Goal: Task Accomplishment & Management: Manage account settings

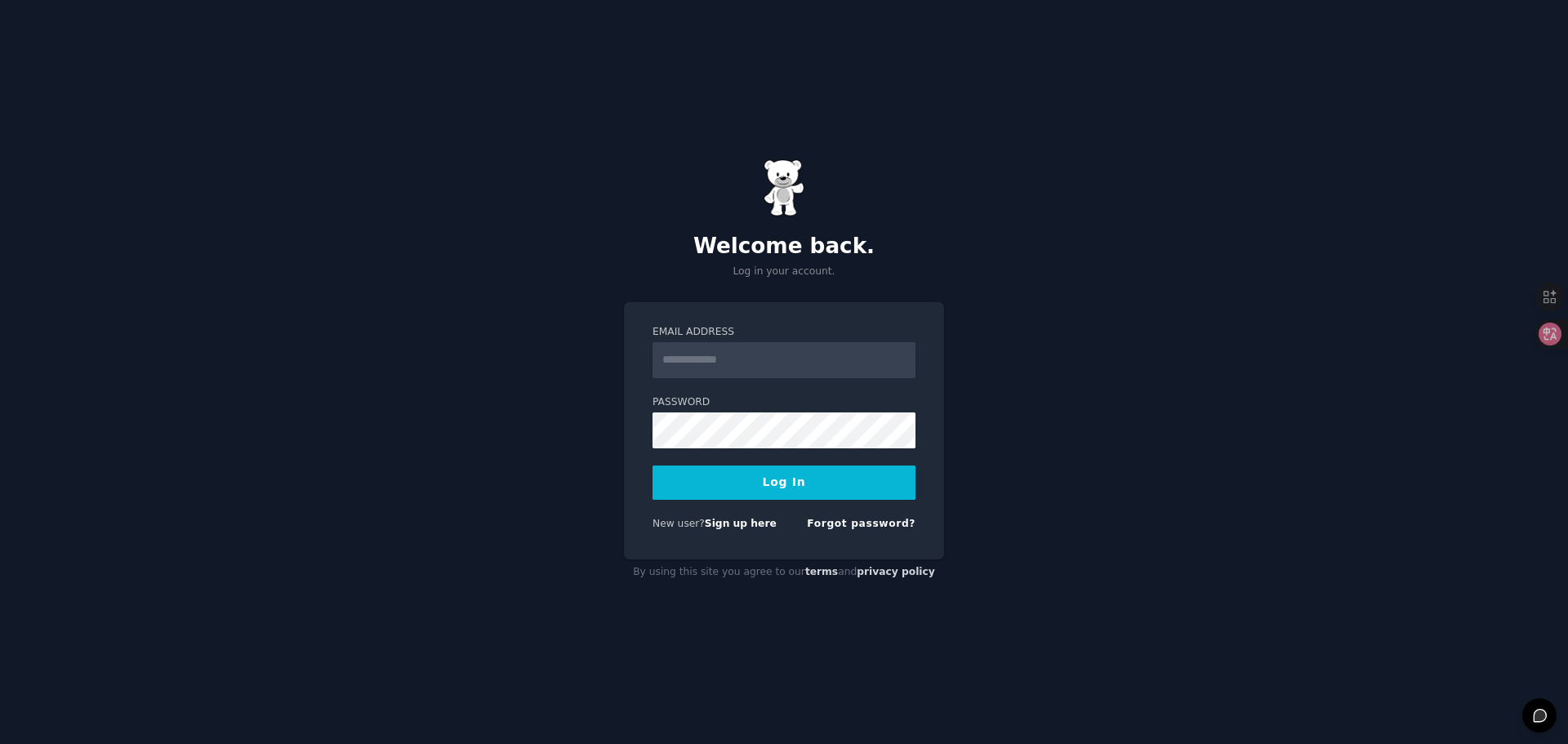
click at [735, 359] on input "Email Address" at bounding box center [784, 360] width 263 height 36
type input "**********"
click at [879, 528] on link "Forgot password?" at bounding box center [861, 524] width 108 height 12
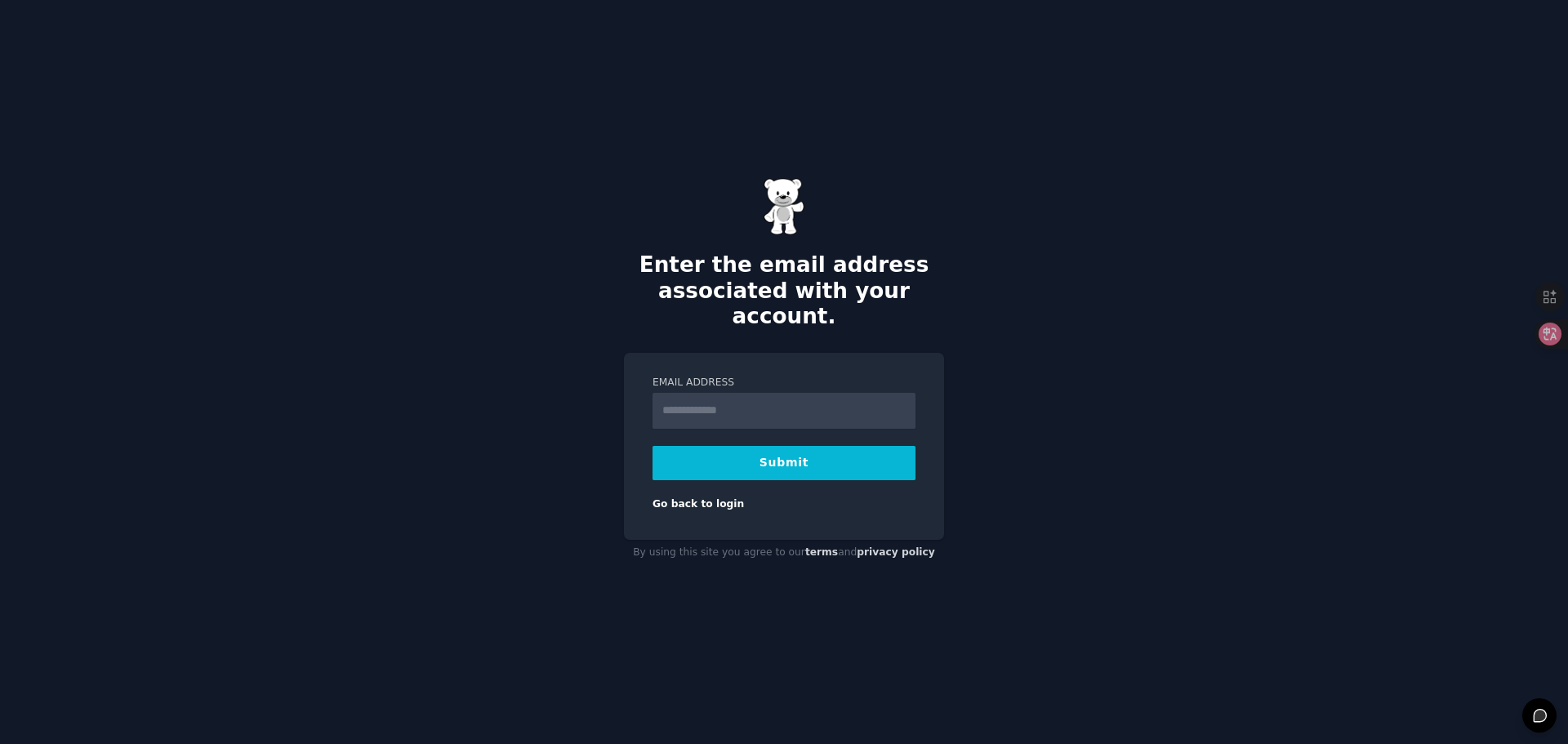
click at [928, 485] on div "Email Address Submit Go back to login" at bounding box center [784, 447] width 320 height 188
click at [817, 398] on input "Email Address" at bounding box center [784, 411] width 263 height 36
type input "**********"
click at [687, 457] on button "Submit" at bounding box center [784, 463] width 263 height 35
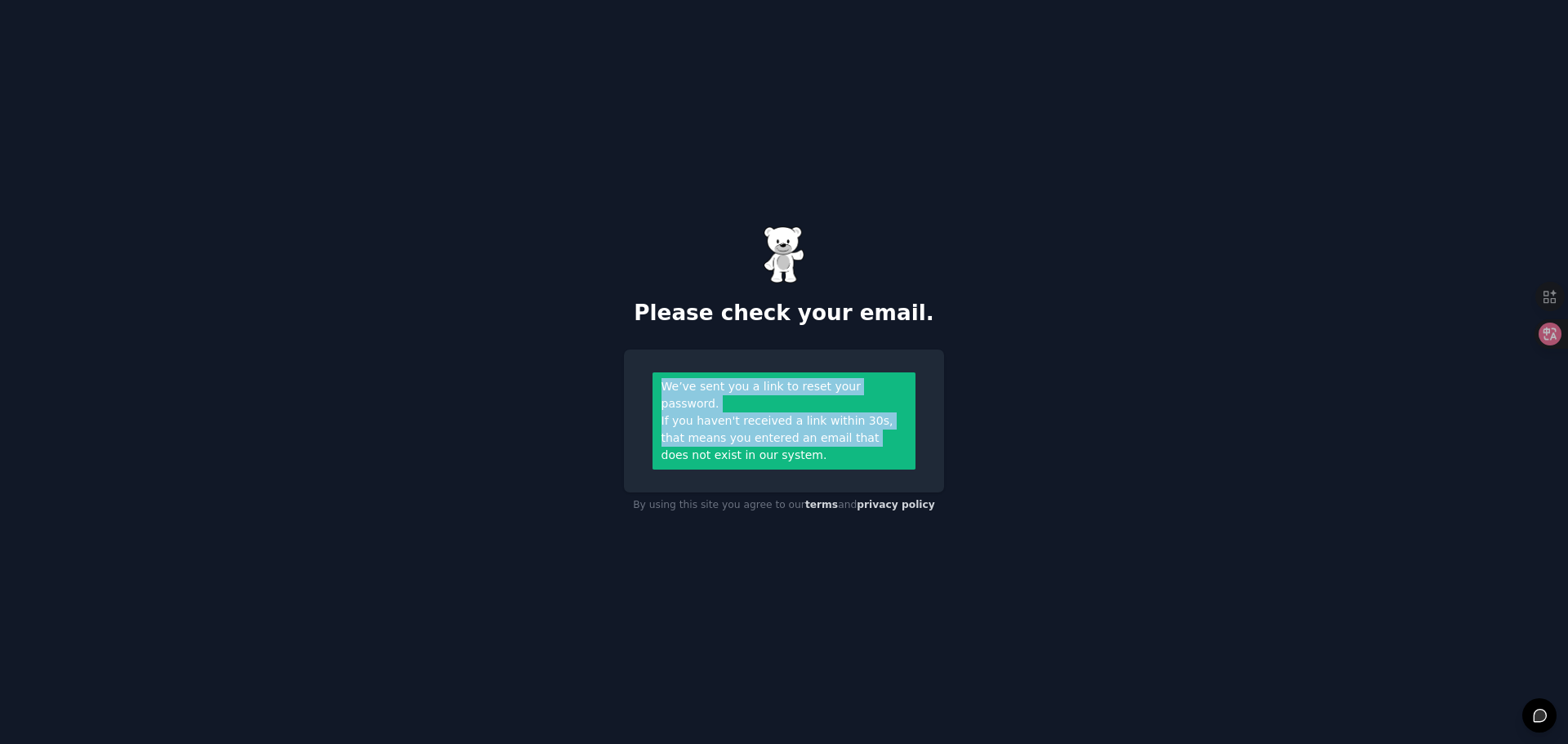
drag, startPoint x: 662, startPoint y: 391, endPoint x: 838, endPoint y: 430, distance: 180.3
click at [838, 430] on div "We’ve sent you a link to reset your password. If you haven't received a link wi…" at bounding box center [784, 421] width 263 height 97
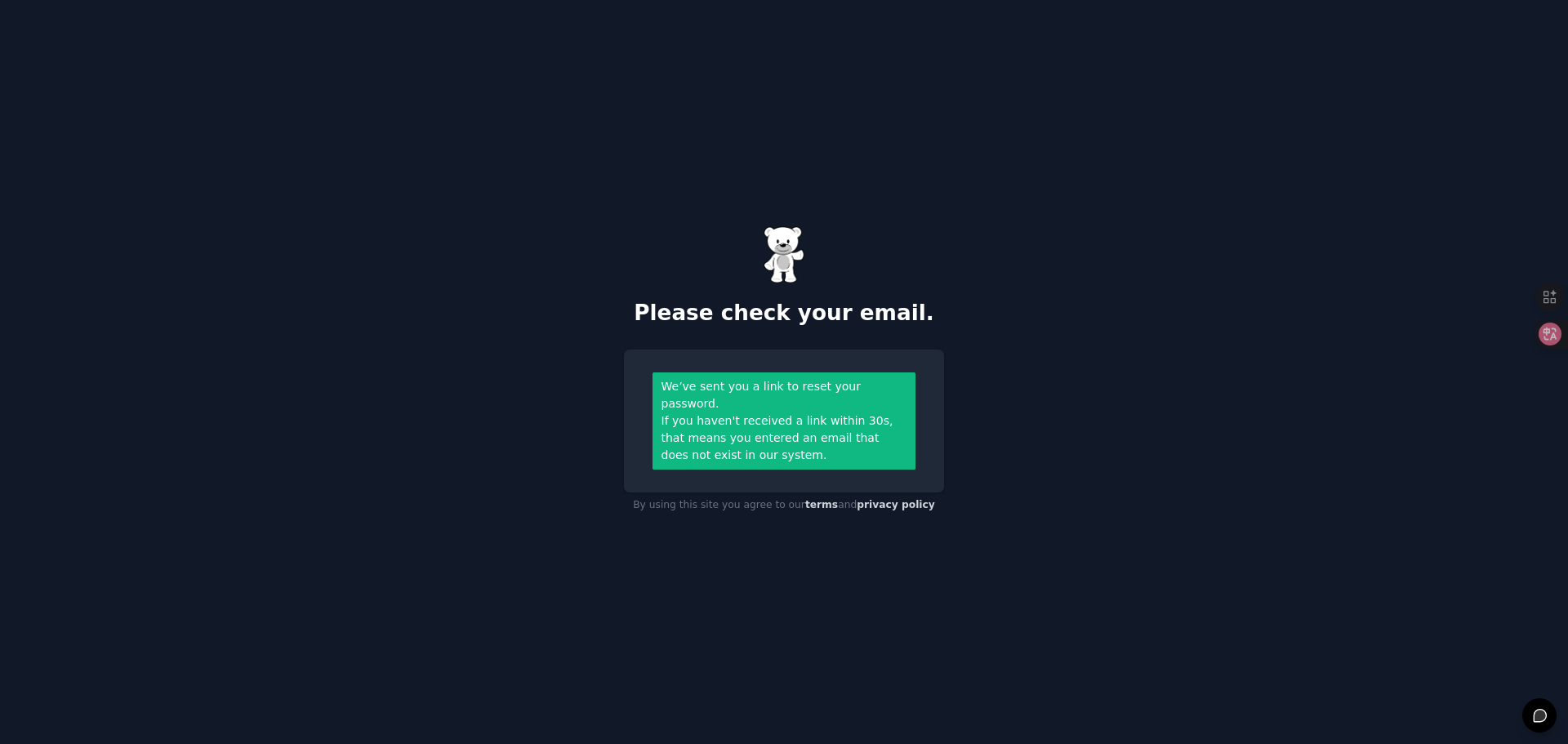
click at [1031, 296] on div "Please check your email. We’ve sent you a link to reset your password. If you h…" at bounding box center [784, 372] width 1568 height 744
click at [1122, 196] on div "Please check your email. We’ve sent you a link to reset your password. If you h…" at bounding box center [784, 372] width 1568 height 744
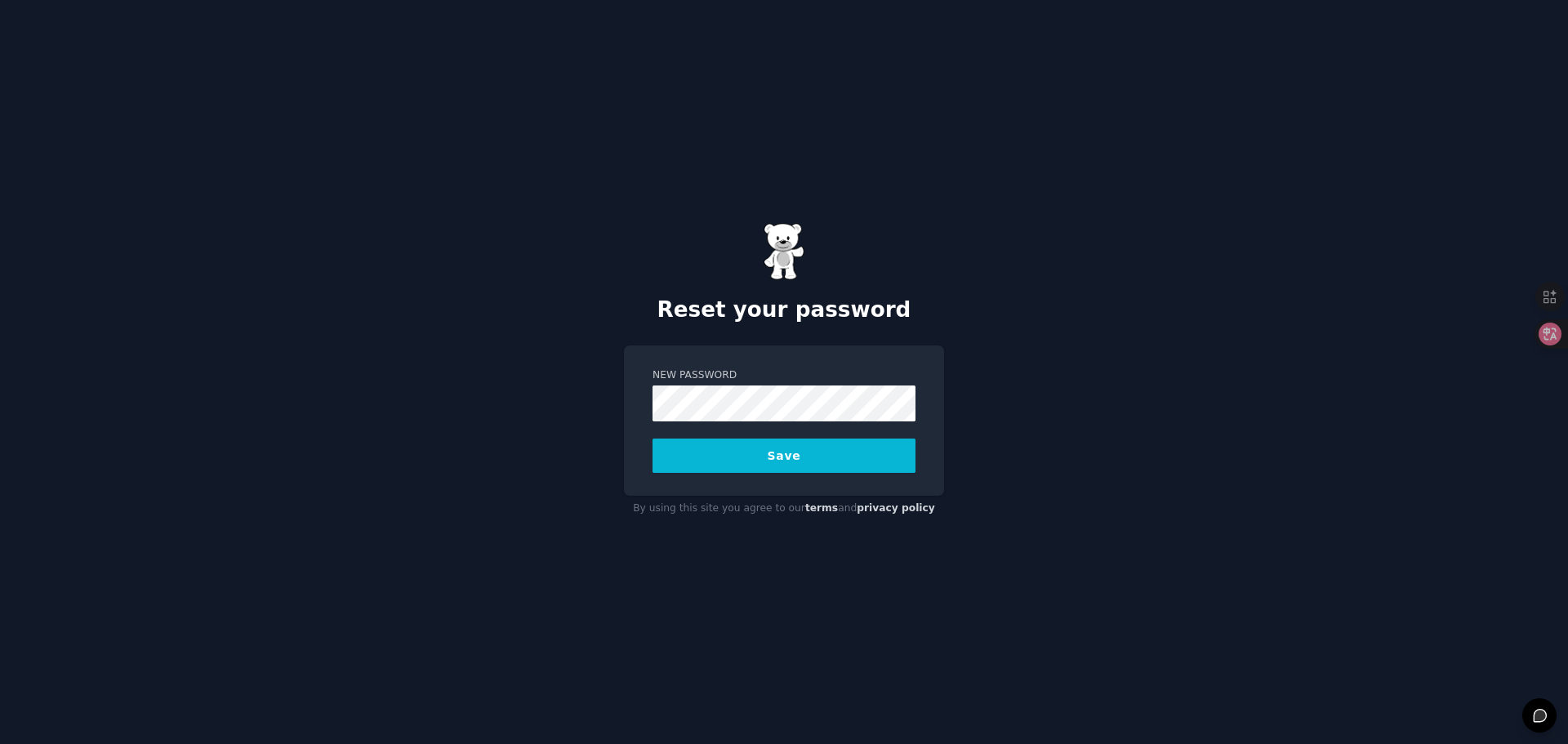
click at [731, 460] on button "Save" at bounding box center [784, 455] width 263 height 35
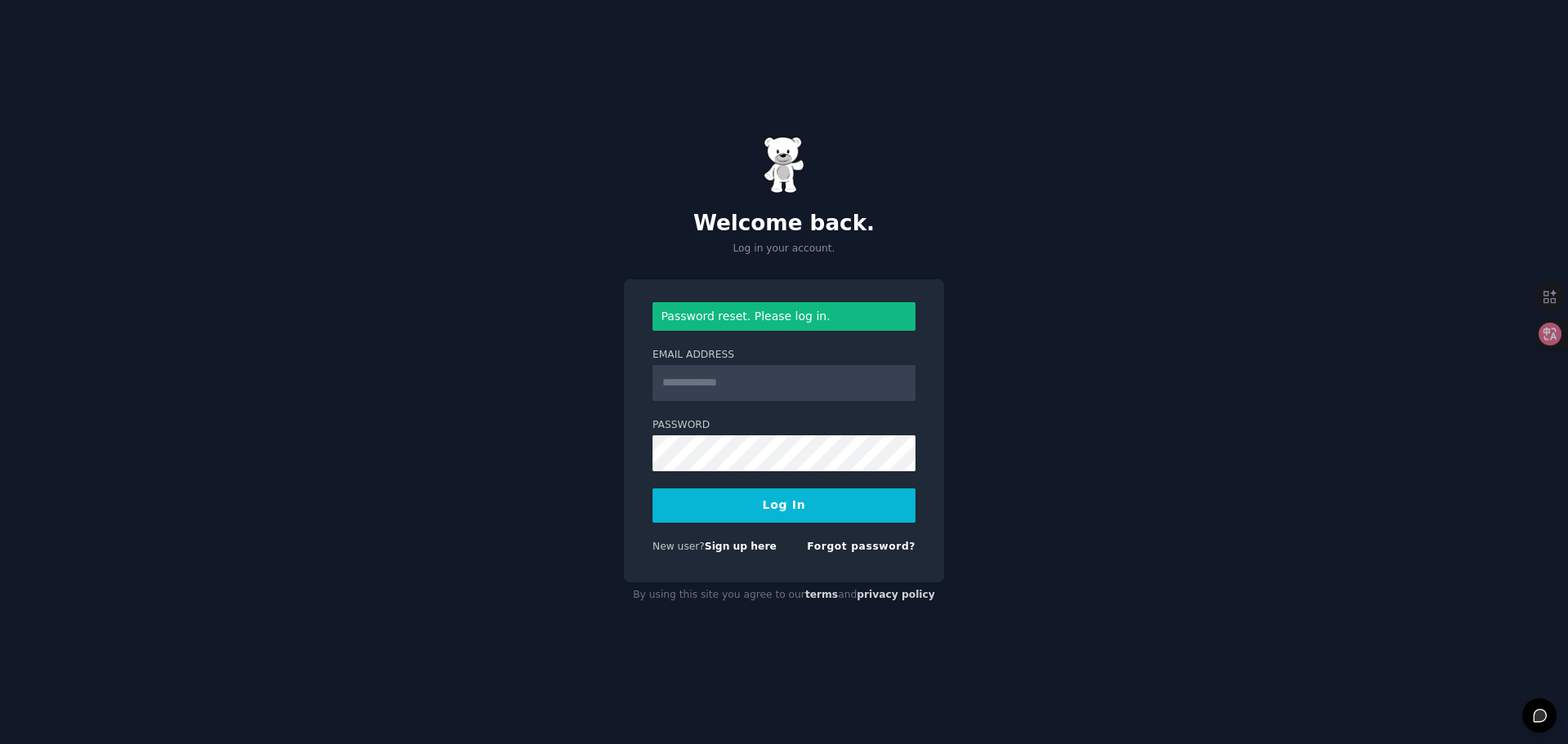
click at [720, 385] on input "Email Address" at bounding box center [784, 383] width 263 height 36
type input "**********"
click at [772, 500] on button "Log In" at bounding box center [784, 505] width 263 height 35
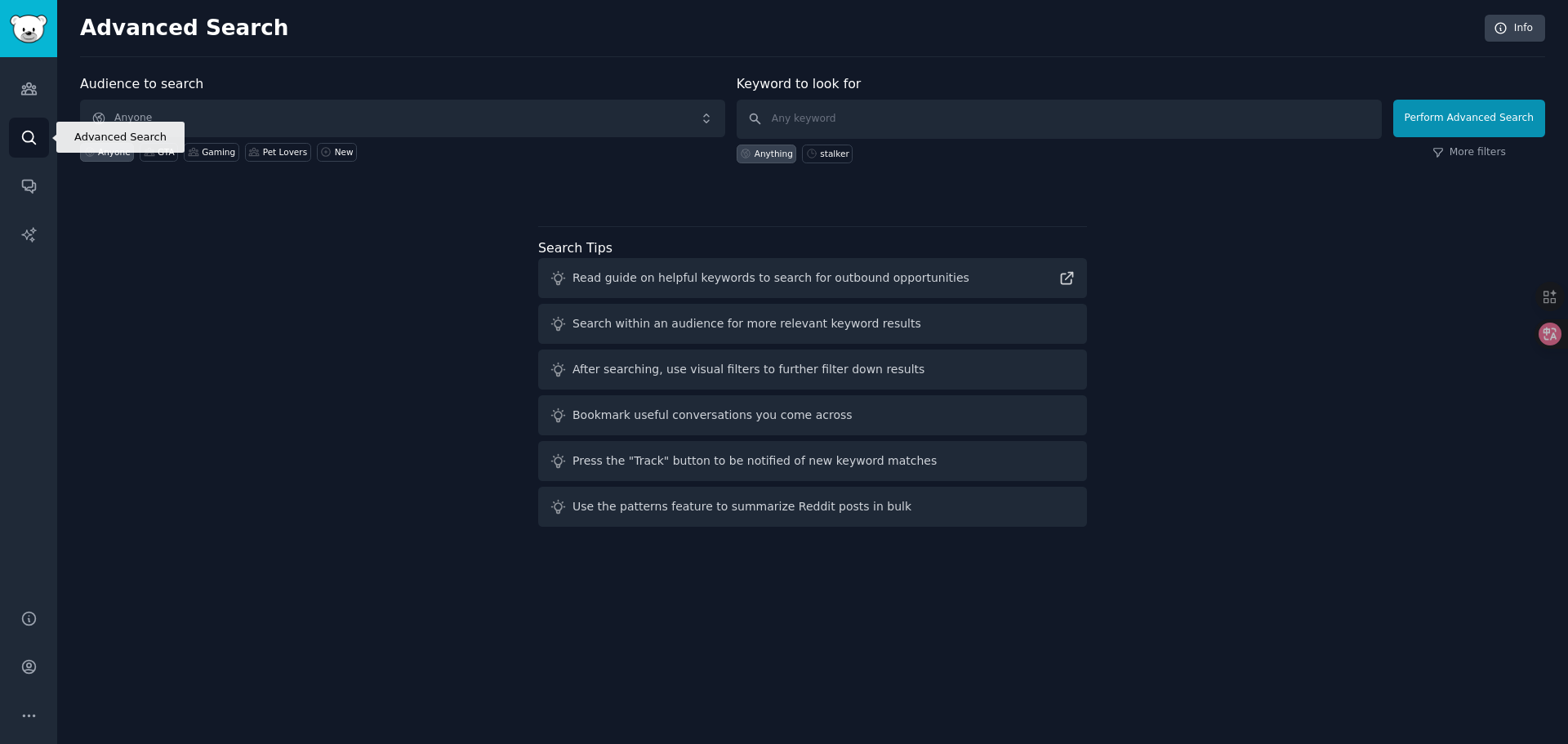
click at [30, 144] on icon "Sidebar" at bounding box center [29, 137] width 17 height 17
click at [799, 118] on input "text" at bounding box center [1059, 119] width 645 height 39
click at [25, 45] on link "Sidebar" at bounding box center [29, 29] width 58 height 58
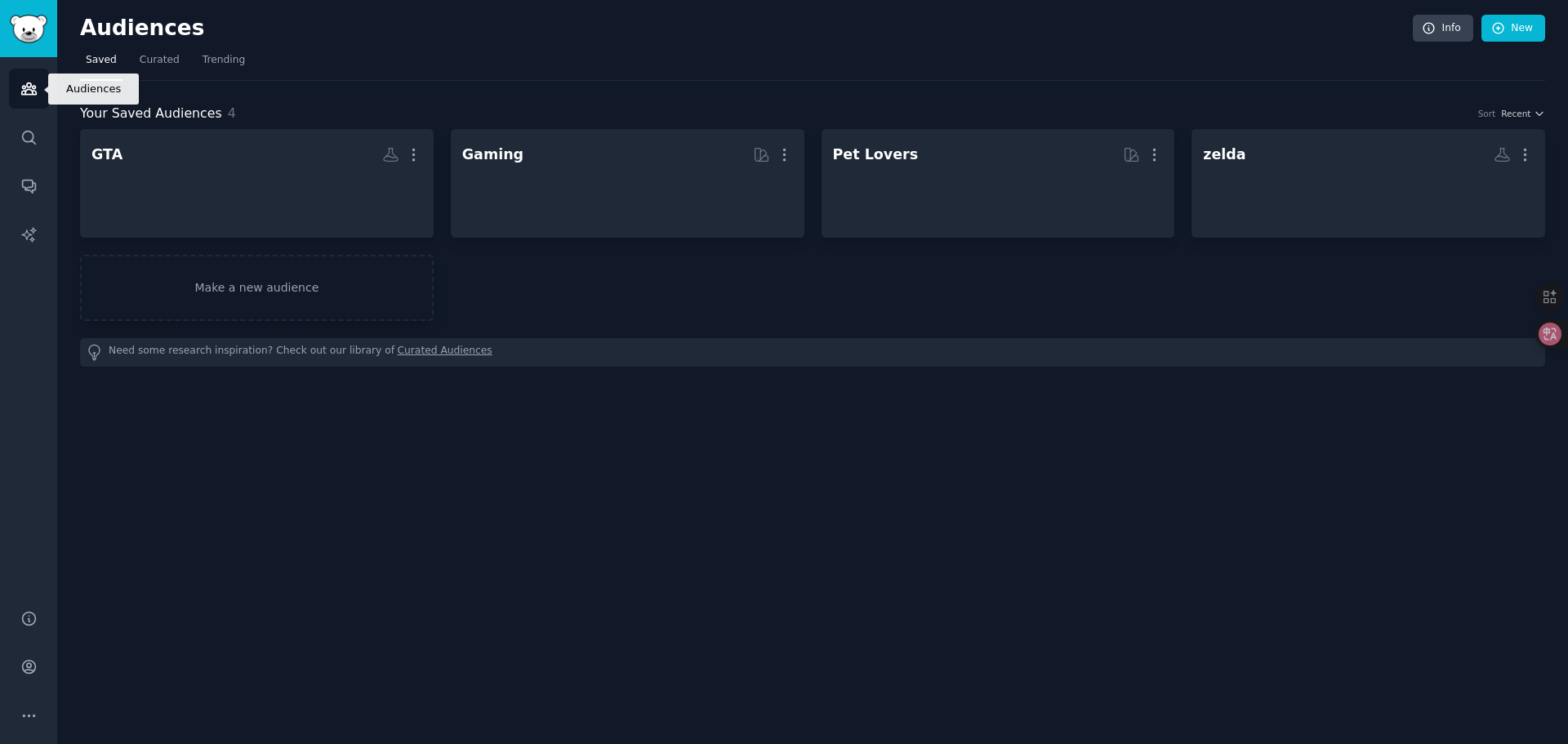
click at [26, 83] on icon "Sidebar" at bounding box center [28, 89] width 14 height 12
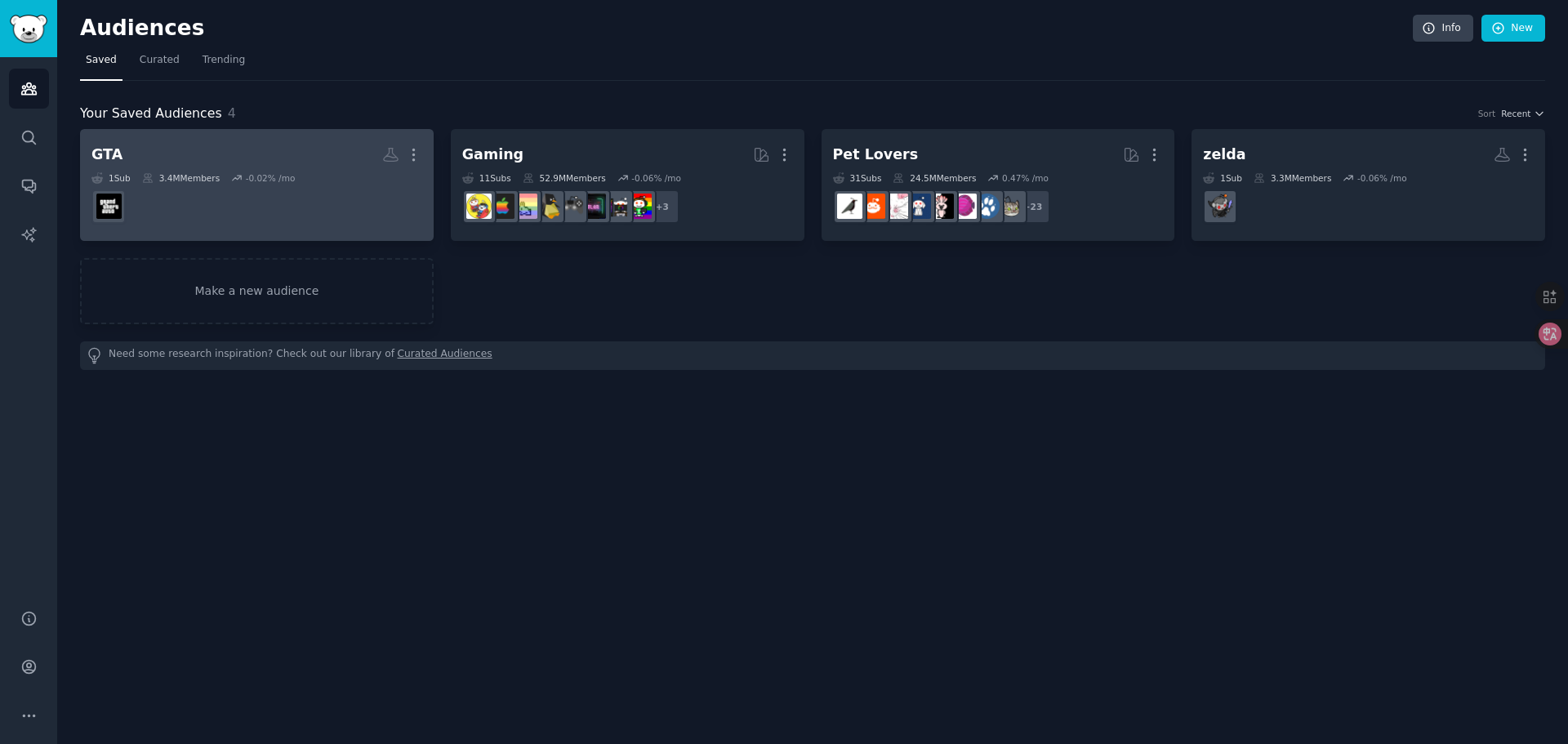
click at [163, 160] on h2 "GTA More" at bounding box center [257, 155] width 331 height 29
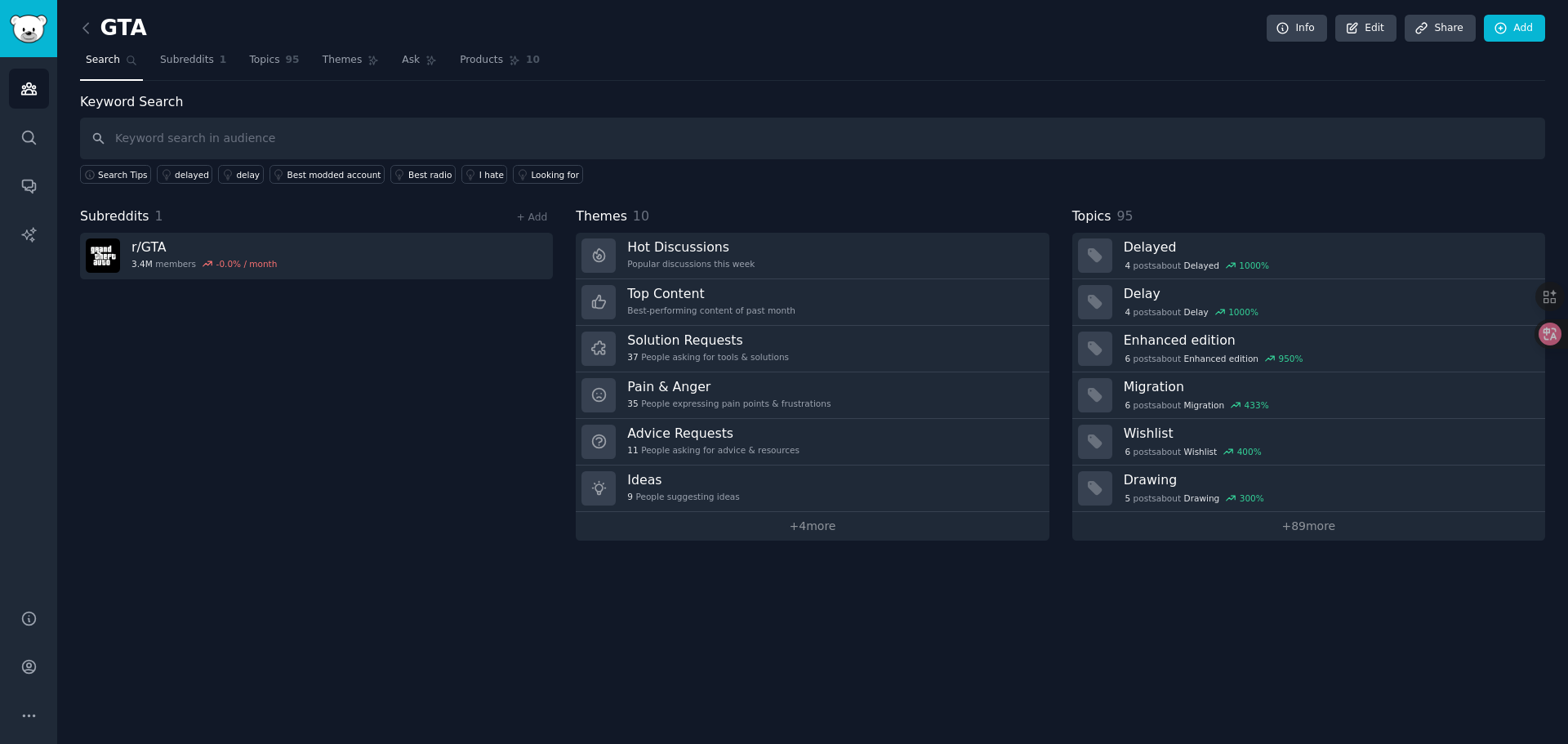
click at [340, 364] on div "Subreddits 1 + Add r/ GTA 3.4M members -0.0 % / month" at bounding box center [317, 373] width 473 height 334
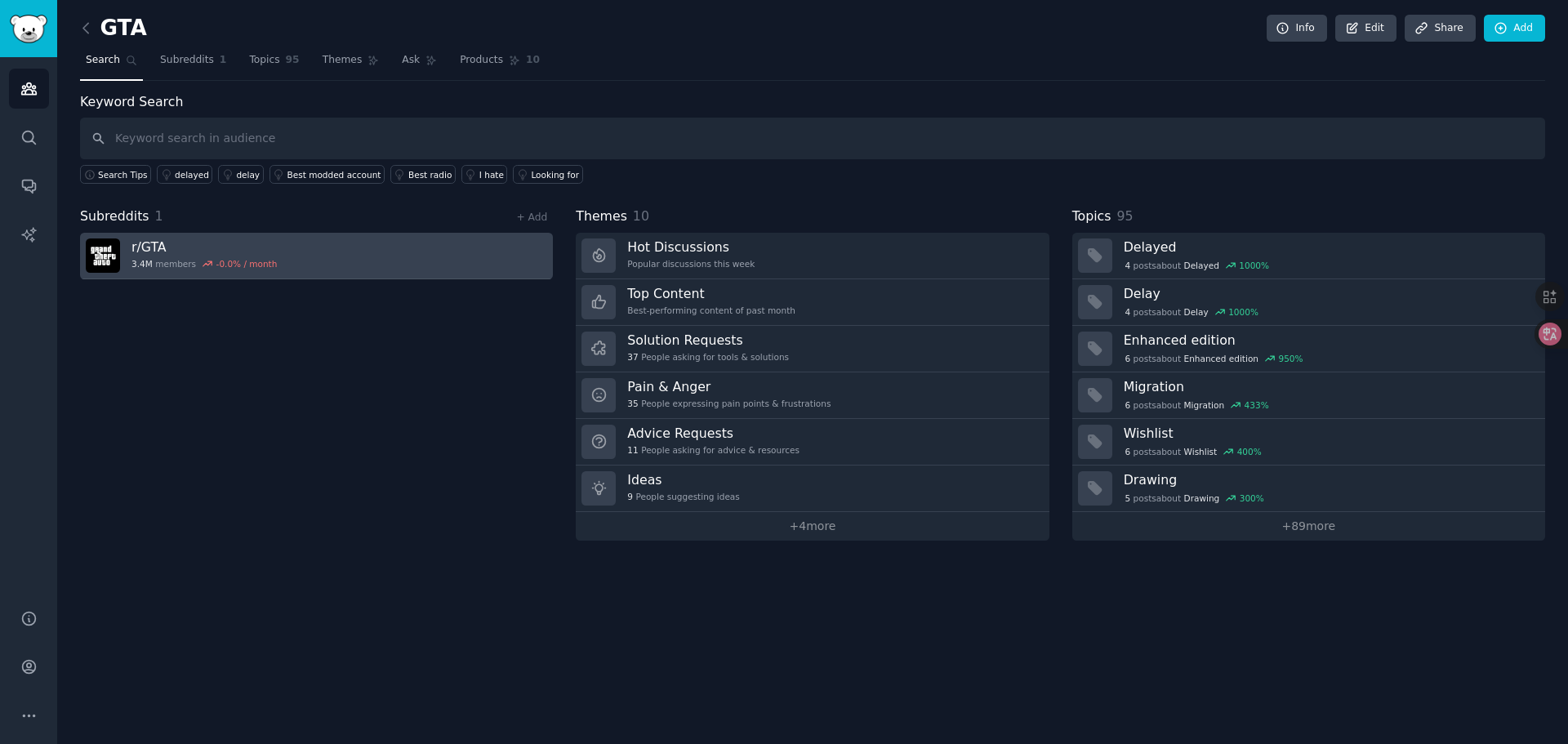
click at [295, 254] on link "r/ GTA 3.4M members -0.0 % / month" at bounding box center [317, 256] width 473 height 47
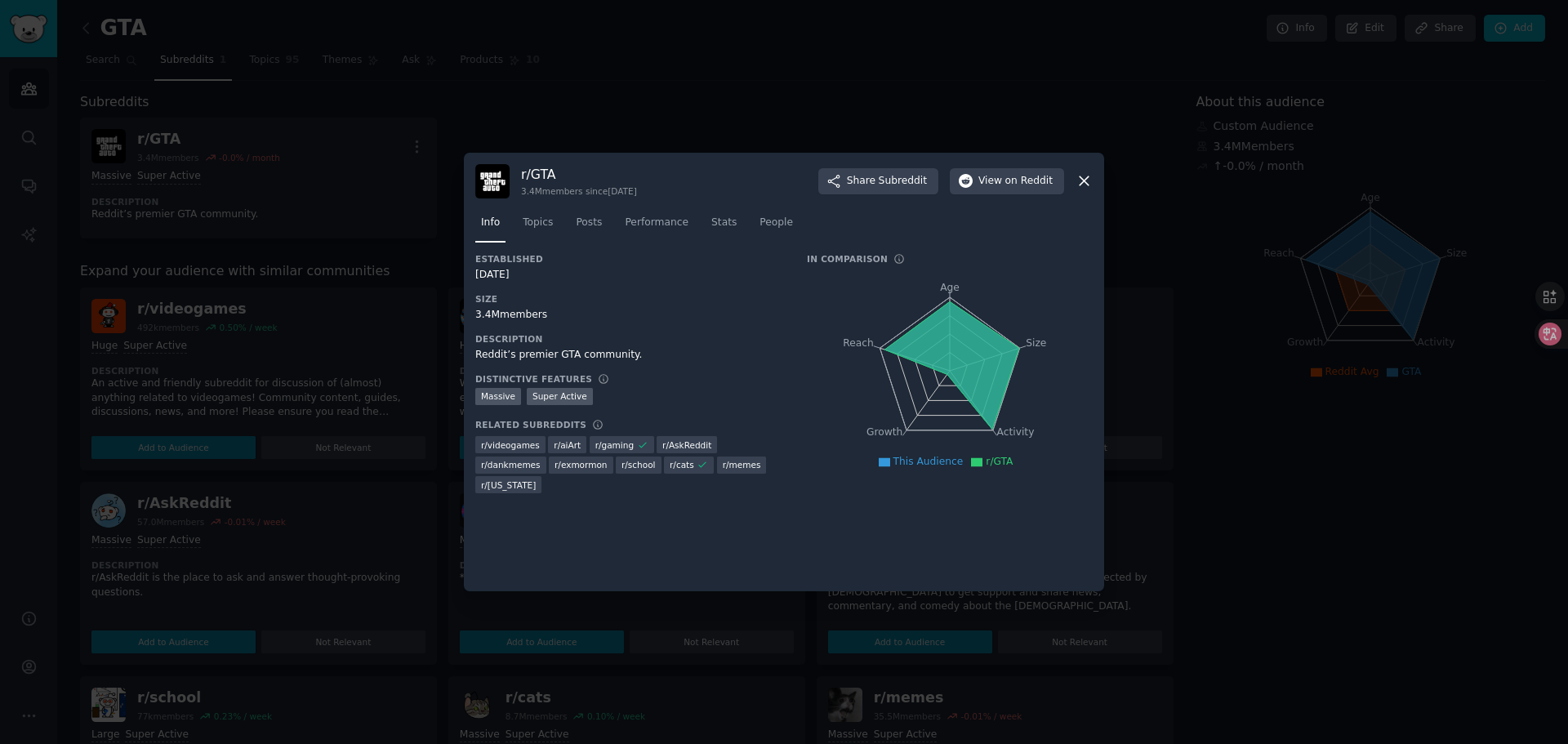
drag, startPoint x: 479, startPoint y: 319, endPoint x: 603, endPoint y: 318, distance: 124.0
click at [599, 318] on div "3.4M members" at bounding box center [629, 315] width 309 height 14
click at [737, 318] on div "3.4M members" at bounding box center [629, 315] width 309 height 14
click at [1078, 179] on icon at bounding box center [1085, 181] width 17 height 17
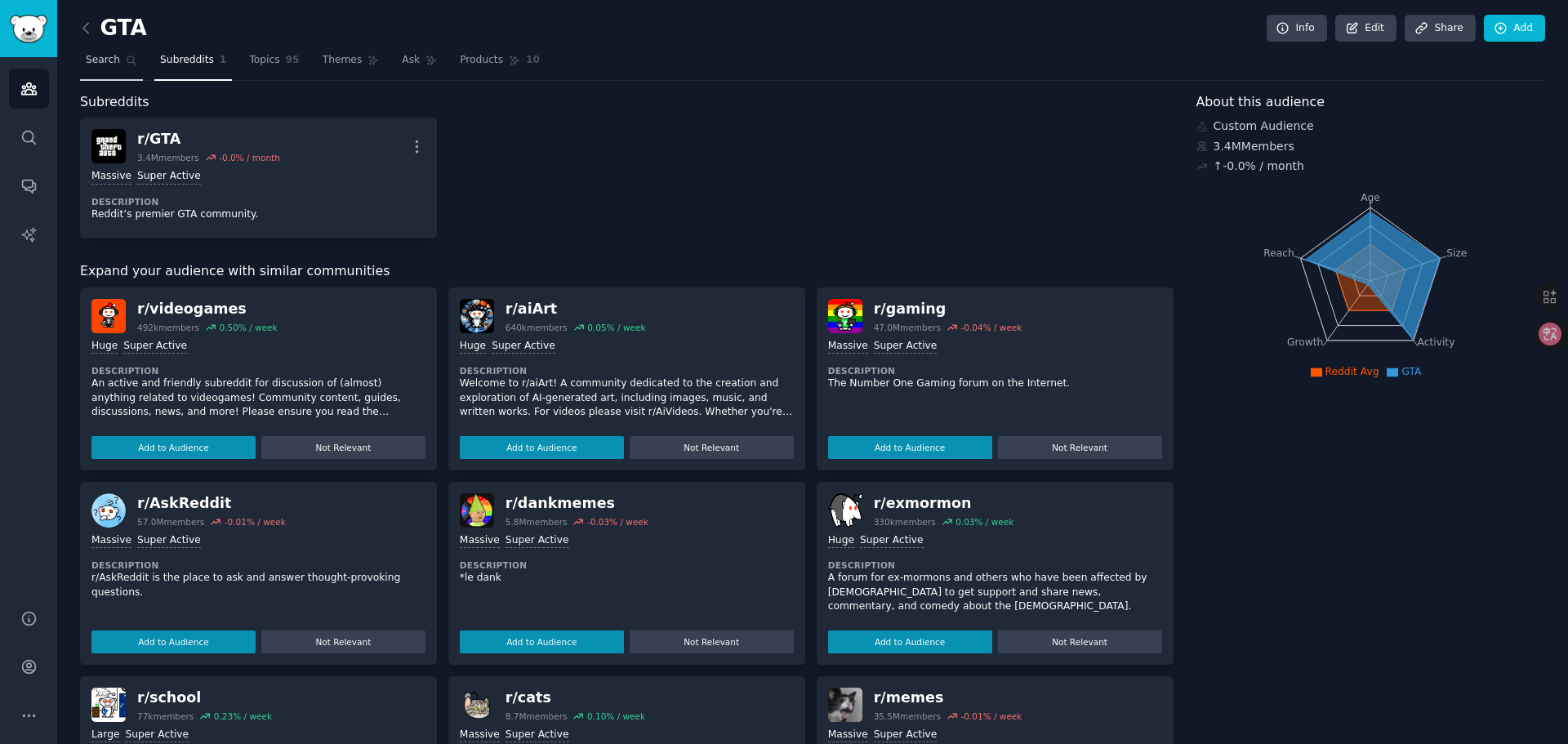
click at [126, 59] on icon at bounding box center [132, 61] width 12 height 12
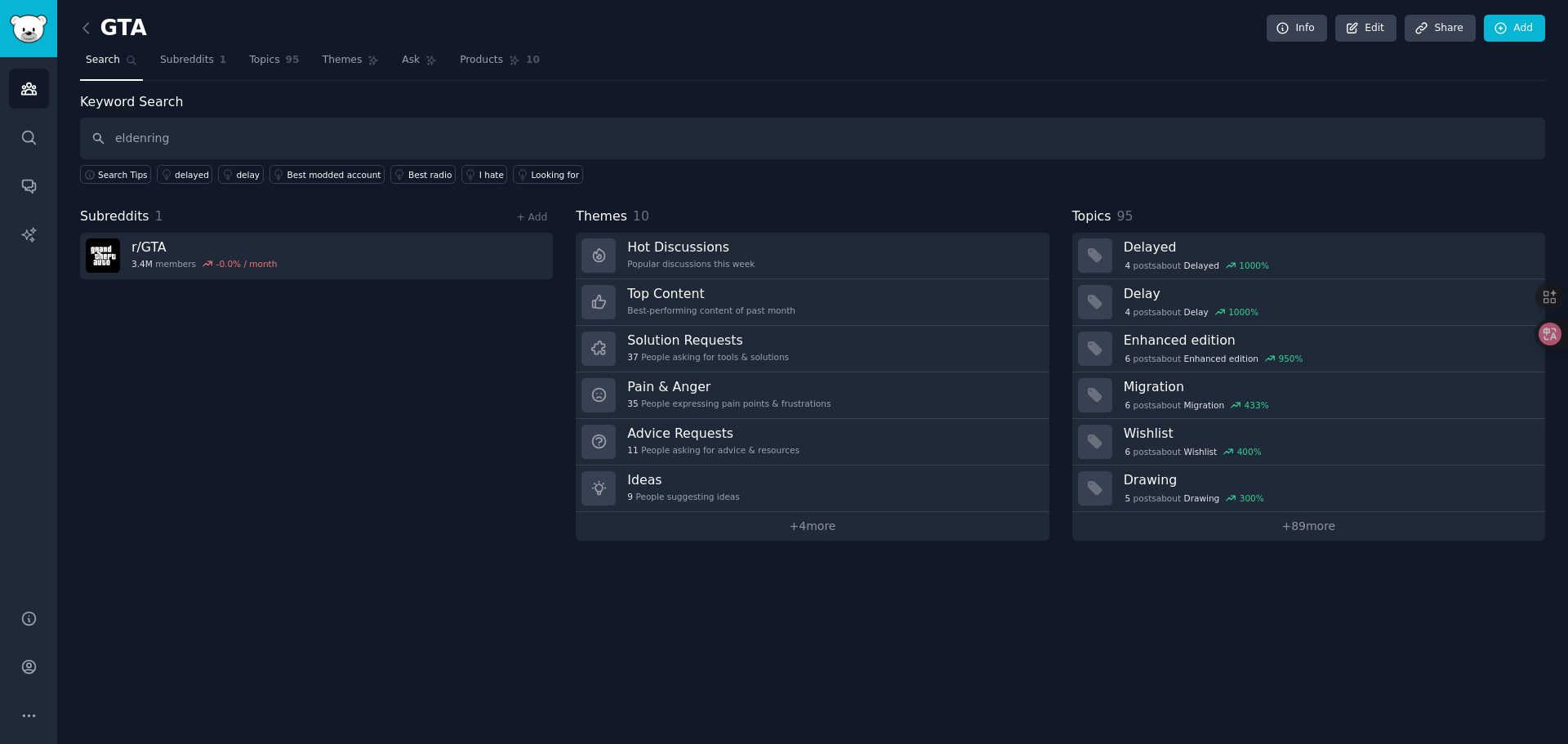
type input "eldenring"
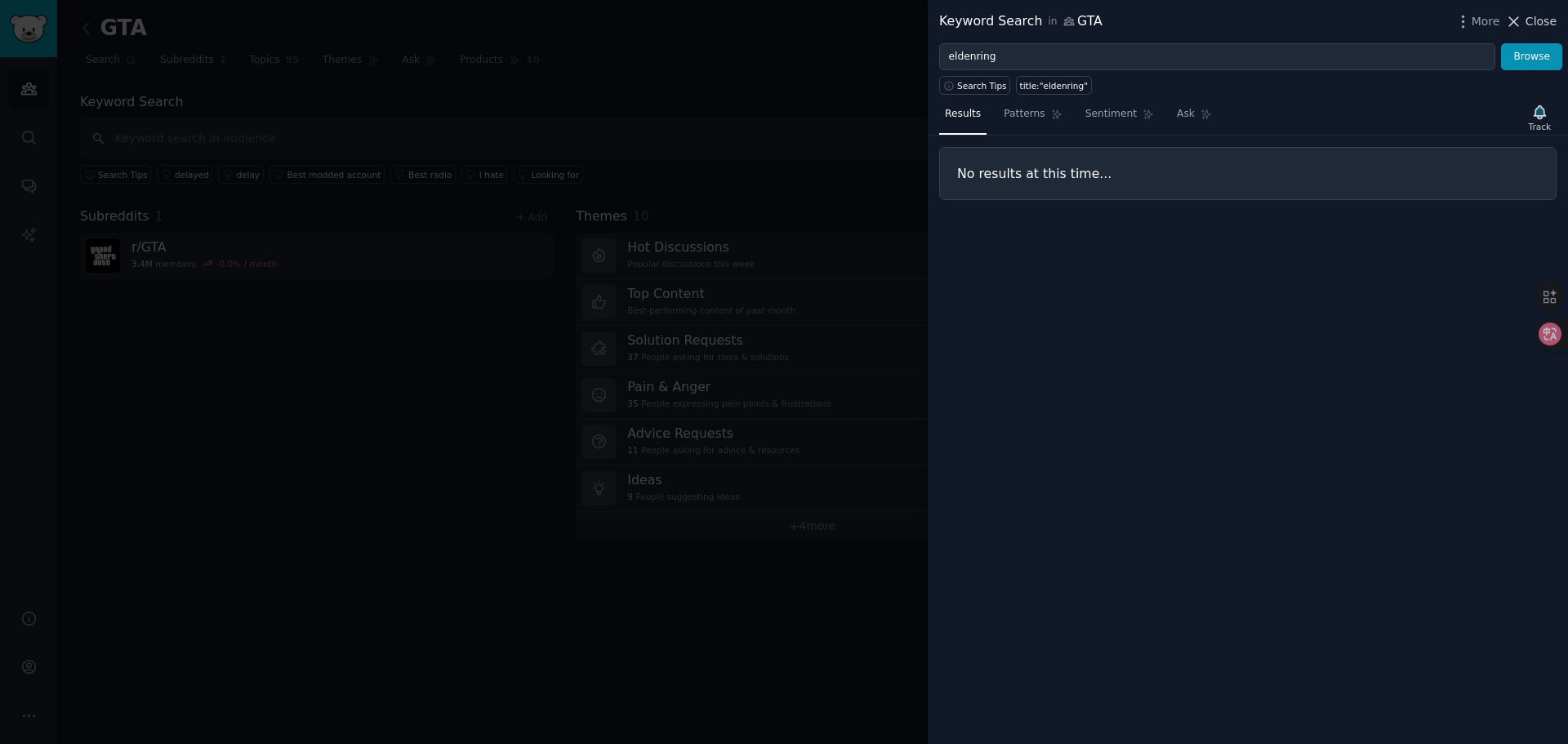
click at [1518, 22] on icon at bounding box center [1515, 21] width 9 height 9
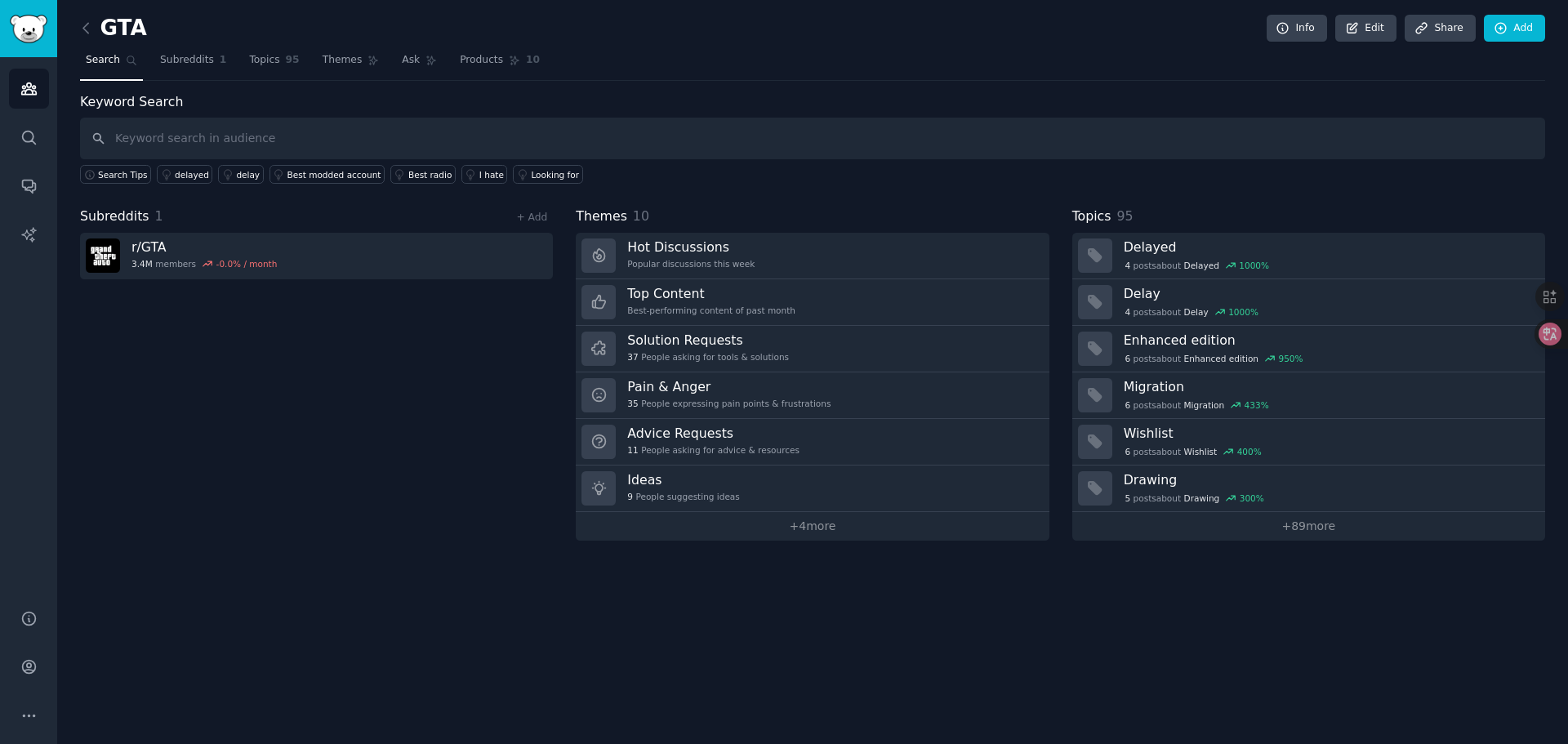
click at [79, 28] on div "GTA Info Edit Share Add Search Subreddits 1 Topics 95 Themes Ask Products 10 Ke…" at bounding box center [813, 372] width 1511 height 744
click at [85, 27] on icon at bounding box center [86, 28] width 17 height 17
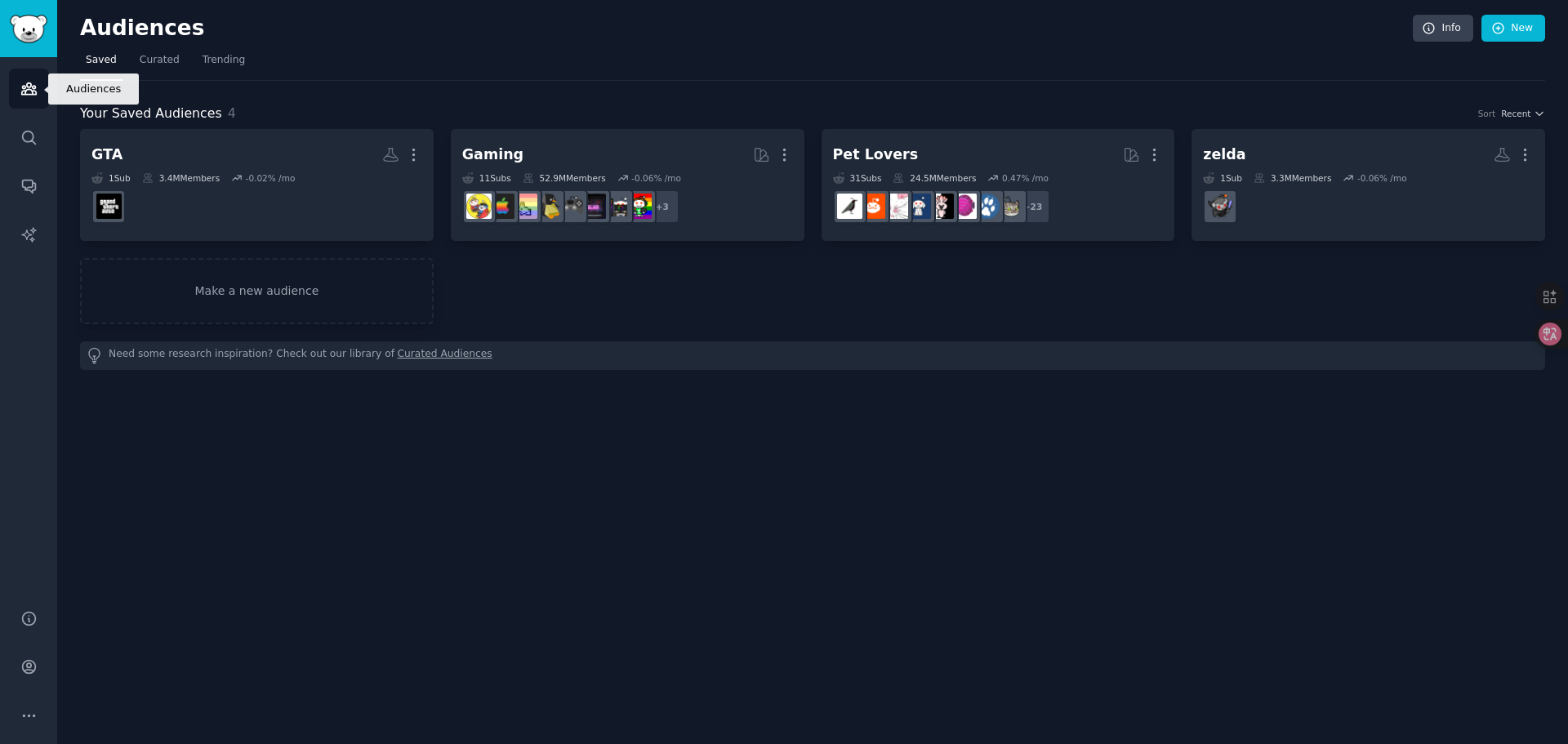
click at [22, 85] on icon "Sidebar" at bounding box center [29, 89] width 17 height 17
drag, startPoint x: 604, startPoint y: 524, endPoint x: 585, endPoint y: 507, distance: 25.5
click at [602, 524] on div "Audiences Info New Saved Curated Trending Your Saved Audiences 4 Sort Recent GT…" at bounding box center [813, 372] width 1511 height 744
click at [277, 297] on link "Make a new audience" at bounding box center [257, 291] width 354 height 66
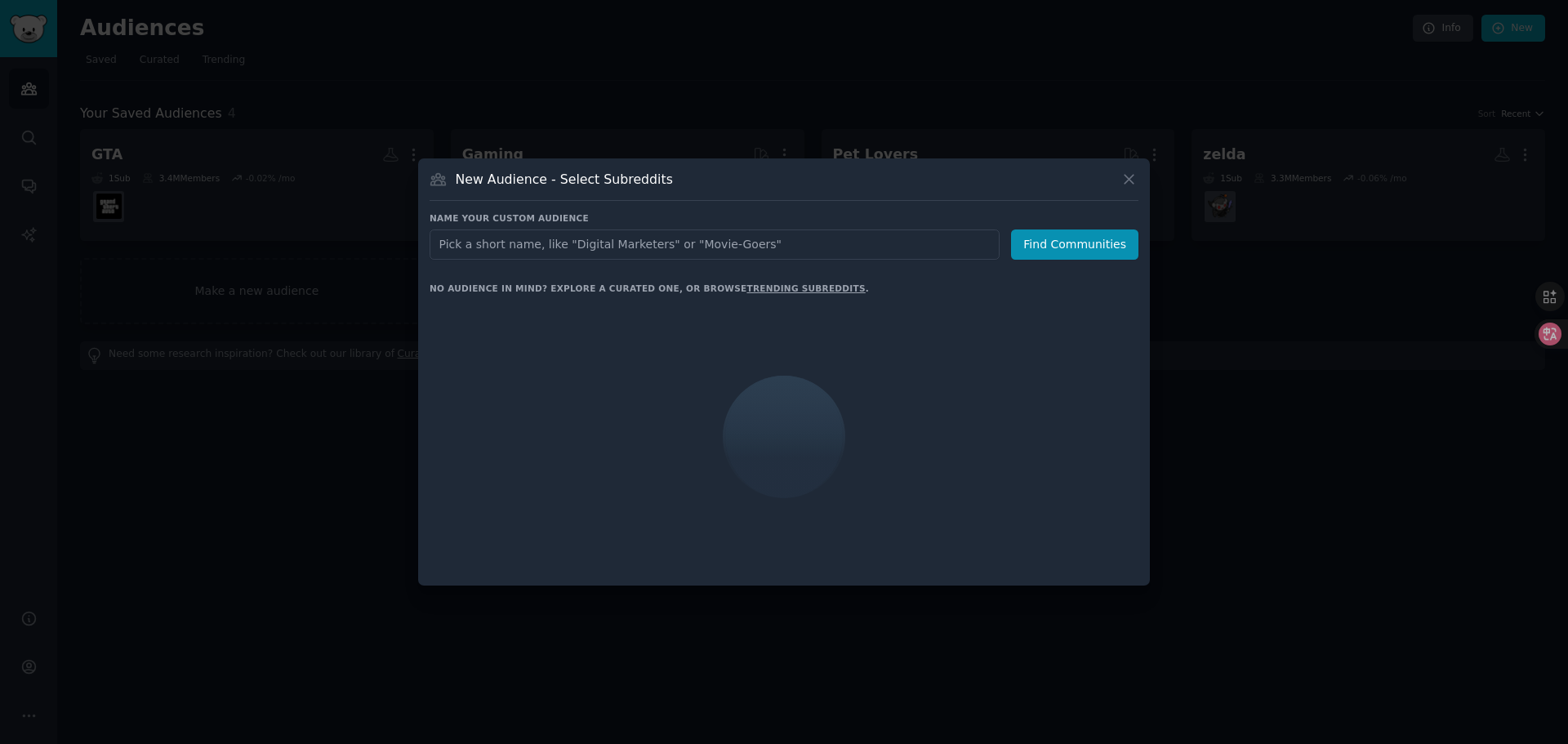
click at [505, 250] on input "text" at bounding box center [714, 245] width 570 height 30
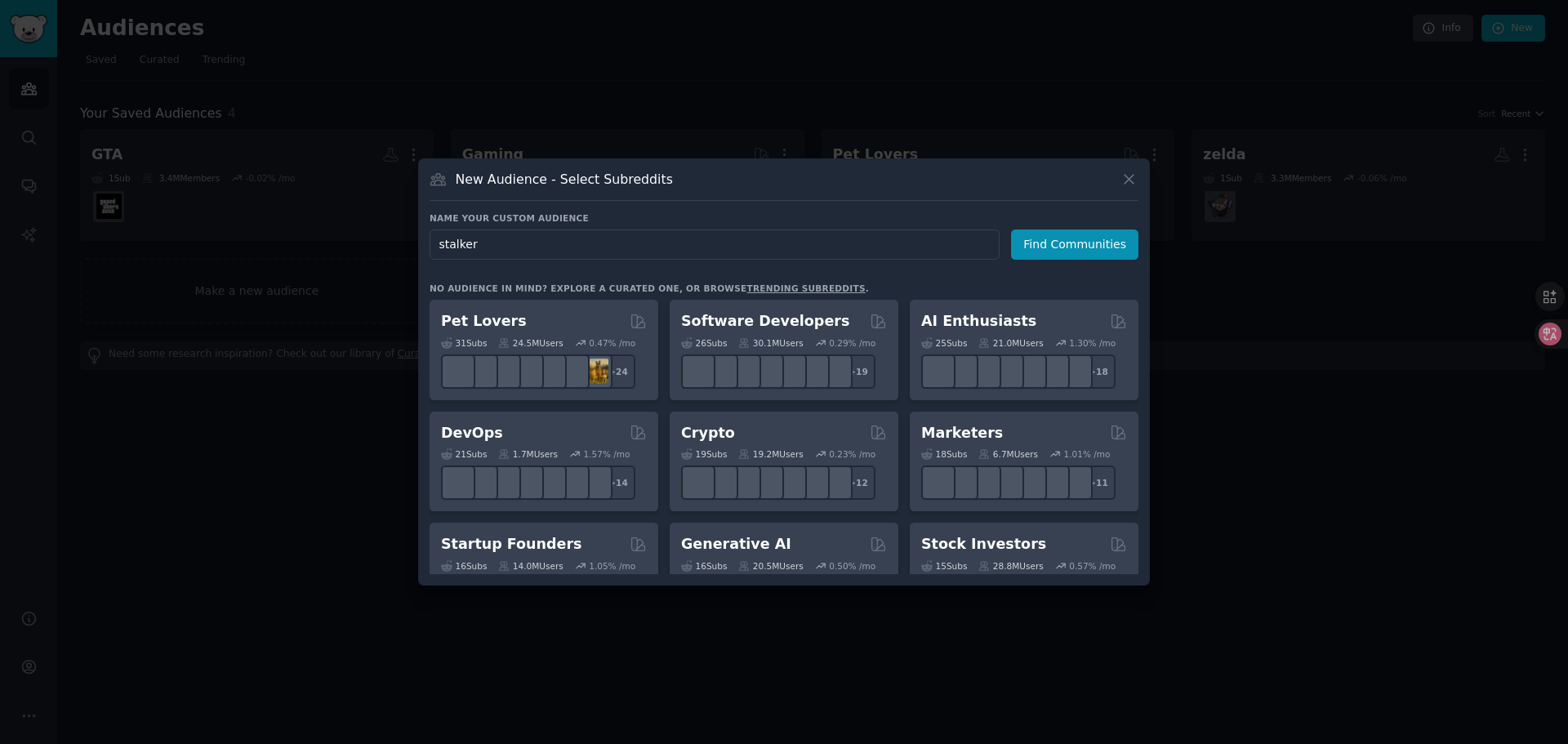
type input "stalker"
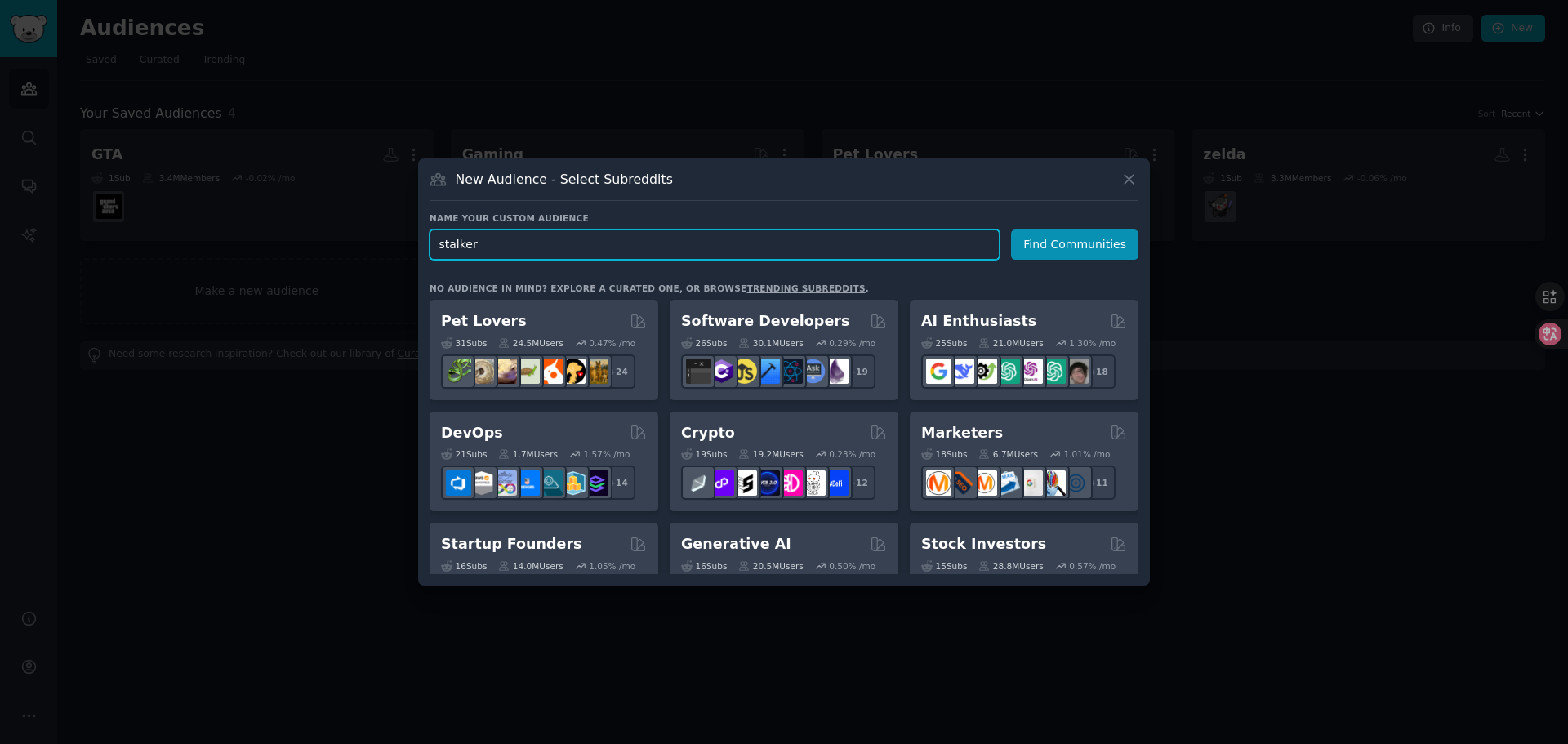
click at [437, 247] on input "stalker" at bounding box center [714, 245] width 570 height 30
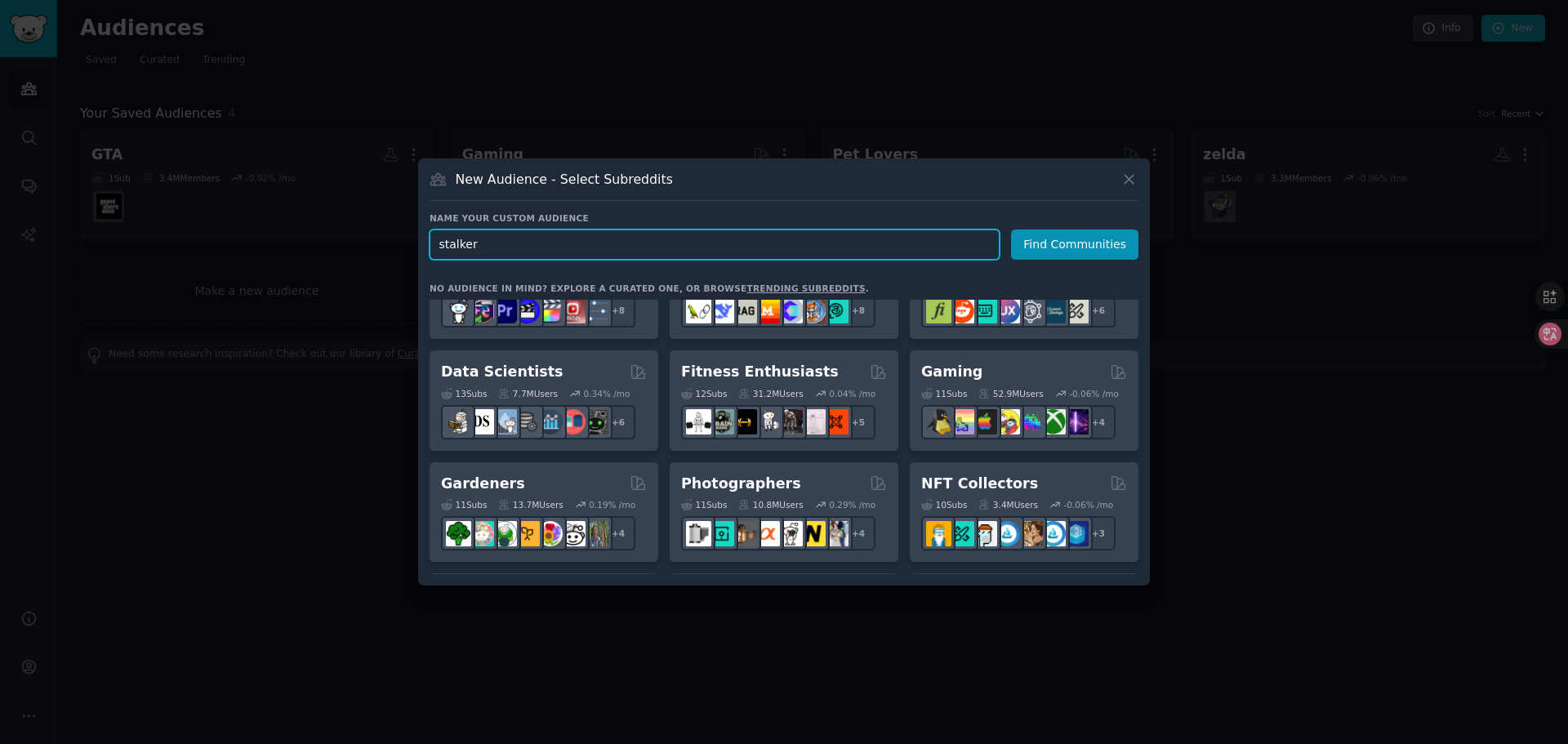
scroll to position [327, 0]
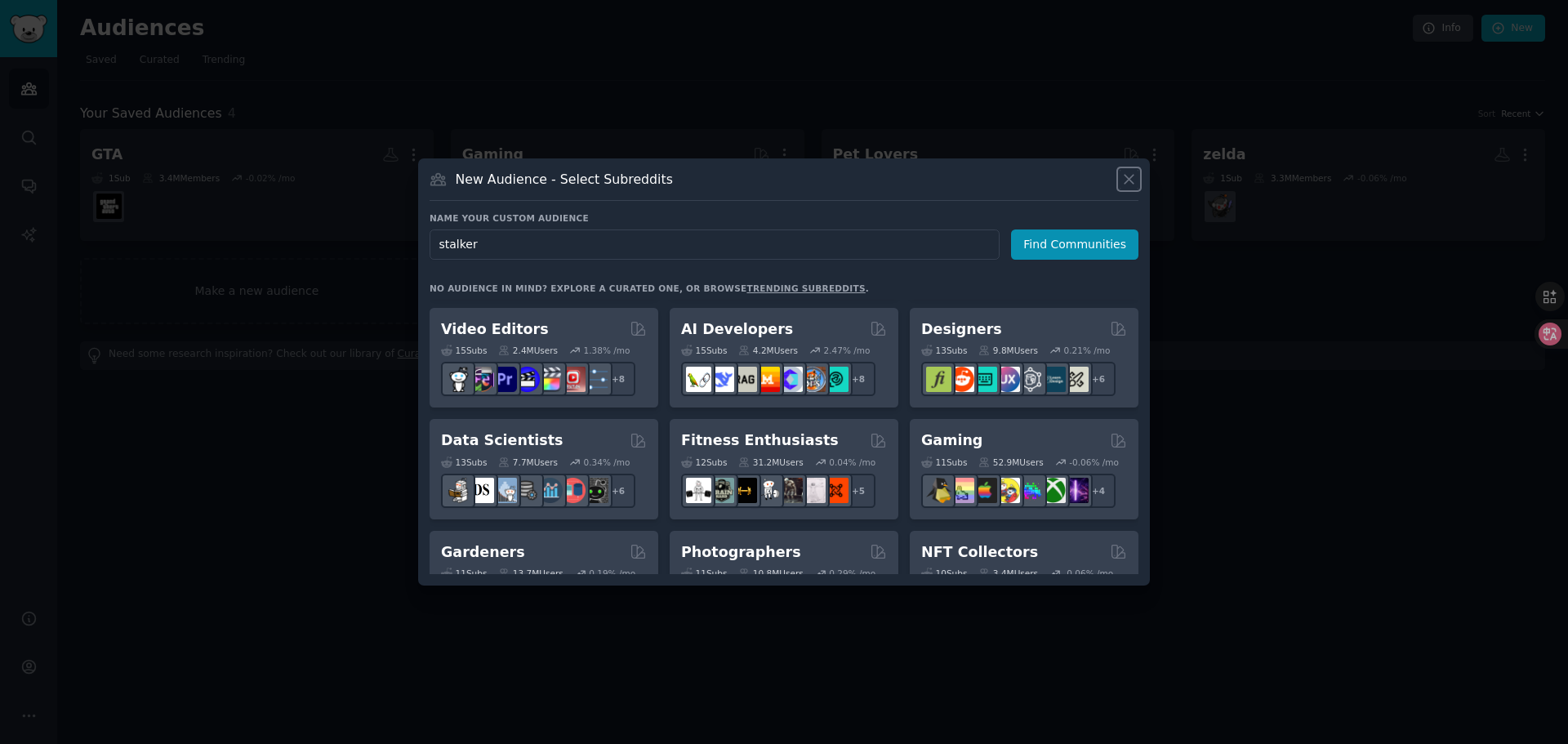
click at [1129, 175] on icon at bounding box center [1129, 179] width 17 height 17
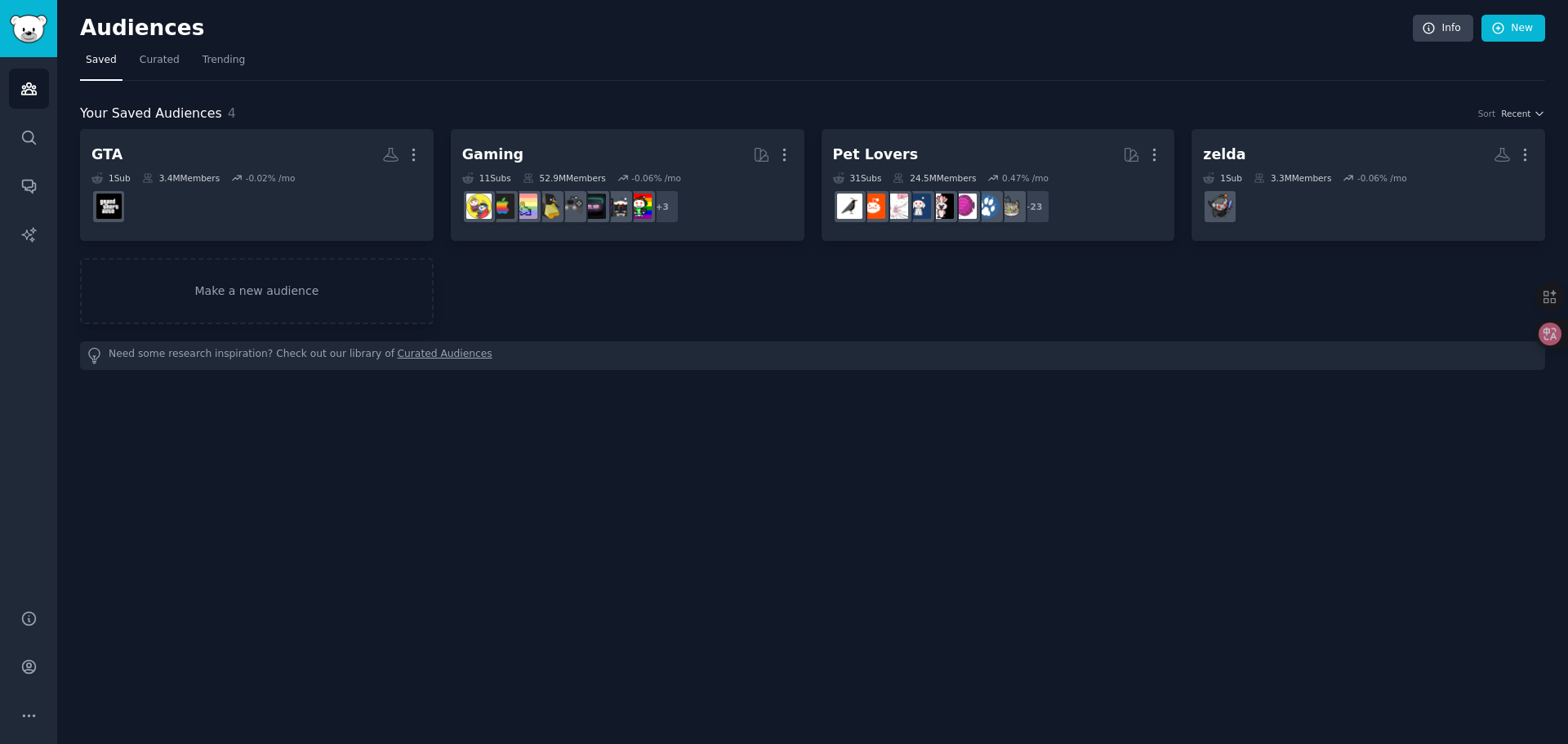
click at [794, 448] on div "Audiences Info New Saved Curated Trending Your Saved Audiences 4 Sort Recent GT…" at bounding box center [813, 372] width 1511 height 744
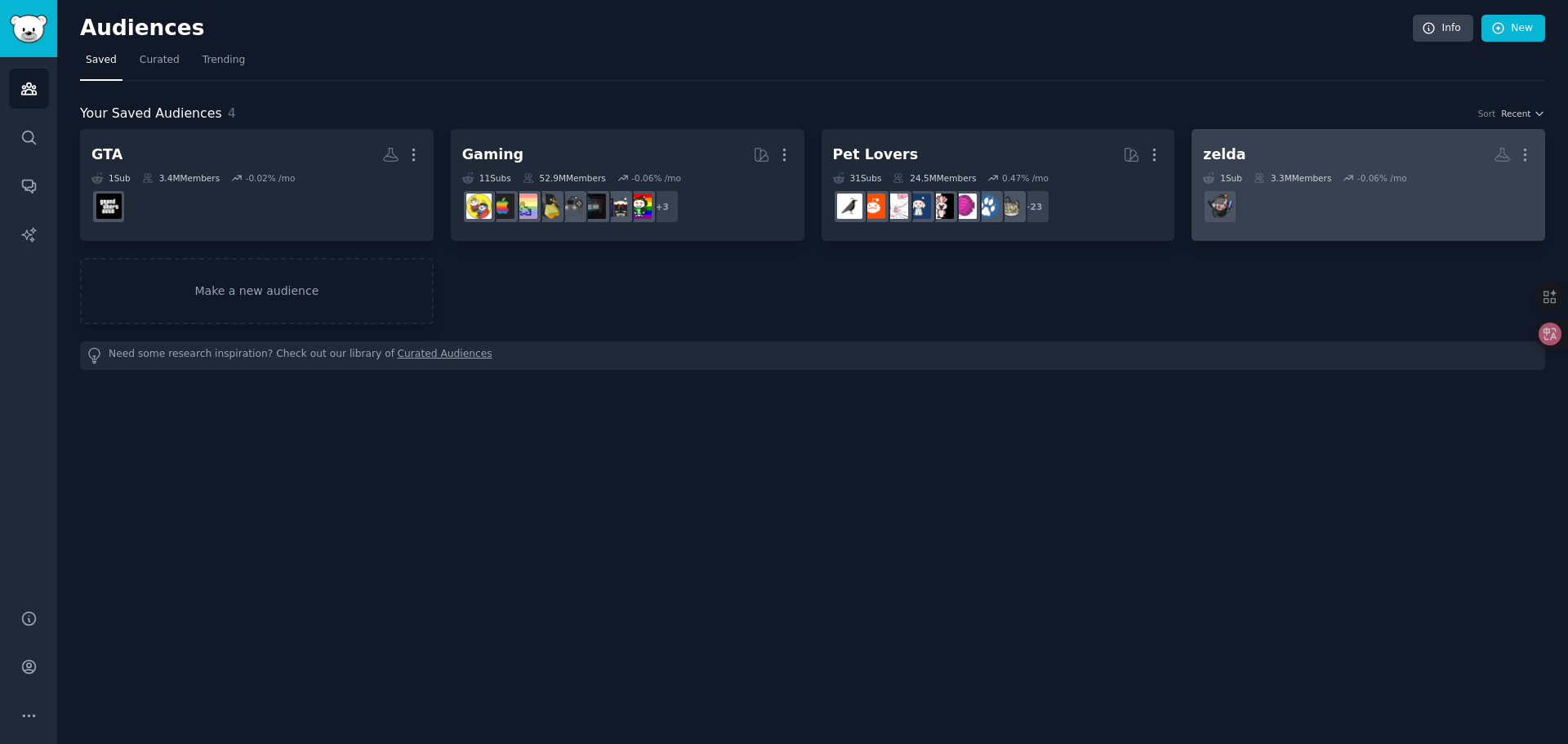
click at [1296, 161] on h2 "zelda More" at bounding box center [1368, 155] width 331 height 29
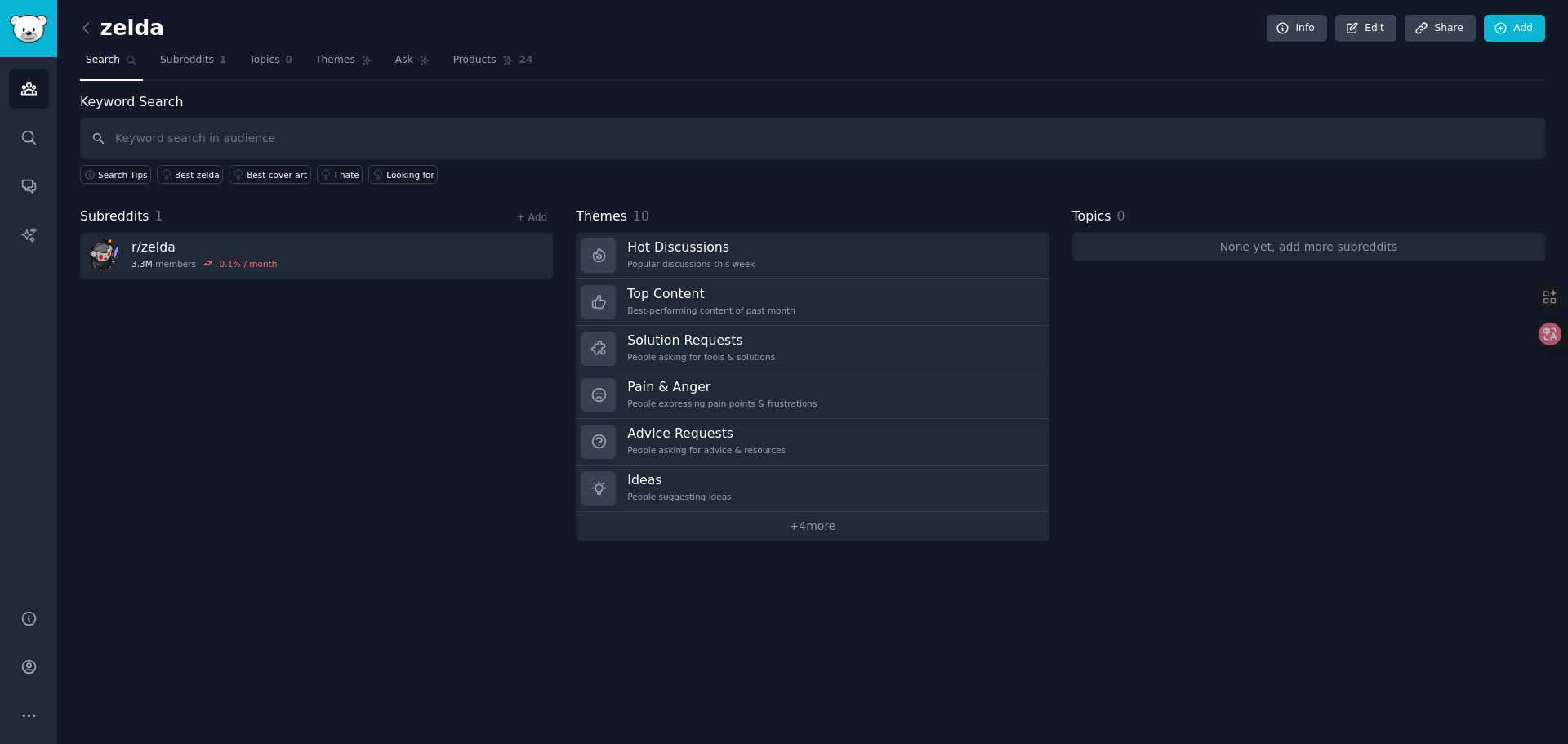
click at [348, 385] on div "Subreddits 1 + Add r/ zelda 3.3M members -0.1 % / month" at bounding box center [317, 373] width 473 height 334
click at [359, 103] on div "Keyword Search Search Tips Best zelda Best cover art I hate Looking for" at bounding box center [813, 138] width 1466 height 92
click at [89, 32] on icon at bounding box center [86, 28] width 17 height 17
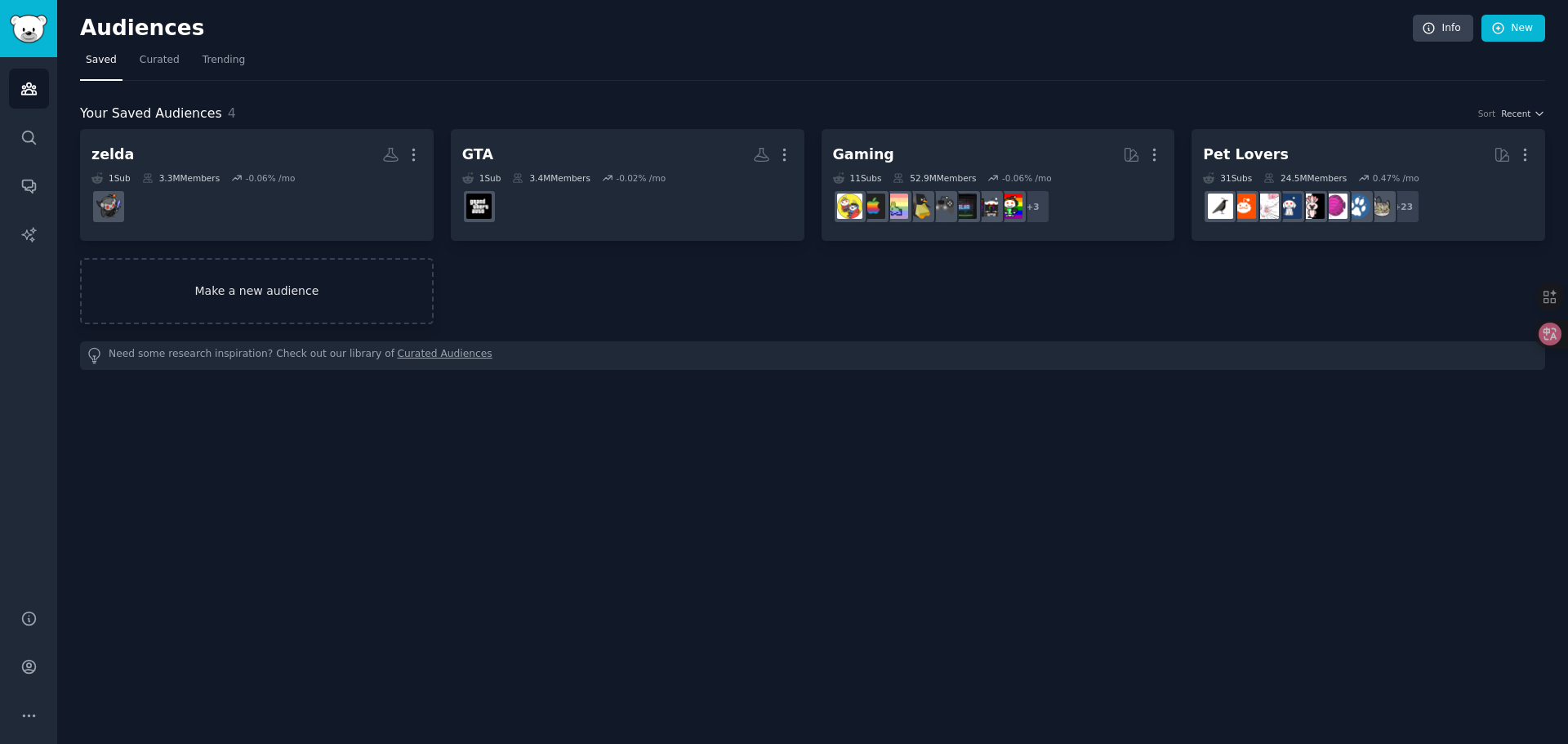
click at [286, 288] on link "Make a new audience" at bounding box center [257, 291] width 354 height 66
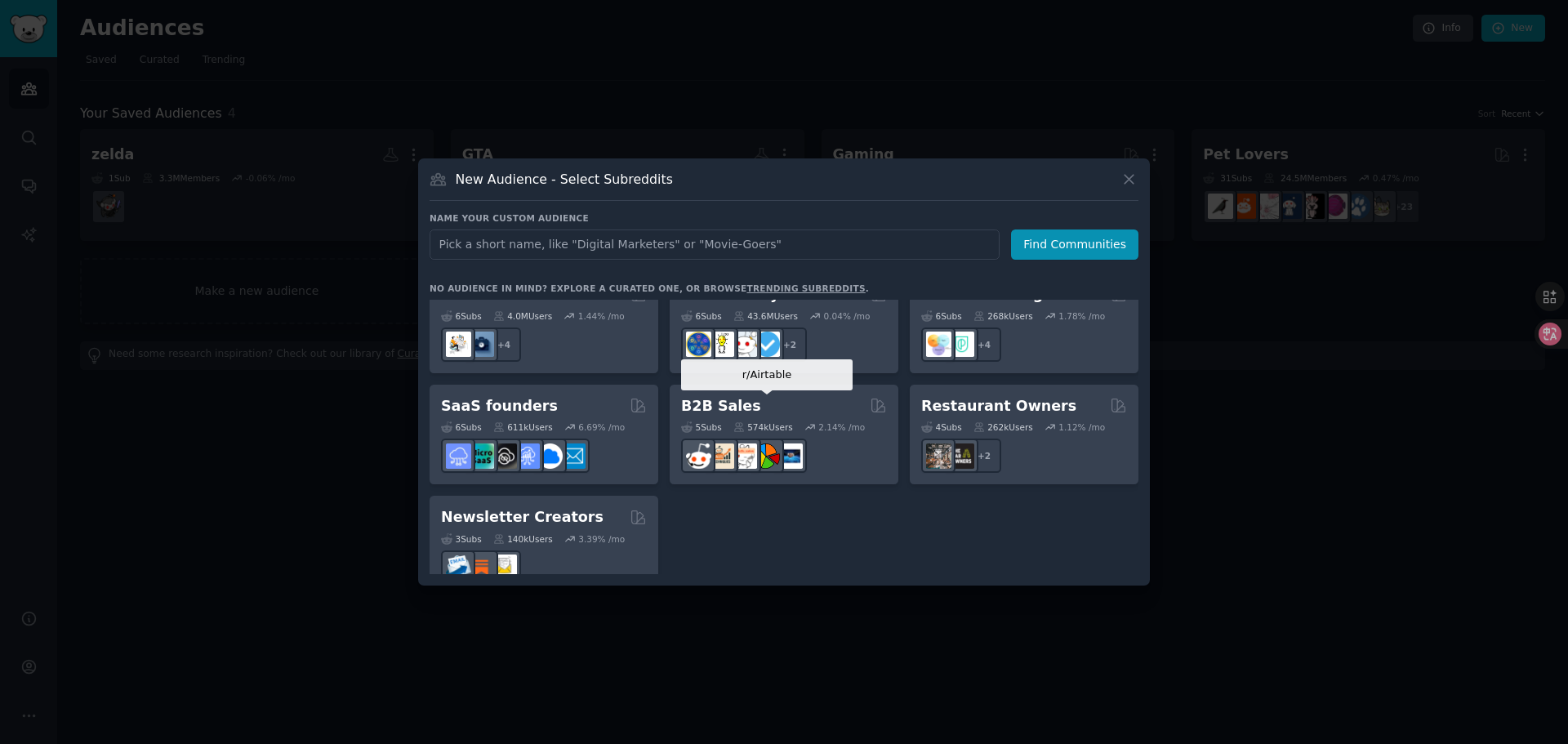
scroll to position [1275, 0]
click at [613, 244] on input "text" at bounding box center [714, 245] width 570 height 30
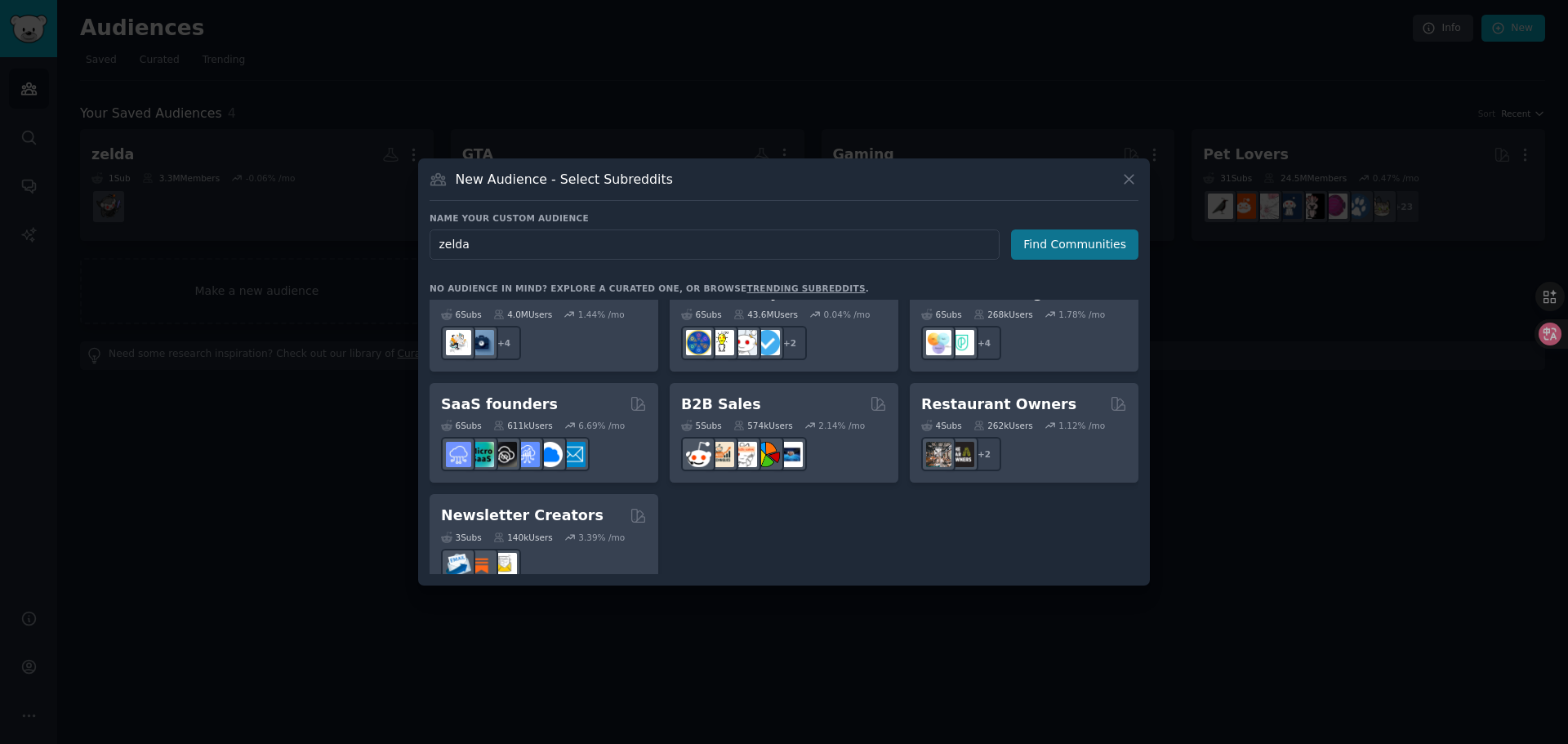
type input "zelda"
click at [1084, 245] on button "Find Communities" at bounding box center [1074, 245] width 127 height 30
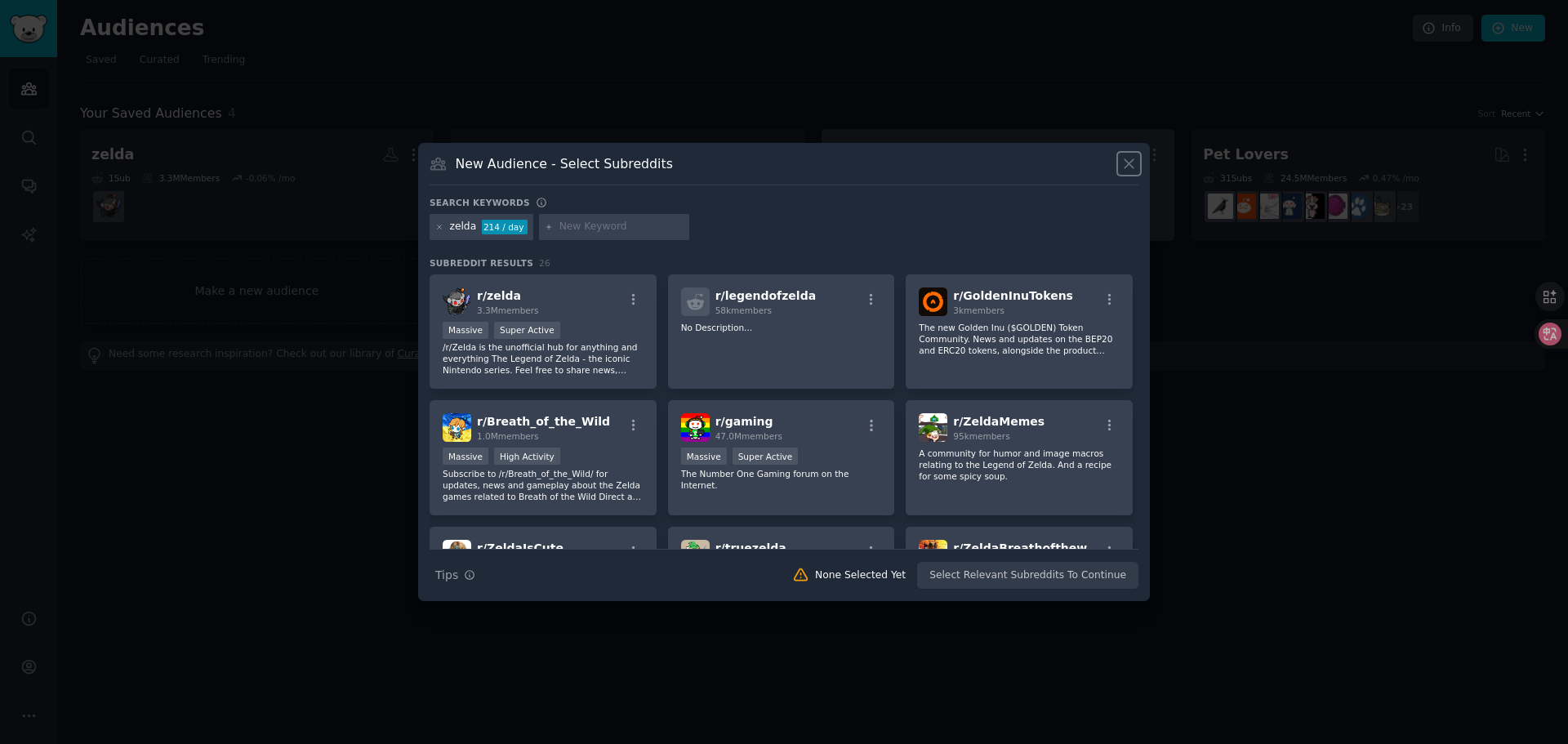
click at [1128, 164] on icon at bounding box center [1129, 163] width 17 height 17
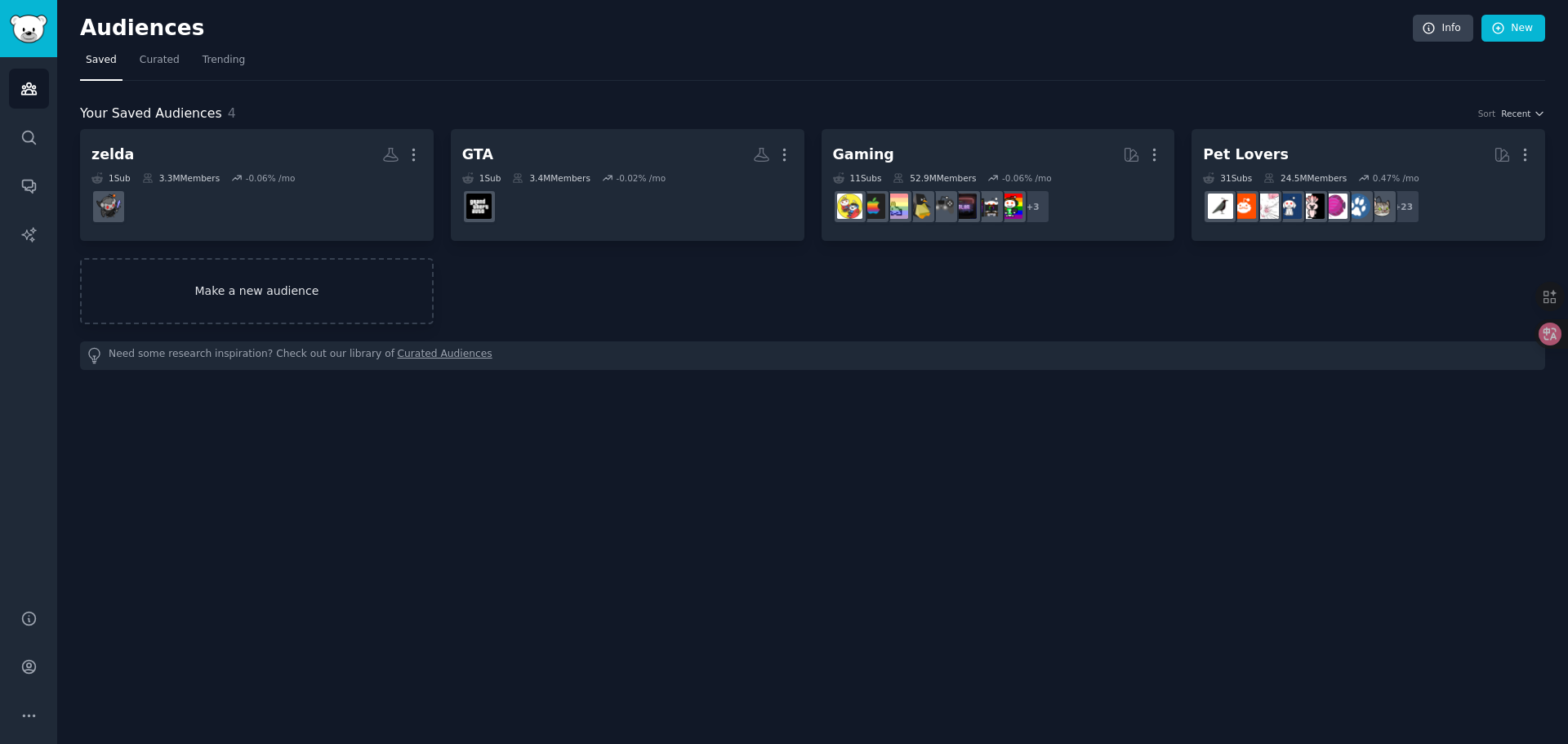
click at [286, 297] on link "Make a new audience" at bounding box center [257, 291] width 354 height 66
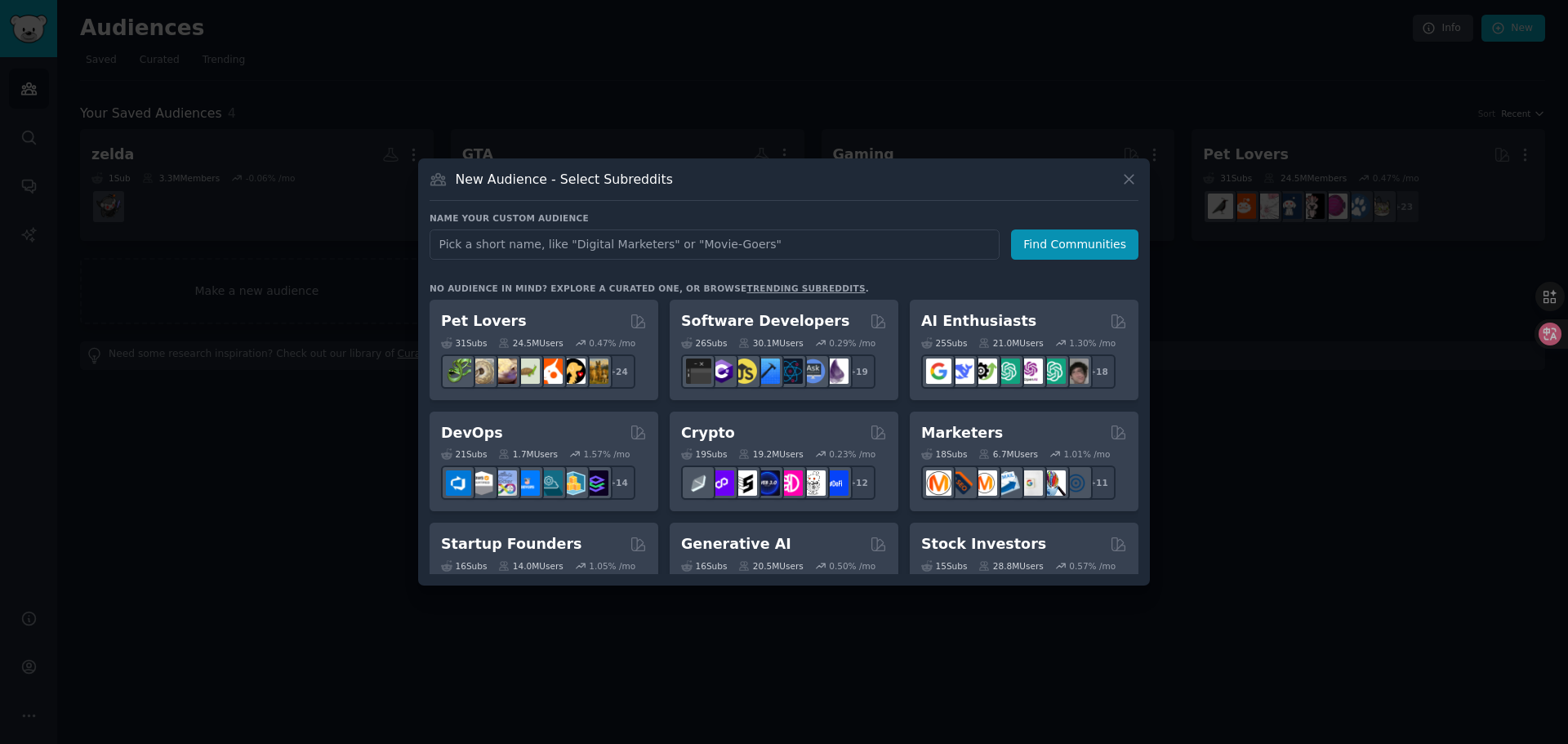
click at [693, 245] on input "text" at bounding box center [714, 245] width 570 height 30
type input "stalker"
click button "Find Communities" at bounding box center [1074, 245] width 127 height 30
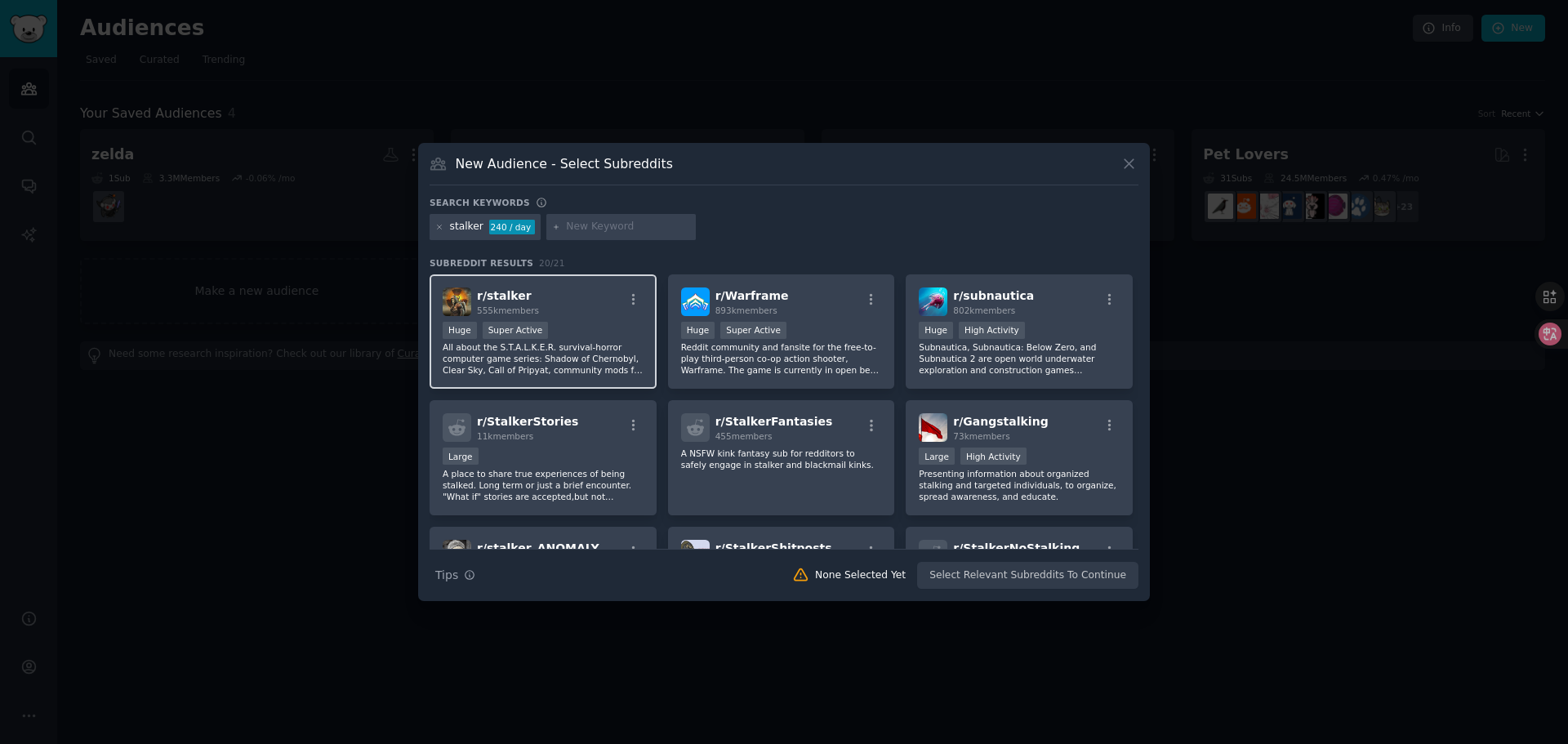
click at [566, 310] on div "r/ stalker 555k members" at bounding box center [543, 302] width 201 height 29
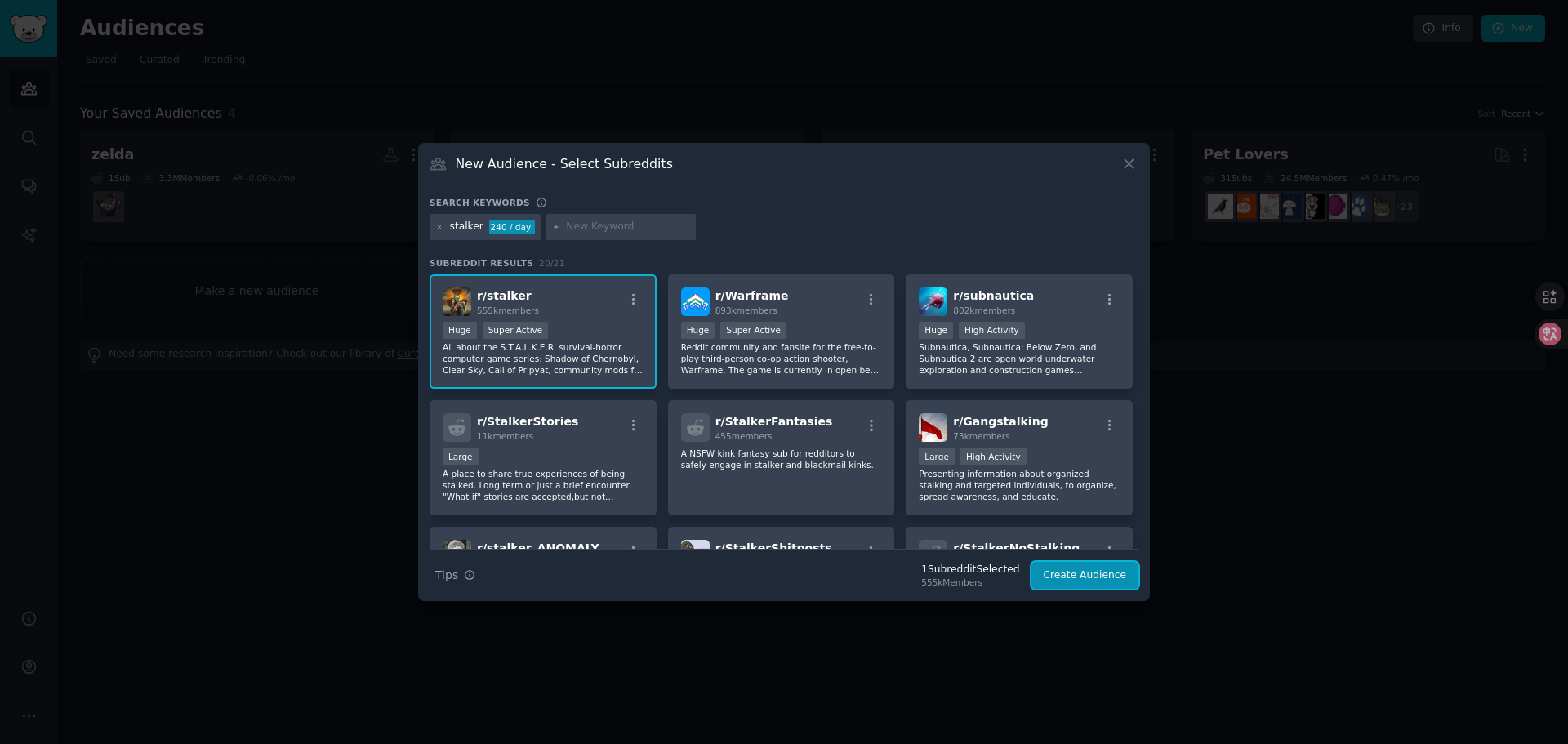
click at [1087, 570] on button "Create Audience" at bounding box center [1085, 576] width 108 height 28
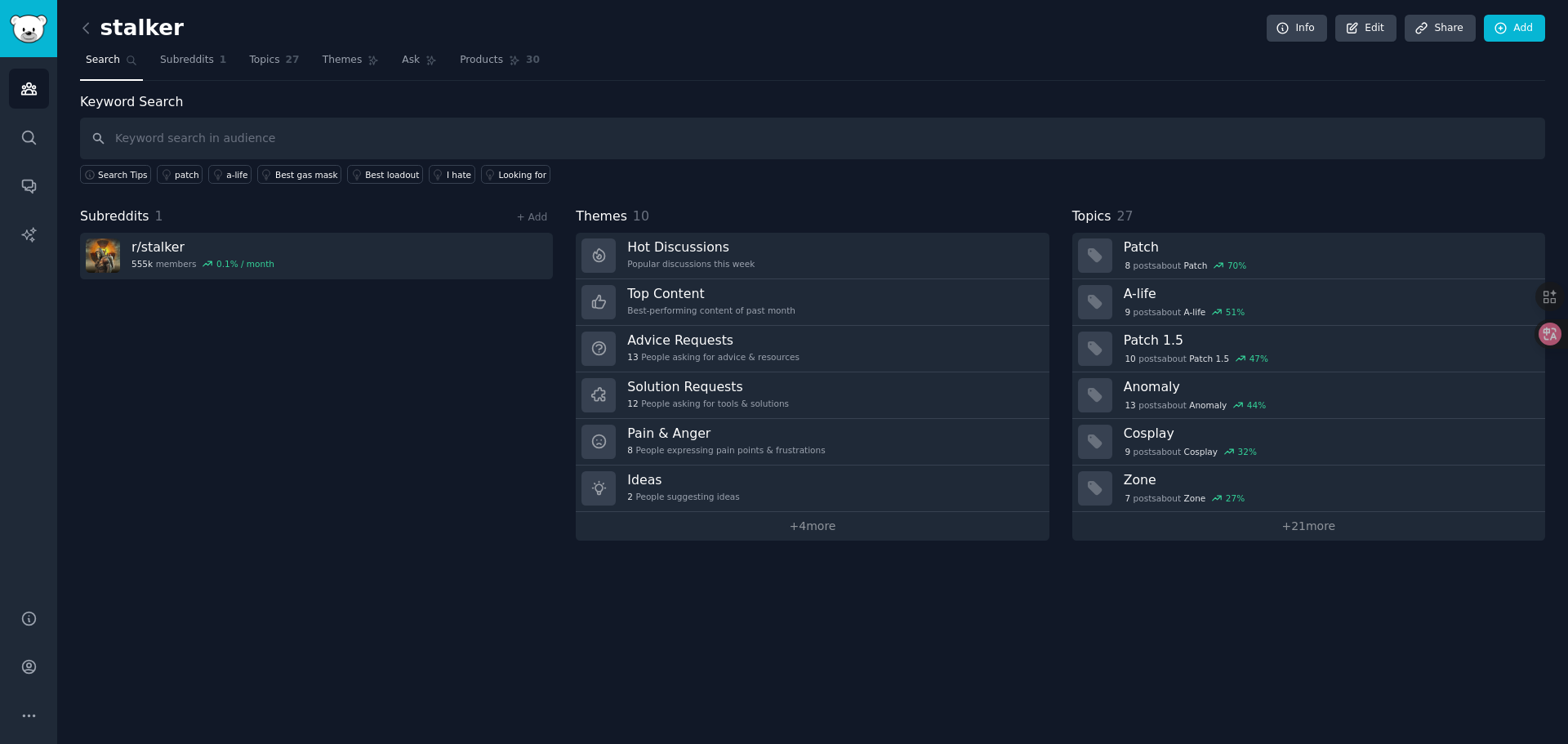
click at [340, 358] on div "Subreddits 1 + Add r/ stalker 555k members 0.1 % / month" at bounding box center [317, 373] width 473 height 334
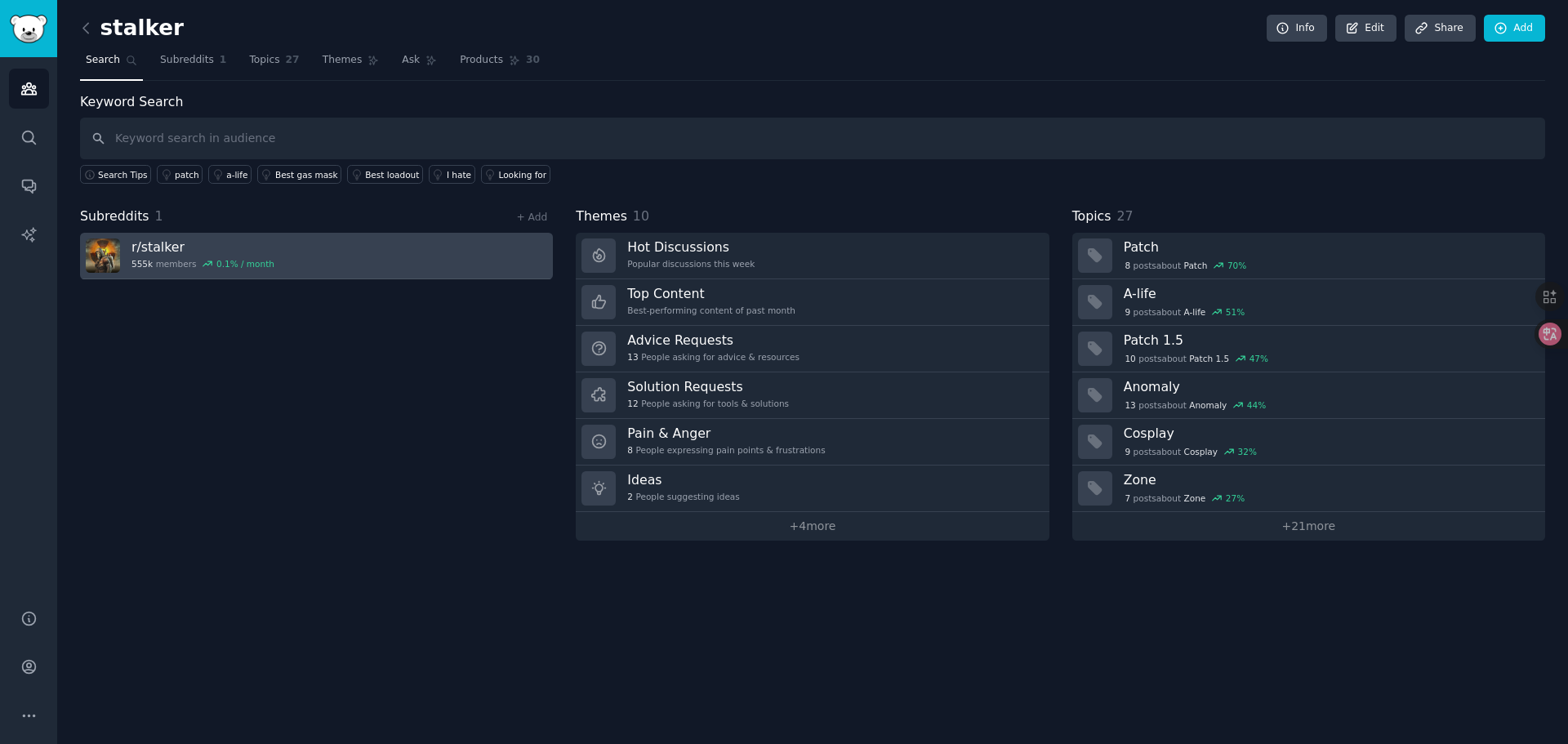
click at [362, 256] on link "r/ stalker 555k members 0.1 % / month" at bounding box center [317, 256] width 473 height 47
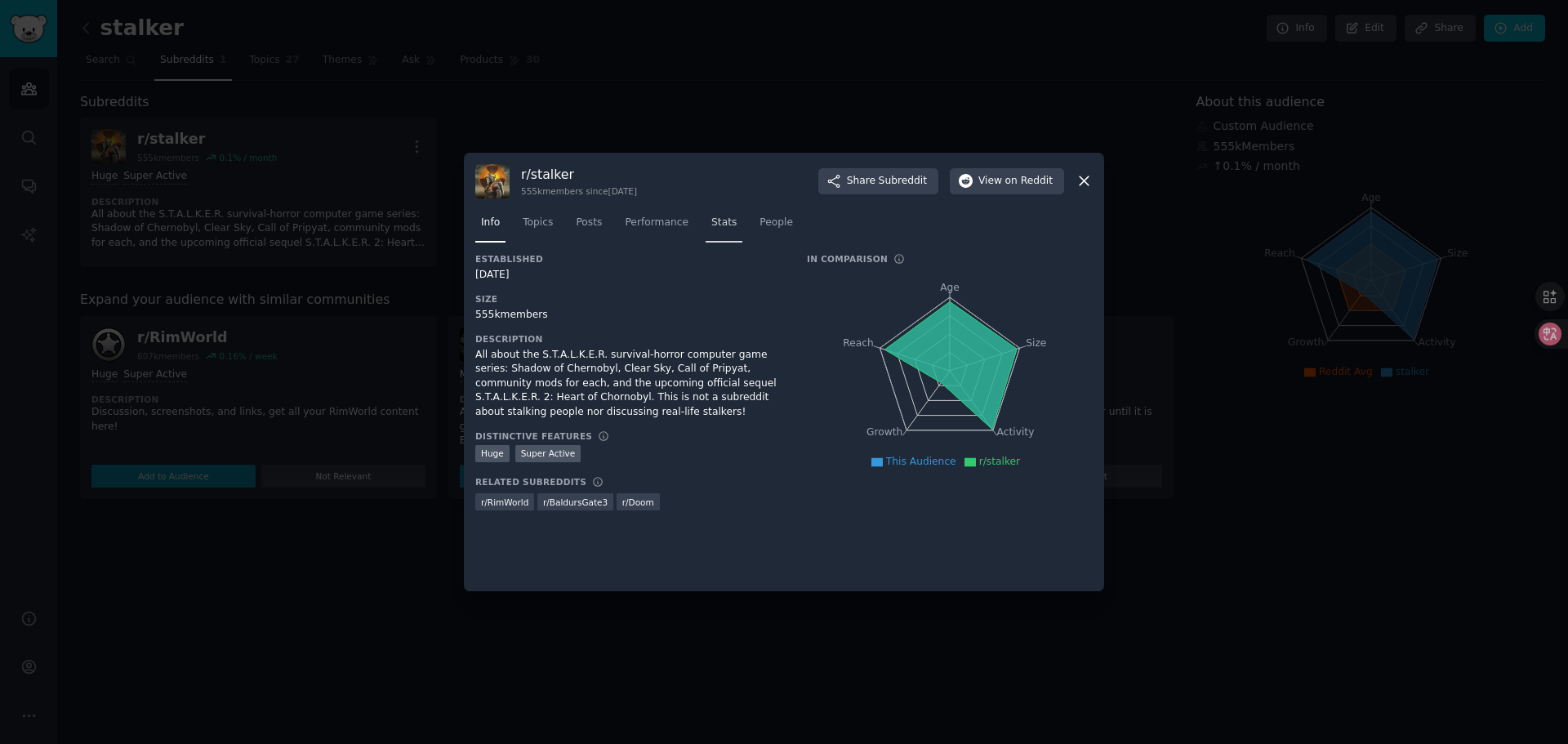
click at [711, 222] on span "Stats" at bounding box center [724, 223] width 25 height 14
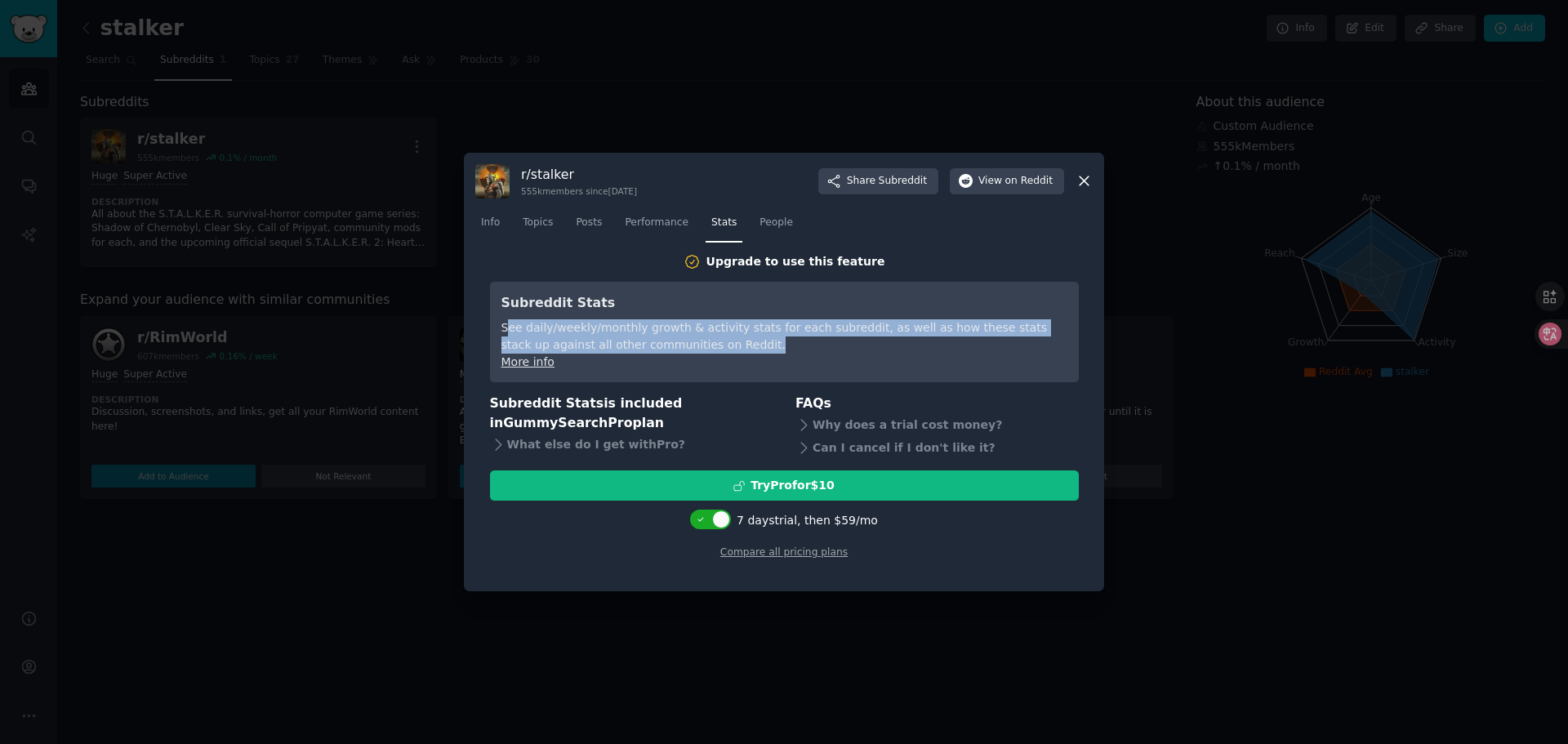
drag, startPoint x: 505, startPoint y: 329, endPoint x: 787, endPoint y: 350, distance: 282.8
click at [787, 350] on div "See daily/weekly/monthly growth & activity stats for each subreddit, as well as…" at bounding box center [784, 336] width 566 height 35
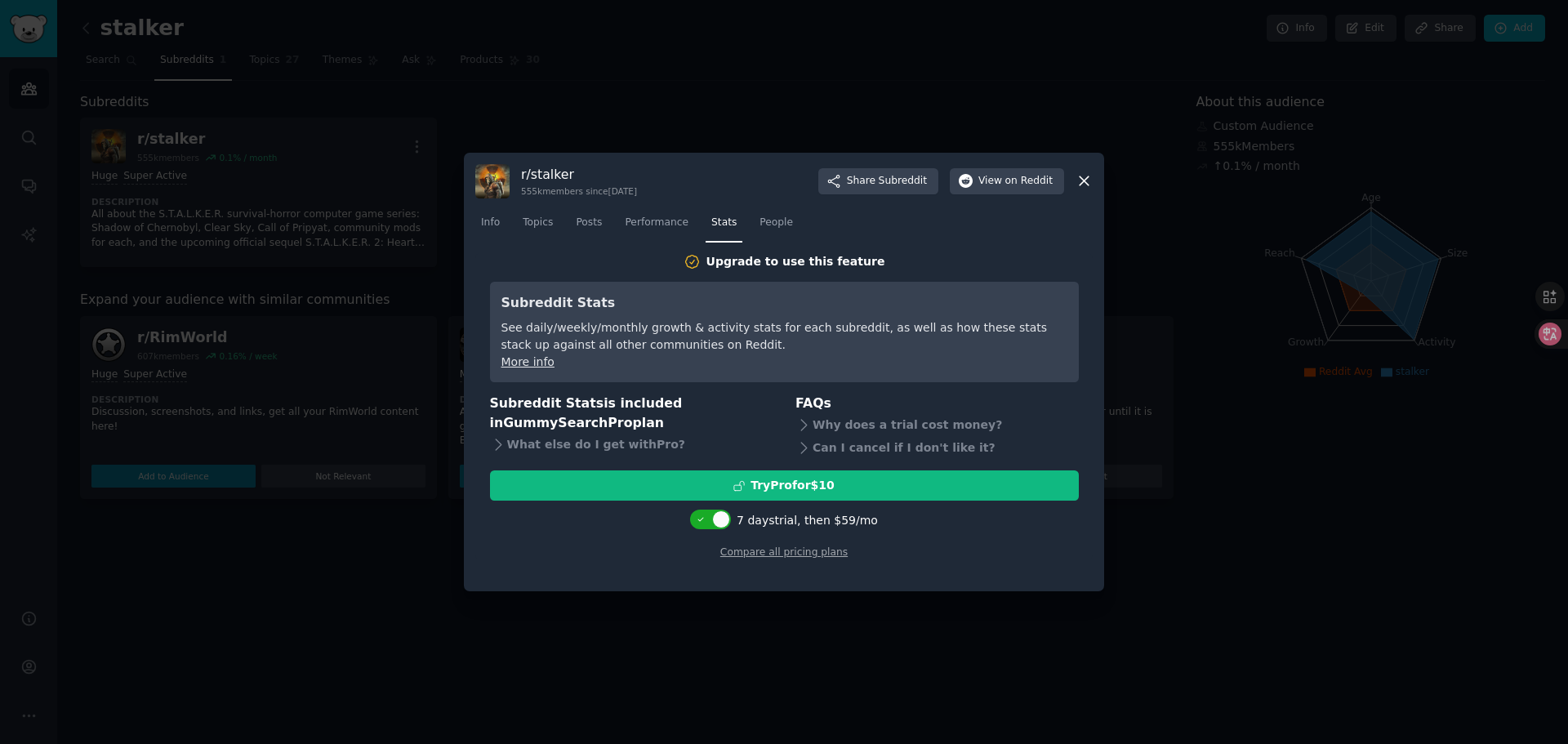
click at [820, 280] on div "Upgrade to use this feature Subreddit Stats See daily/weekly/monthly growth & a…" at bounding box center [785, 406] width 589 height 306
click at [665, 226] on span "Performance" at bounding box center [656, 223] width 63 height 14
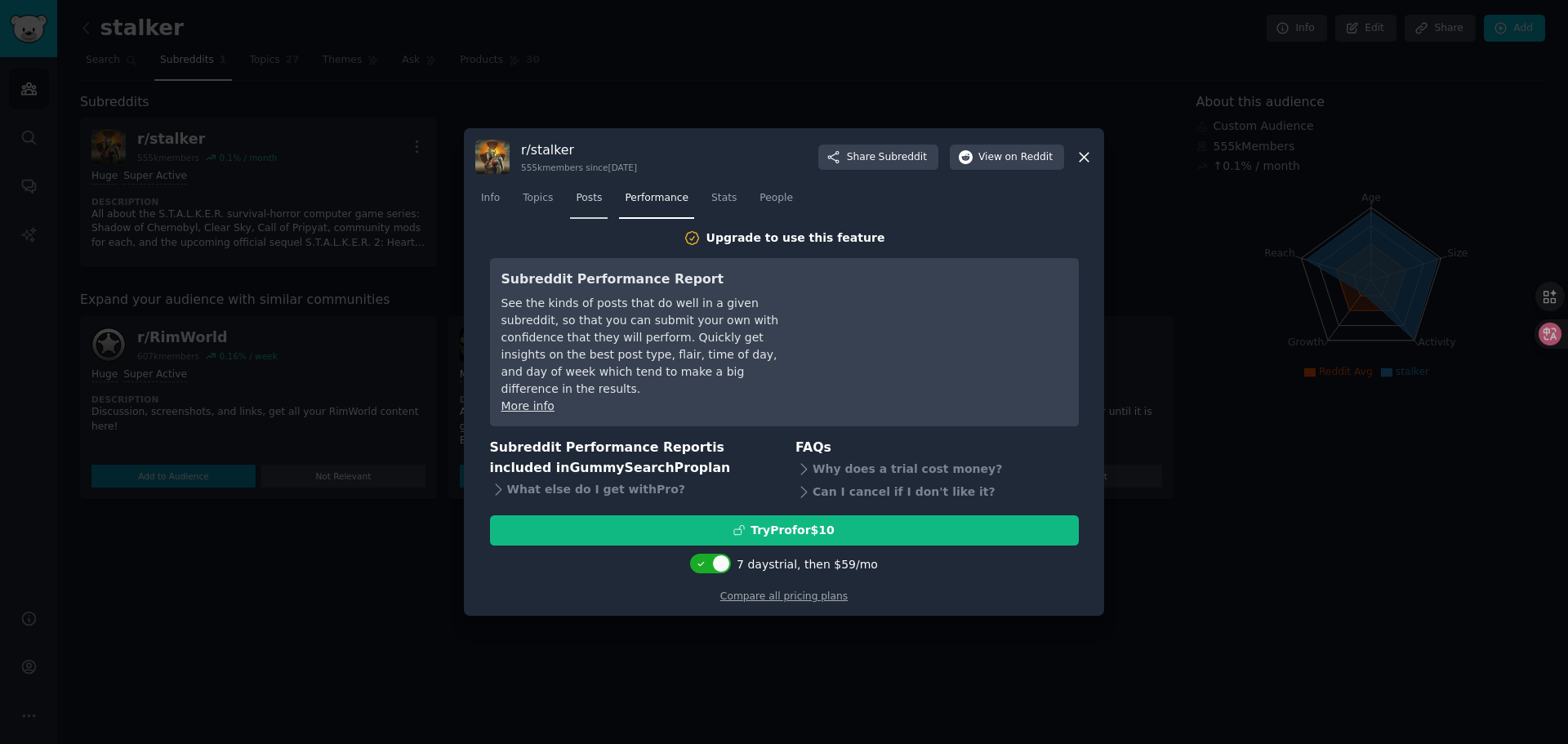
click at [578, 215] on link "Posts" at bounding box center [588, 202] width 37 height 34
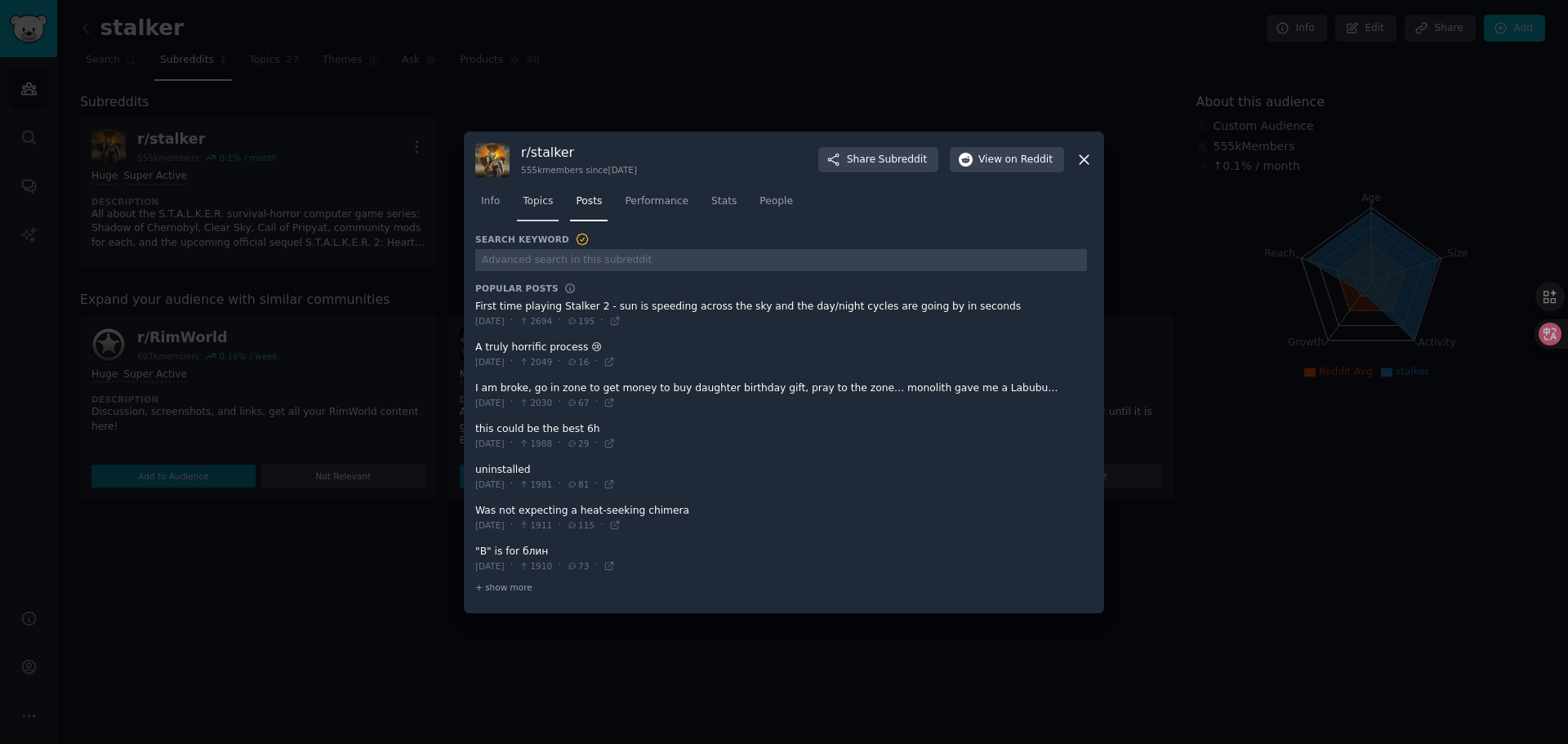
click at [537, 198] on span "Topics" at bounding box center [538, 201] width 30 height 14
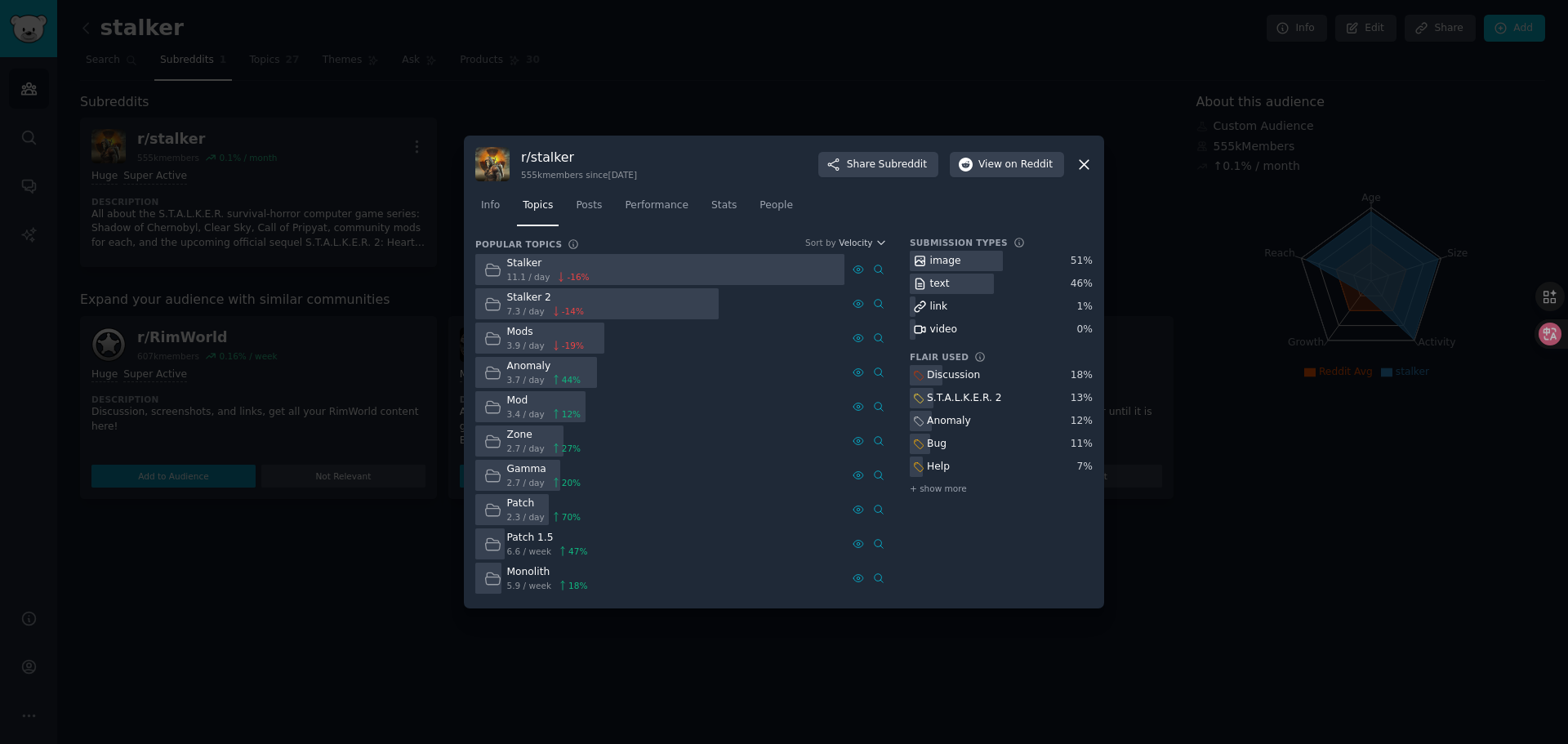
drag, startPoint x: 535, startPoint y: 172, endPoint x: 654, endPoint y: 176, distance: 119.1
click at [637, 176] on div "555k members since [DATE]" at bounding box center [579, 175] width 116 height 12
click at [690, 170] on div "r/ stalker 555k members since [DATE] Share Subreddit View on Reddit" at bounding box center [783, 164] width 617 height 35
click at [1082, 161] on icon at bounding box center [1085, 164] width 17 height 17
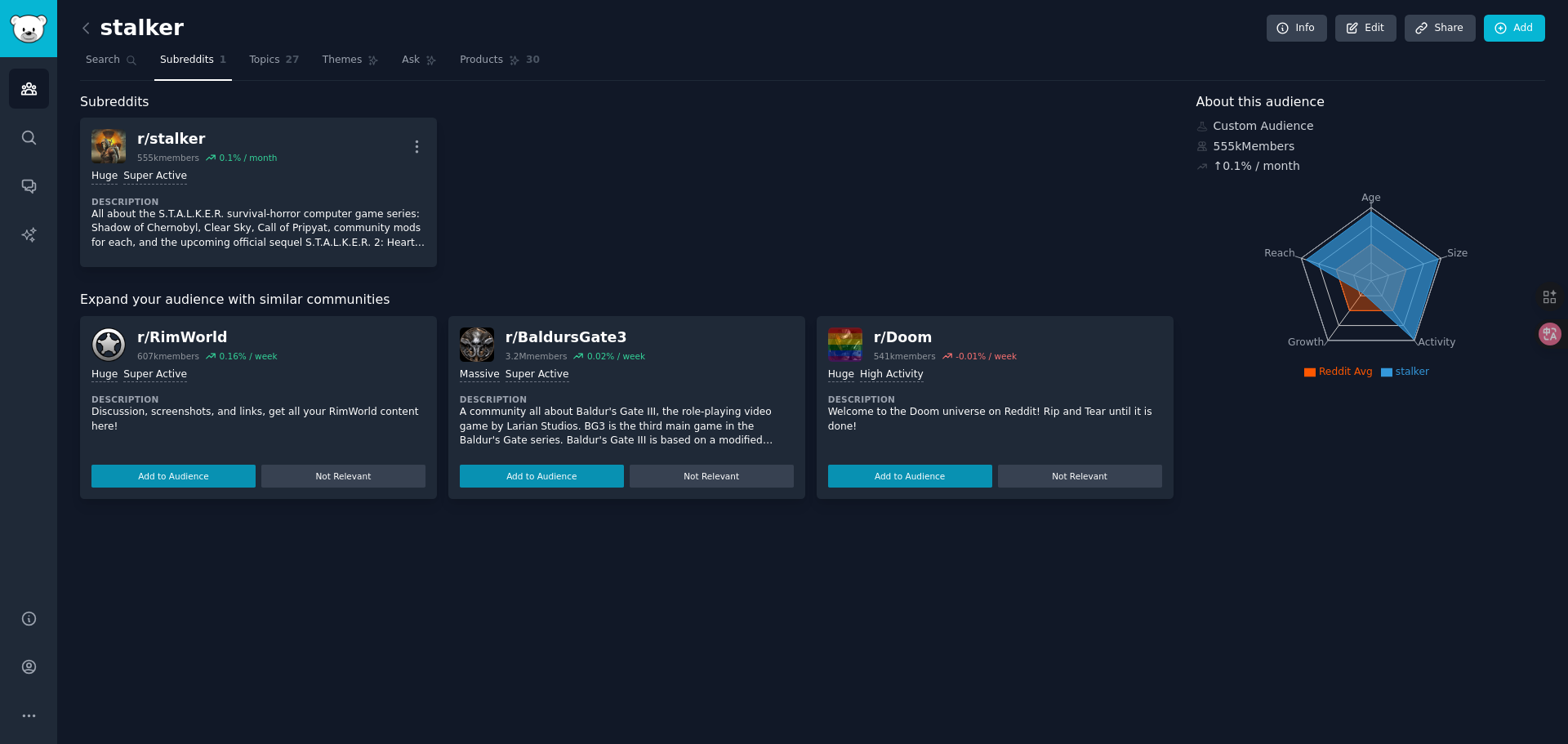
click at [473, 251] on div "r/ stalker 555k members 0.1 % / month More Huge Super Active Description All ab…" at bounding box center [627, 192] width 1094 height 150
click at [510, 233] on div "r/ stalker 555k members 0.1 % / month More Huge Super Active Description All ab…" at bounding box center [627, 192] width 1094 height 150
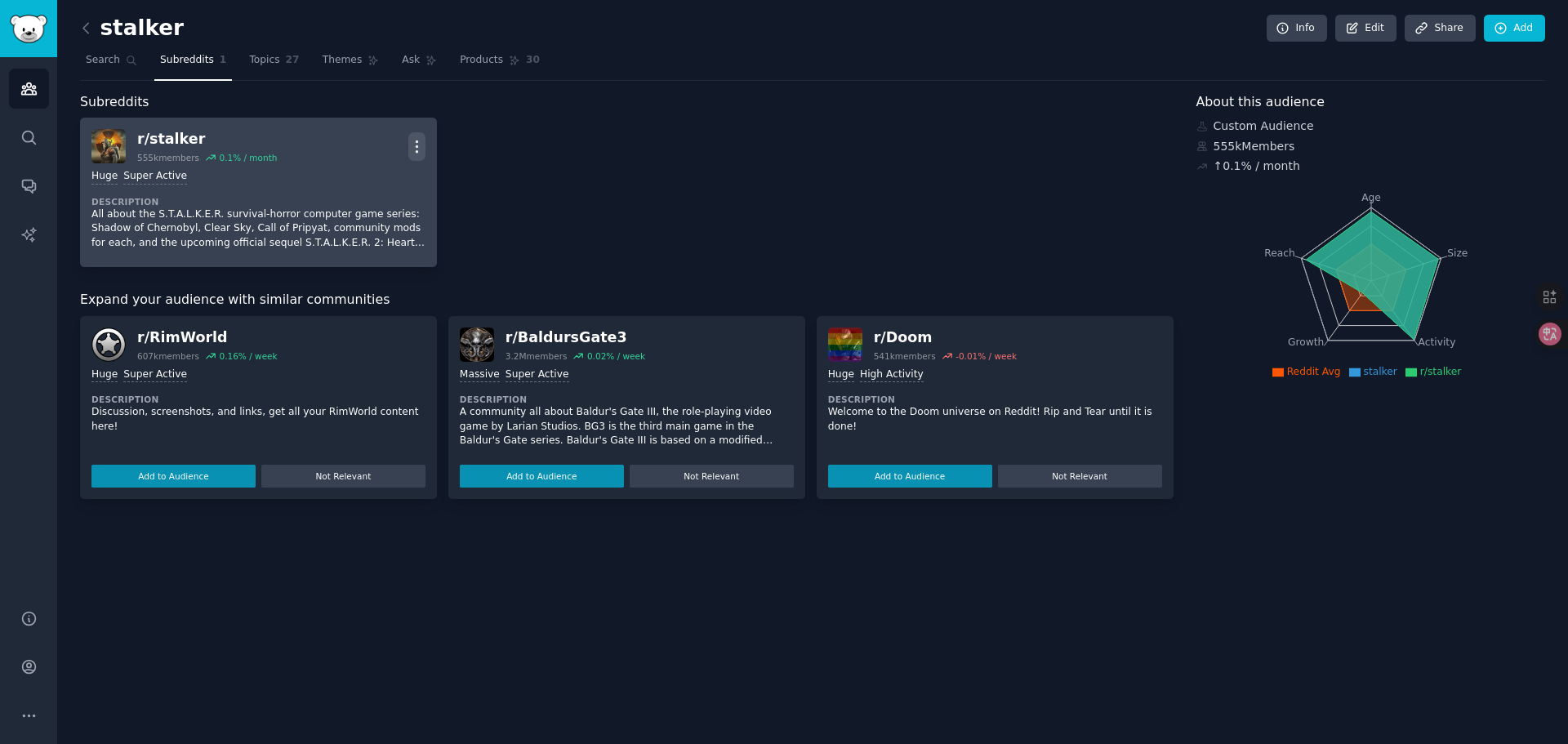
click at [421, 146] on icon "button" at bounding box center [417, 146] width 17 height 17
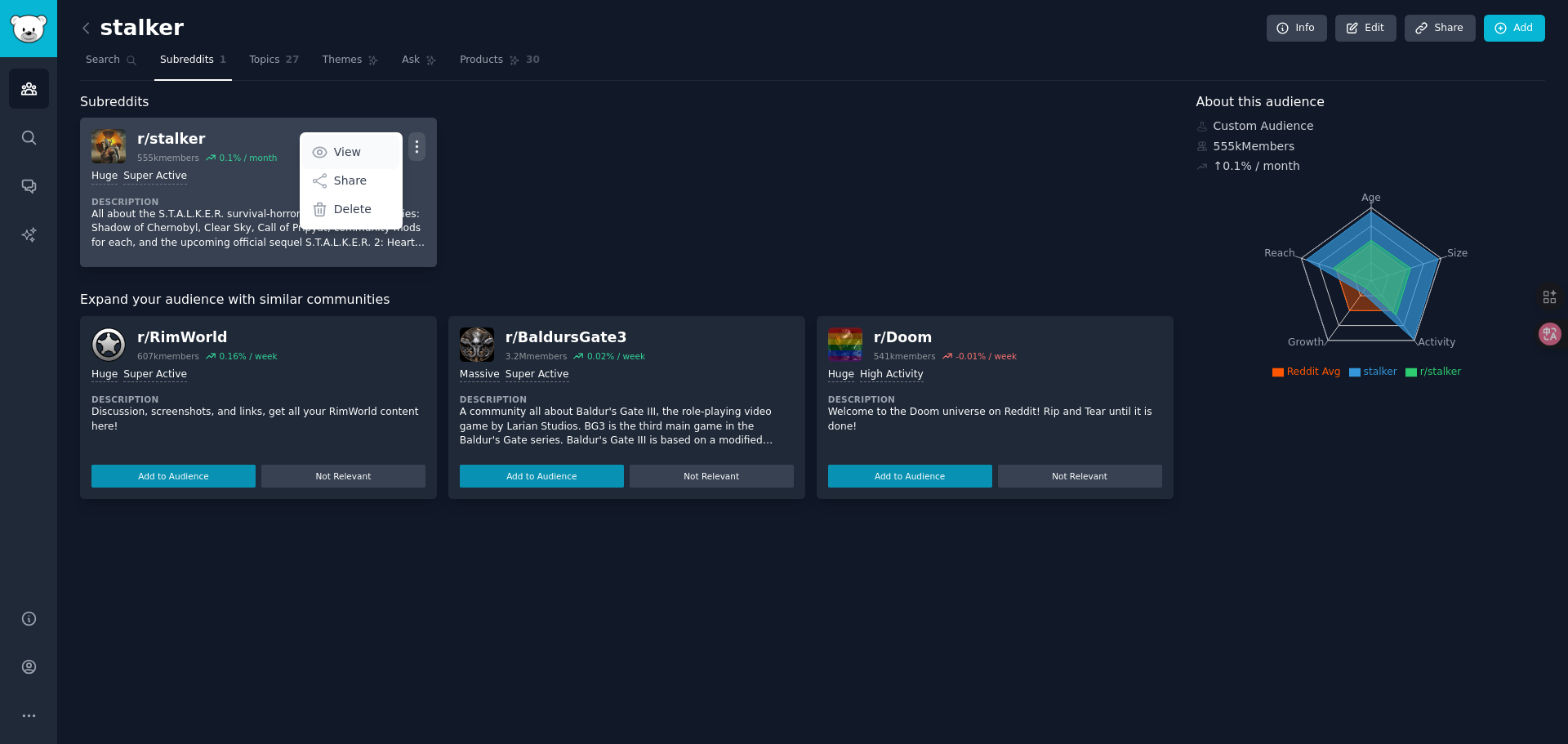
click at [351, 152] on p "View" at bounding box center [348, 152] width 27 height 17
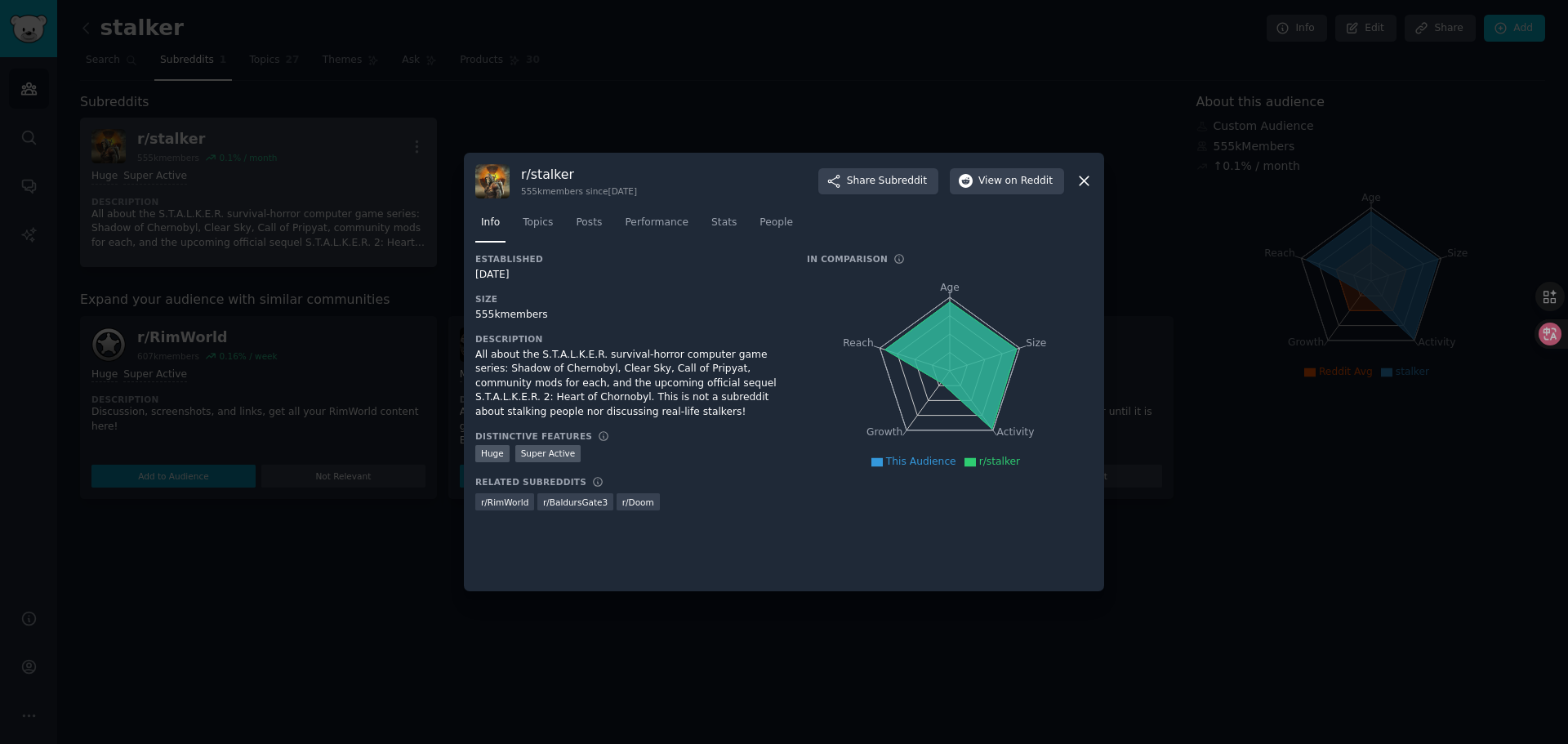
click at [1084, 179] on icon at bounding box center [1085, 181] width 17 height 17
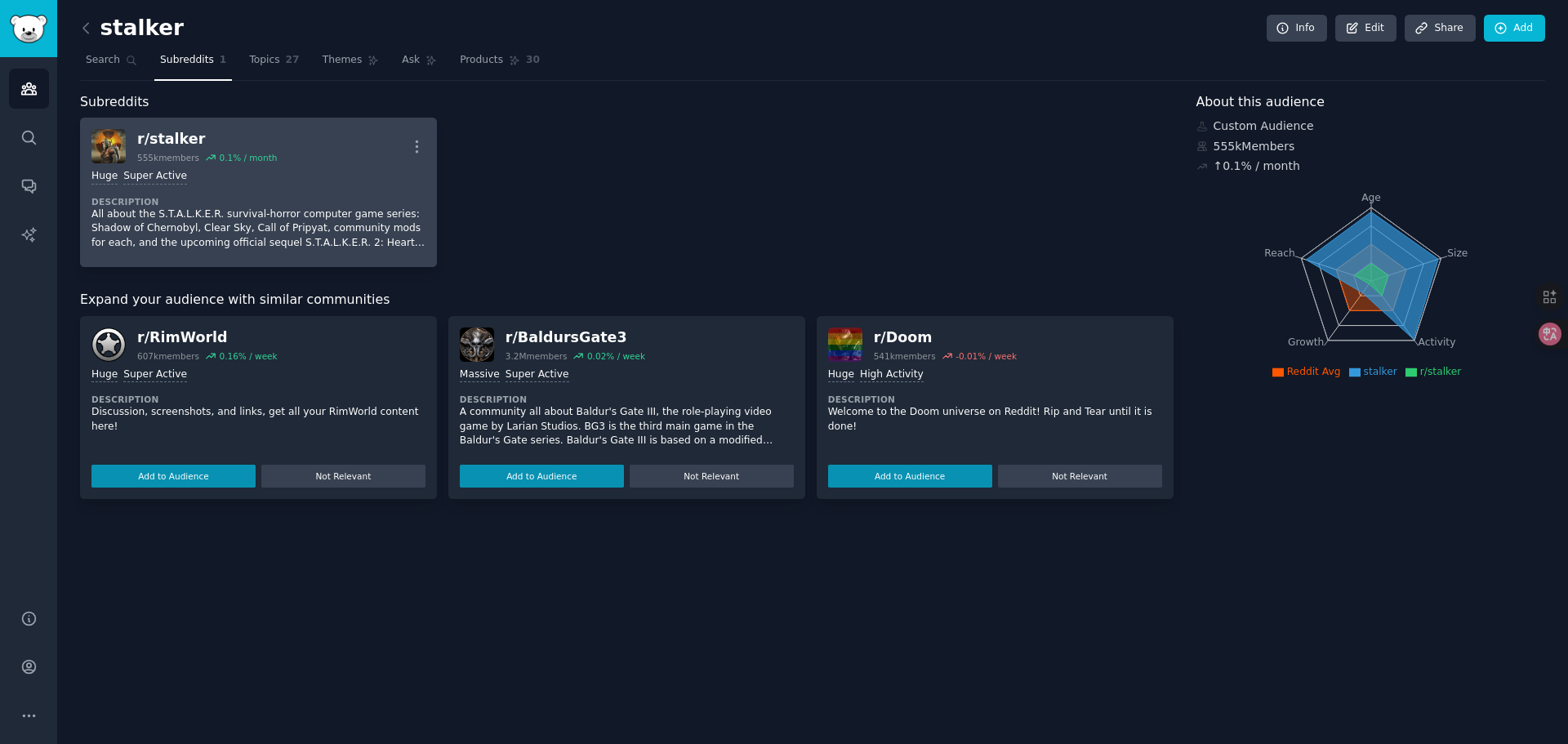
click at [241, 158] on div "0.1 % / month" at bounding box center [248, 157] width 58 height 12
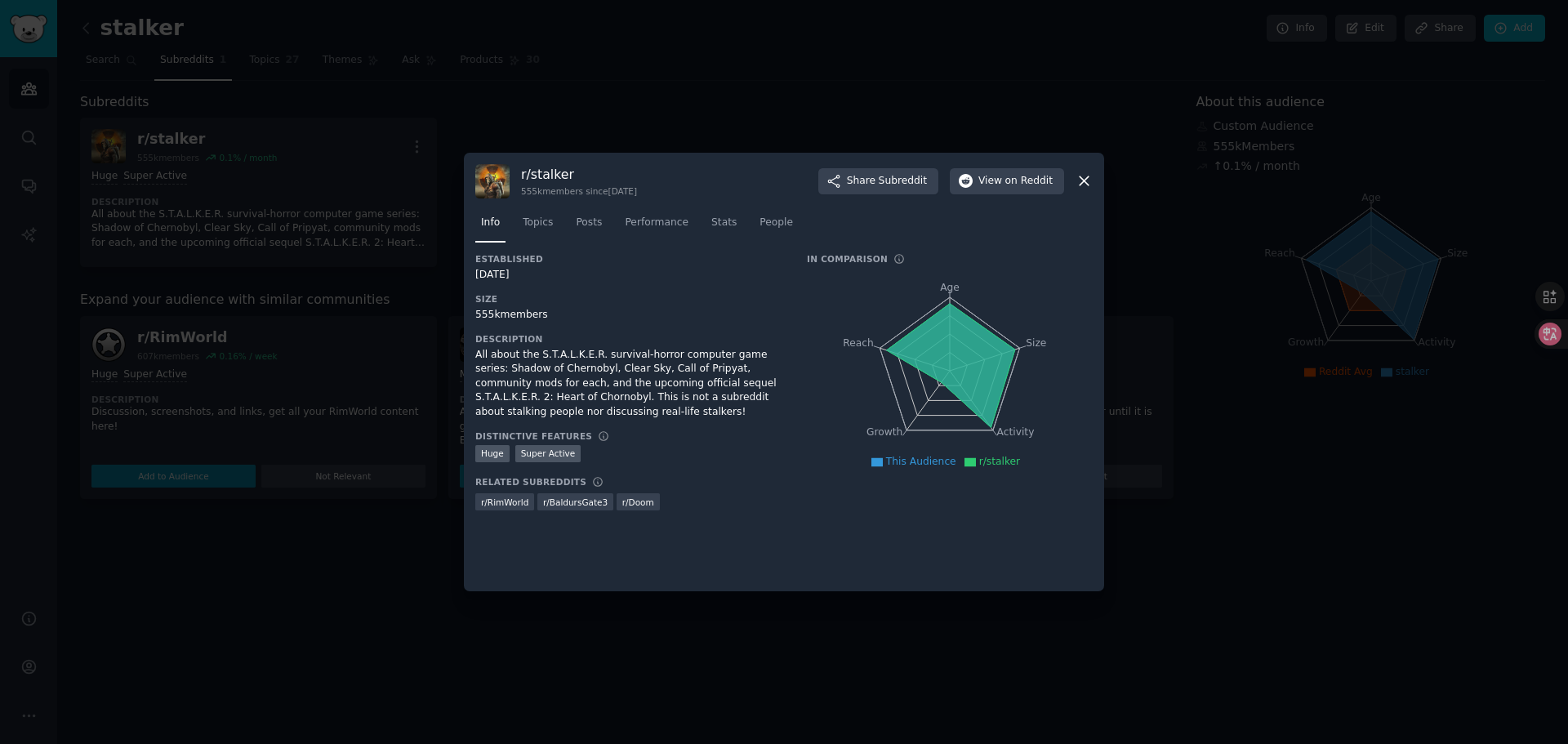
drag, startPoint x: 1090, startPoint y: 183, endPoint x: 1061, endPoint y: 182, distance: 29.0
click at [1090, 182] on icon at bounding box center [1085, 181] width 17 height 17
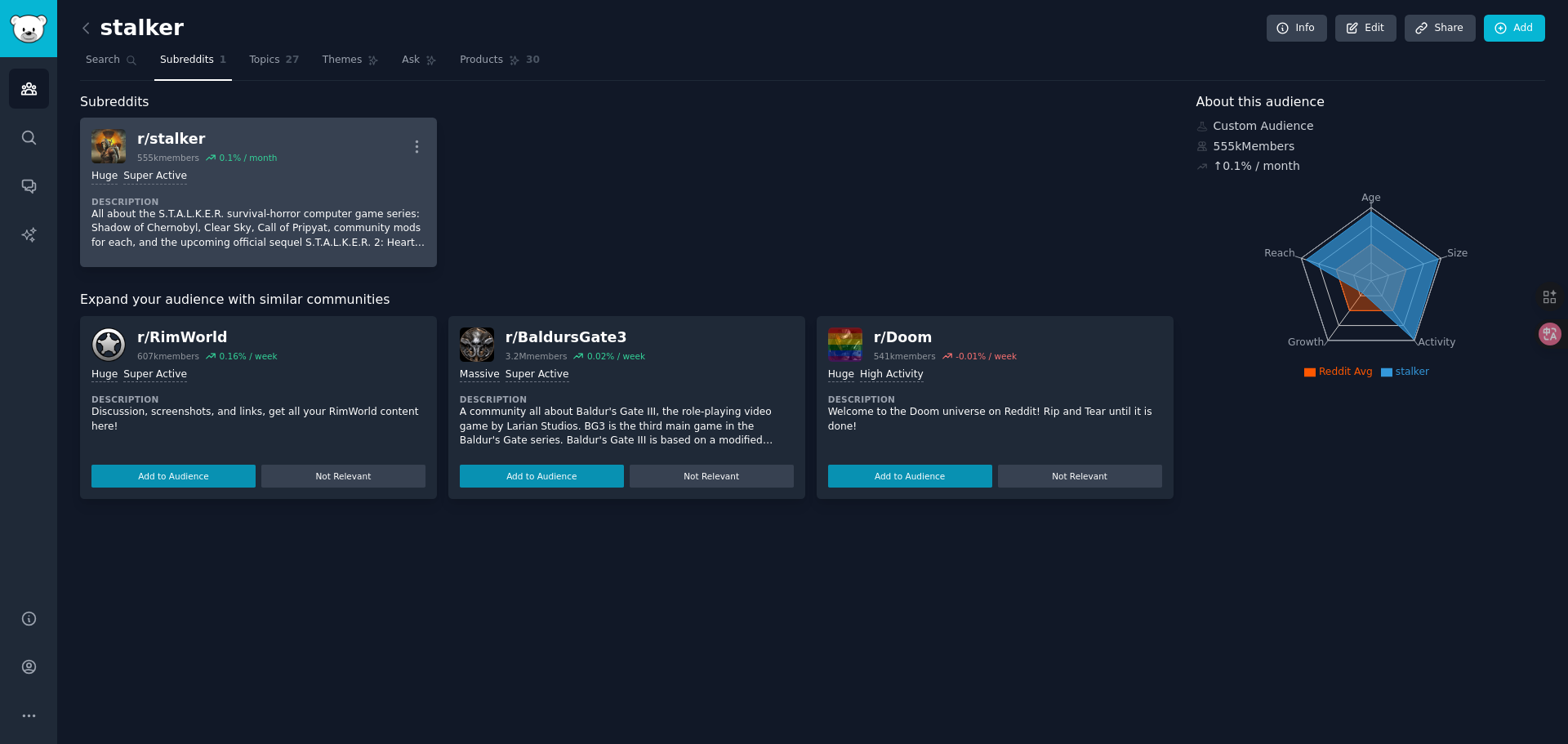
drag, startPoint x: 820, startPoint y: 195, endPoint x: 290, endPoint y: 122, distance: 535.0
click at [818, 195] on div "r/ stalker 555k members 0.1 % / month More Huge Super Active Description All ab…" at bounding box center [627, 192] width 1094 height 150
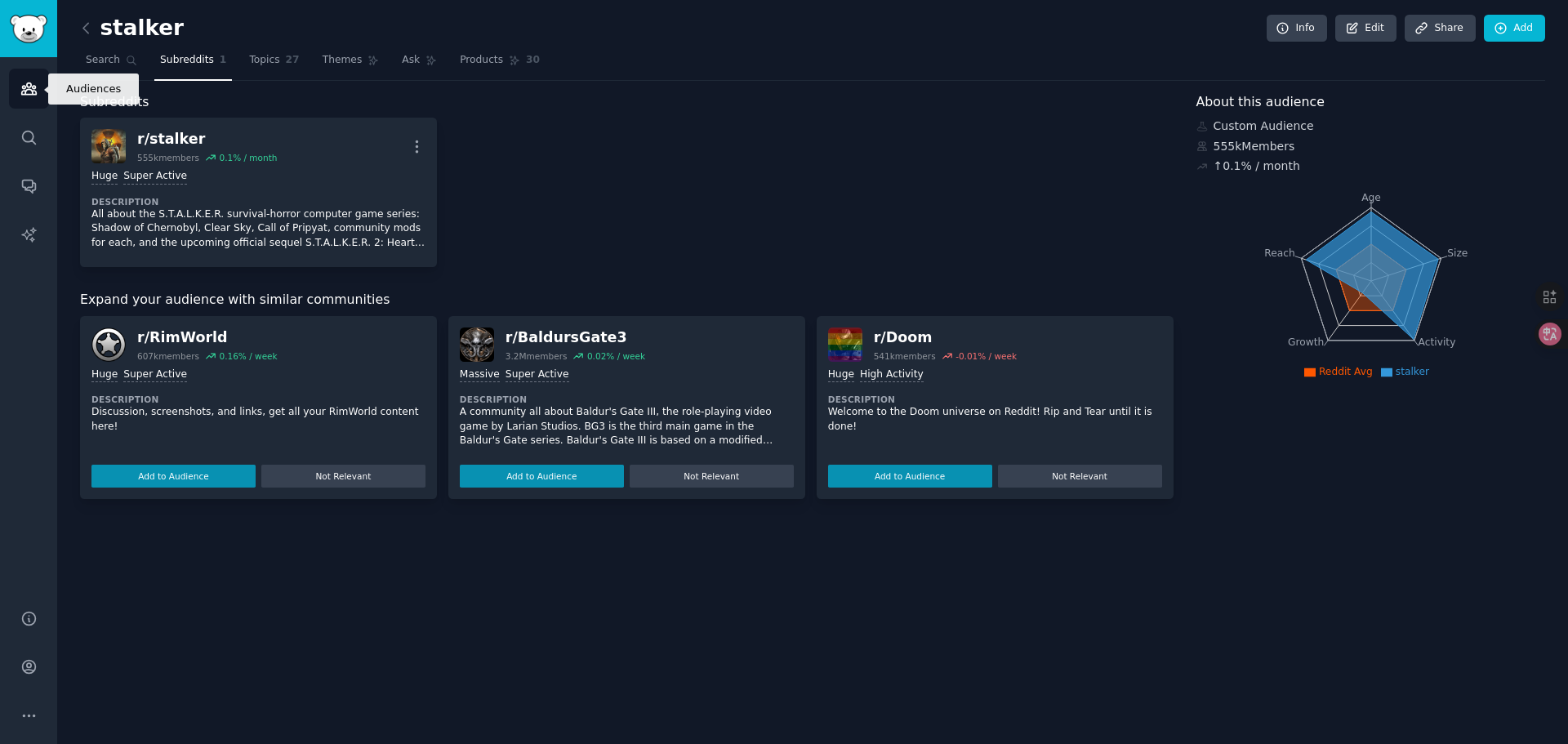
click at [23, 91] on icon "Sidebar" at bounding box center [28, 89] width 14 height 12
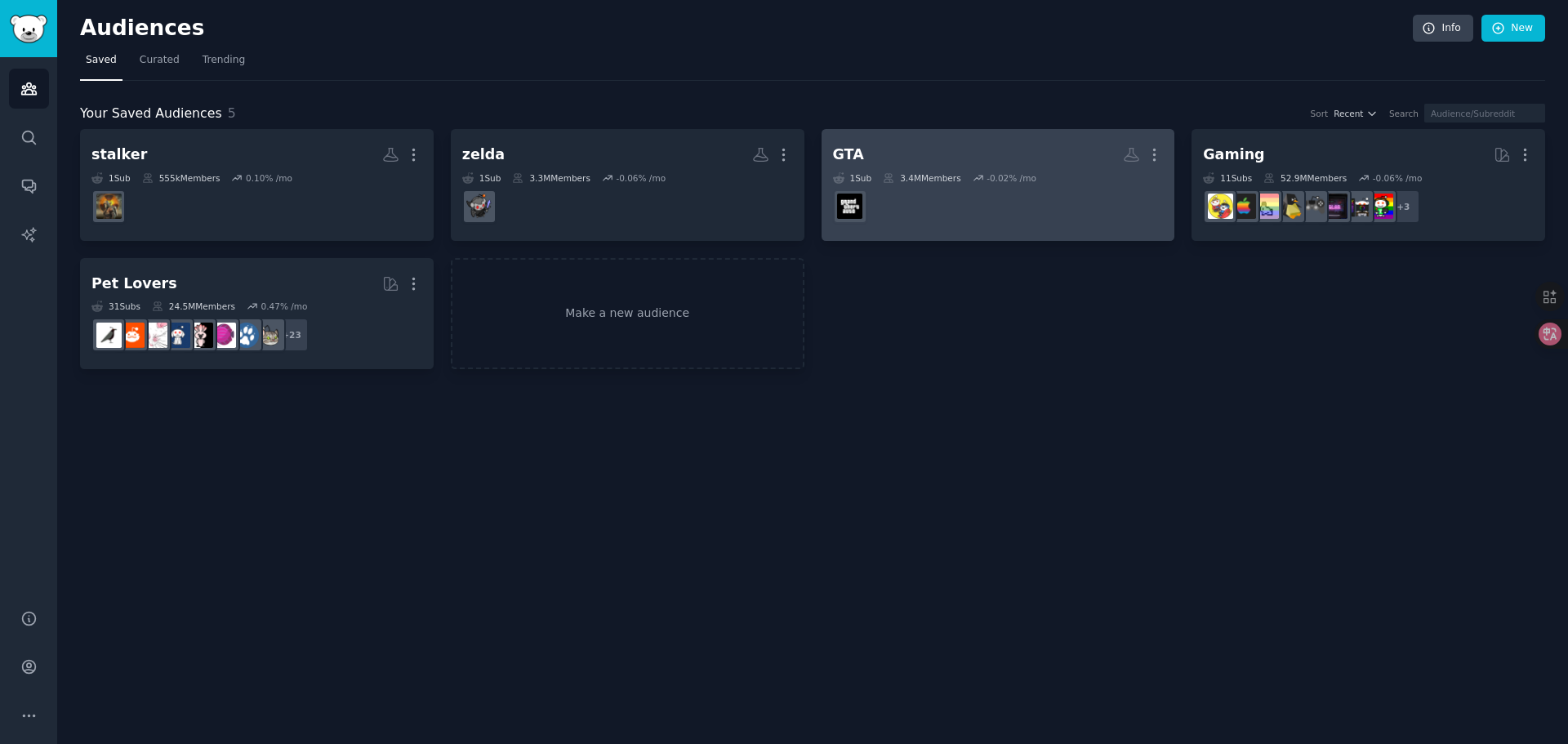
click at [966, 199] on dd at bounding box center [998, 207] width 331 height 46
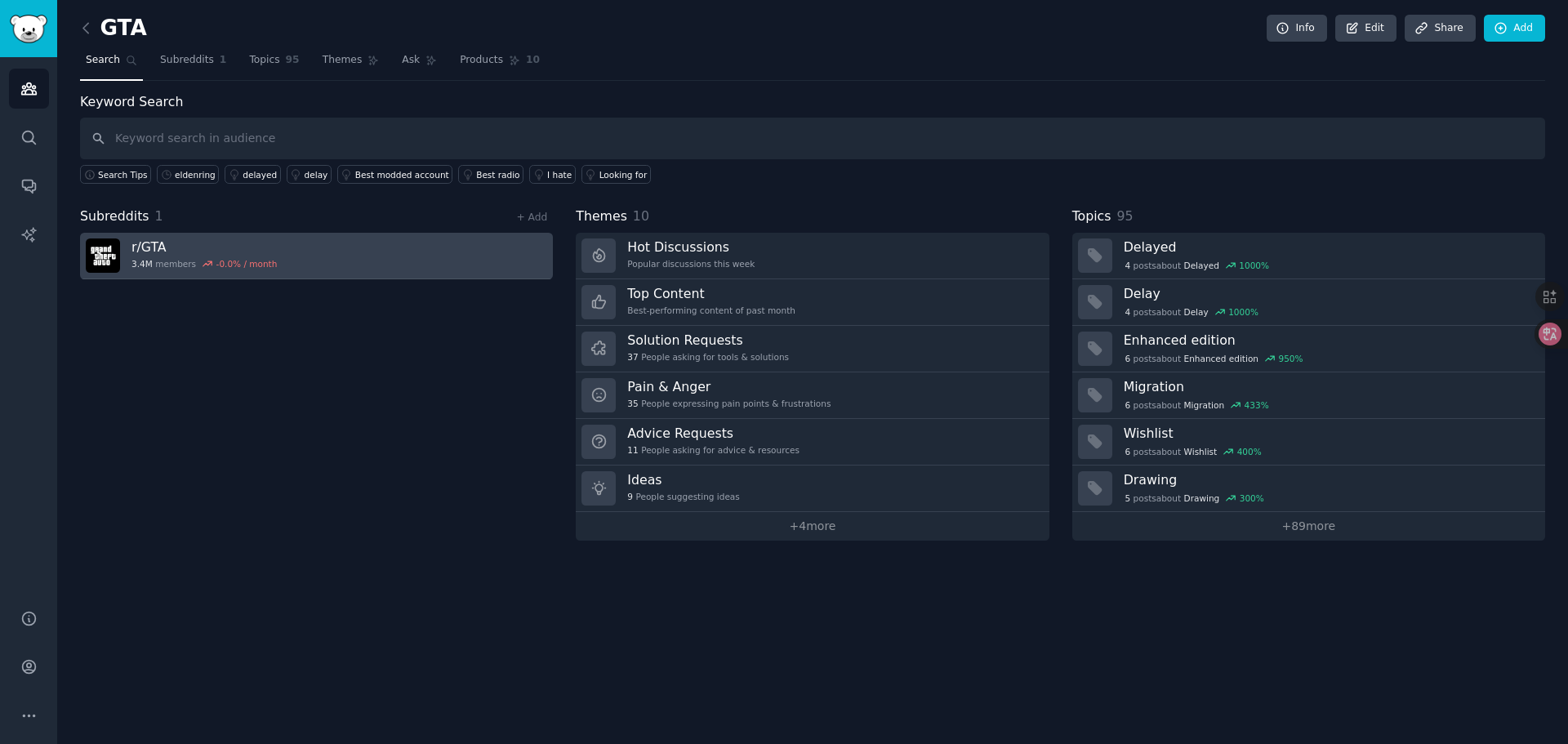
click at [297, 254] on link "r/ GTA 3.4M members -0.0 % / month" at bounding box center [317, 256] width 473 height 47
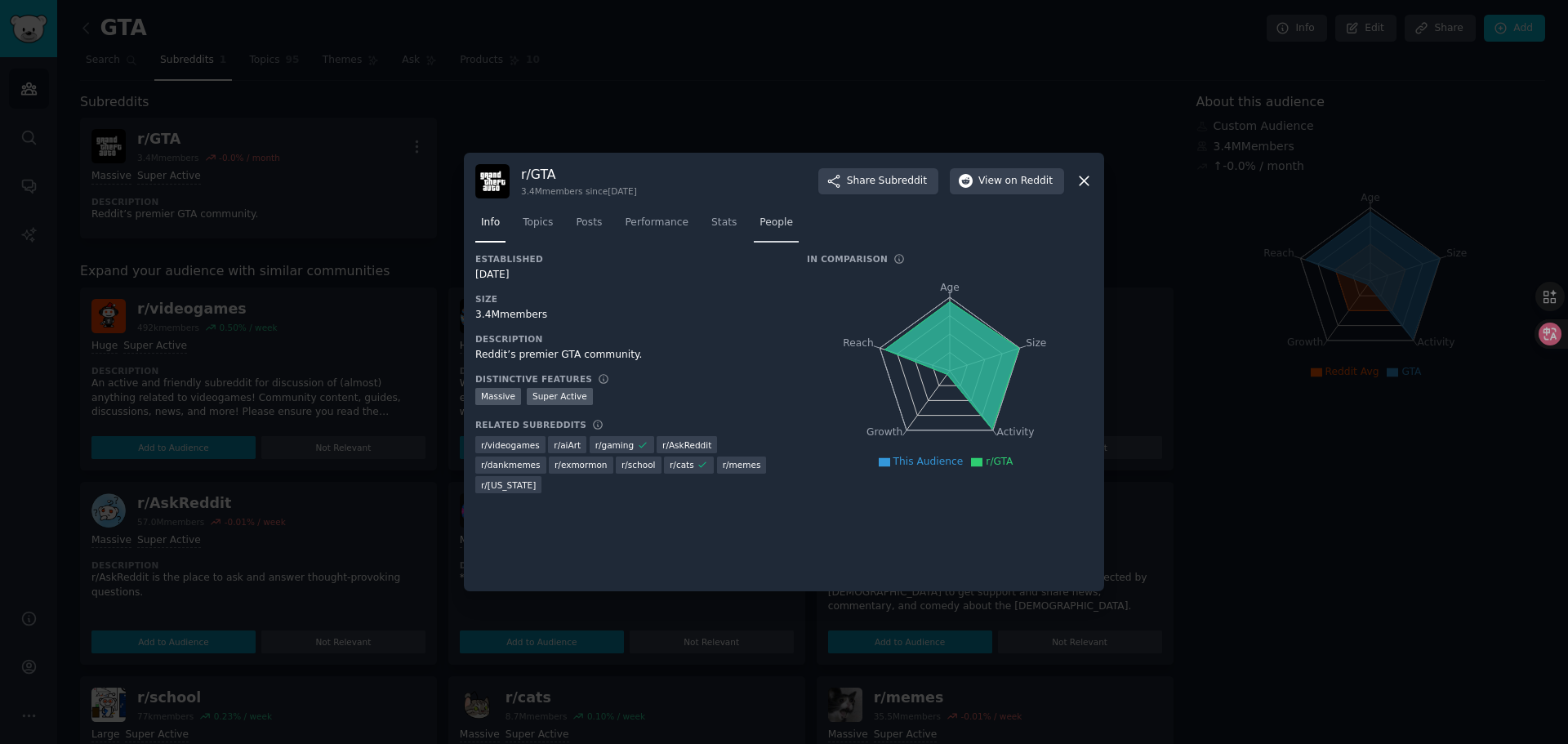
click at [761, 223] on span "People" at bounding box center [776, 223] width 34 height 14
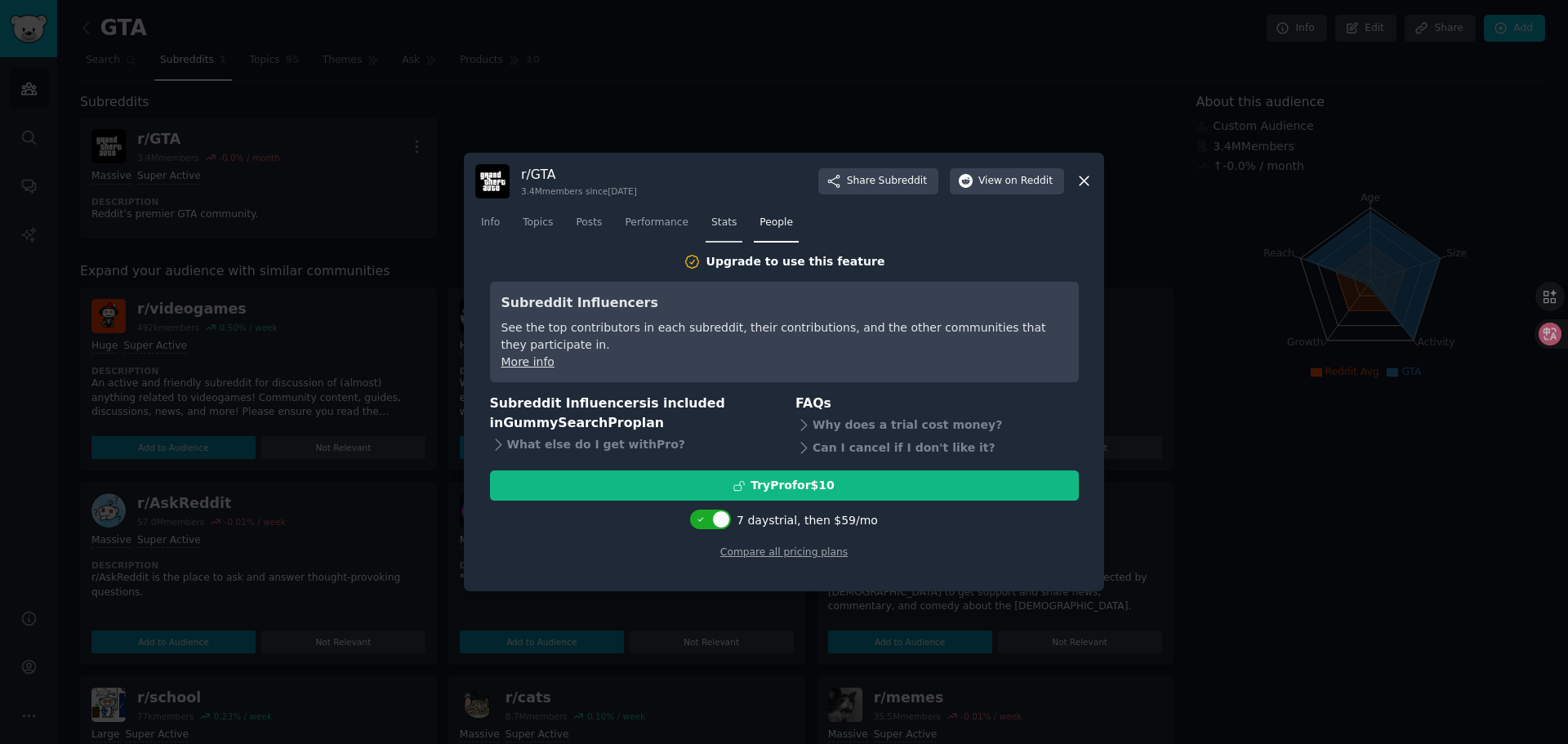
click at [711, 223] on span "Stats" at bounding box center [724, 223] width 25 height 14
click at [660, 223] on span "Performance" at bounding box center [656, 223] width 63 height 14
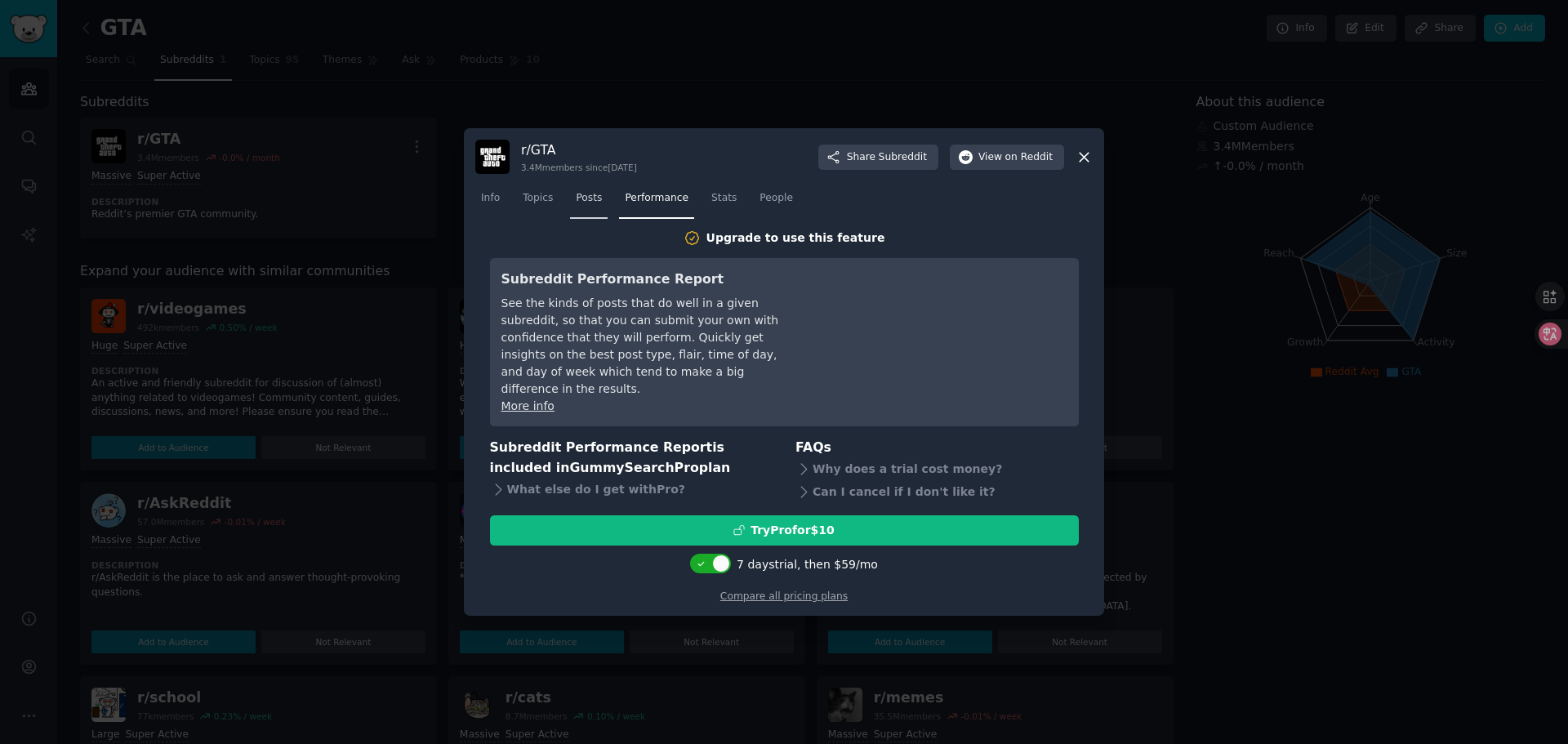
click at [585, 206] on span "Posts" at bounding box center [588, 198] width 26 height 14
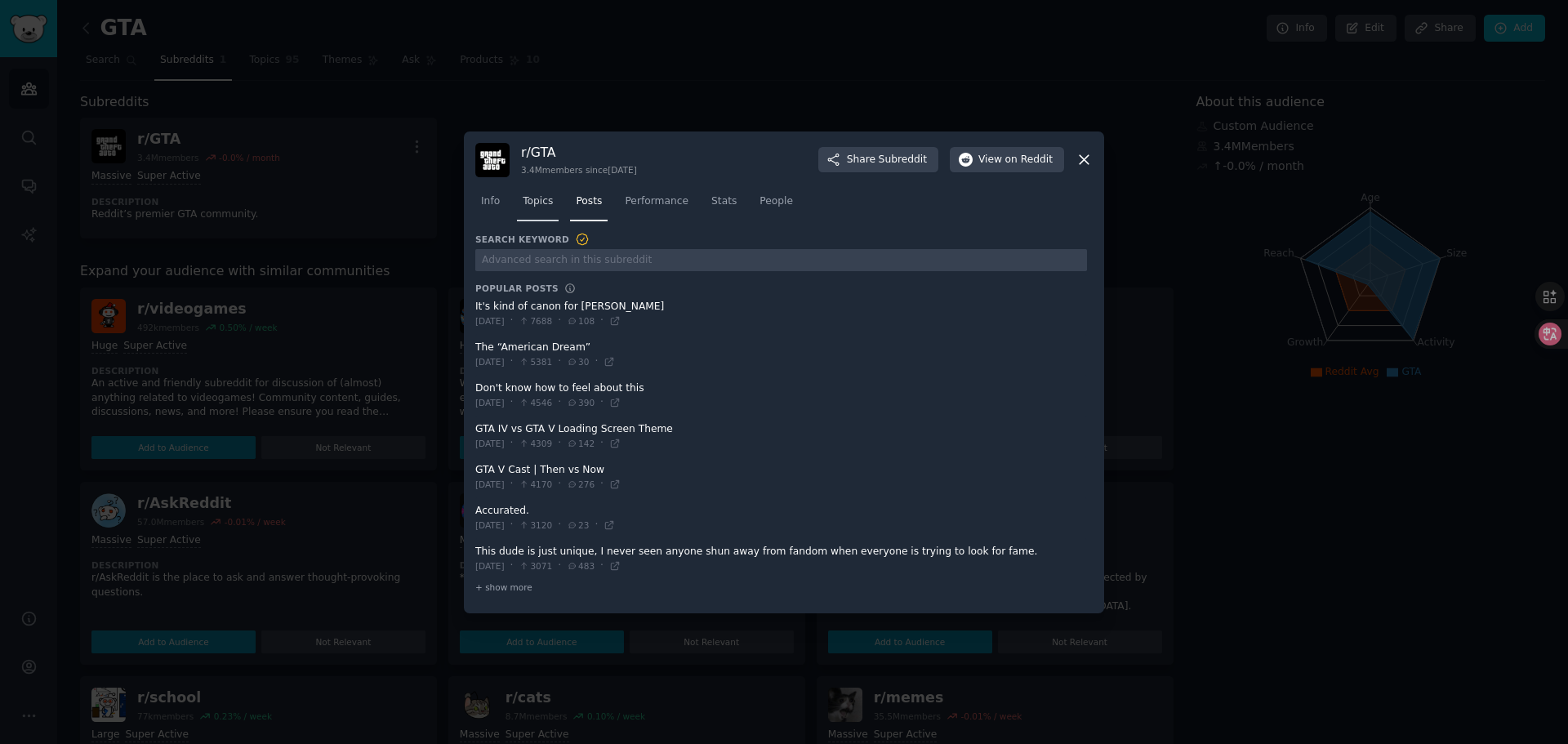
click at [535, 201] on span "Topics" at bounding box center [538, 201] width 30 height 14
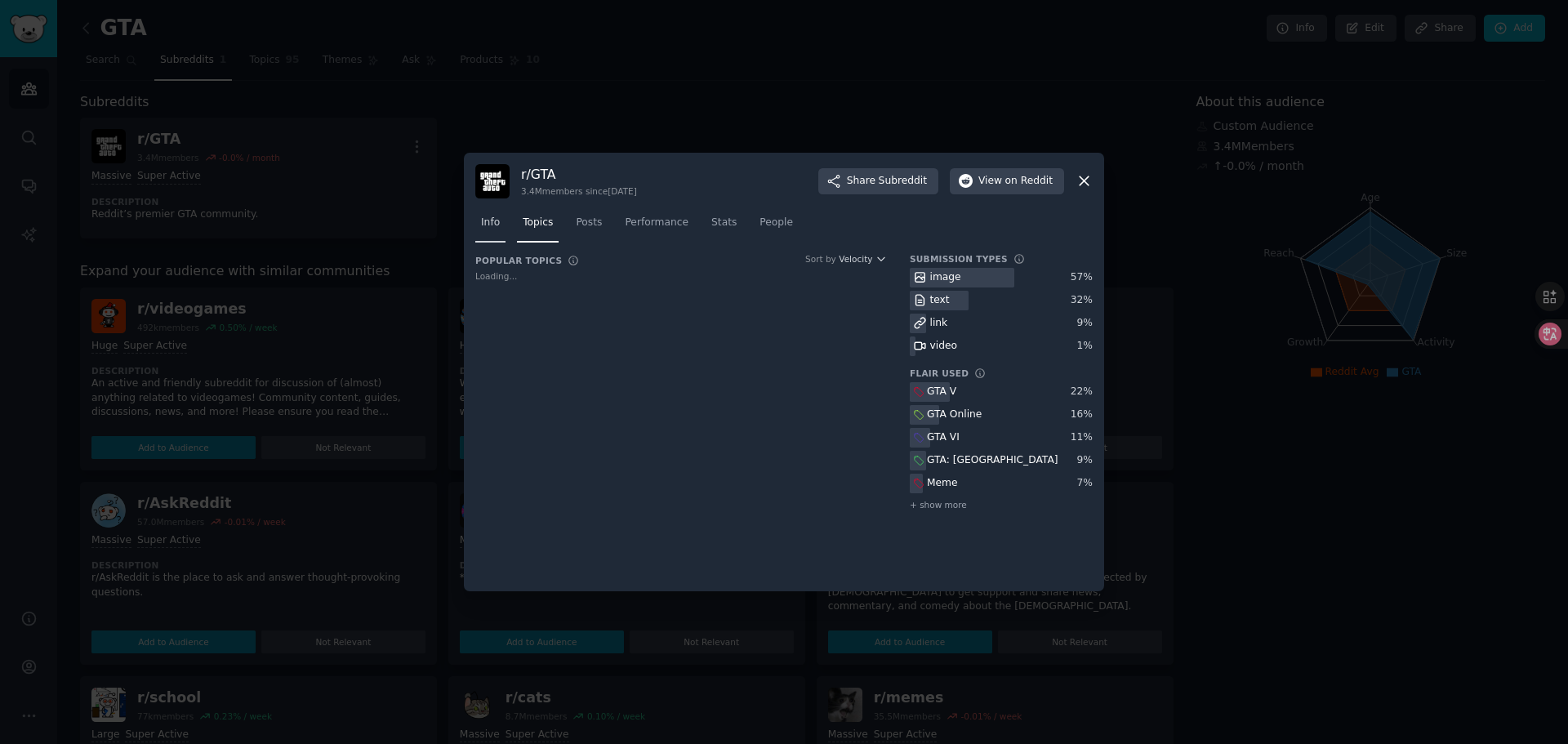
click at [491, 225] on span "Info" at bounding box center [490, 223] width 19 height 14
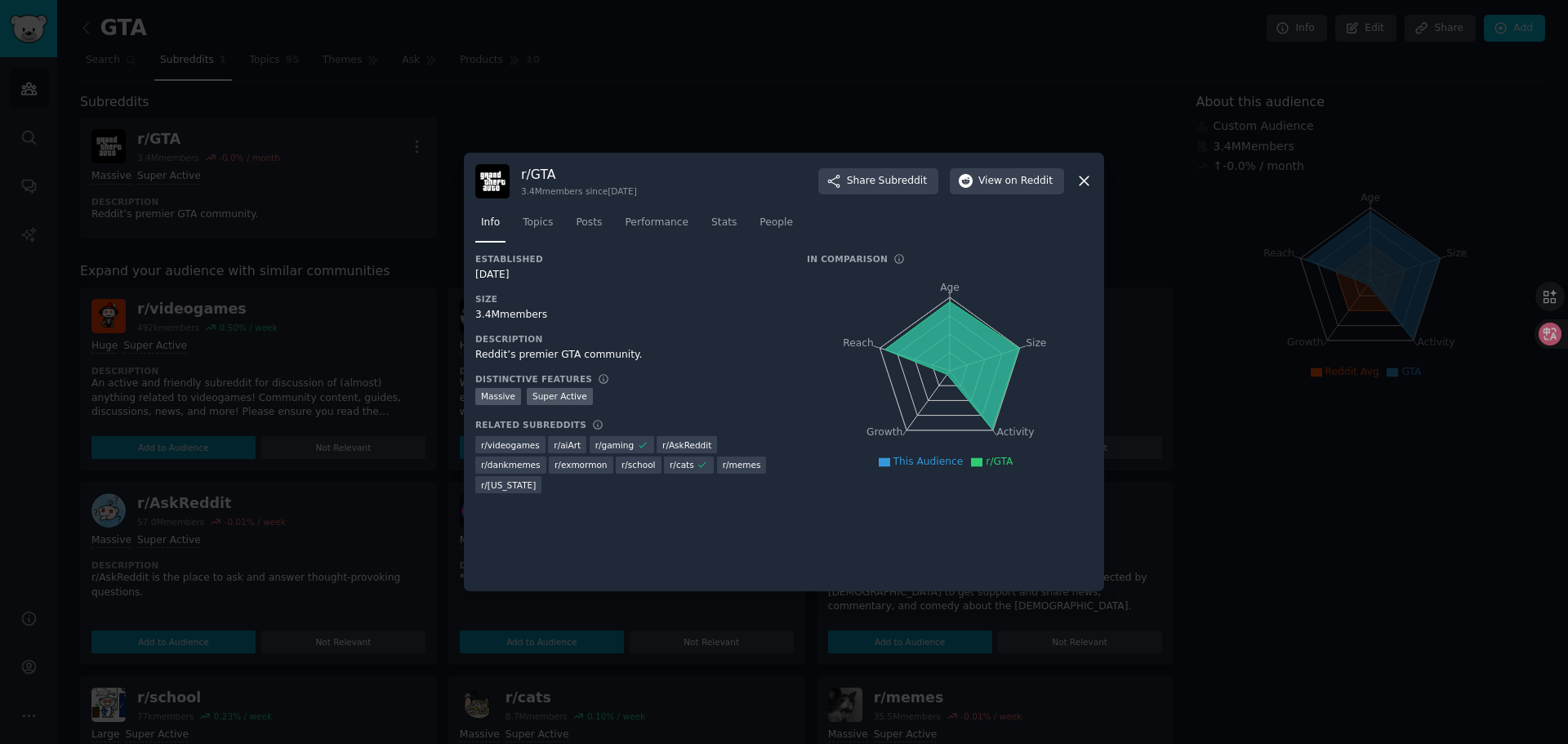
click at [1085, 185] on icon at bounding box center [1085, 181] width 17 height 17
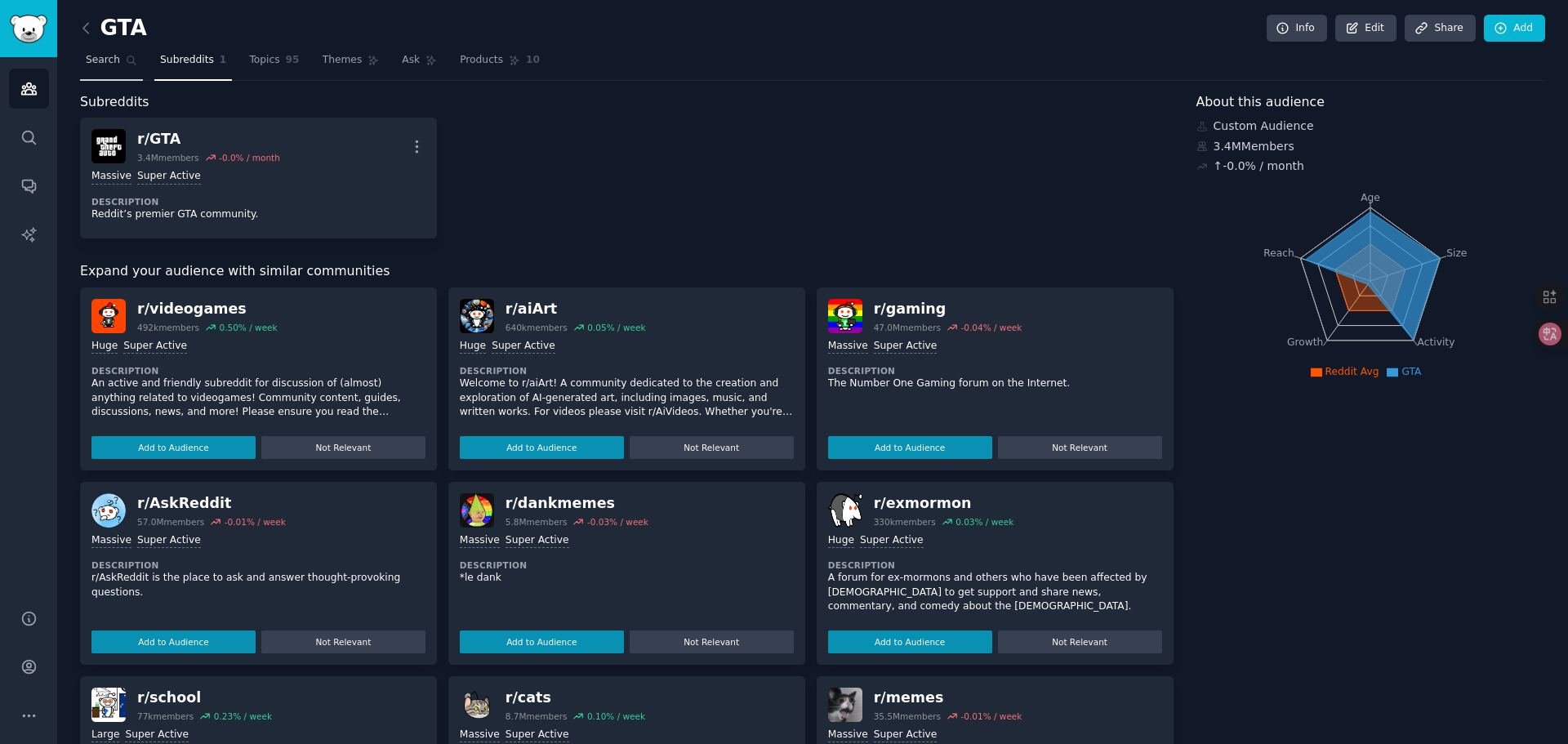
click at [97, 60] on span "Search" at bounding box center [102, 60] width 35 height 14
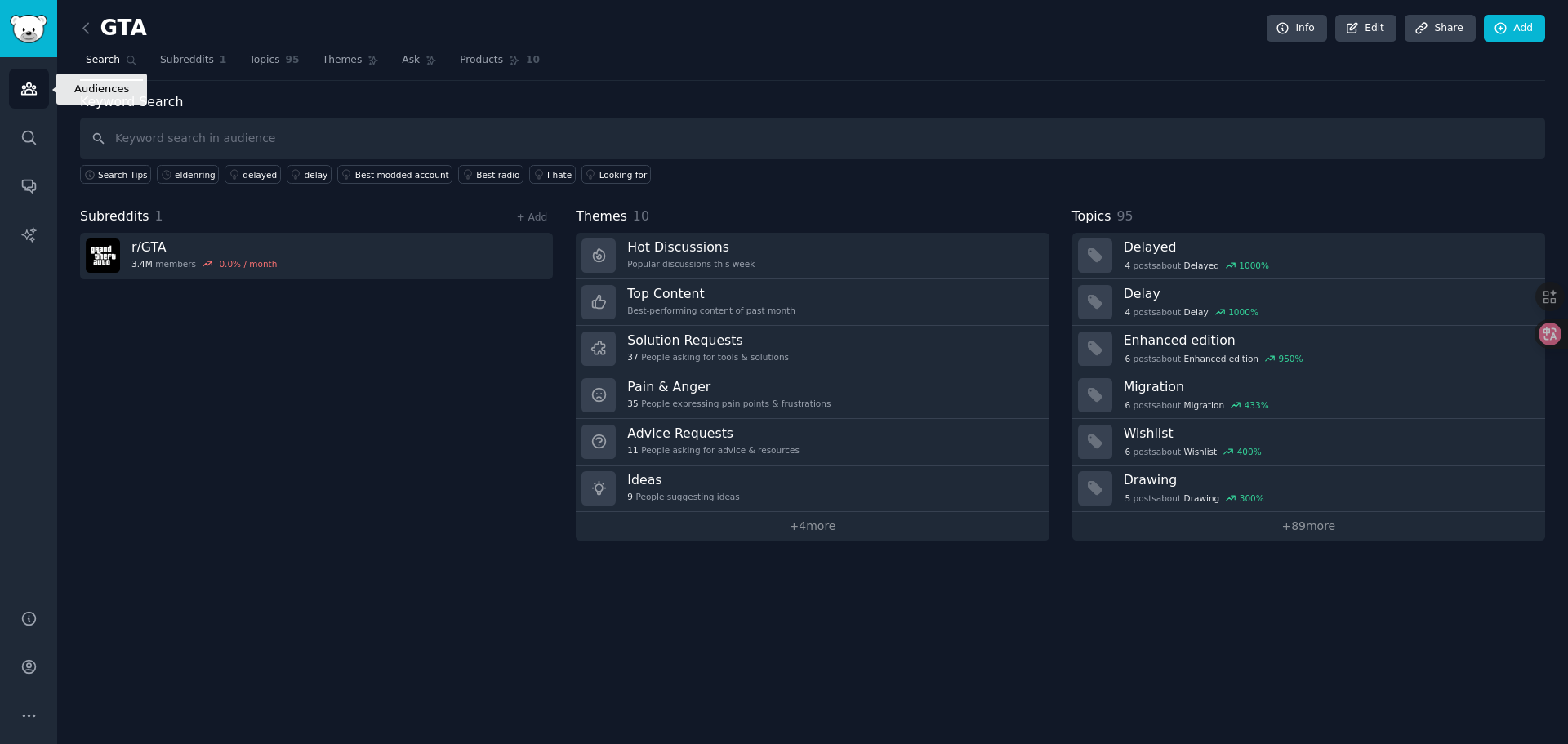
click at [36, 87] on icon "Sidebar" at bounding box center [29, 89] width 17 height 17
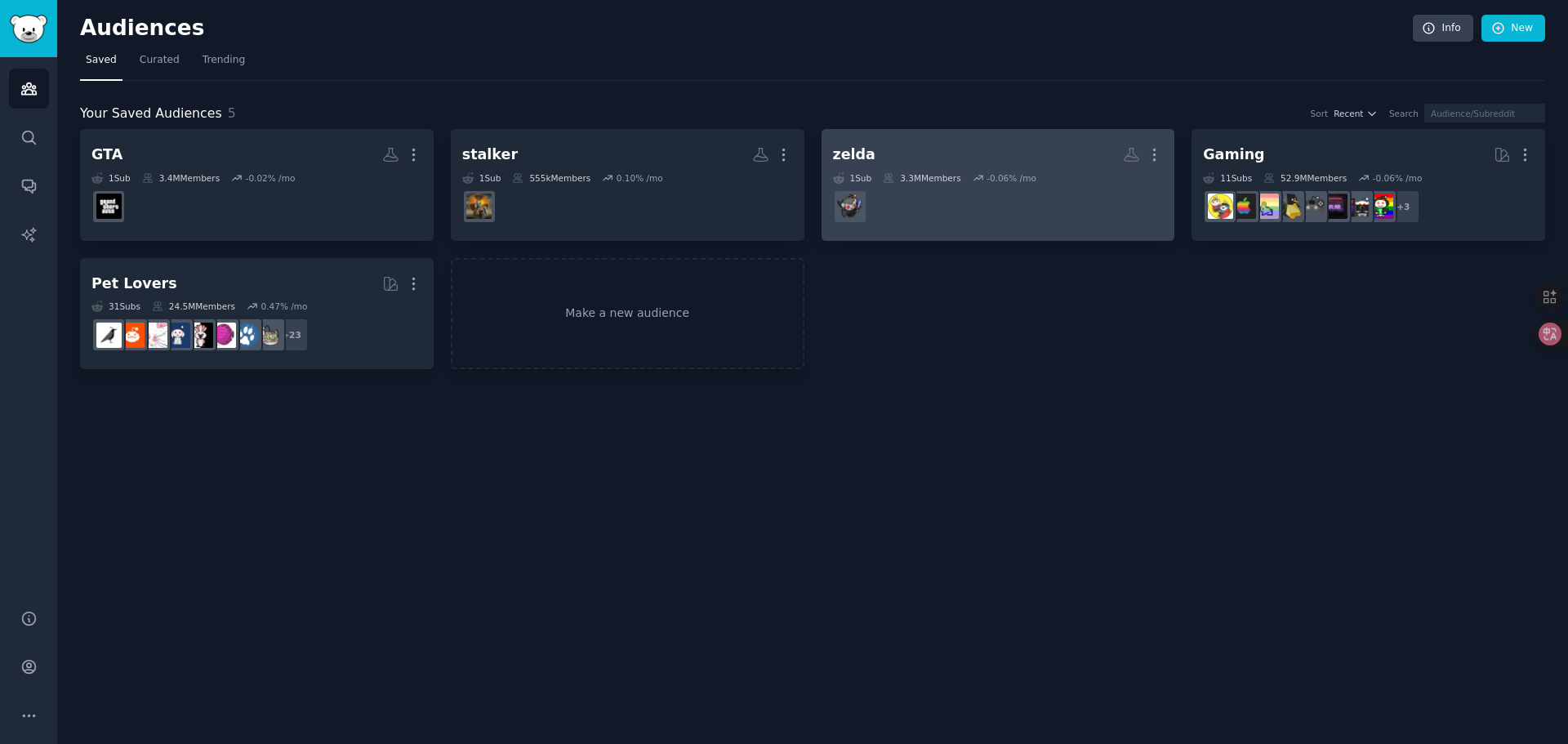
click at [1009, 183] on div "-0.06 % /mo" at bounding box center [1011, 179] width 50 height 12
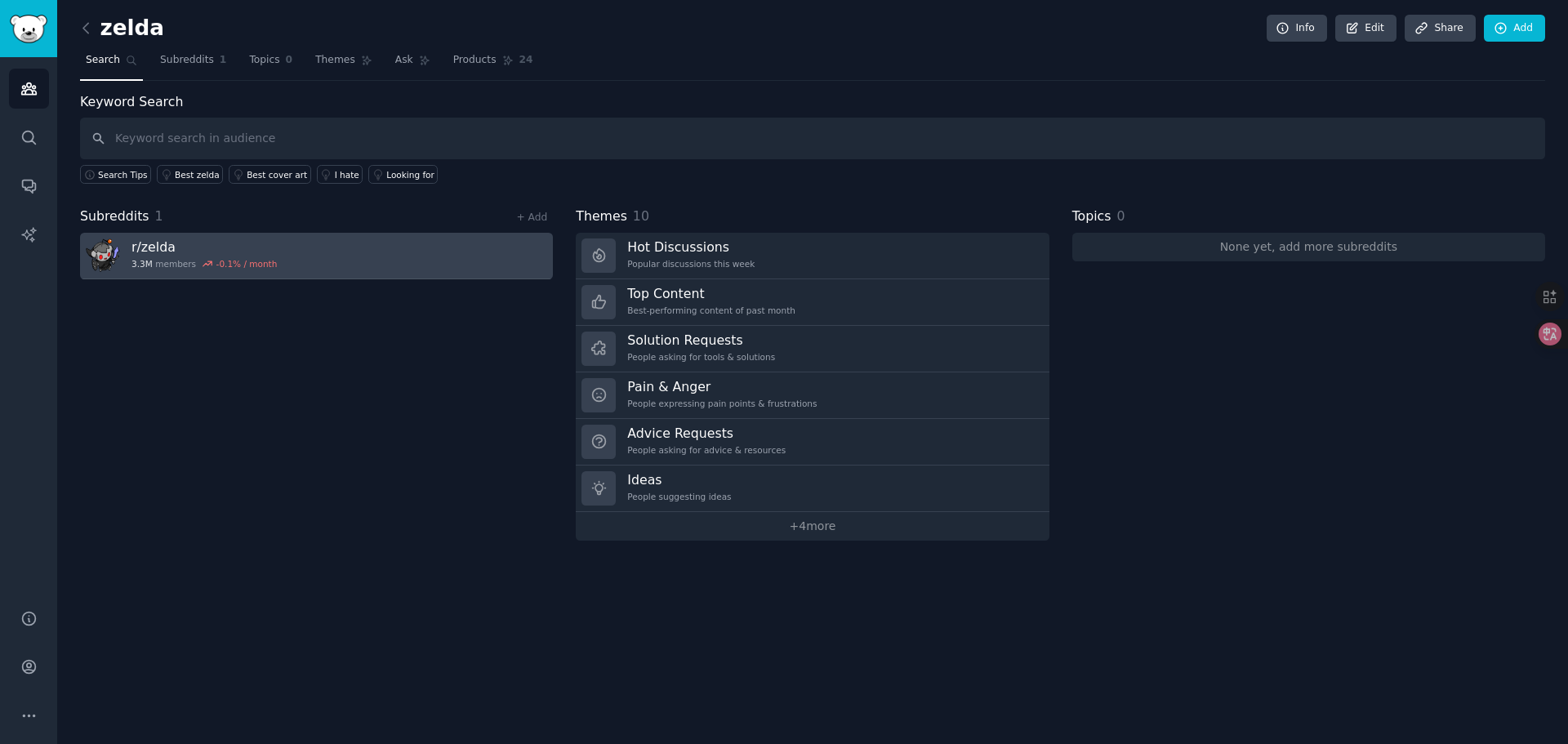
click at [229, 247] on h3 "r/ zelda" at bounding box center [204, 247] width 146 height 17
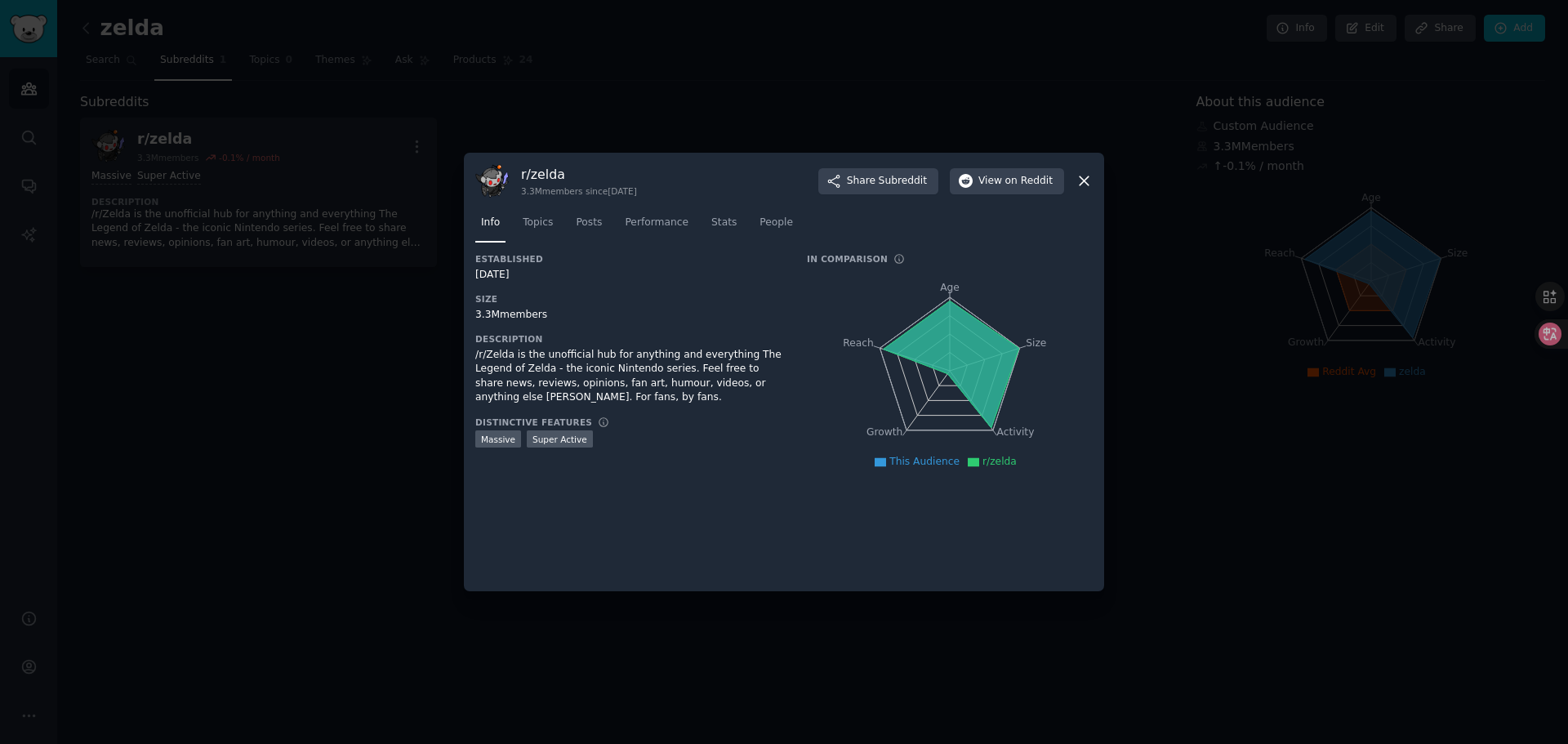
click at [1083, 177] on icon at bounding box center [1085, 181] width 17 height 17
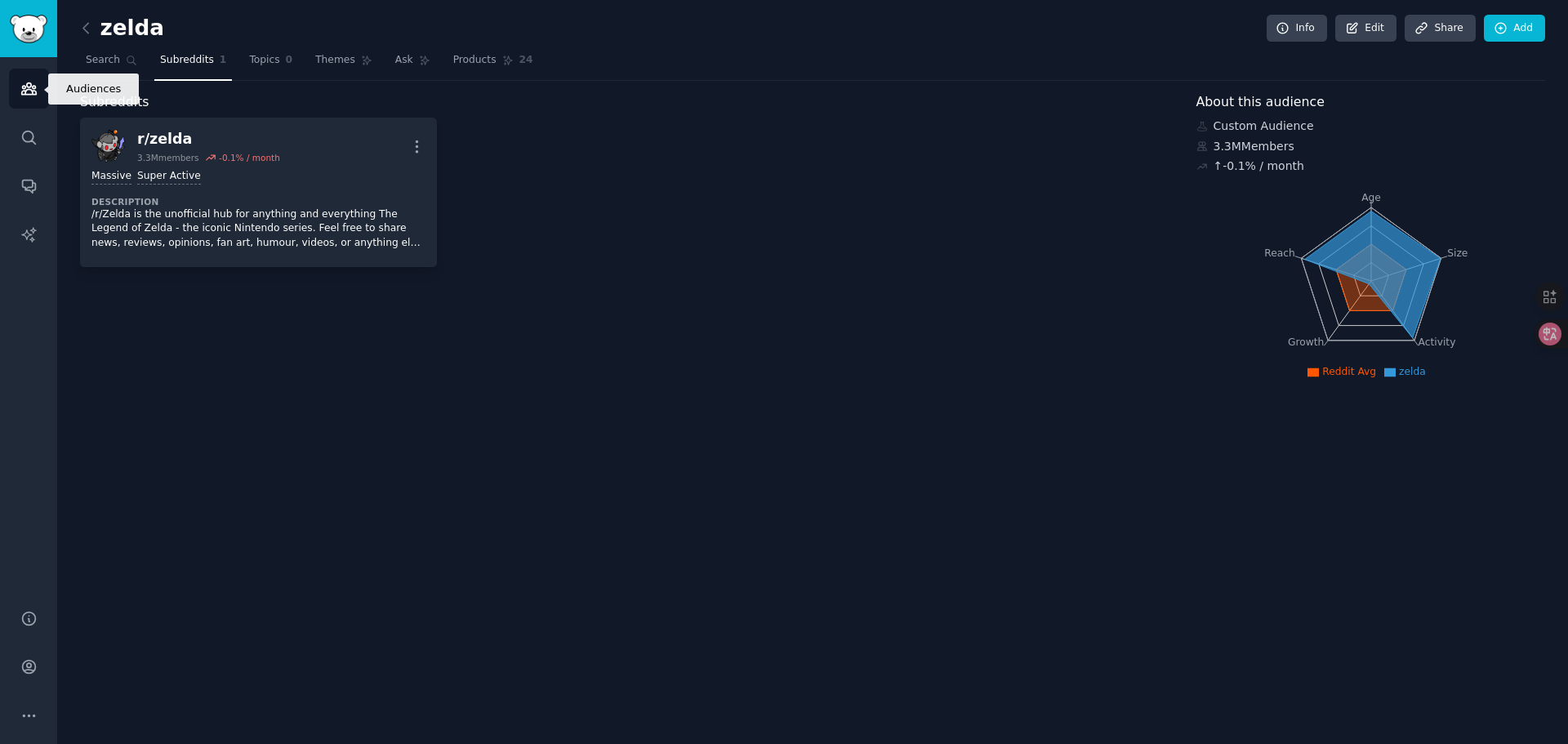
click at [21, 90] on icon "Sidebar" at bounding box center [29, 89] width 17 height 17
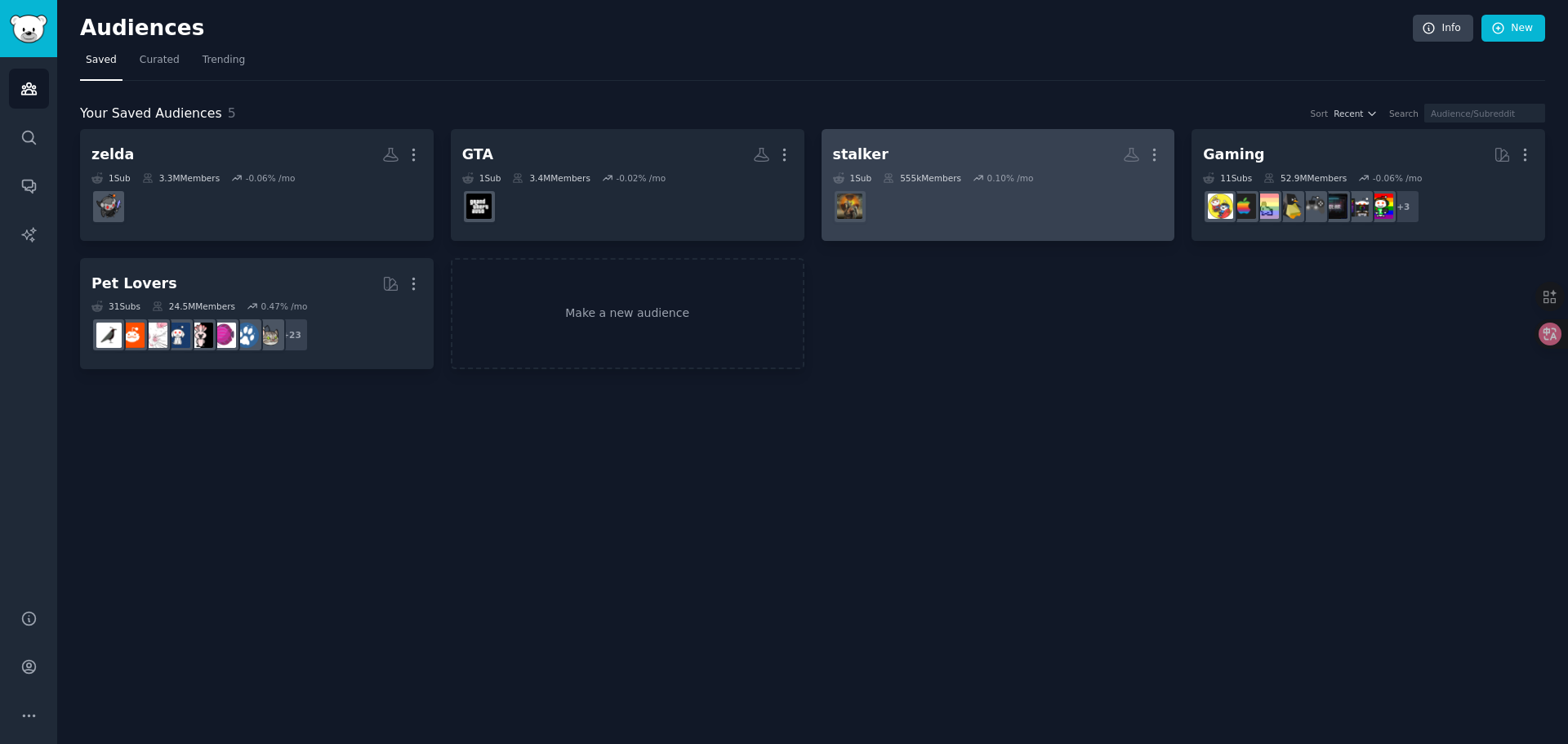
click at [995, 213] on dd "r/stalker" at bounding box center [998, 207] width 331 height 46
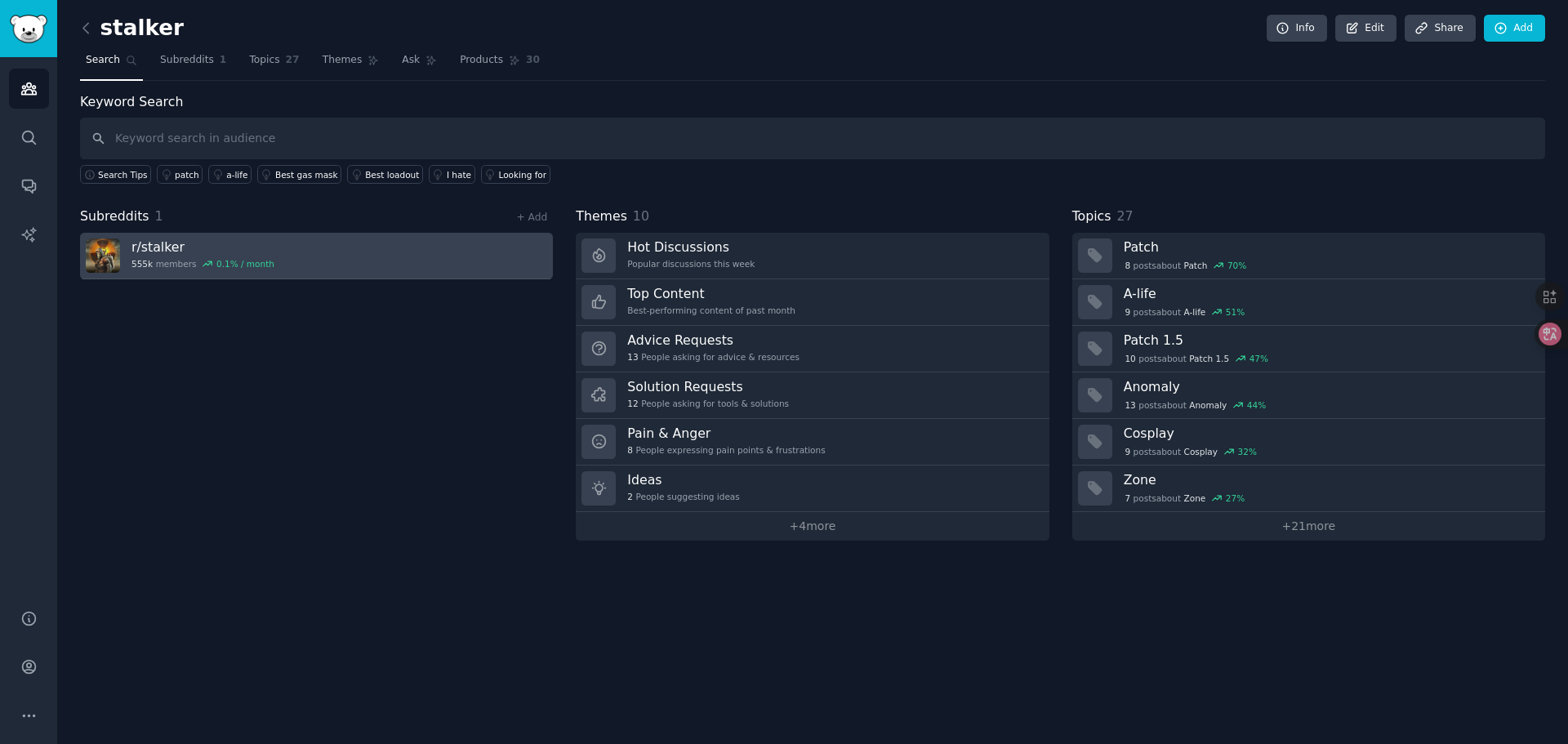
click at [413, 256] on link "r/ stalker 555k members 0.1 % / month" at bounding box center [317, 256] width 473 height 47
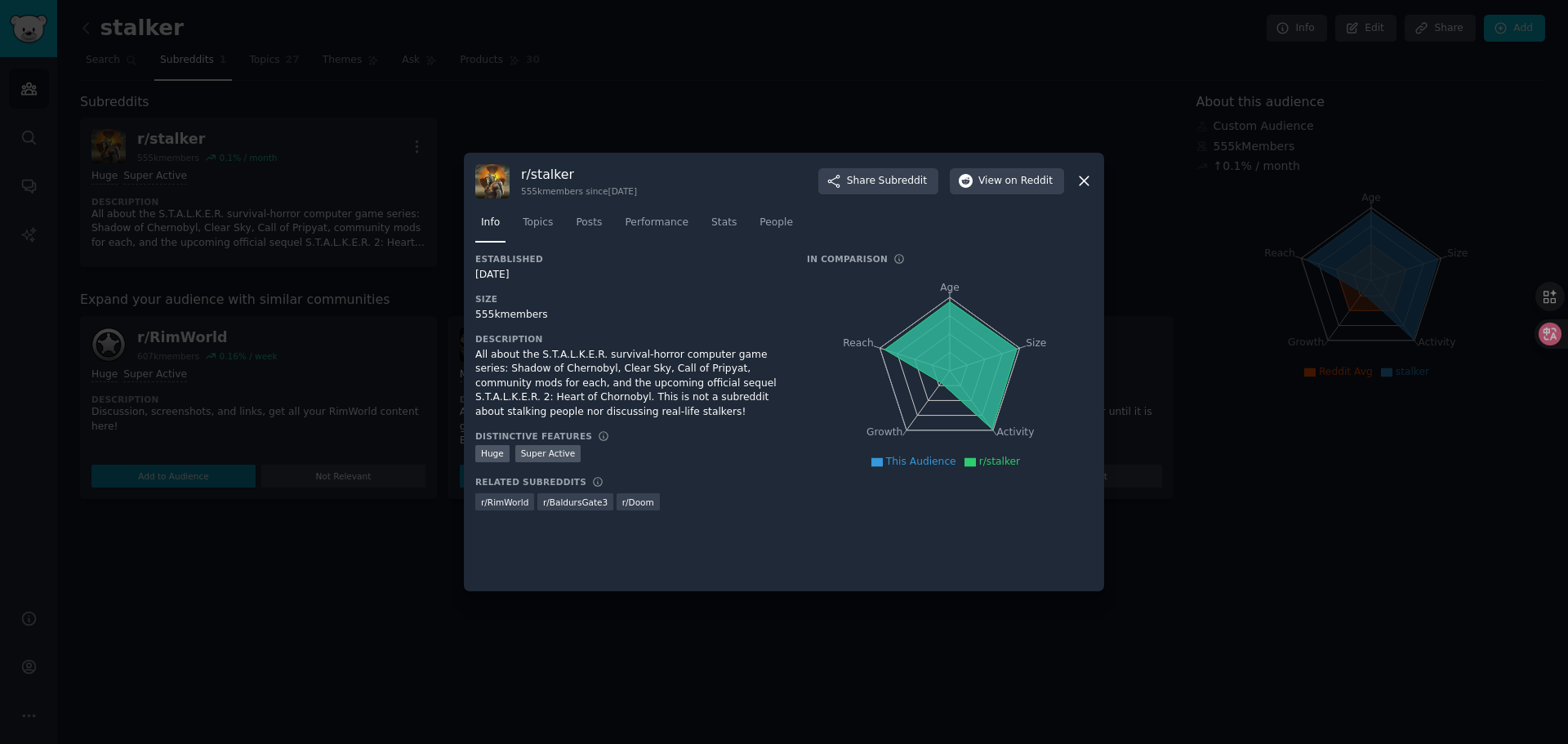
click at [964, 319] on icon at bounding box center [951, 365] width 132 height 127
drag, startPoint x: 985, startPoint y: 335, endPoint x: 844, endPoint y: 403, distance: 156.5
click at [981, 335] on icon at bounding box center [951, 365] width 132 height 127
click at [1060, 223] on nav "Info Topics Posts Performance Stats People" at bounding box center [783, 227] width 617 height 34
click at [1085, 178] on icon at bounding box center [1085, 181] width 17 height 17
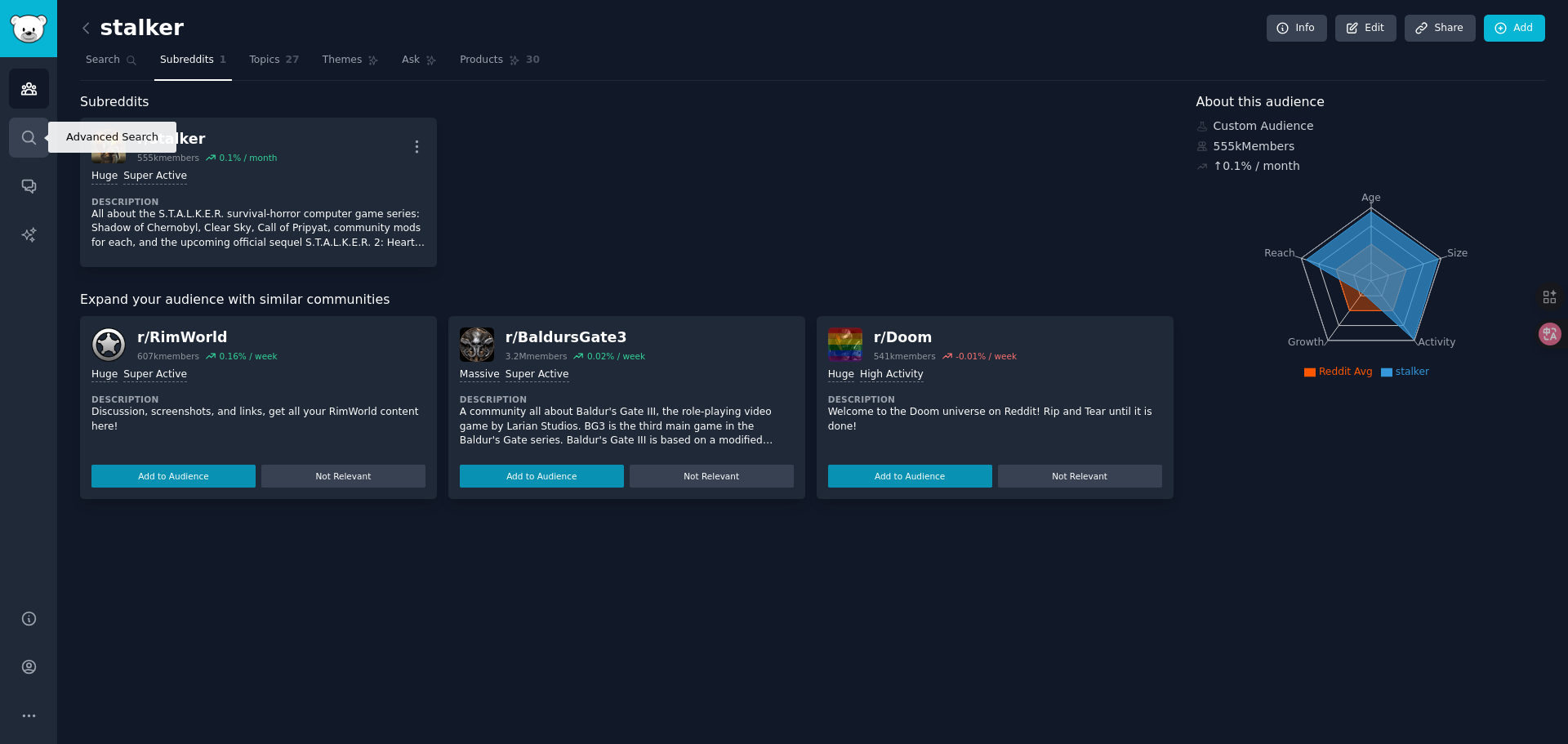
click at [23, 138] on icon "Sidebar" at bounding box center [28, 136] width 13 height 13
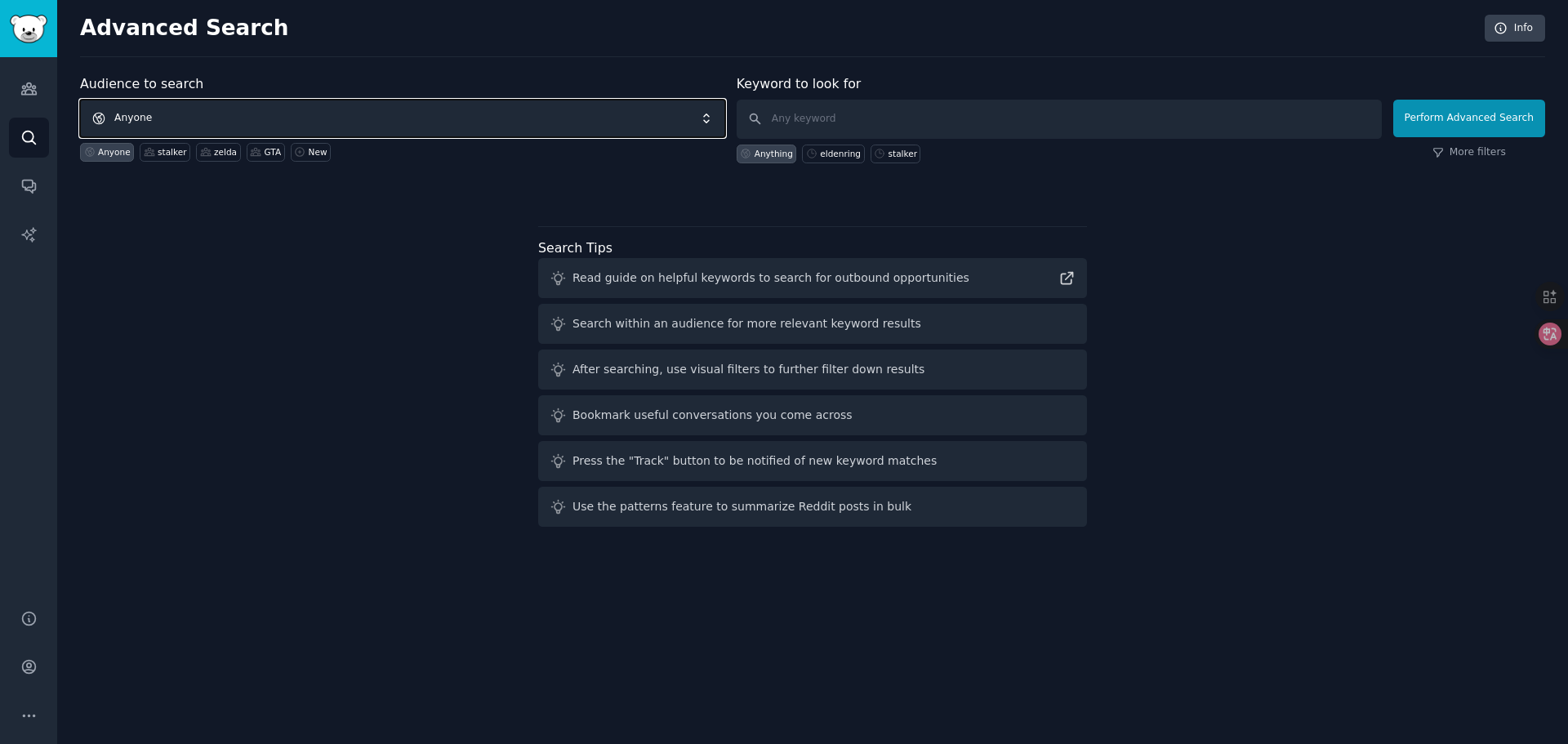
click at [241, 118] on span "Anyone" at bounding box center [403, 118] width 645 height 37
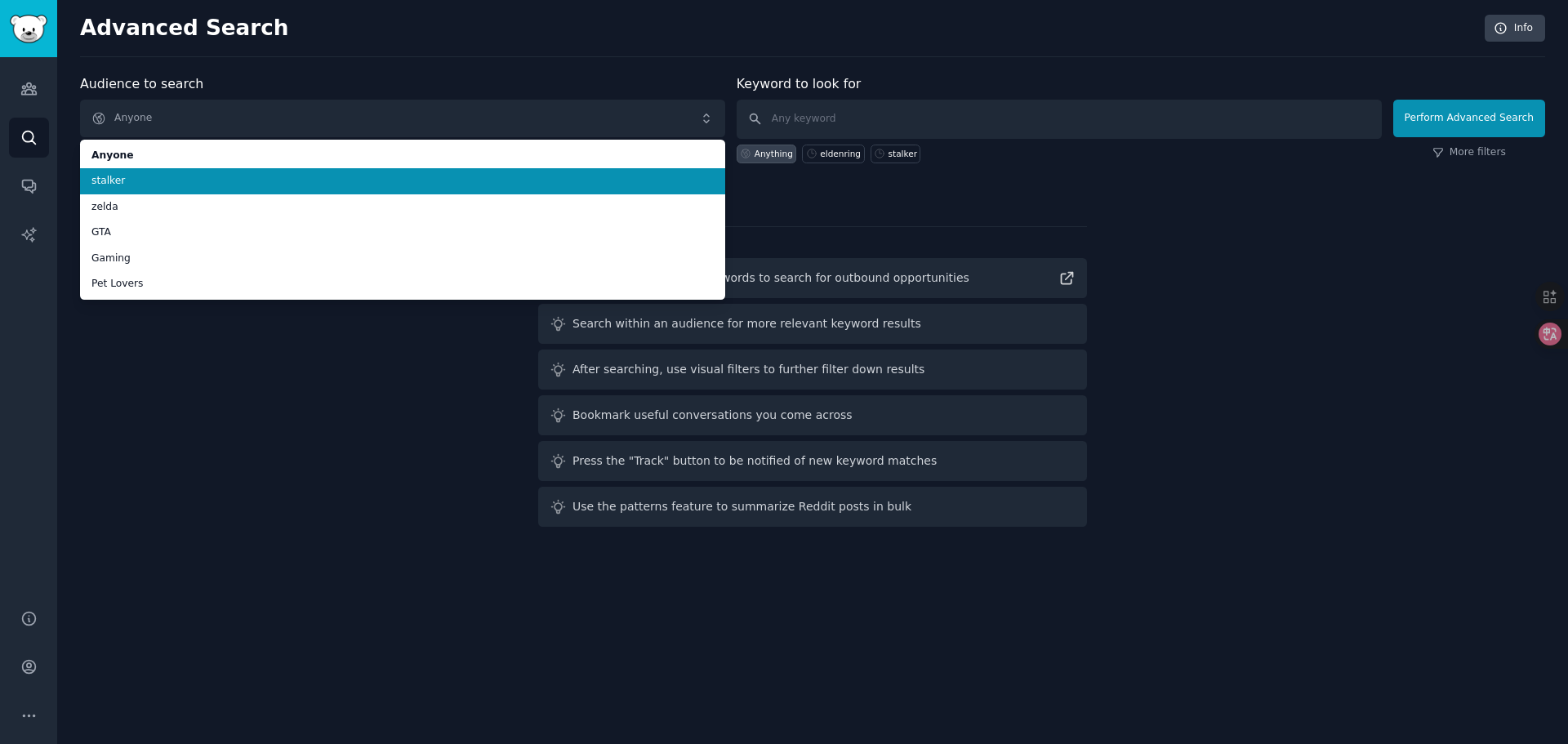
click at [207, 181] on span "stalker" at bounding box center [402, 180] width 622 height 14
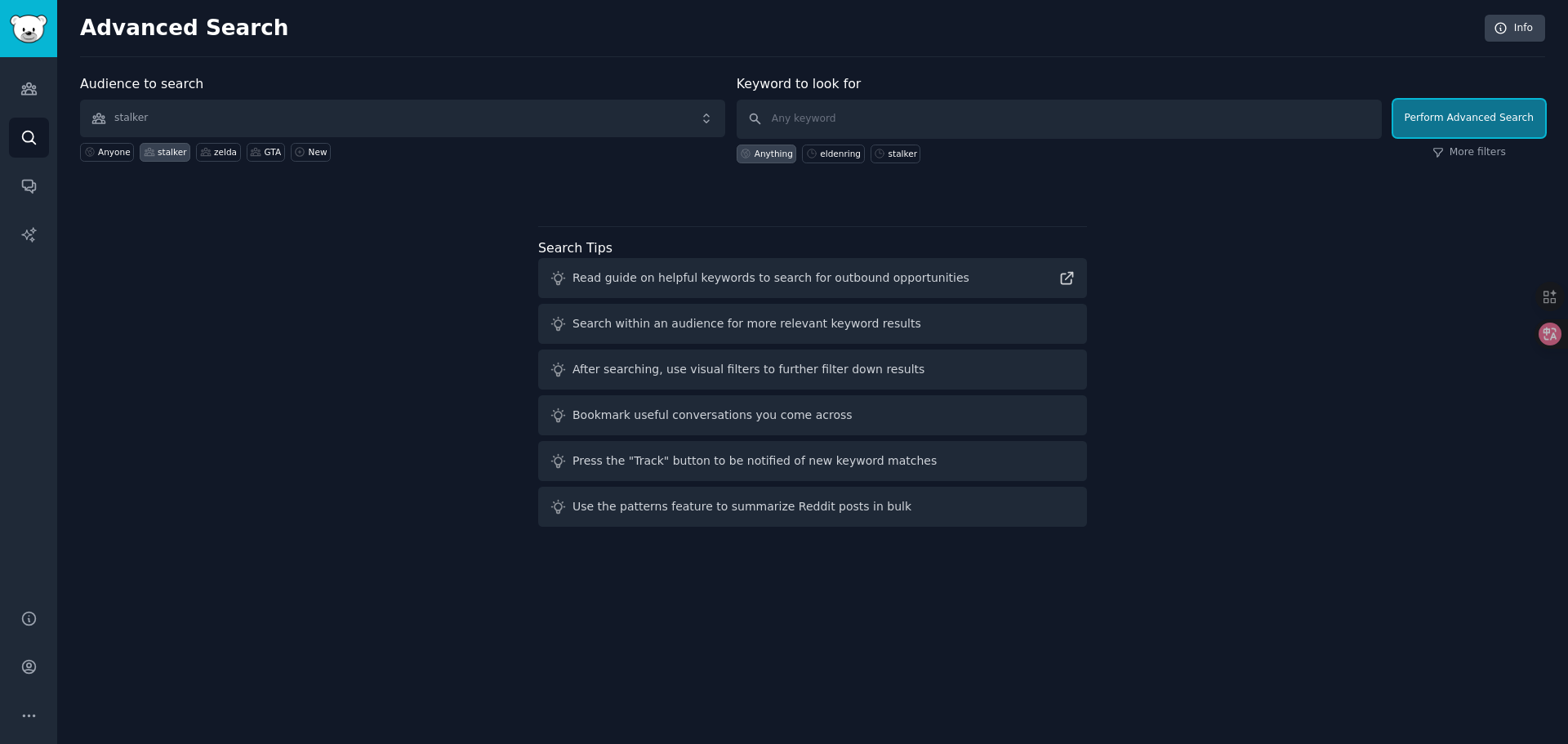
click at [1466, 118] on button "Perform Advanced Search" at bounding box center [1469, 118] width 152 height 37
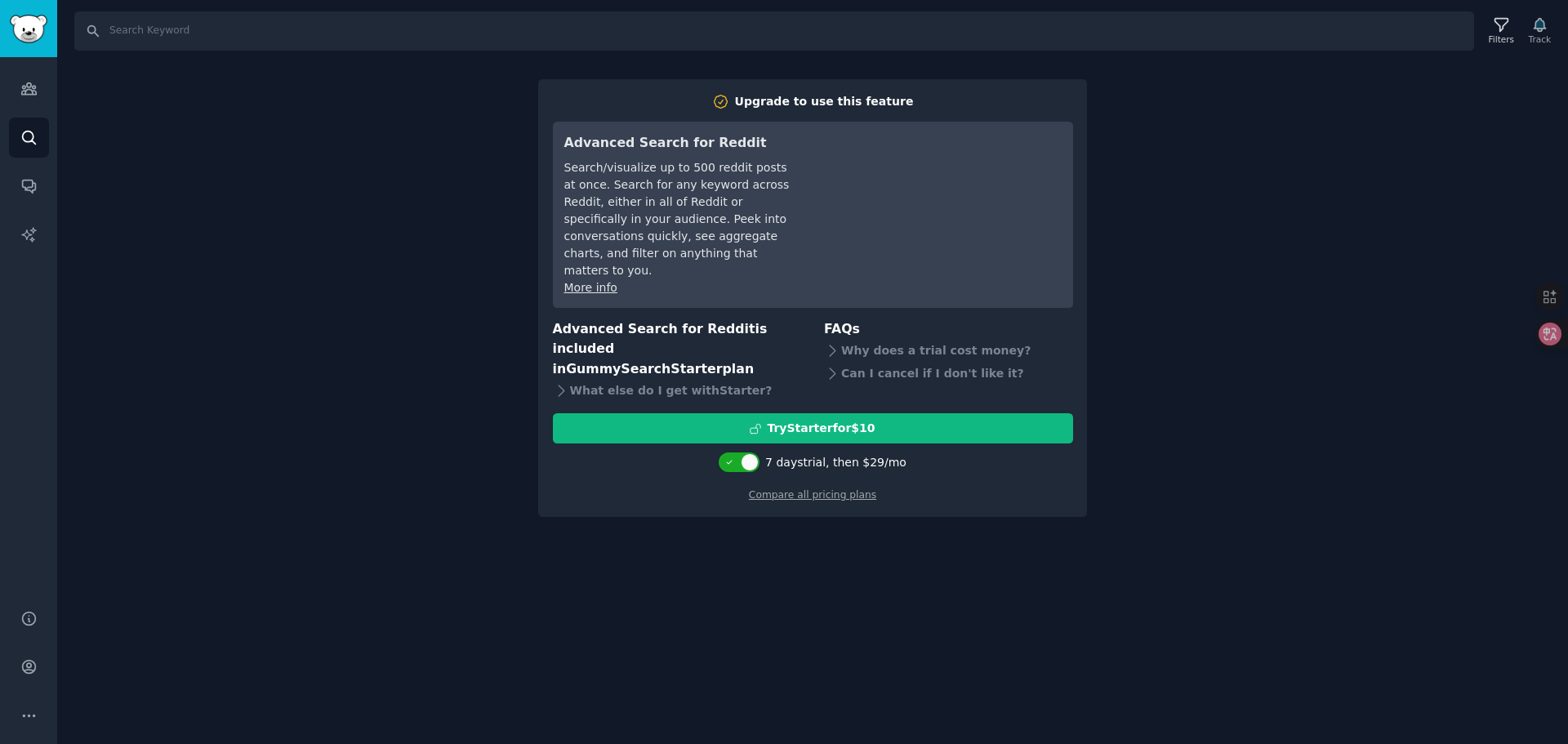
click at [352, 438] on div "Search Filters Track Upgrade to use this feature Advanced Search for Reddit Sea…" at bounding box center [813, 372] width 1511 height 744
drag, startPoint x: 282, startPoint y: 246, endPoint x: 43, endPoint y: 140, distance: 261.5
click at [276, 243] on div "Search Filters Track Upgrade to use this feature Advanced Search for Reddit Sea…" at bounding box center [813, 372] width 1511 height 744
click at [21, 233] on icon "Sidebar" at bounding box center [29, 234] width 17 height 17
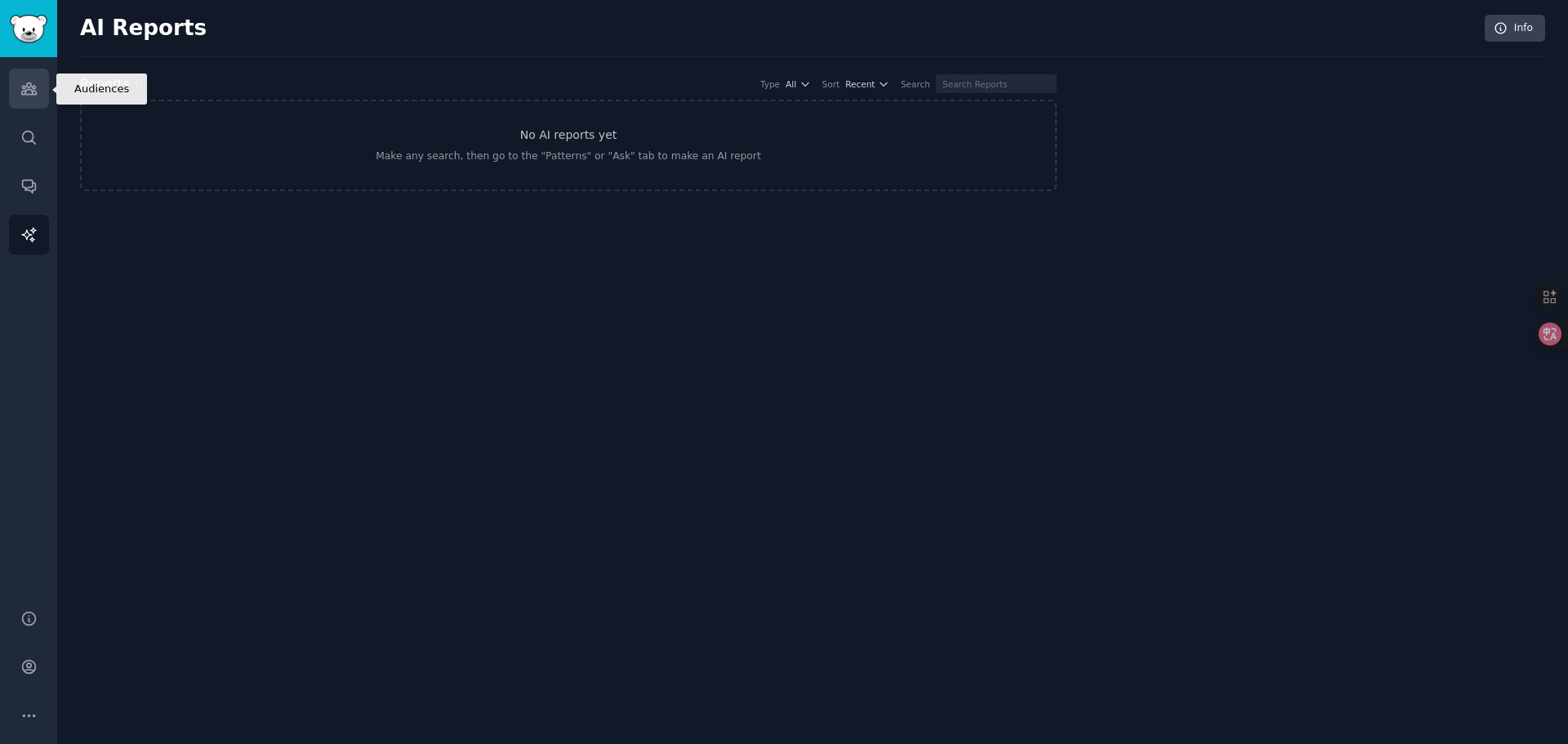
click at [14, 90] on link "Audiences" at bounding box center [29, 88] width 40 height 40
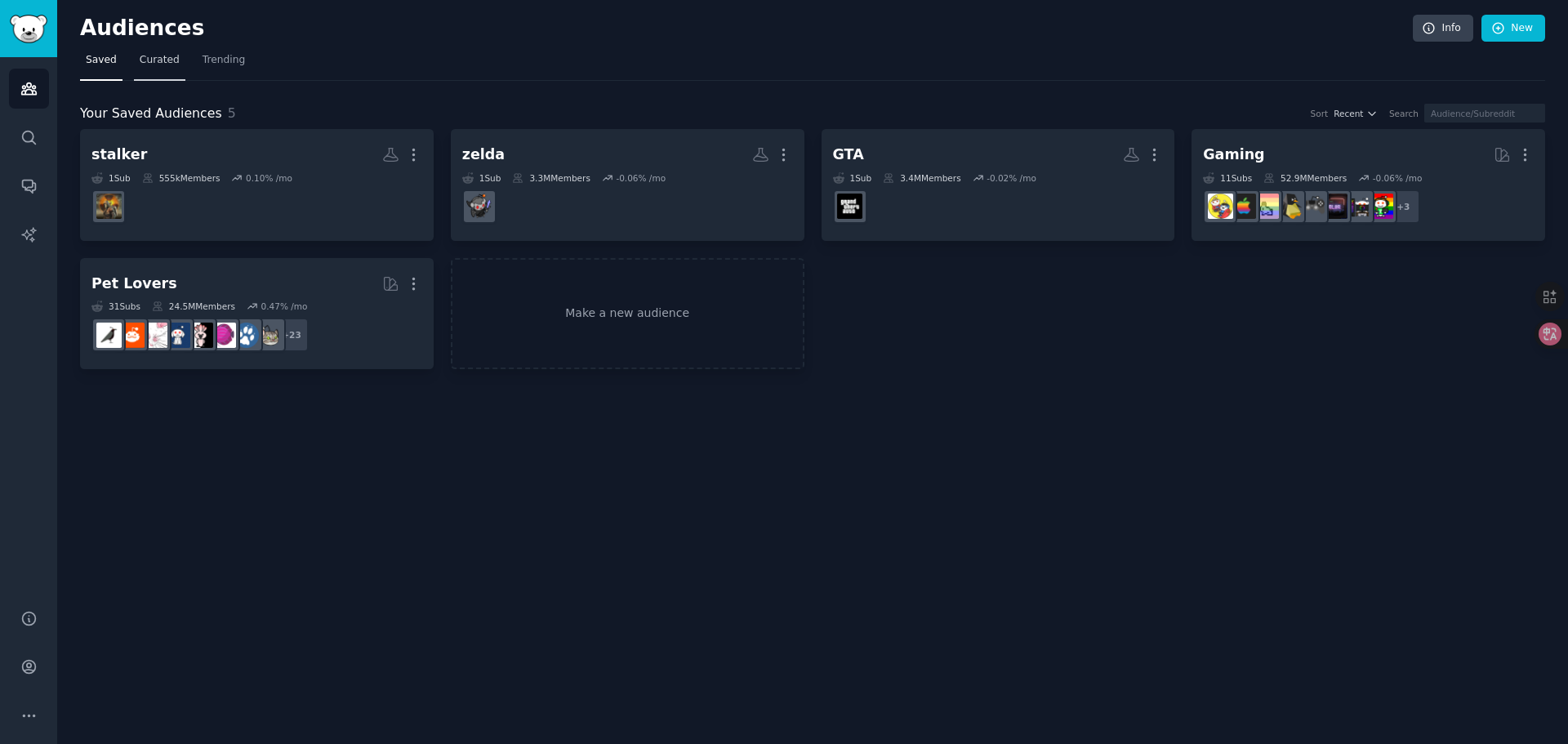
click at [162, 65] on span "Curated" at bounding box center [159, 60] width 40 height 14
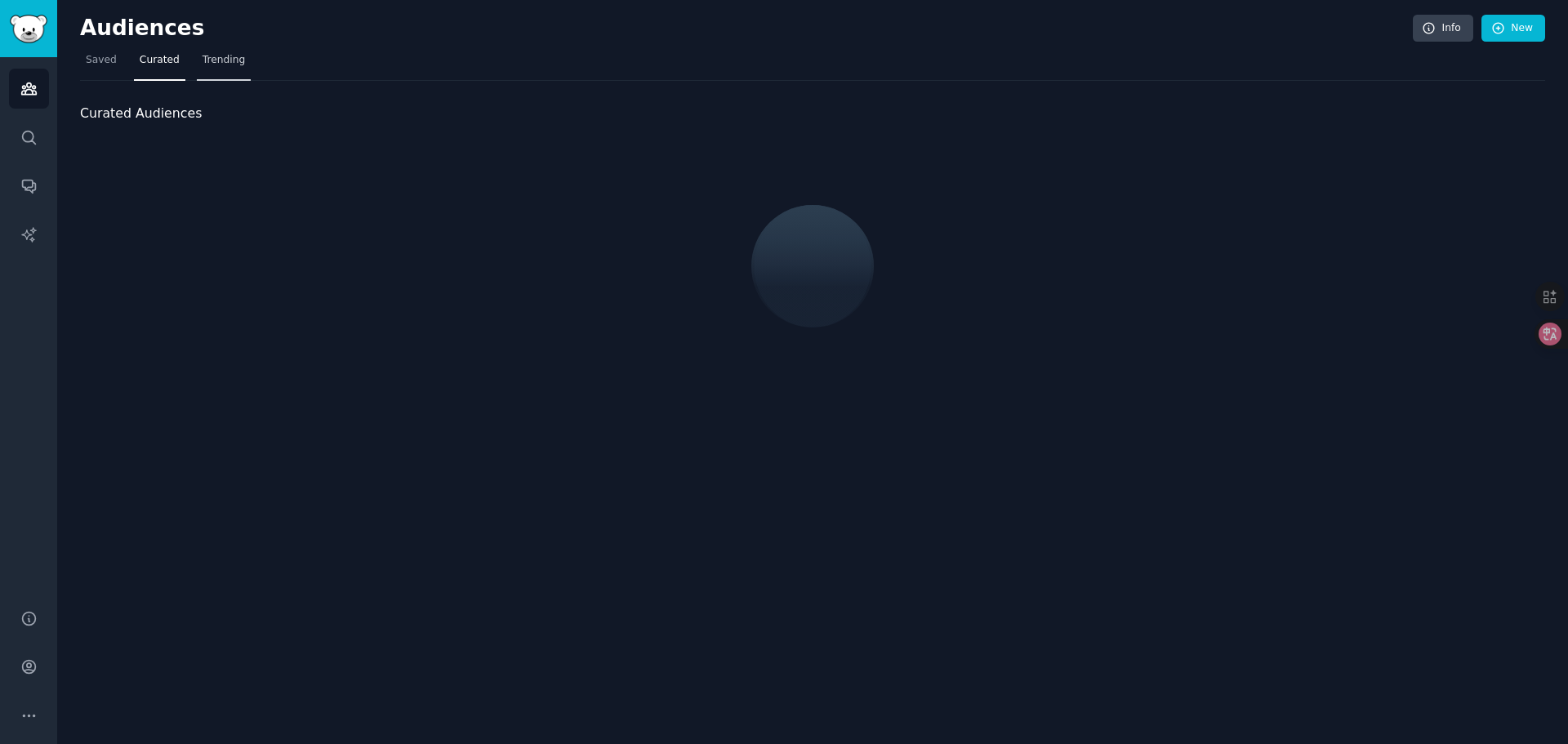
click at [212, 59] on span "Trending" at bounding box center [224, 60] width 42 height 14
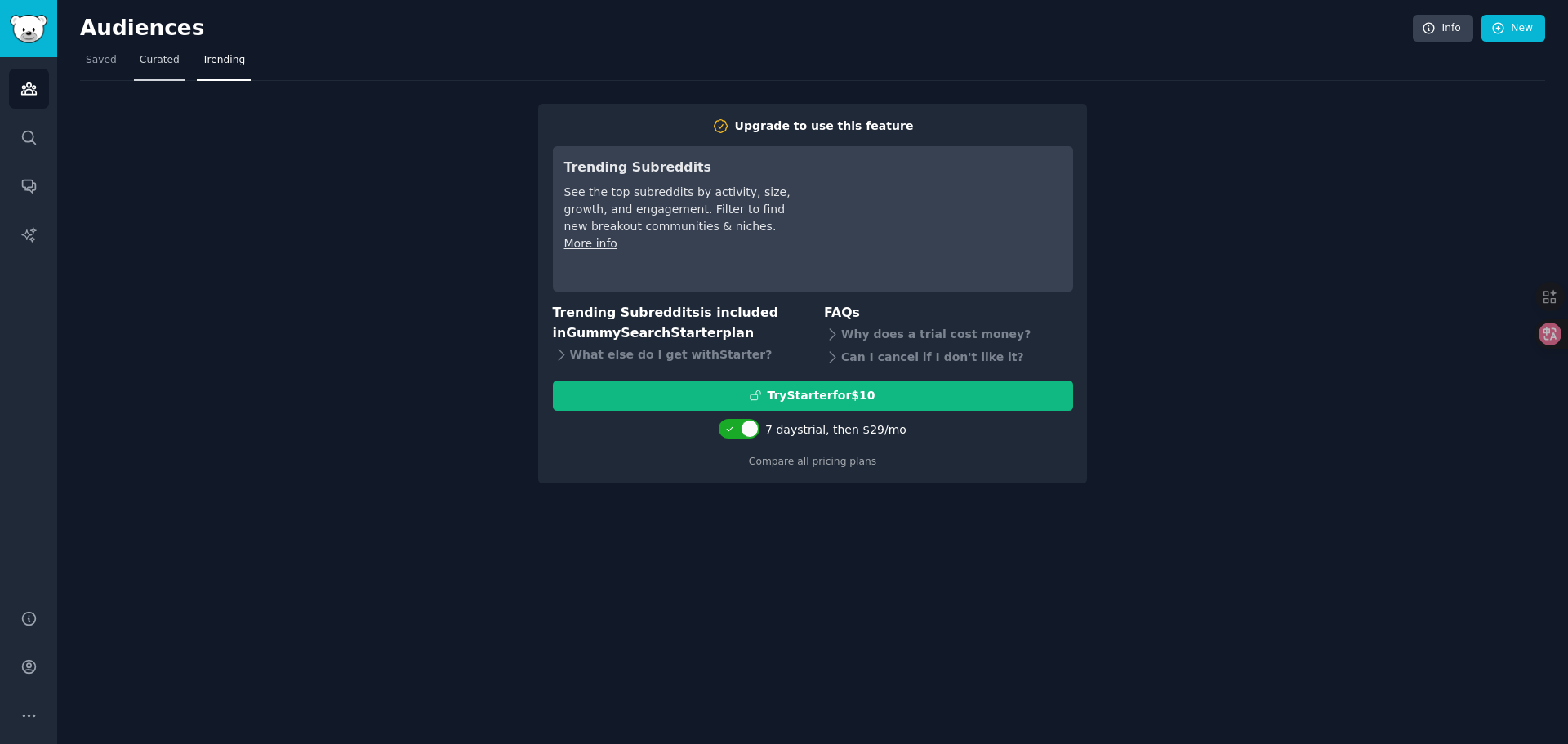
click at [156, 65] on span "Curated" at bounding box center [159, 60] width 40 height 14
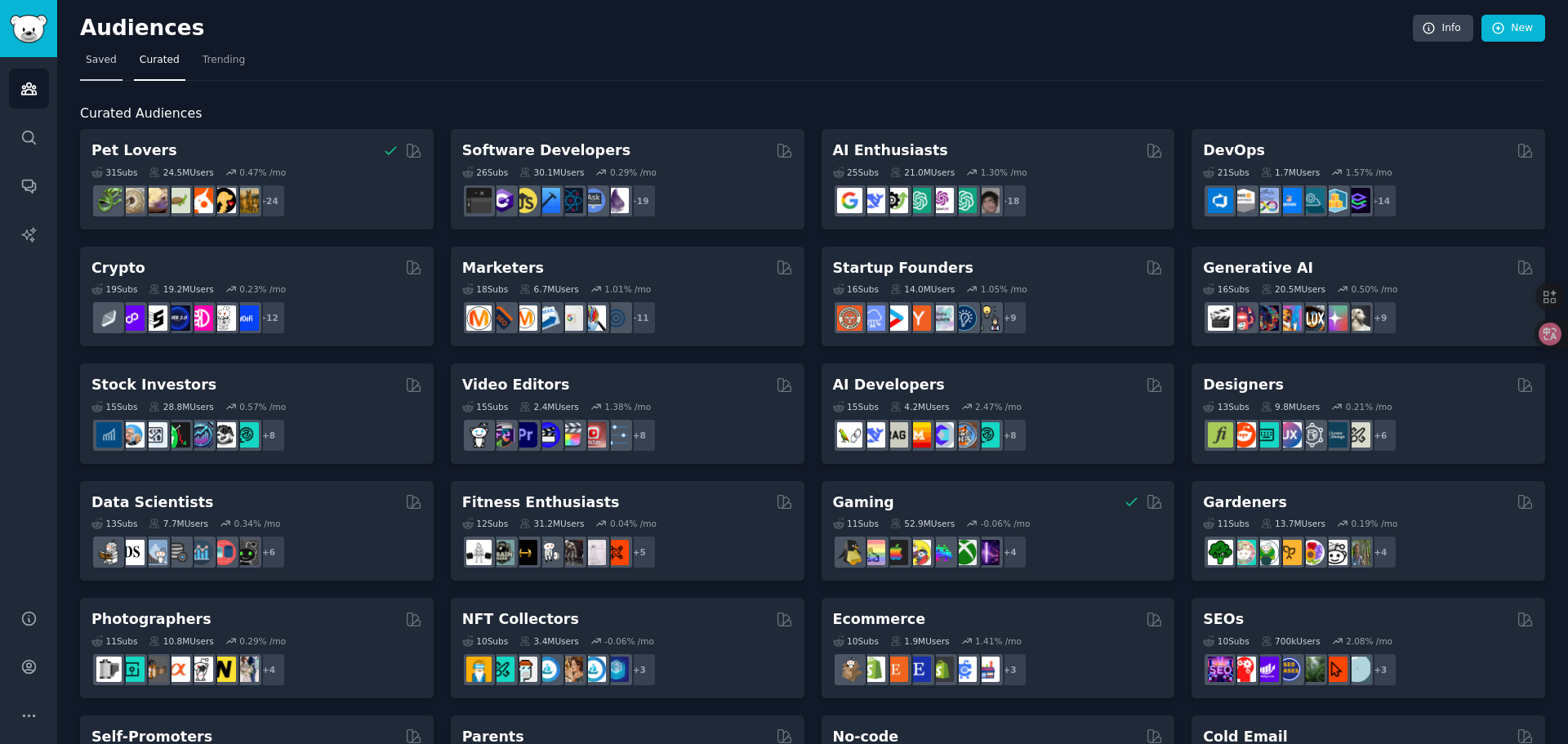
click at [102, 61] on span "Saved" at bounding box center [101, 60] width 31 height 14
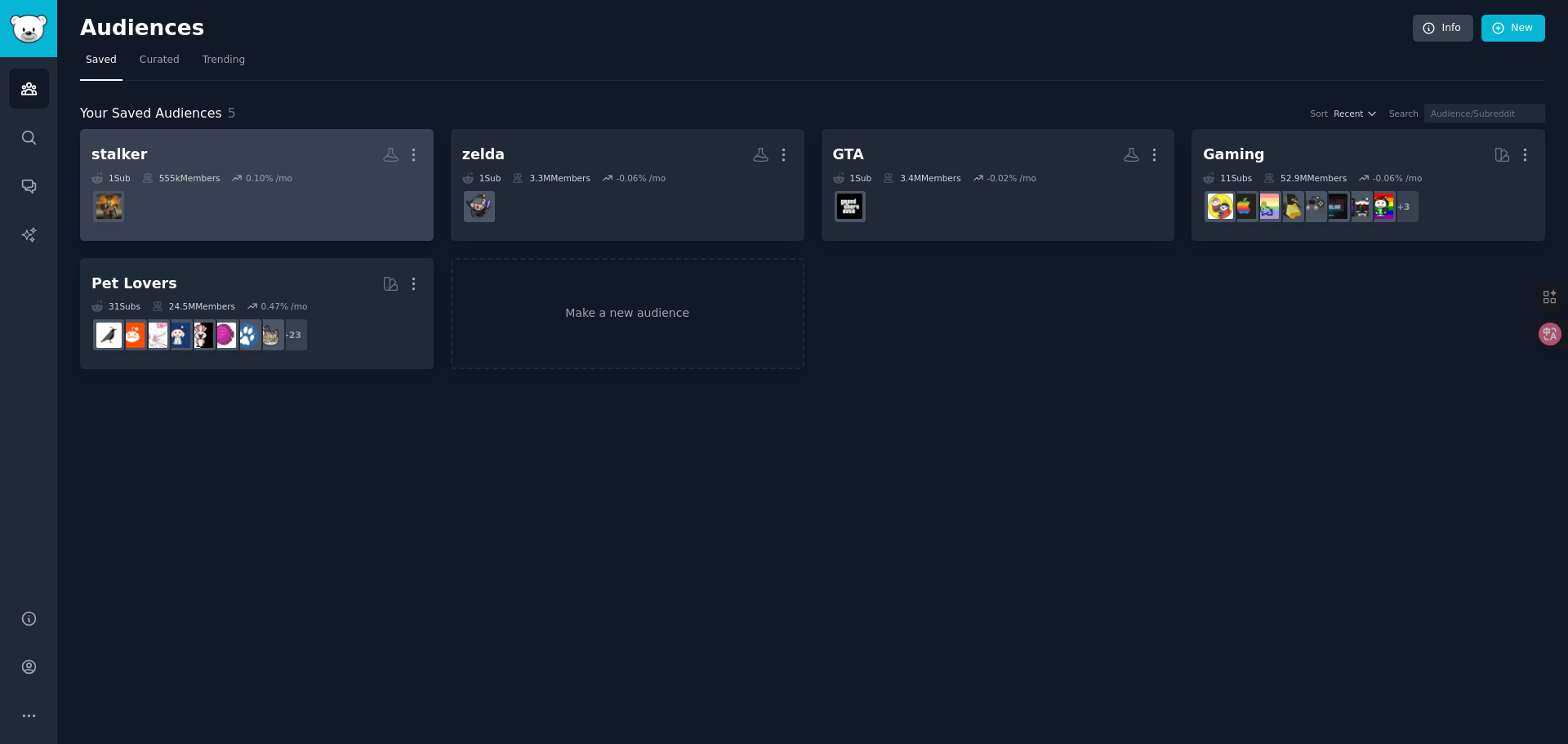
click at [214, 208] on dd at bounding box center [257, 207] width 331 height 46
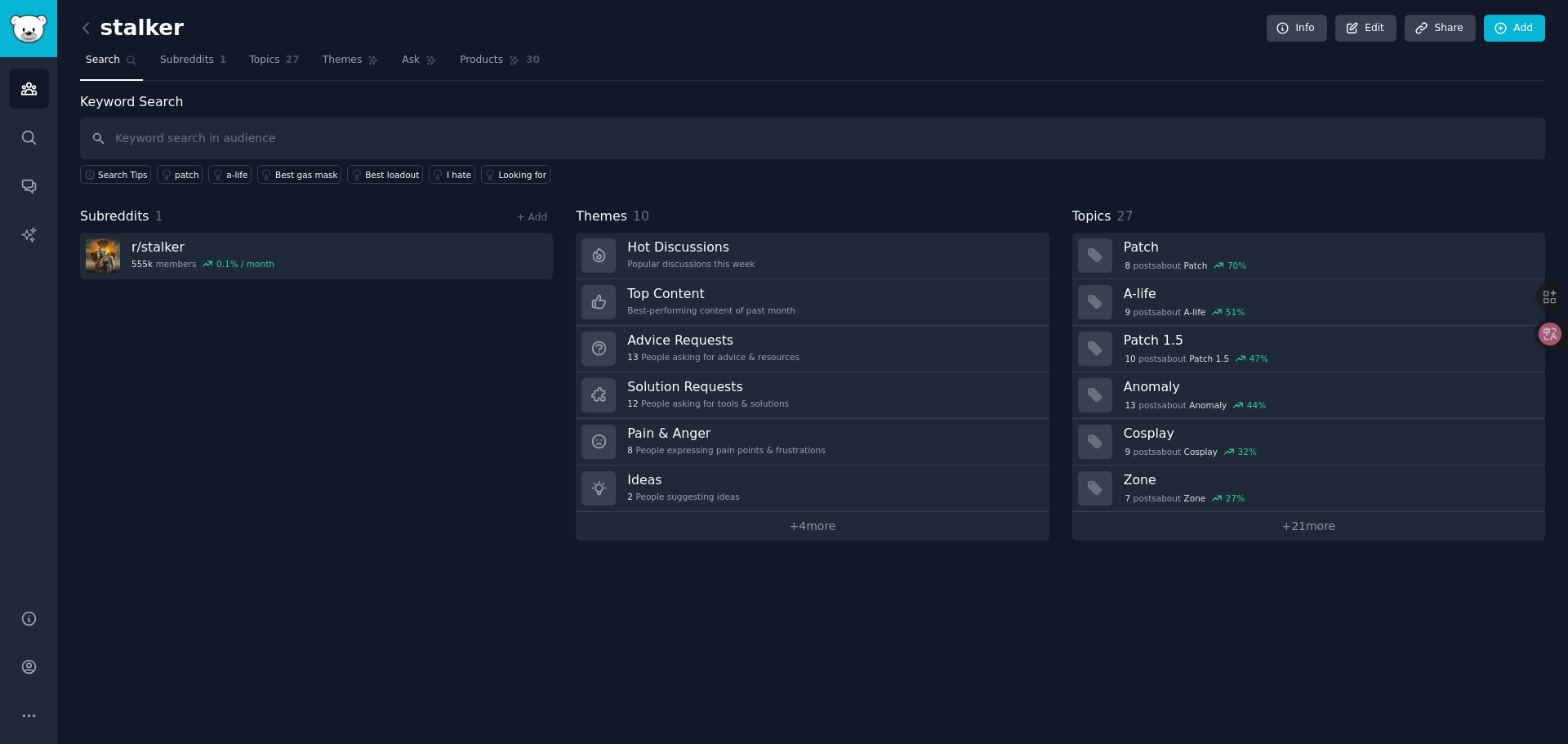
drag, startPoint x: 519, startPoint y: 422, endPoint x: 610, endPoint y: 339, distance: 123.2
click at [524, 415] on div "Subreddits 1 + Add r/ stalker 555k members 0.1 % / month" at bounding box center [317, 373] width 473 height 334
click at [1314, 524] on link "+ 21 more" at bounding box center [1309, 526] width 473 height 29
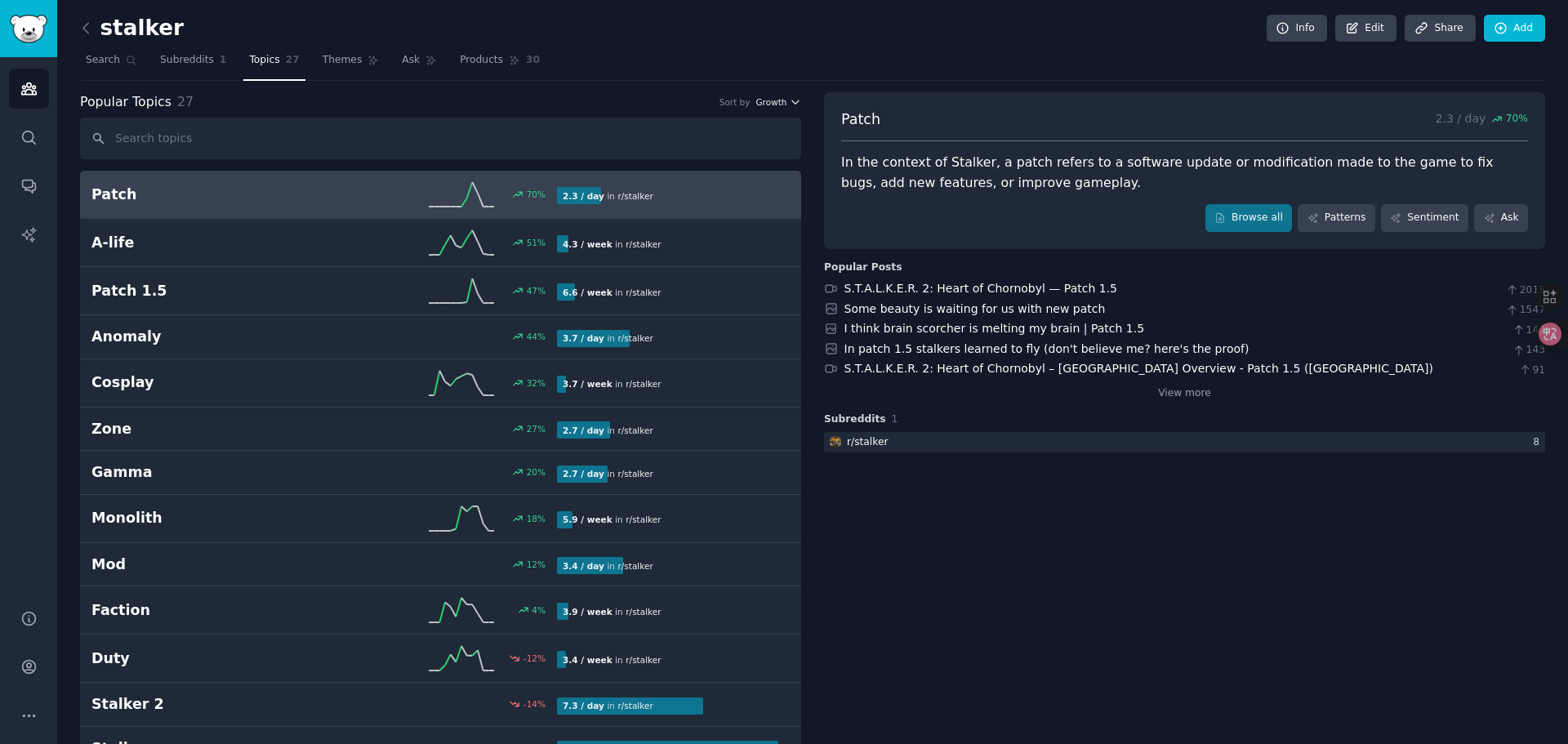
click at [781, 104] on span "Growth" at bounding box center [770, 102] width 31 height 12
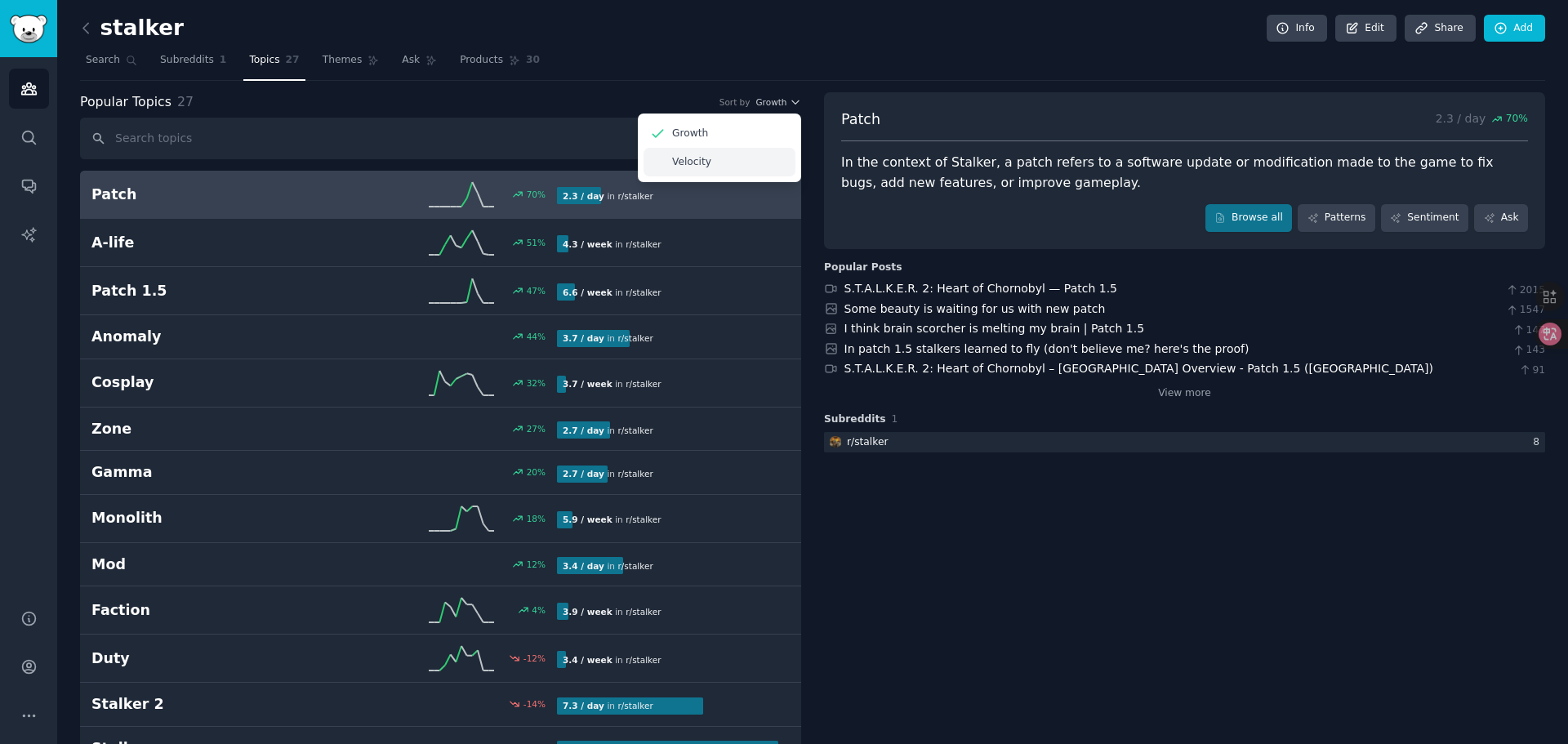
click at [708, 164] on div "Velocity" at bounding box center [719, 163] width 152 height 29
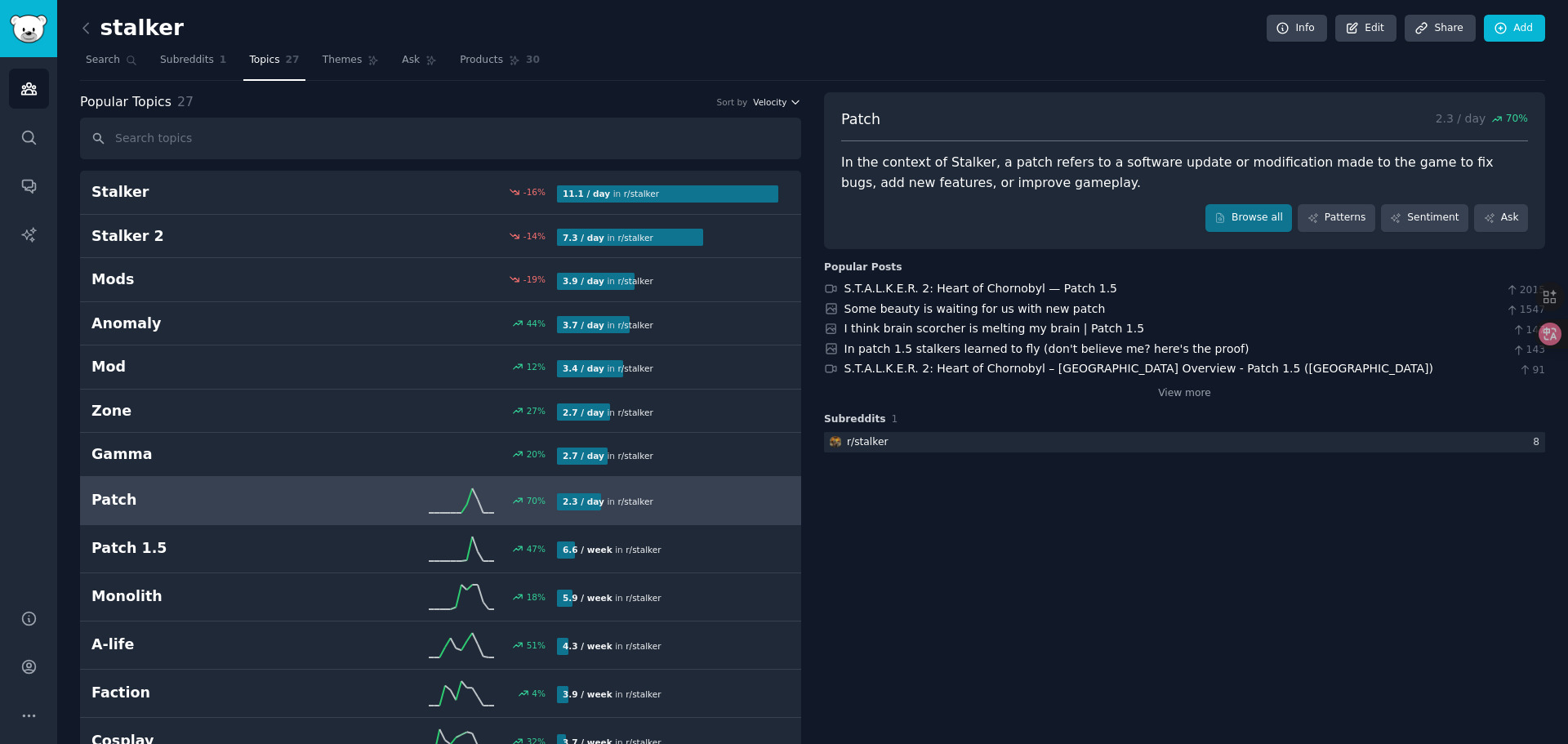
click at [782, 98] on span "Velocity" at bounding box center [770, 102] width 34 height 12
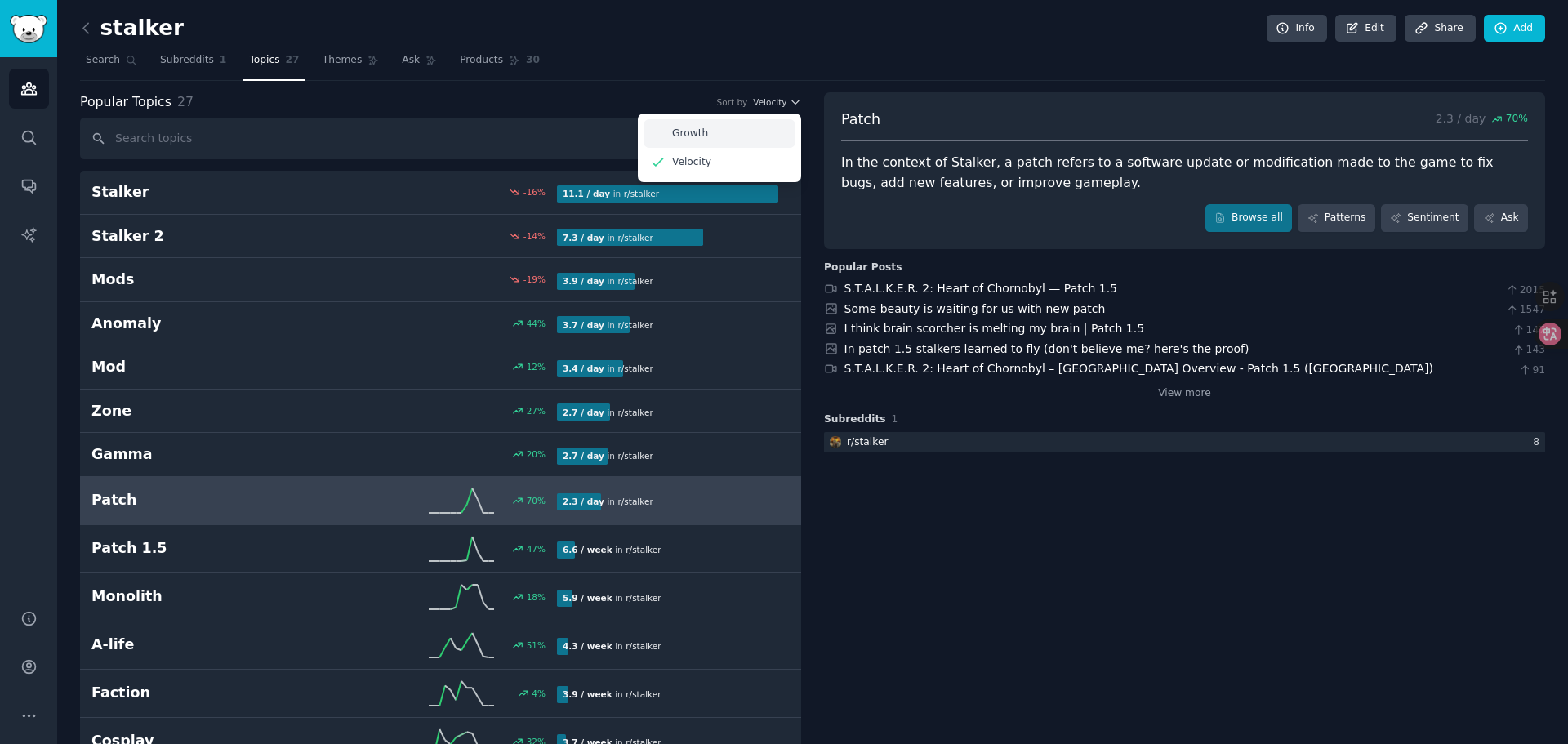
click at [716, 130] on div "Growth" at bounding box center [719, 134] width 152 height 29
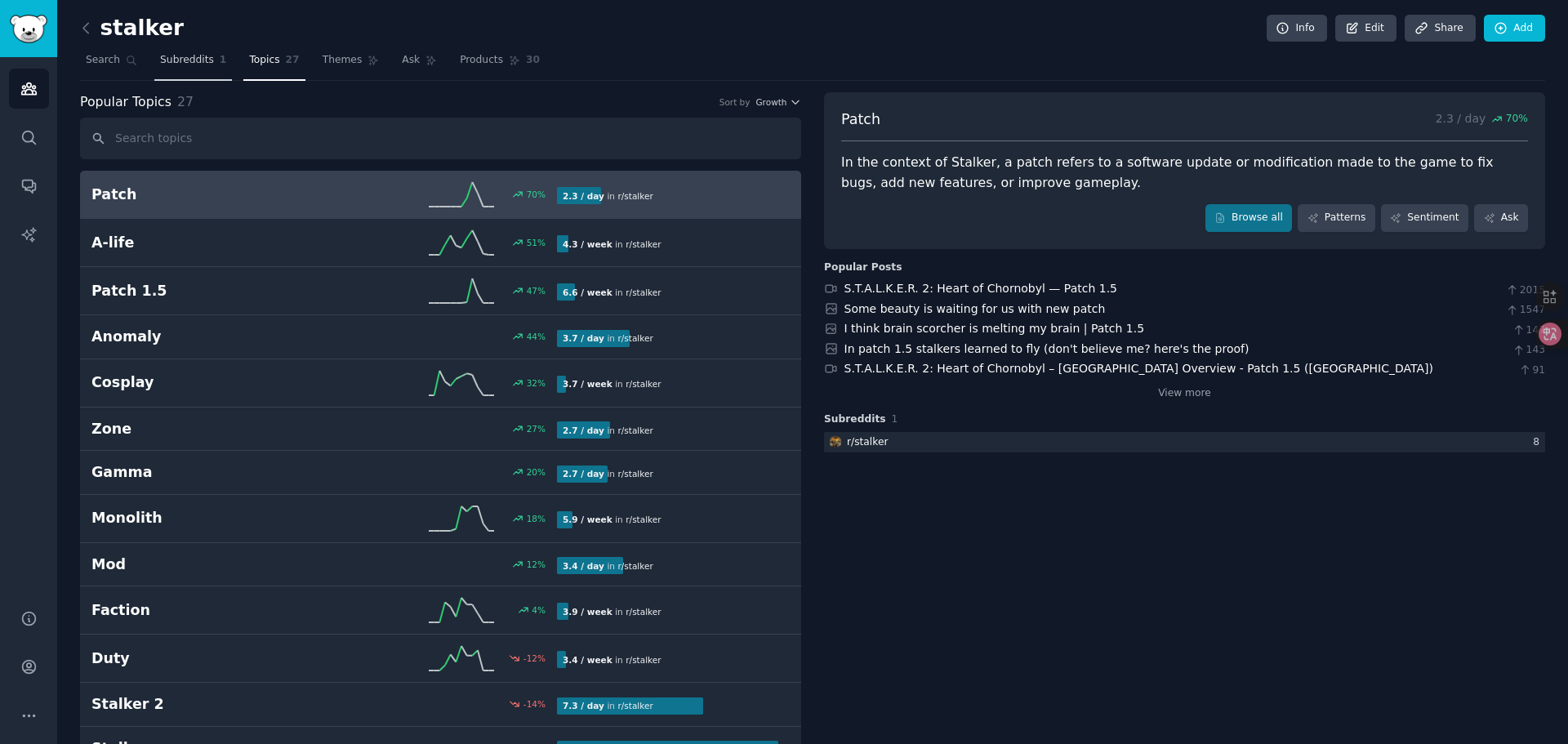
click at [164, 63] on span "Subreddits" at bounding box center [187, 60] width 54 height 14
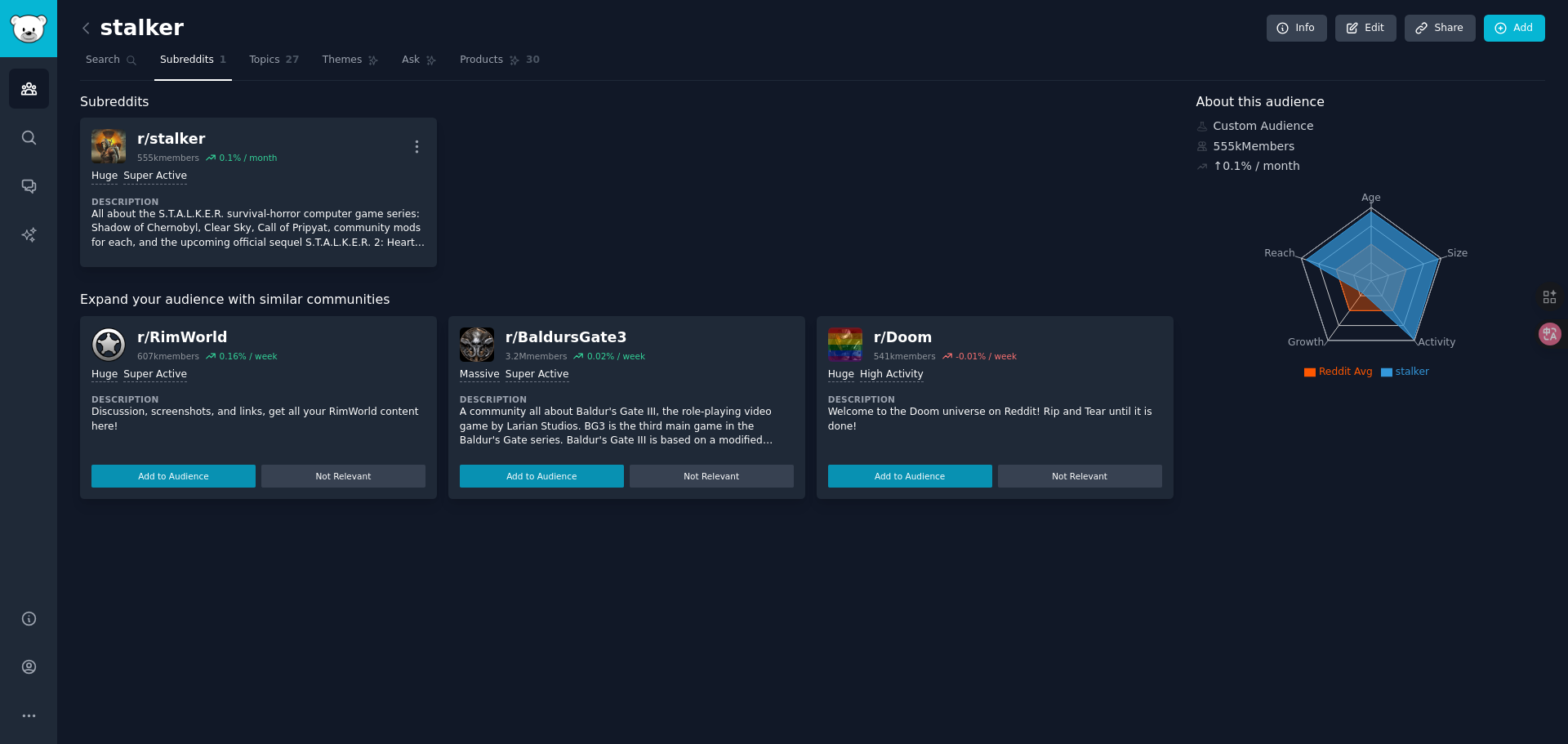
click at [1406, 504] on div "stalker Info Edit Share Add Search Subreddits 1 Topics 27 Themes Ask Products 3…" at bounding box center [813, 372] width 1511 height 744
click at [1245, 486] on div "About this audience Custom Audience 555k Members ↑ 0.1 % / month Age Size Activ…" at bounding box center [1371, 295] width 350 height 406
click at [545, 478] on button "Add to Audience" at bounding box center [542, 476] width 164 height 23
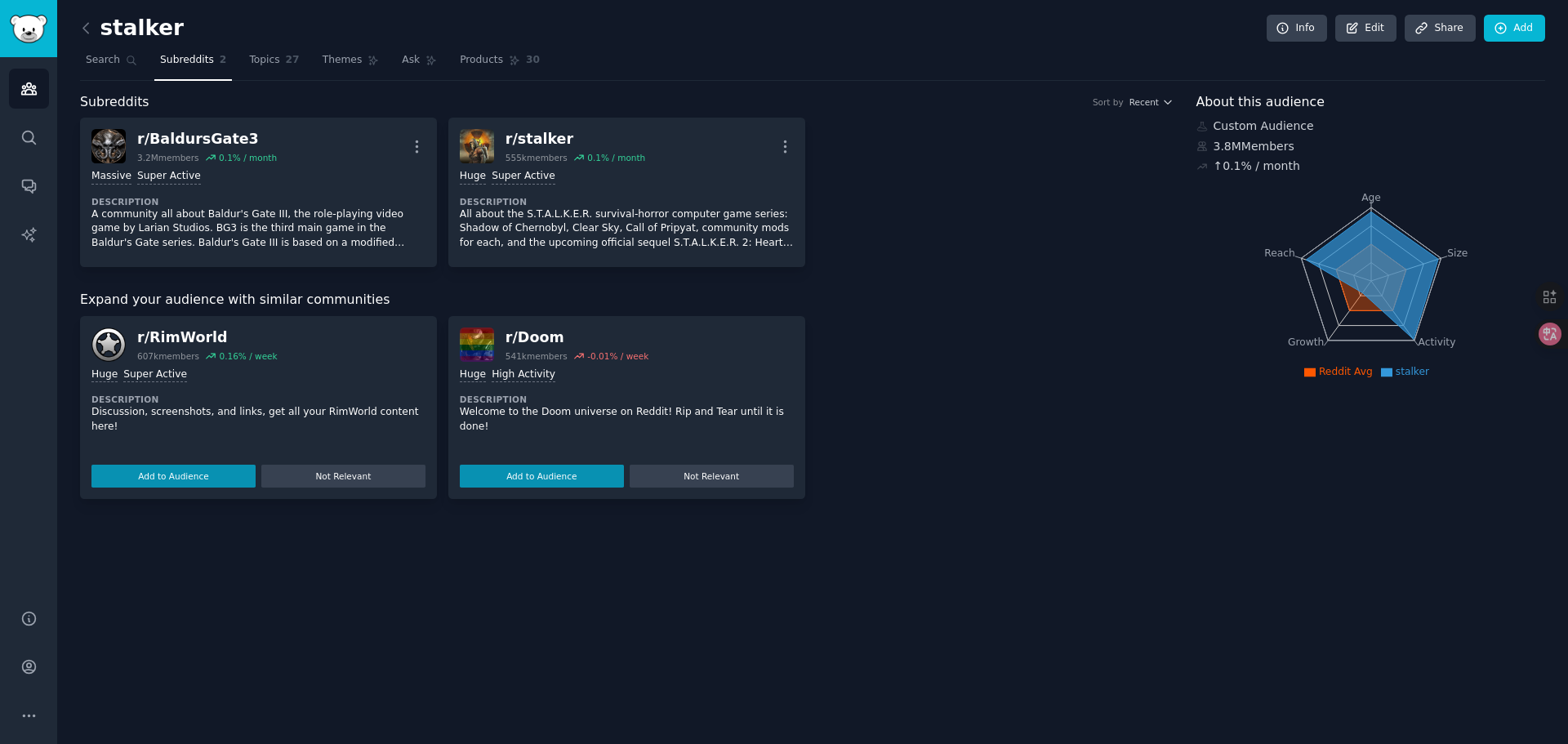
click at [1030, 410] on div "r/ RimWorld 607k members 0.16 % / week Huge Super Active Description Discussion…" at bounding box center [627, 407] width 1094 height 183
click at [940, 411] on div "r/ RimWorld 607k members 0.16 % / week Huge Super Active Description Discussion…" at bounding box center [627, 407] width 1094 height 183
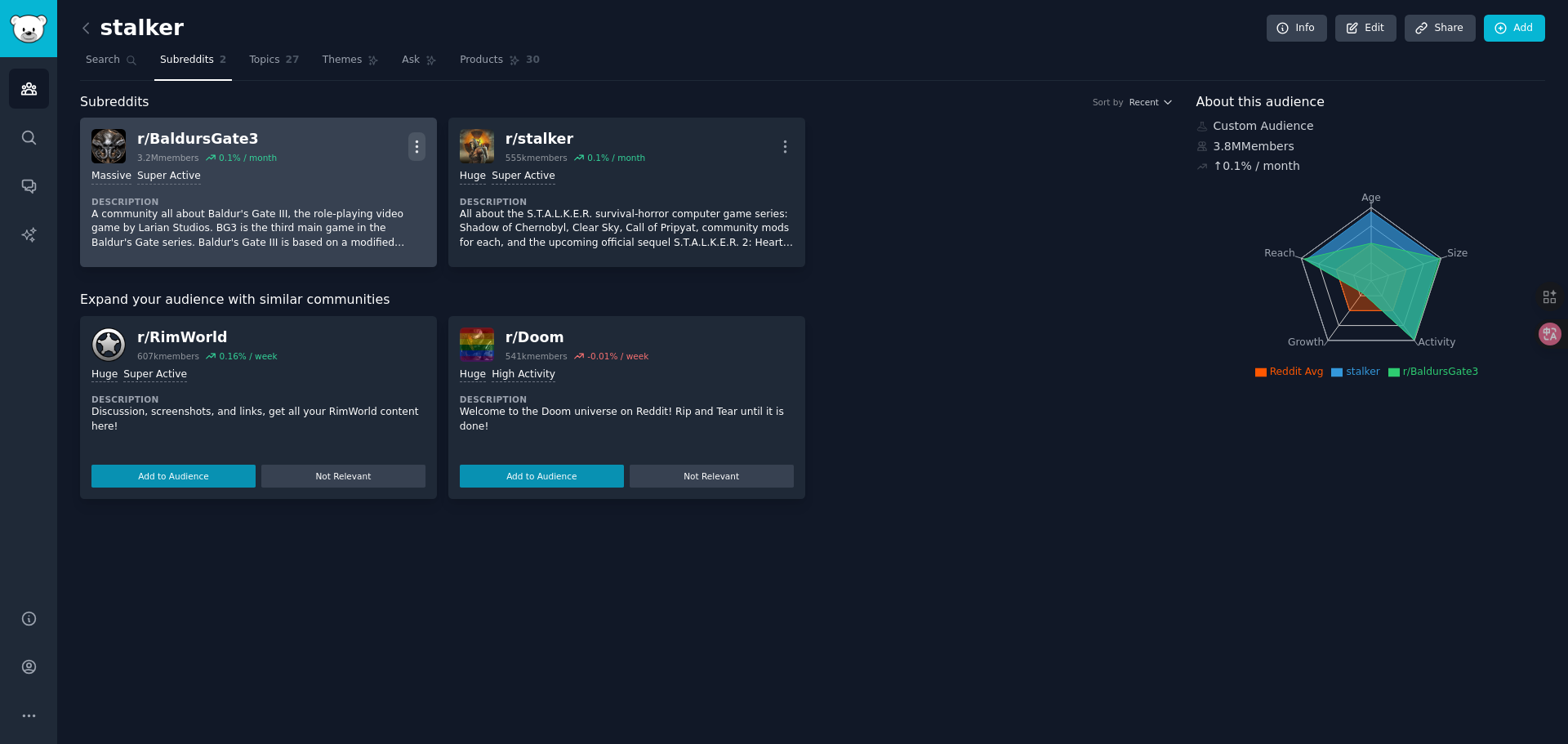
click at [410, 141] on icon "button" at bounding box center [417, 146] width 17 height 17
click at [346, 207] on p "Delete" at bounding box center [353, 209] width 37 height 17
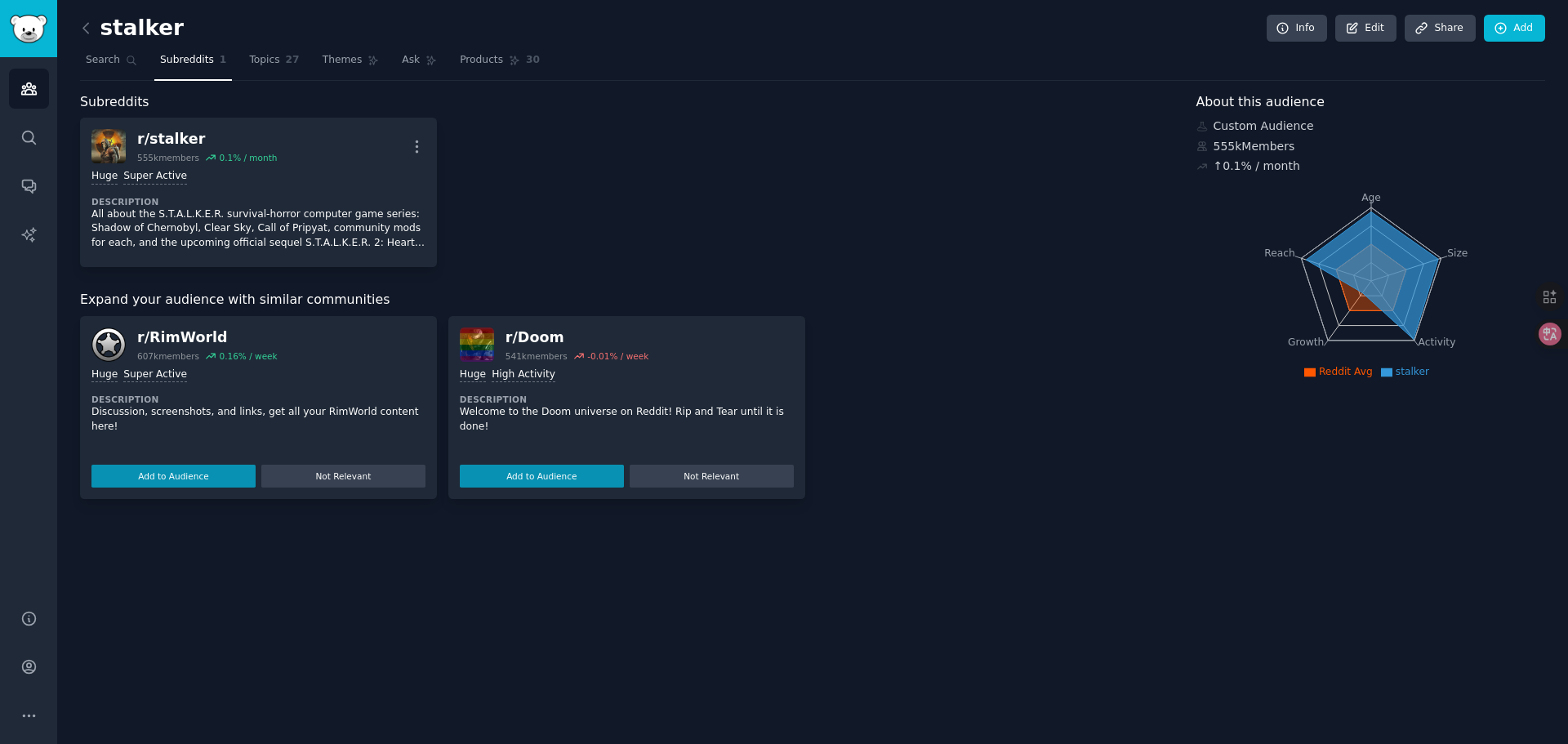
click at [981, 274] on div "Subreddits r/ stalker 555k members 0.1 % / month More Huge Super Active Descrip…" at bounding box center [627, 295] width 1094 height 406
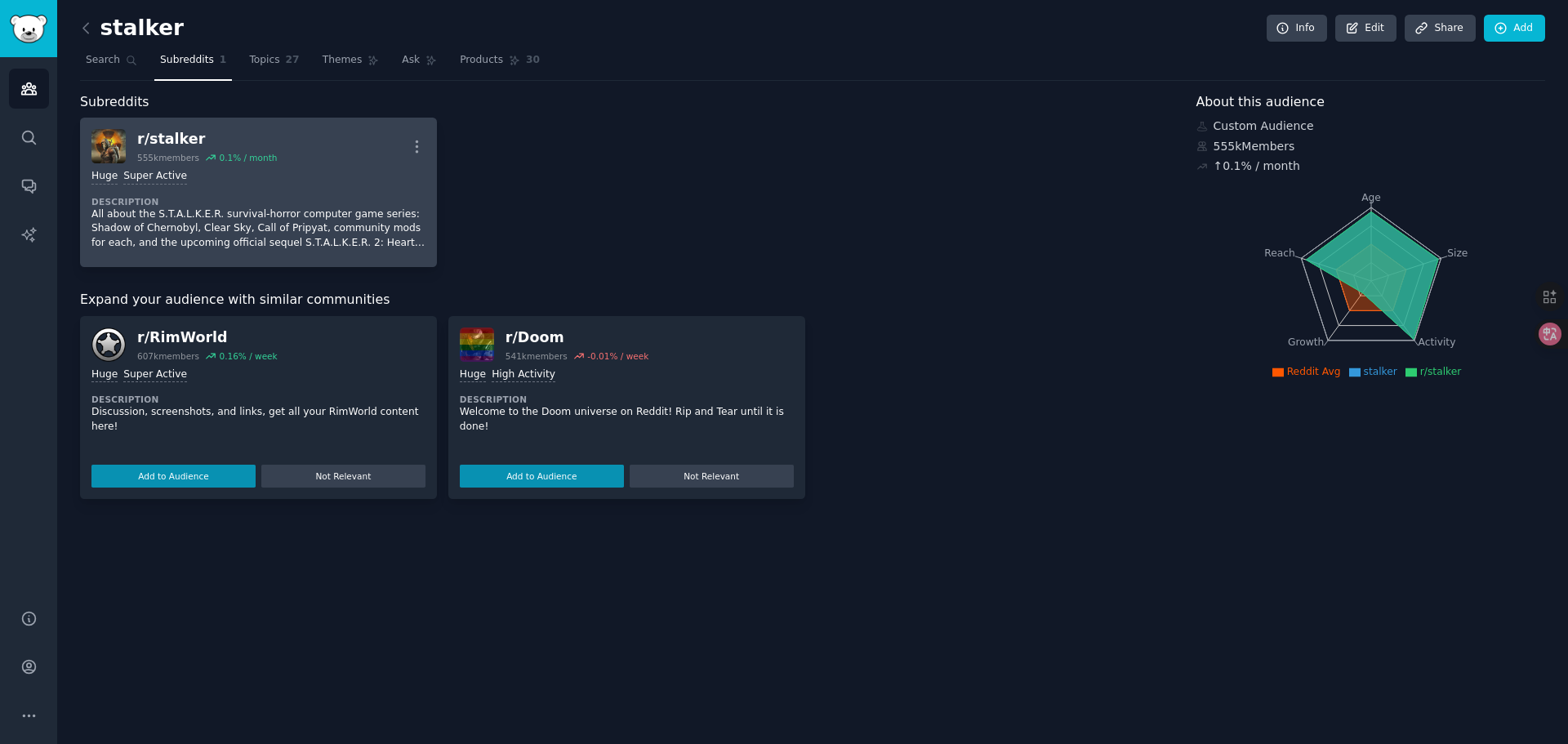
click at [287, 183] on div "Huge Super Active" at bounding box center [258, 177] width 334 height 15
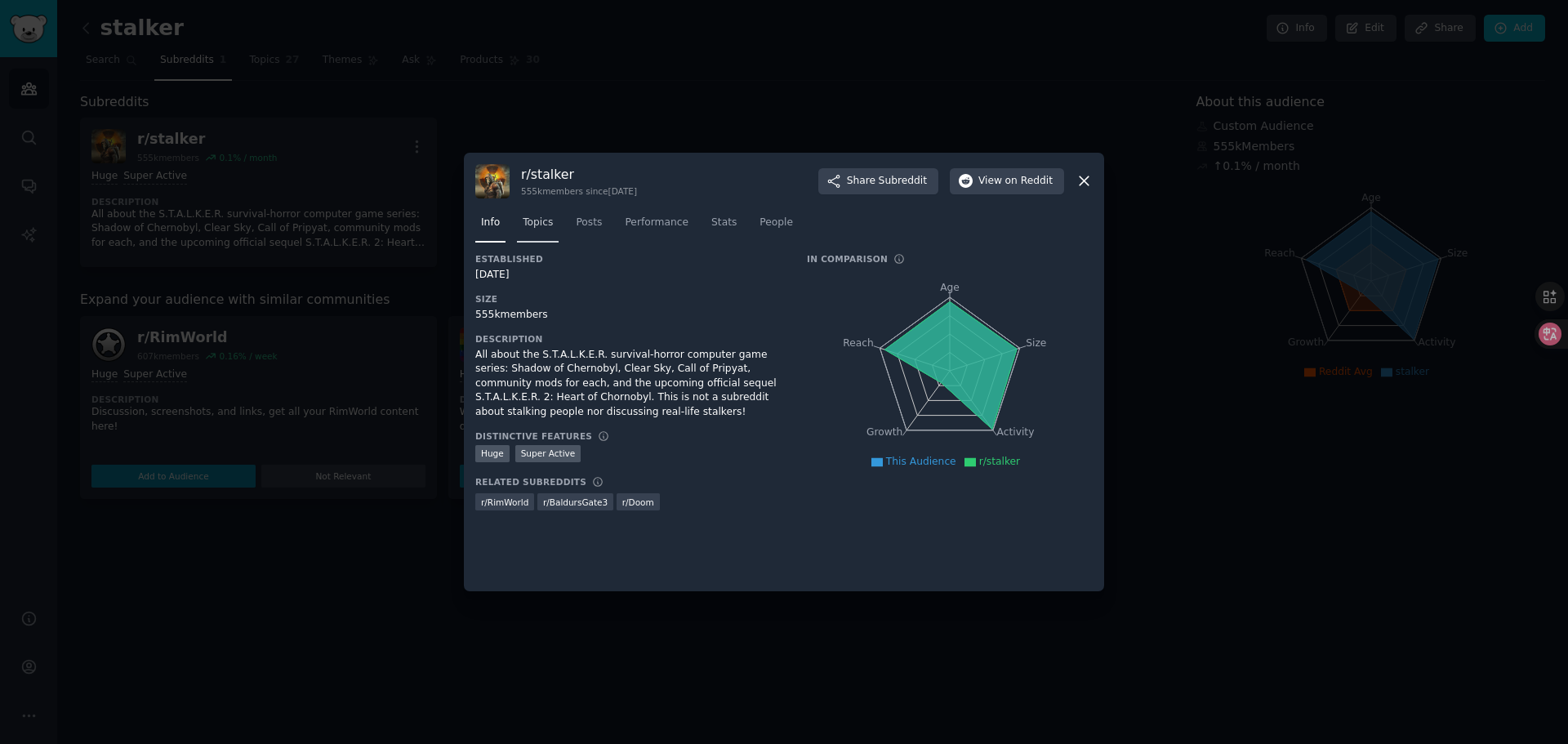
click at [543, 220] on span "Topics" at bounding box center [538, 223] width 30 height 14
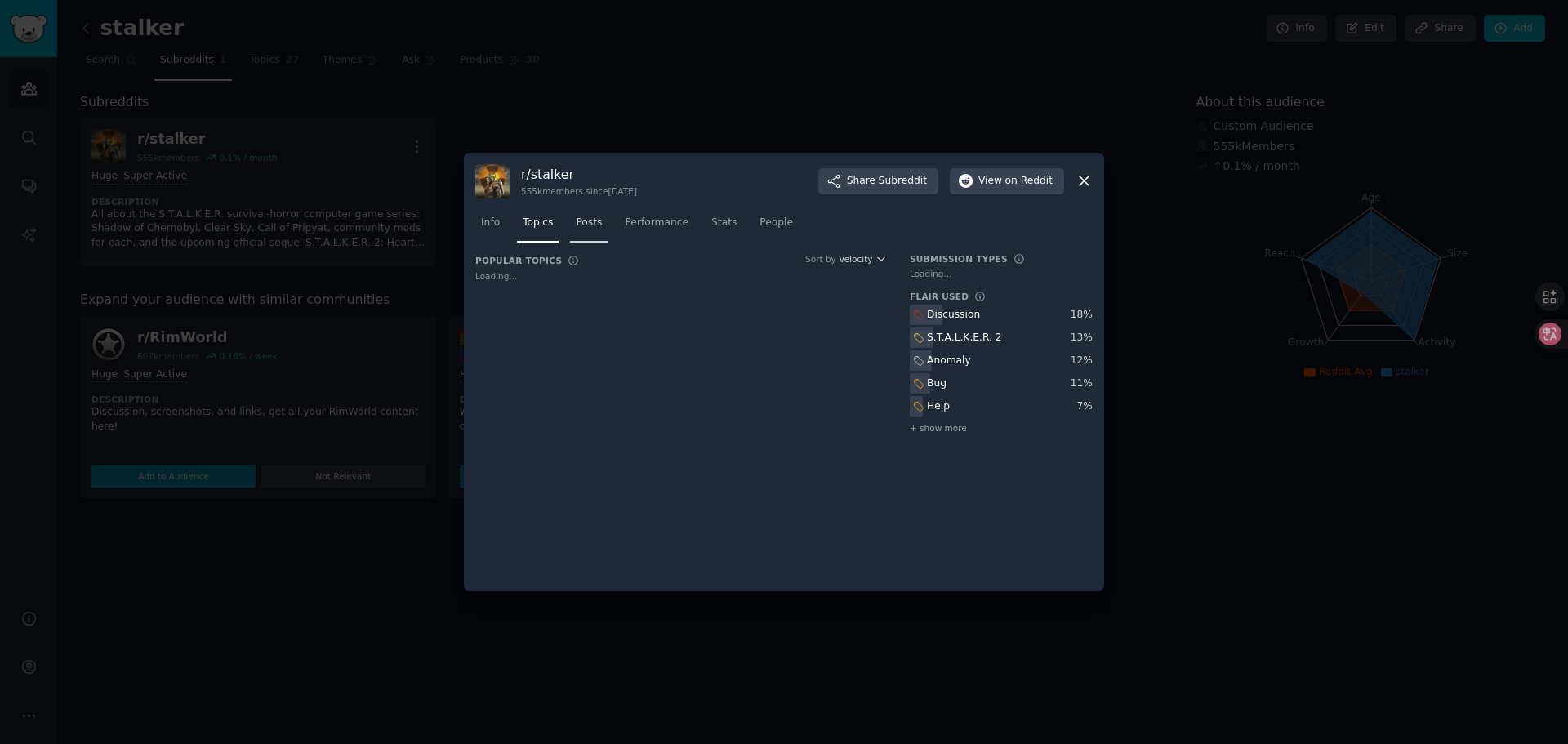
click at [585, 220] on span "Posts" at bounding box center [588, 223] width 26 height 14
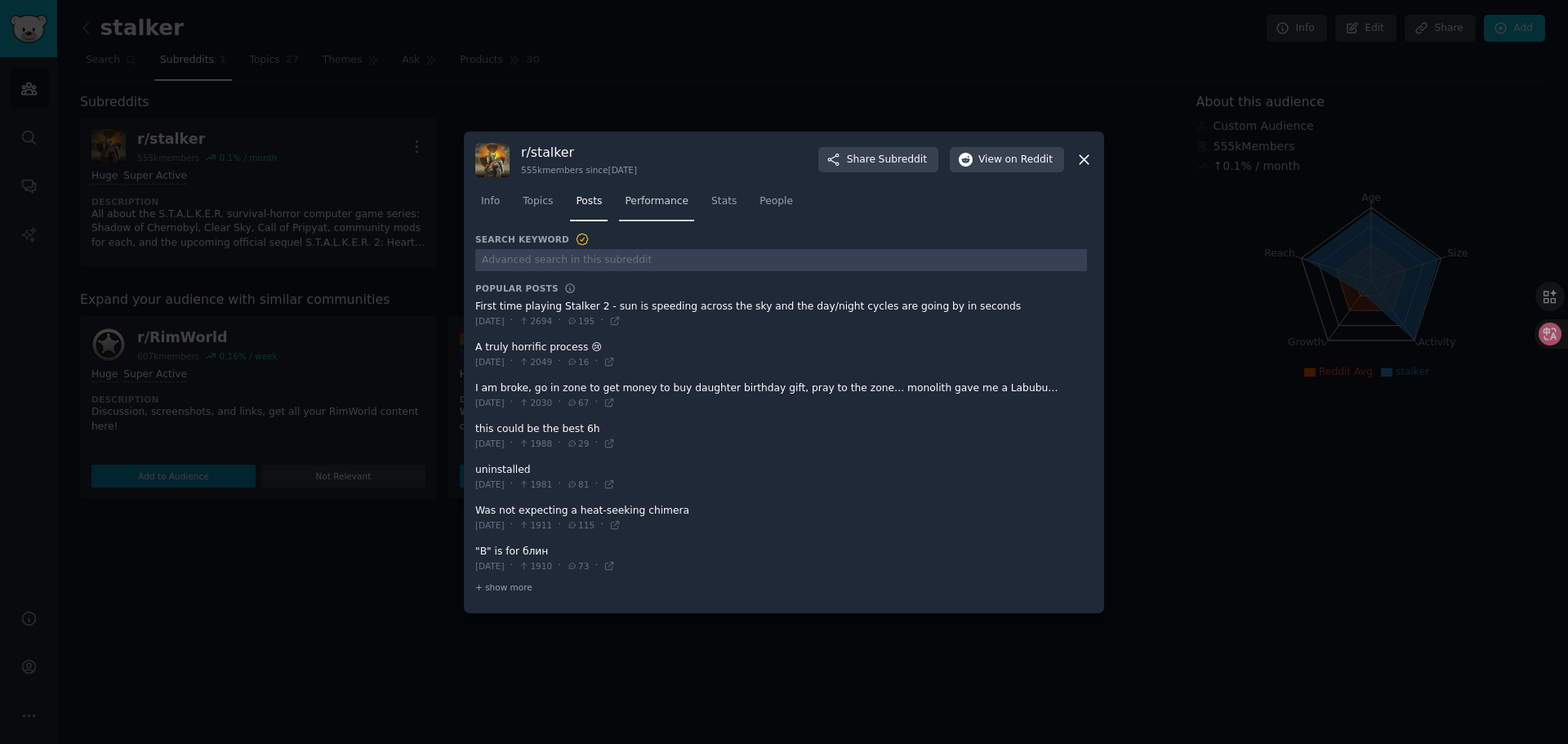
click at [644, 208] on link "Performance" at bounding box center [656, 206] width 75 height 34
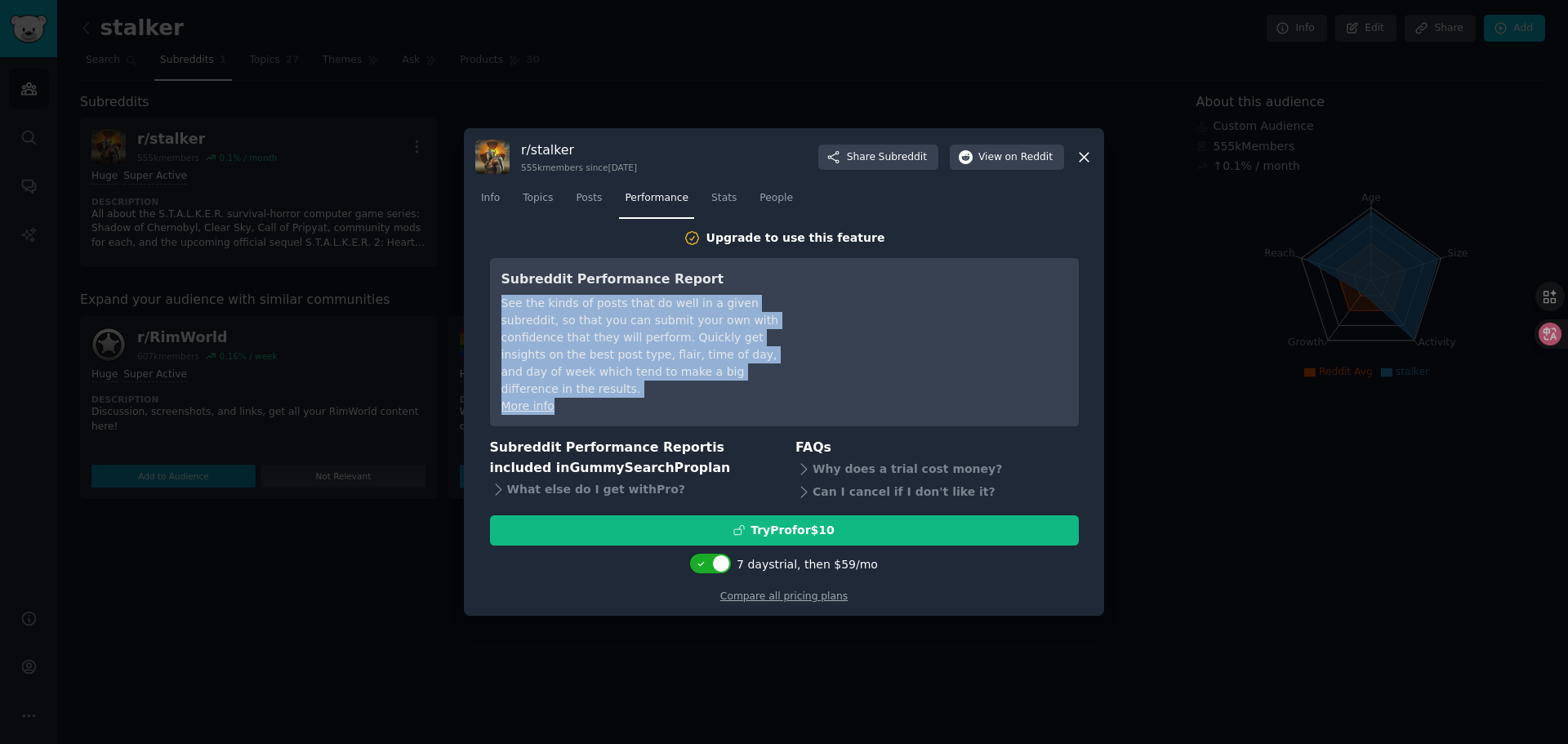
drag, startPoint x: 501, startPoint y: 313, endPoint x: 782, endPoint y: 410, distance: 297.3
click at [782, 410] on div "Subreddit Performance Report See the kinds of posts that do well in a given sub…" at bounding box center [785, 343] width 589 height 169
click at [693, 333] on div "See the kinds of posts that do well in a given subreddit, so that you can submi…" at bounding box center [650, 346] width 298 height 103
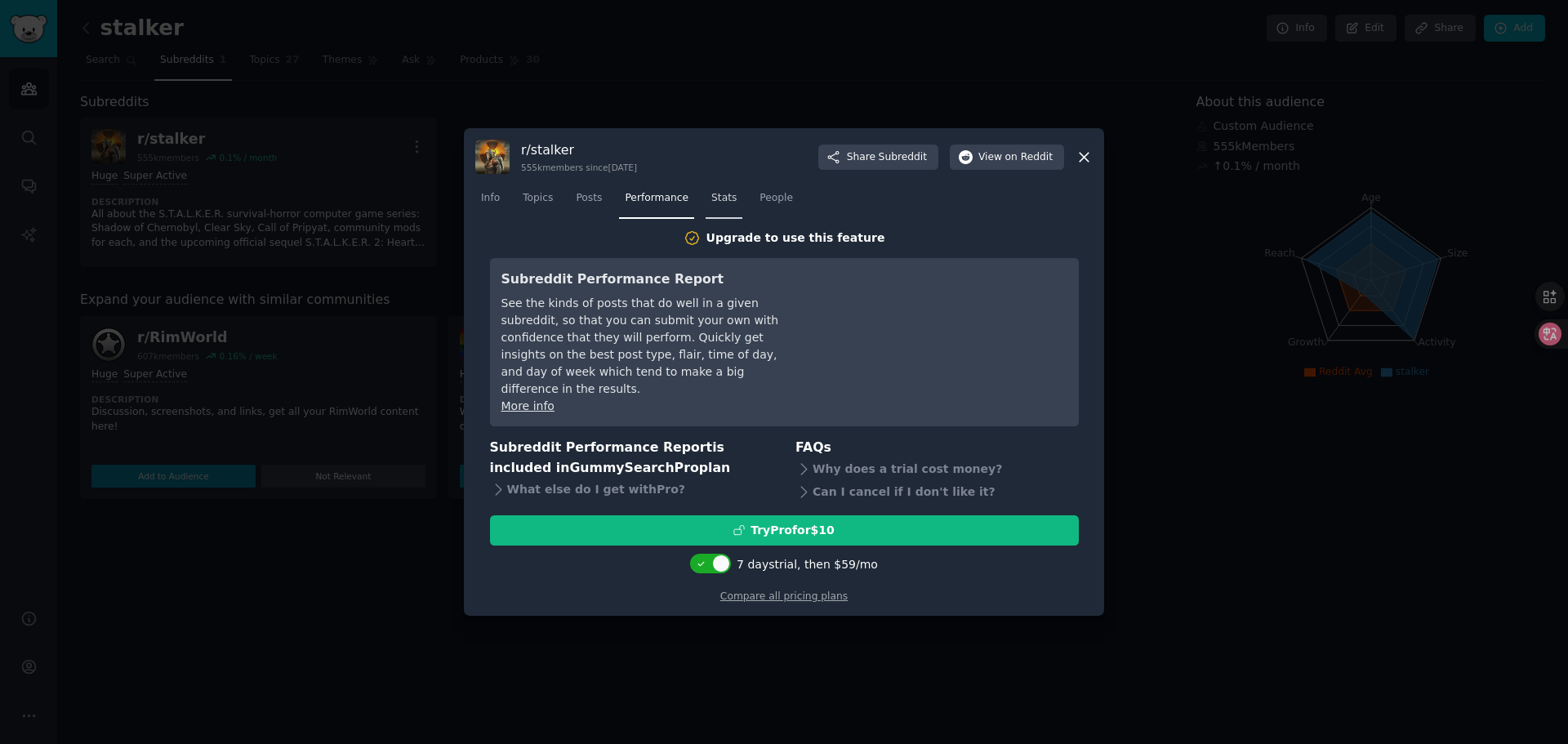
click at [711, 204] on span "Stats" at bounding box center [724, 198] width 25 height 14
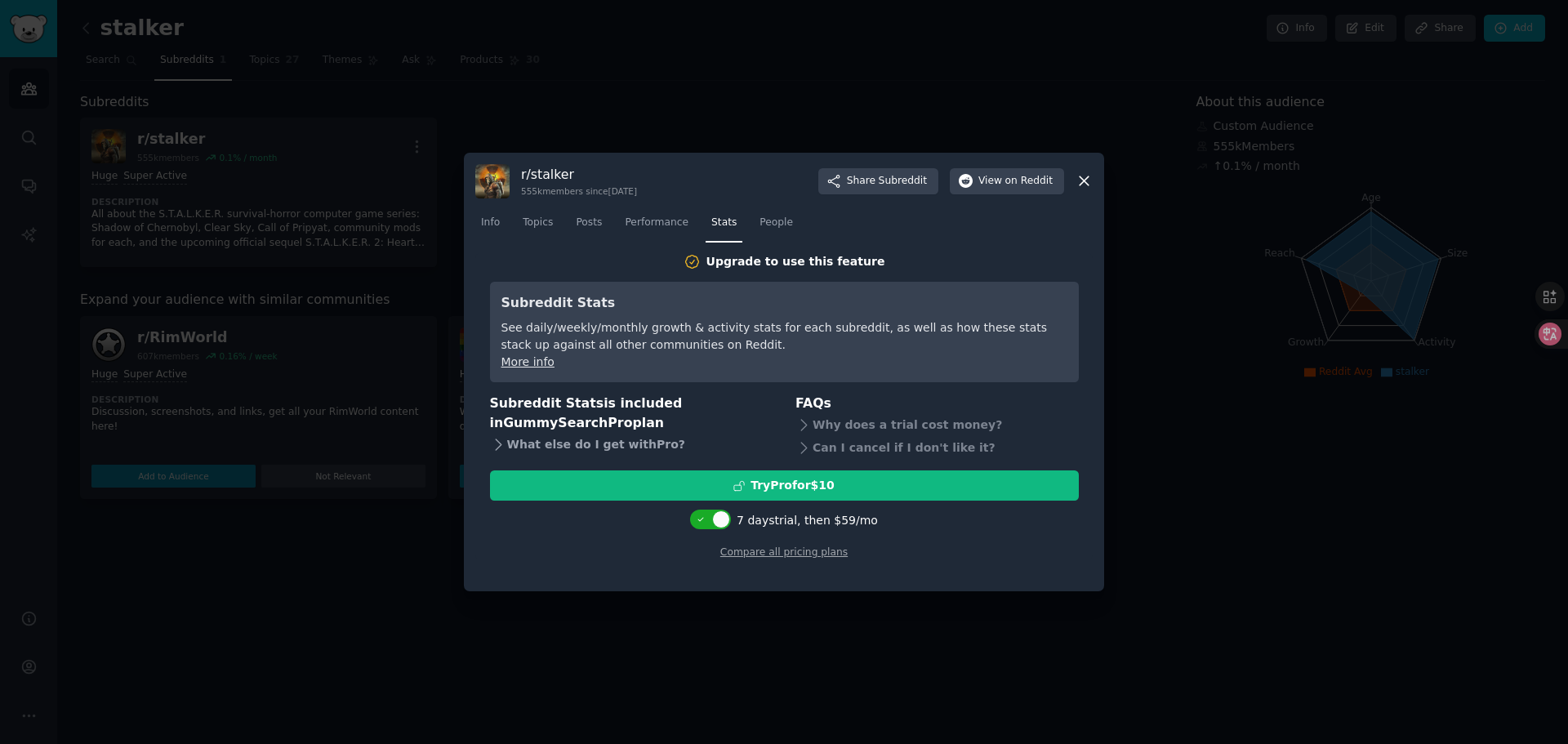
click at [498, 445] on icon at bounding box center [499, 444] width 17 height 17
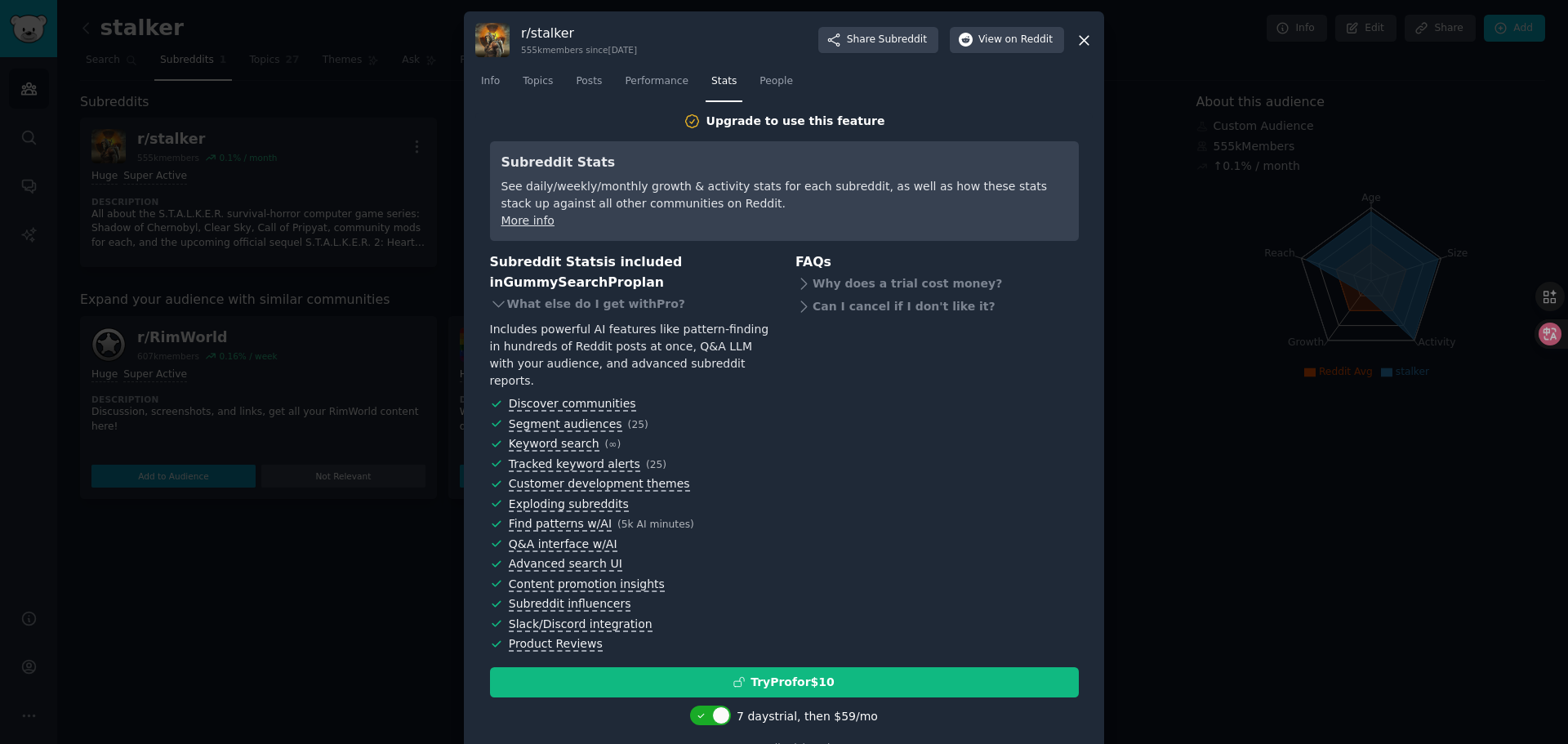
click at [1186, 587] on div at bounding box center [784, 372] width 1568 height 744
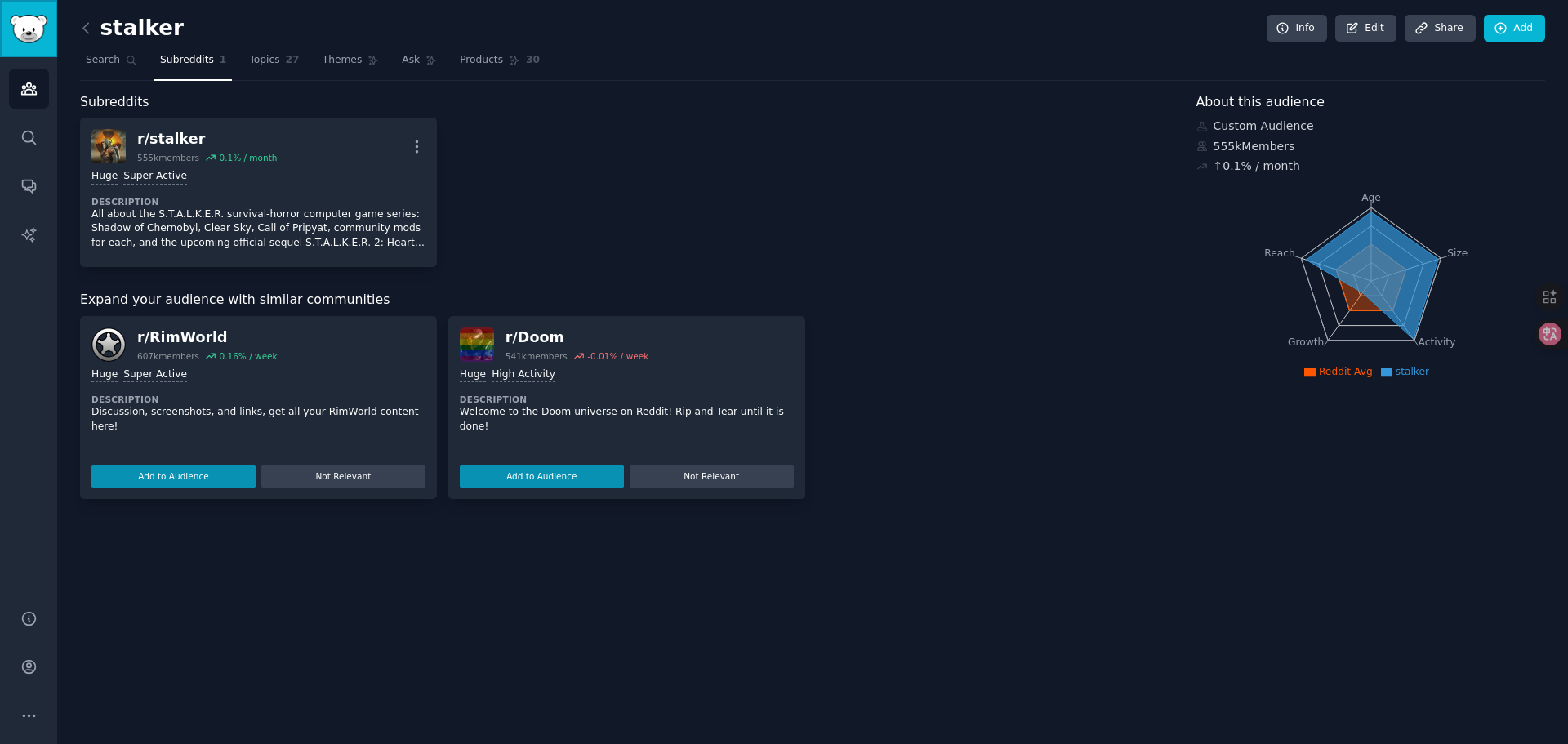
click at [27, 34] on img "Sidebar" at bounding box center [29, 29] width 37 height 29
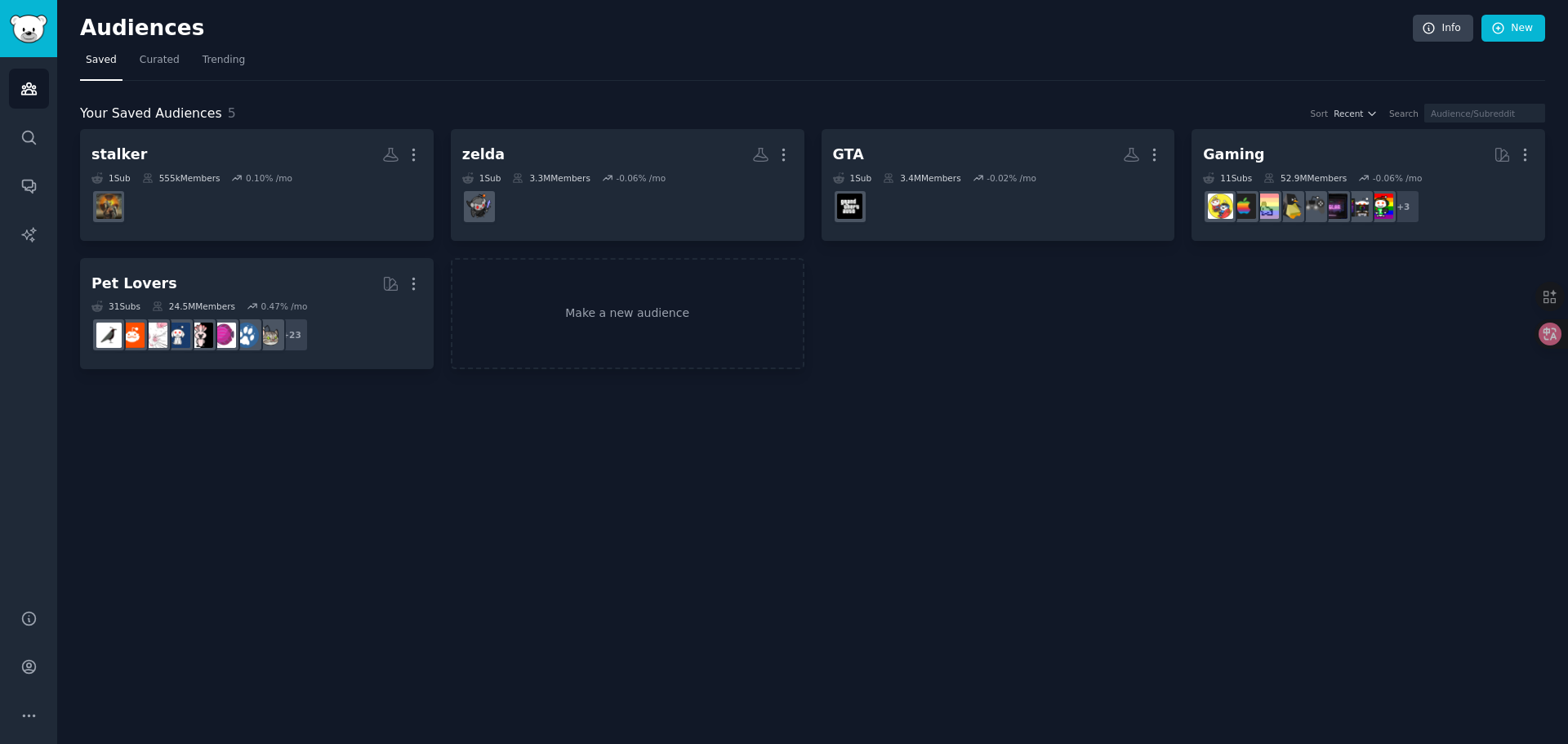
click at [545, 97] on div "Your Saved Audiences 5 Sort Recent Search stalker More 1 Sub 555k Members 0.10 …" at bounding box center [813, 226] width 1466 height 289
click at [624, 317] on link "Make a new audience" at bounding box center [628, 314] width 354 height 112
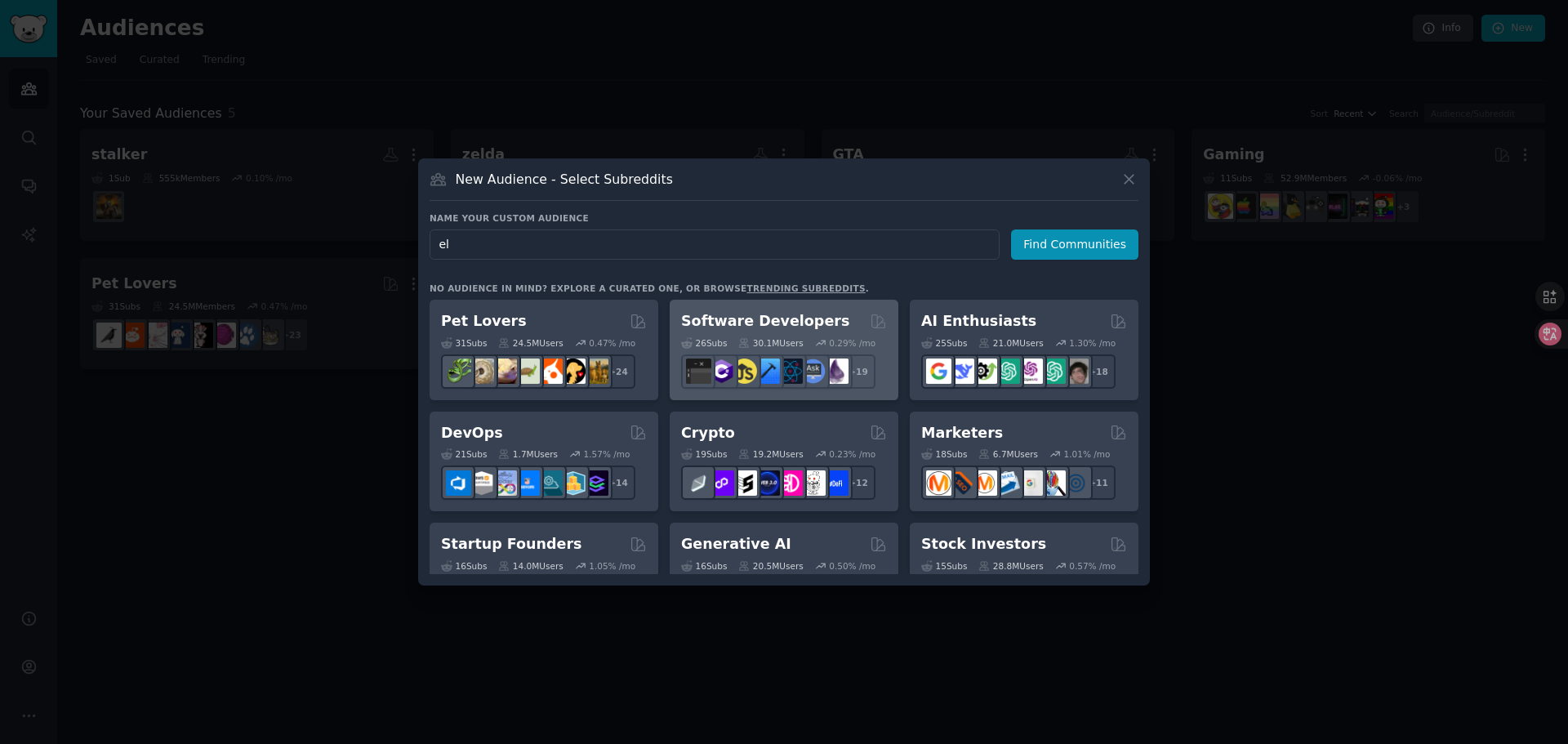
type input "e"
type input "stardewvalley"
click button "Find Communities" at bounding box center [1074, 245] width 127 height 30
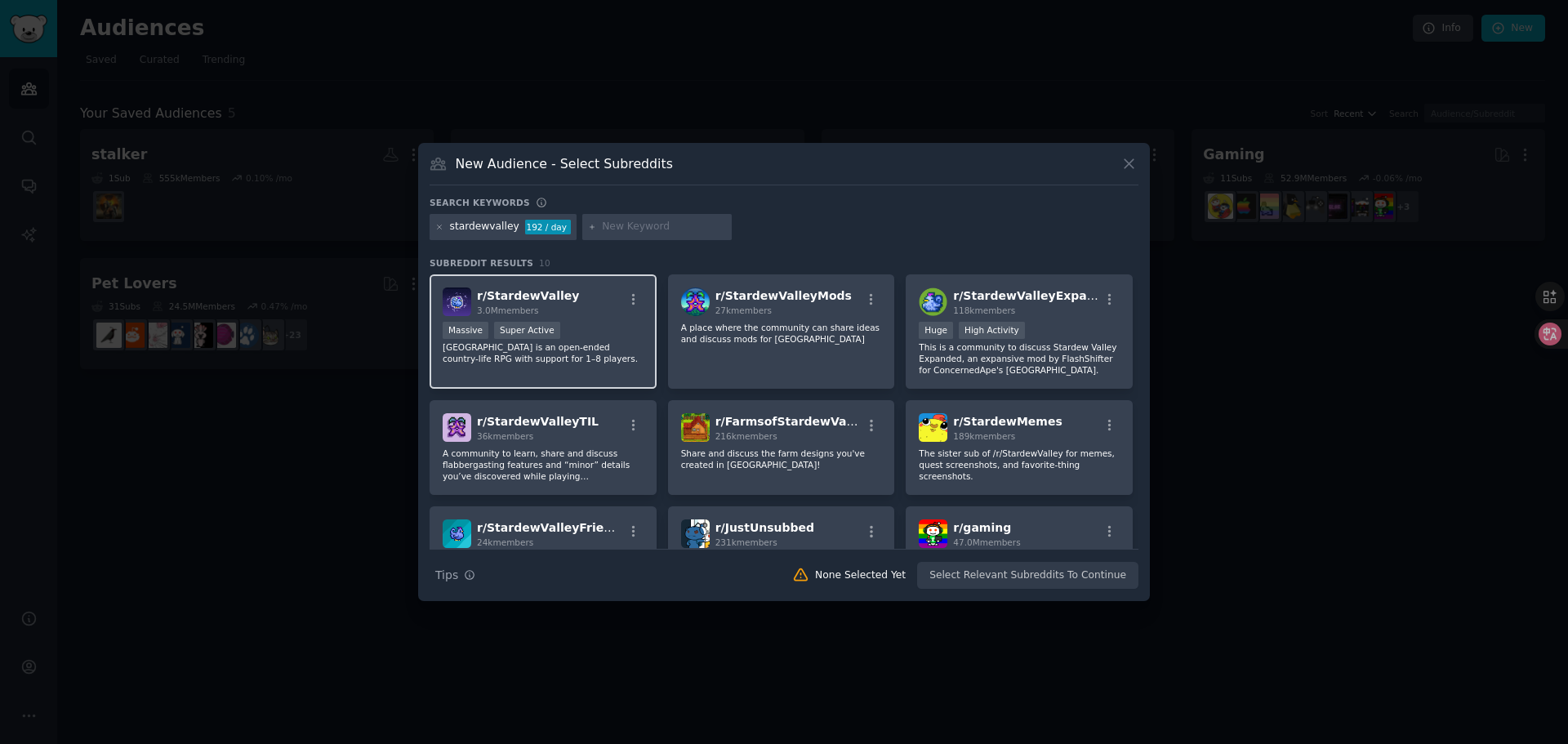
click at [585, 312] on div "r/ StardewValley 3.0M members" at bounding box center [543, 302] width 201 height 29
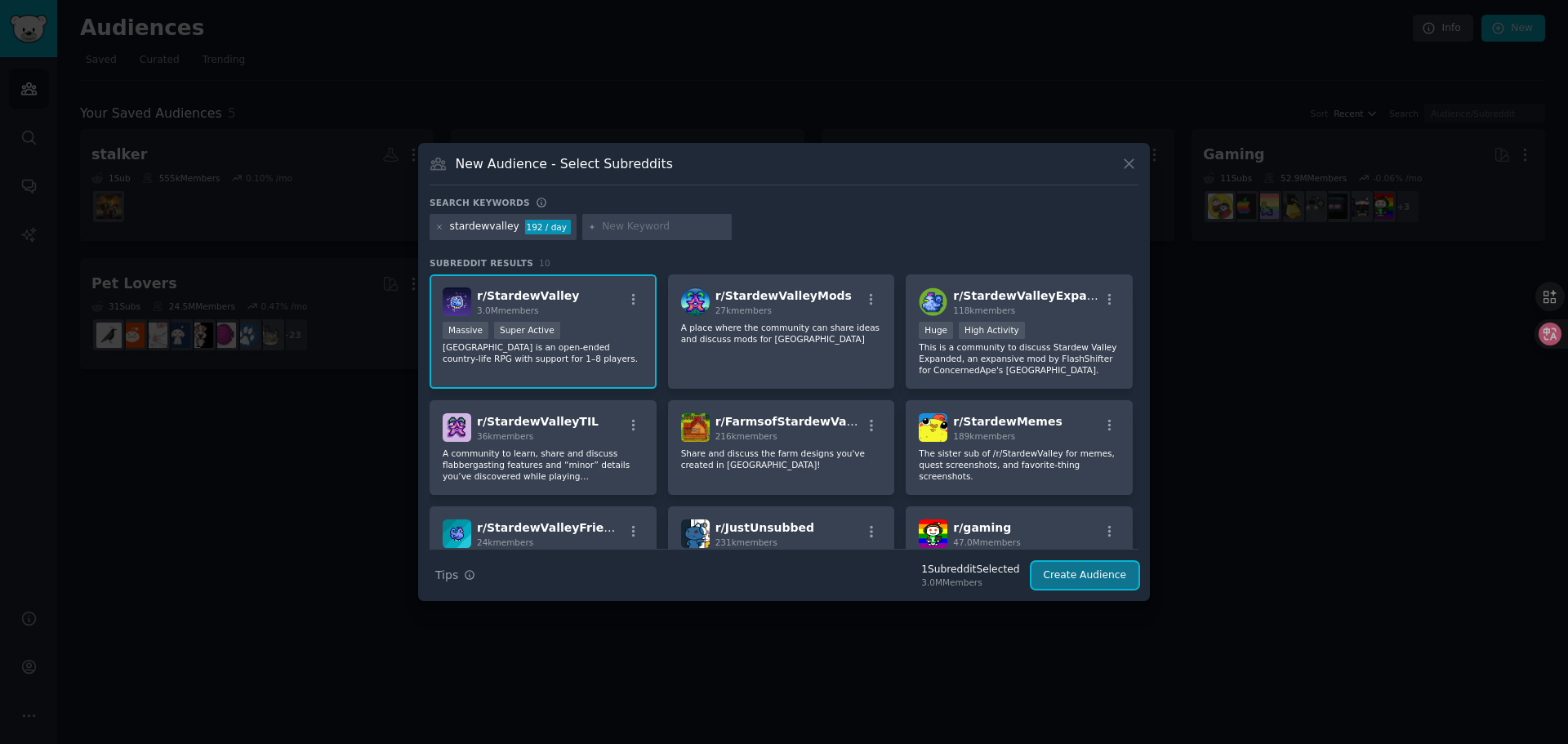
click at [1090, 577] on button "Create Audience" at bounding box center [1085, 576] width 108 height 28
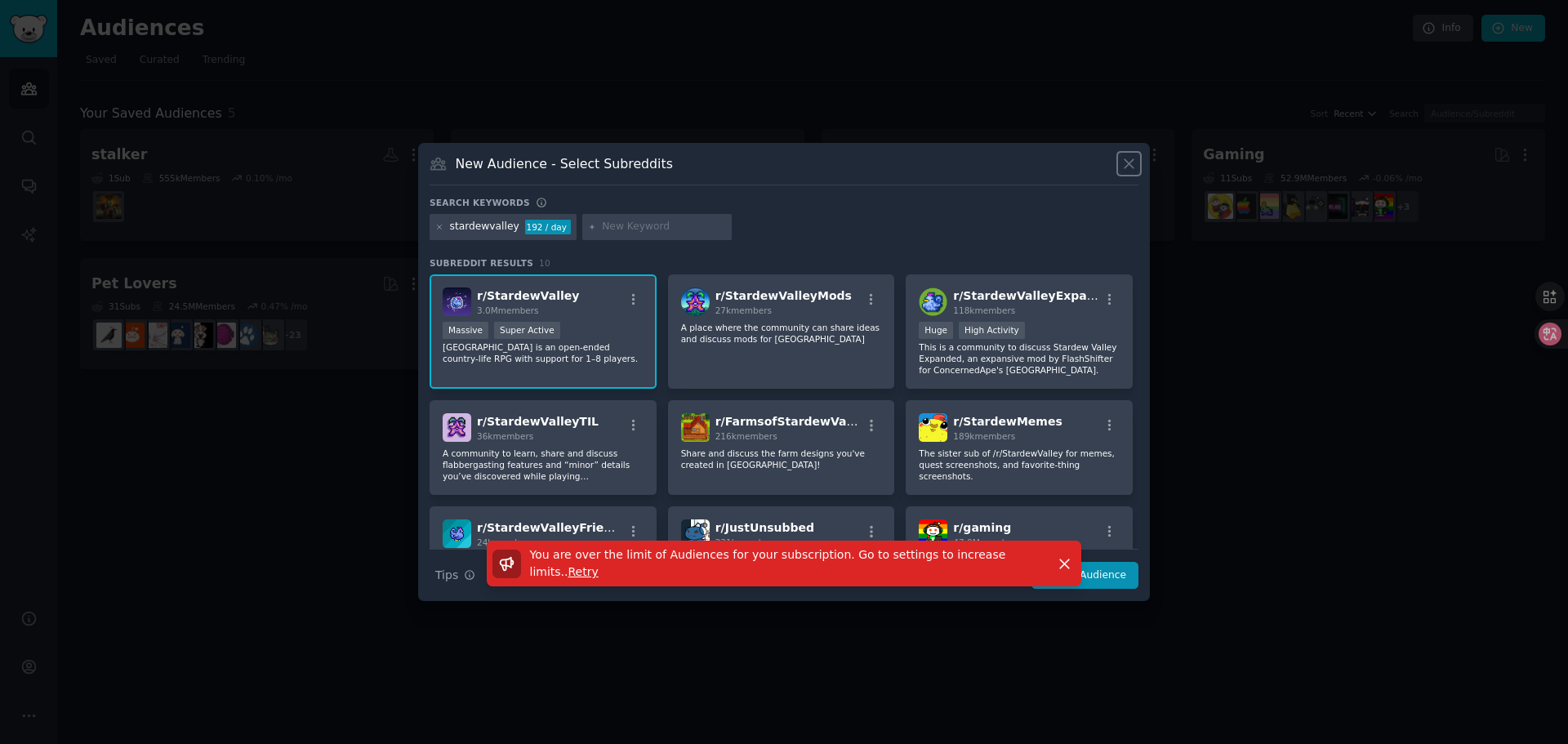
click at [1130, 165] on icon at bounding box center [1129, 164] width 9 height 9
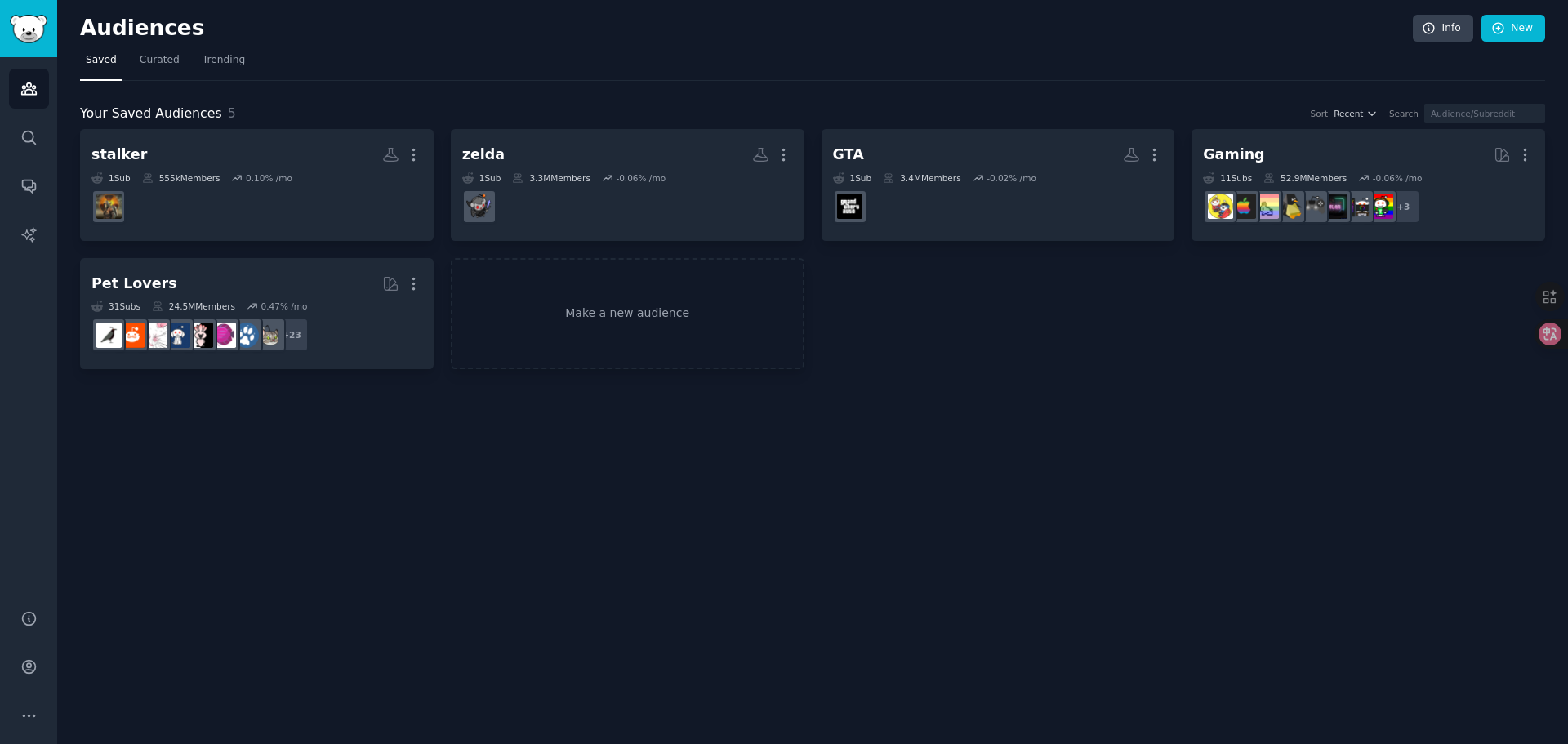
click at [916, 390] on div "Audiences Info New Saved Curated Trending Your Saved Audiences 5 Sort Recent Se…" at bounding box center [813, 372] width 1511 height 744
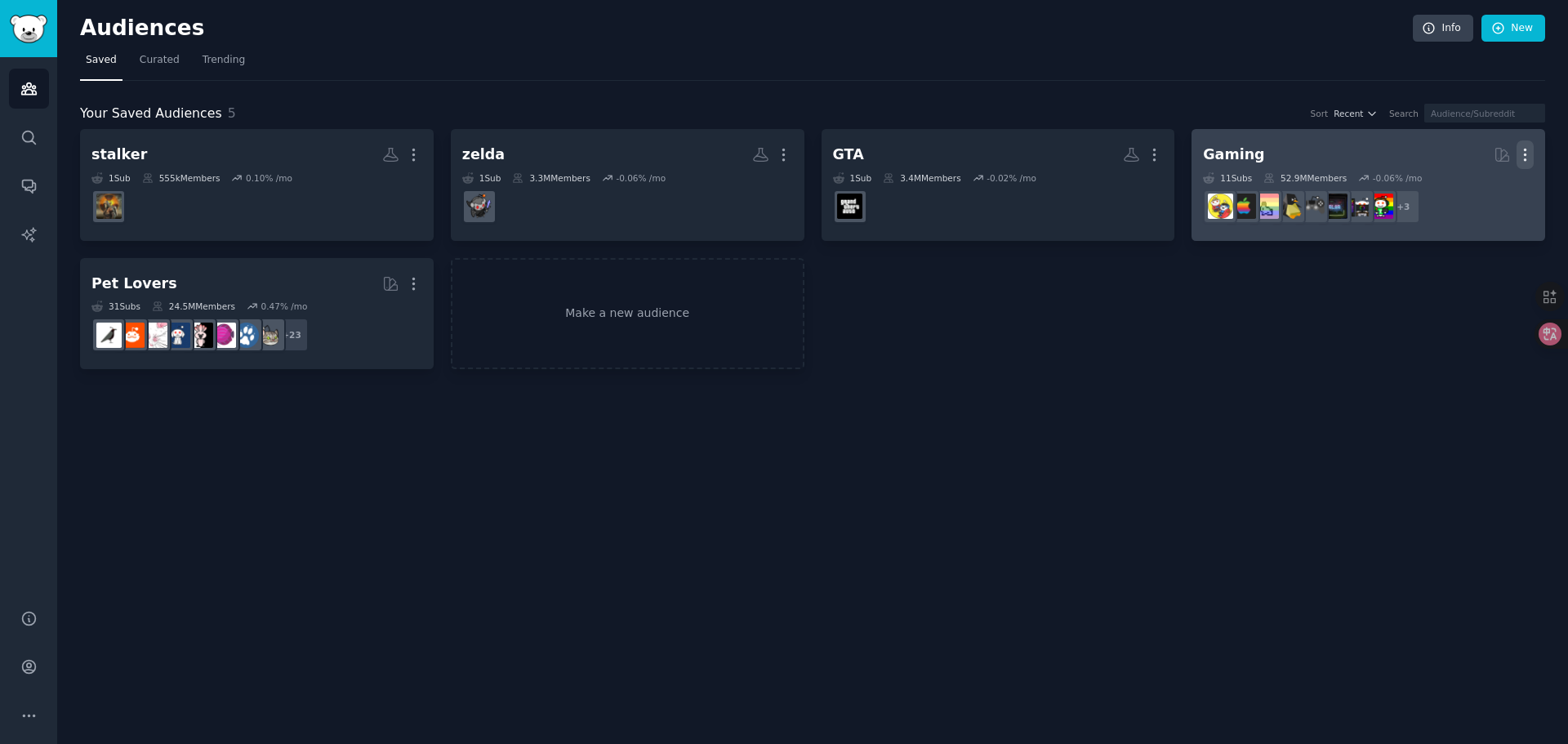
click at [1518, 152] on icon "button" at bounding box center [1526, 155] width 17 height 17
click at [1471, 192] on p "Delete" at bounding box center [1481, 189] width 37 height 17
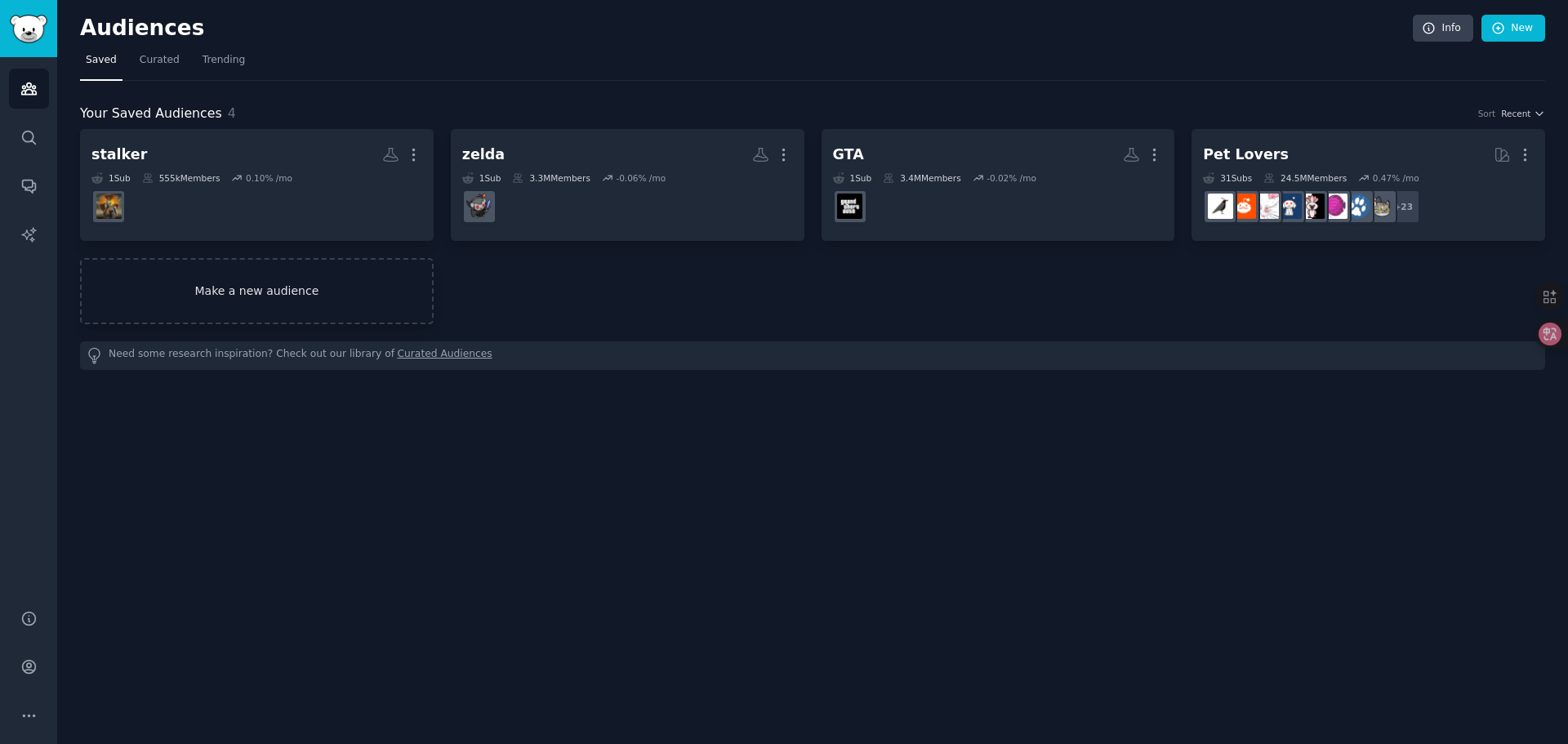
click at [284, 294] on link "Make a new audience" at bounding box center [257, 291] width 354 height 66
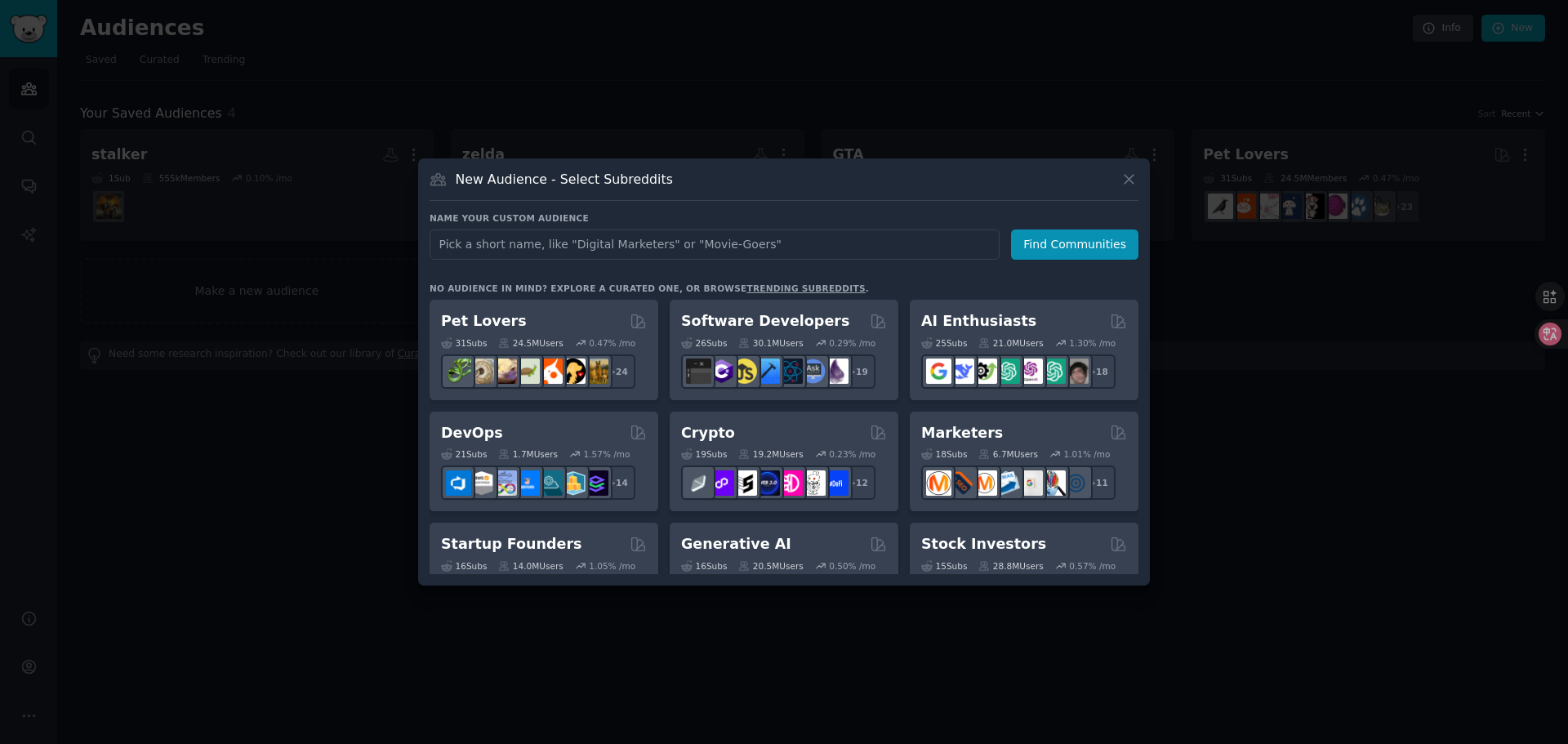
click at [574, 248] on input "text" at bounding box center [714, 245] width 570 height 30
type input "stardewvalley"
click button "Find Communities" at bounding box center [1074, 245] width 127 height 30
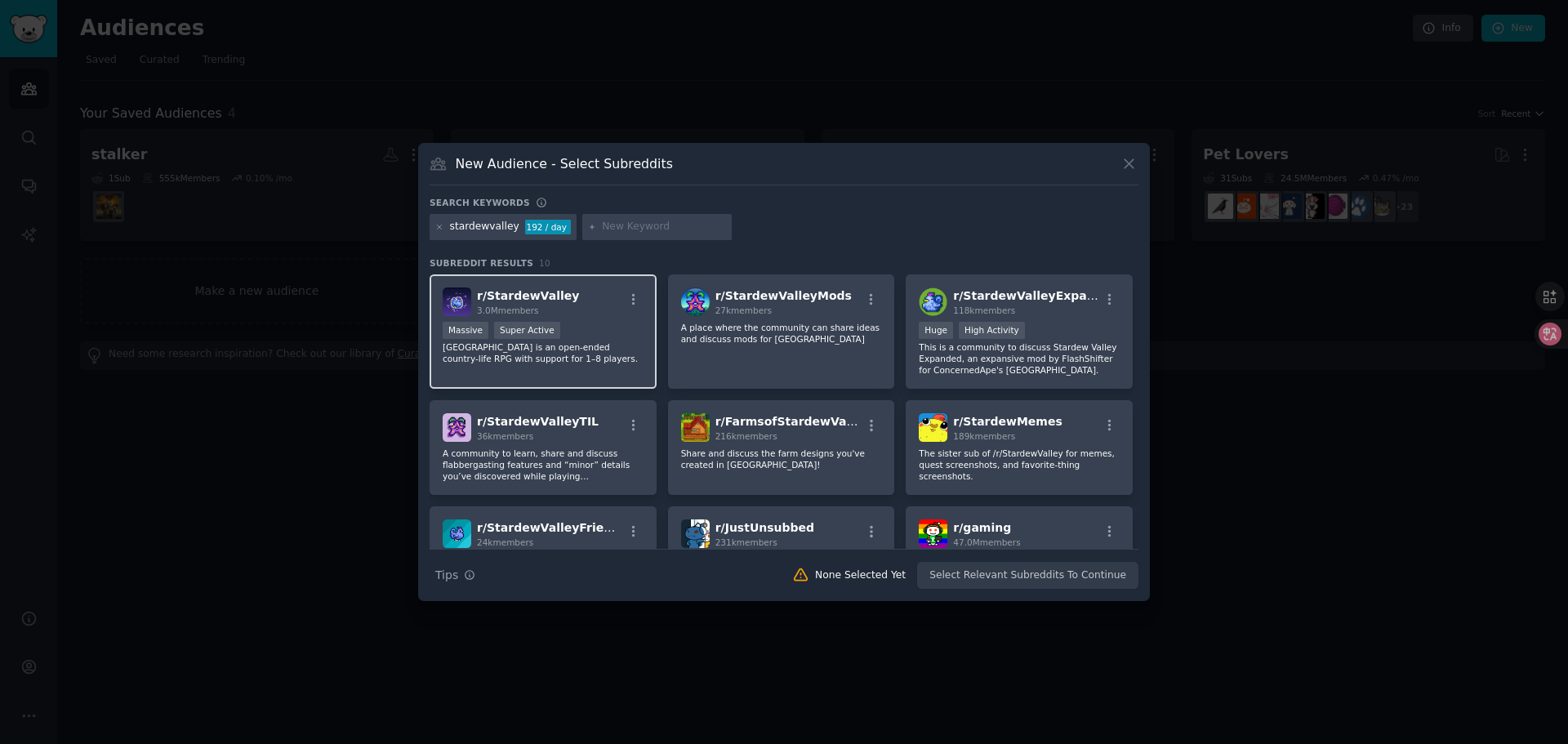
click at [529, 306] on span "3.0M members" at bounding box center [507, 311] width 62 height 10
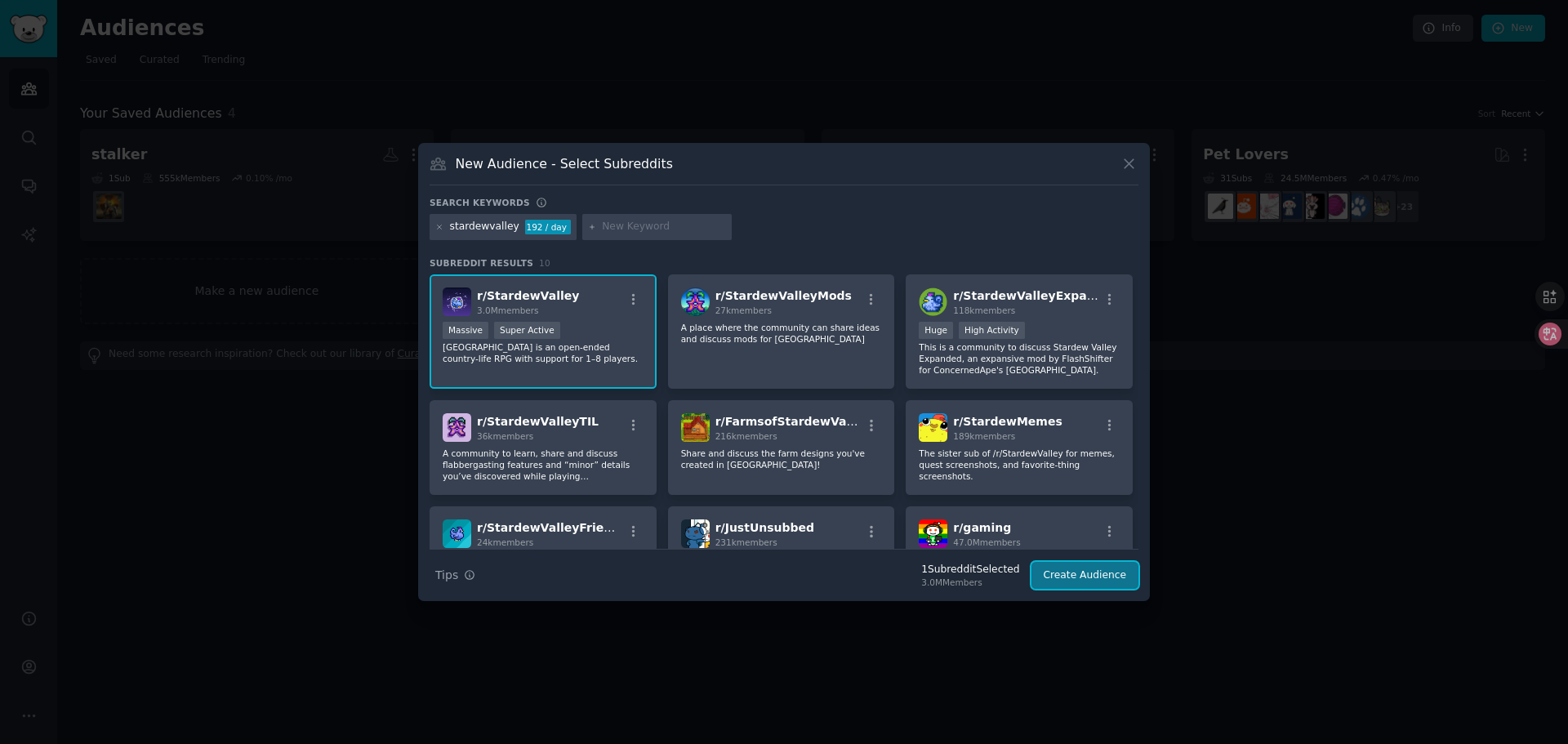
click at [1073, 571] on button "Create Audience" at bounding box center [1085, 576] width 108 height 28
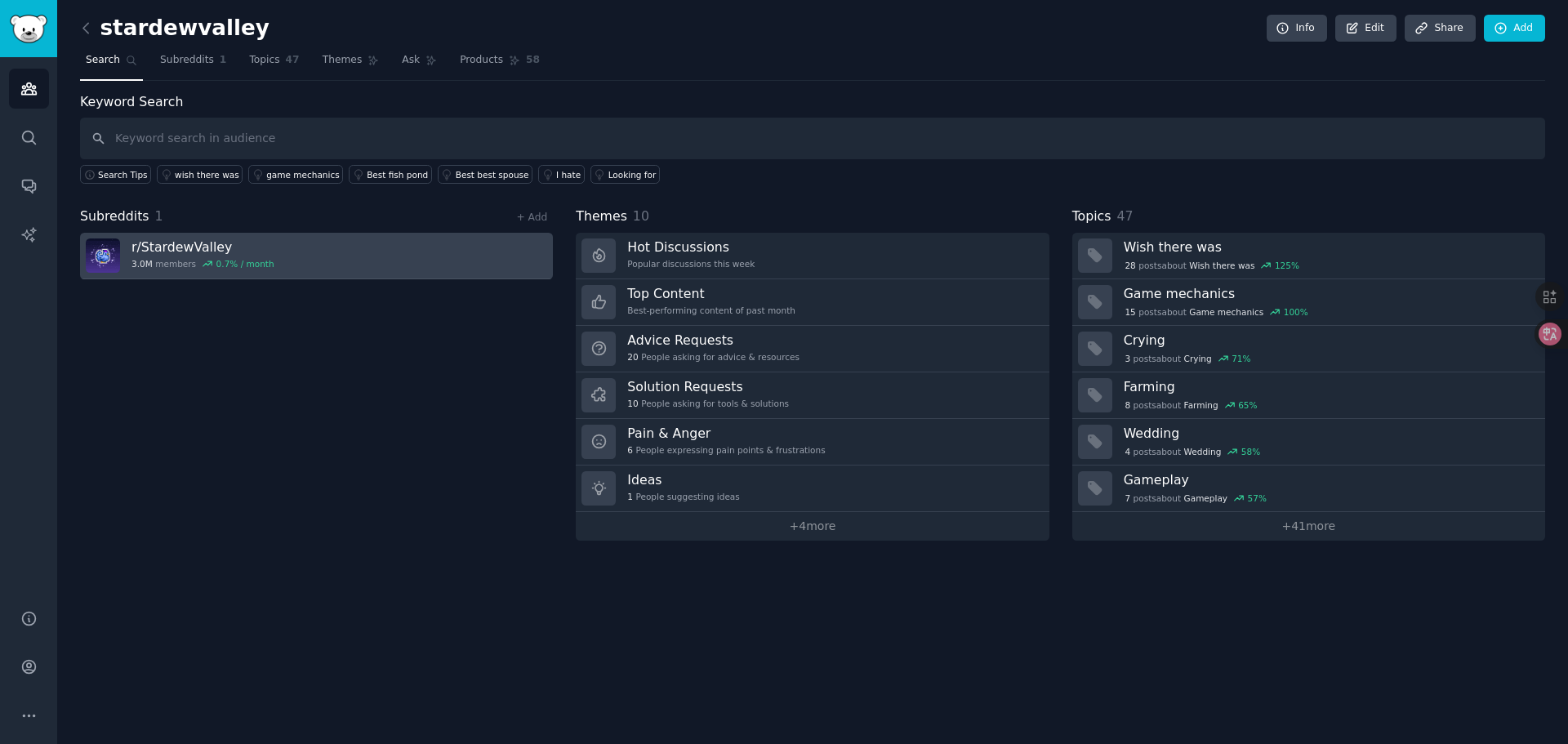
click at [391, 255] on link "r/ StardewValley 3.0M members 0.7 % / month" at bounding box center [317, 256] width 473 height 47
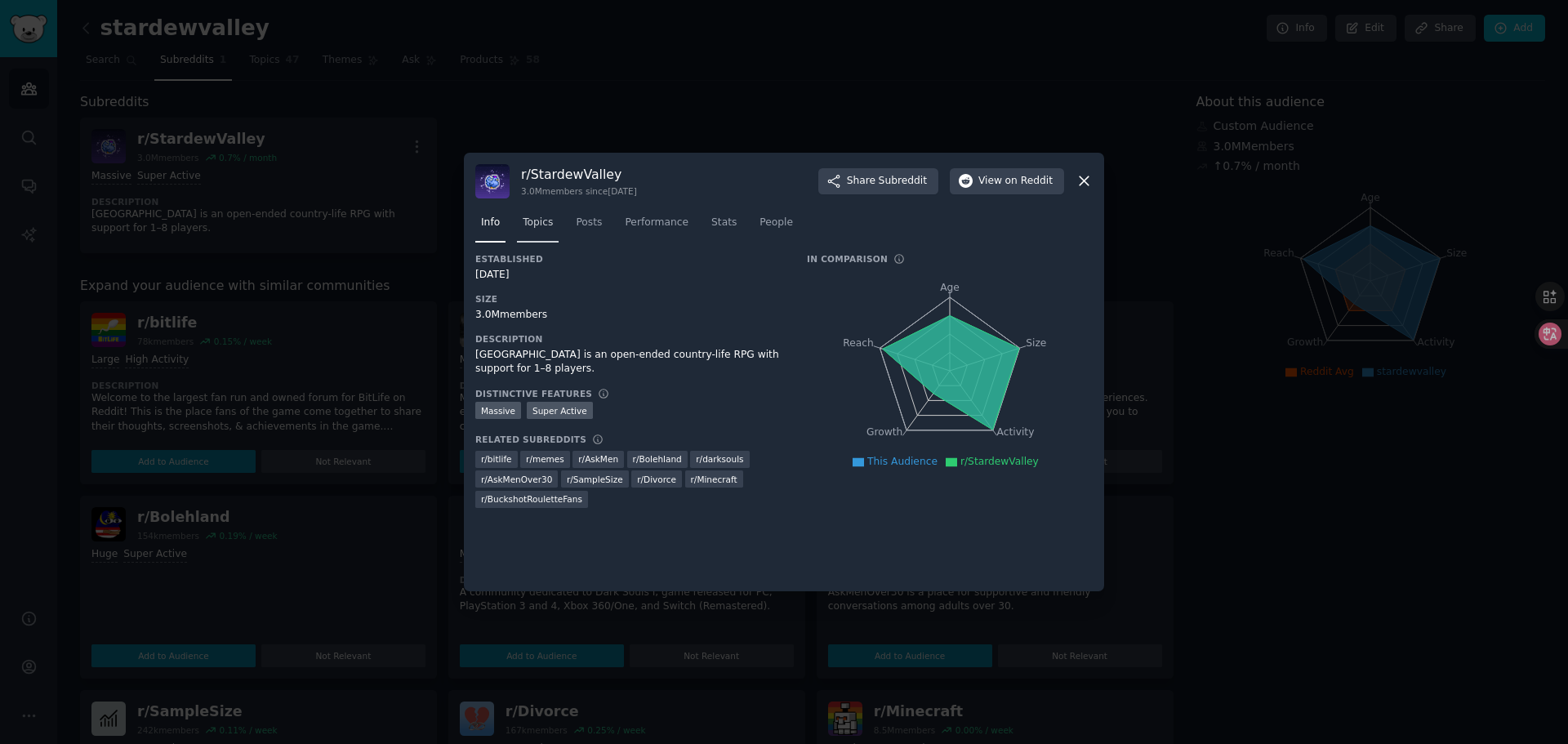
click at [527, 226] on span "Topics" at bounding box center [538, 223] width 30 height 14
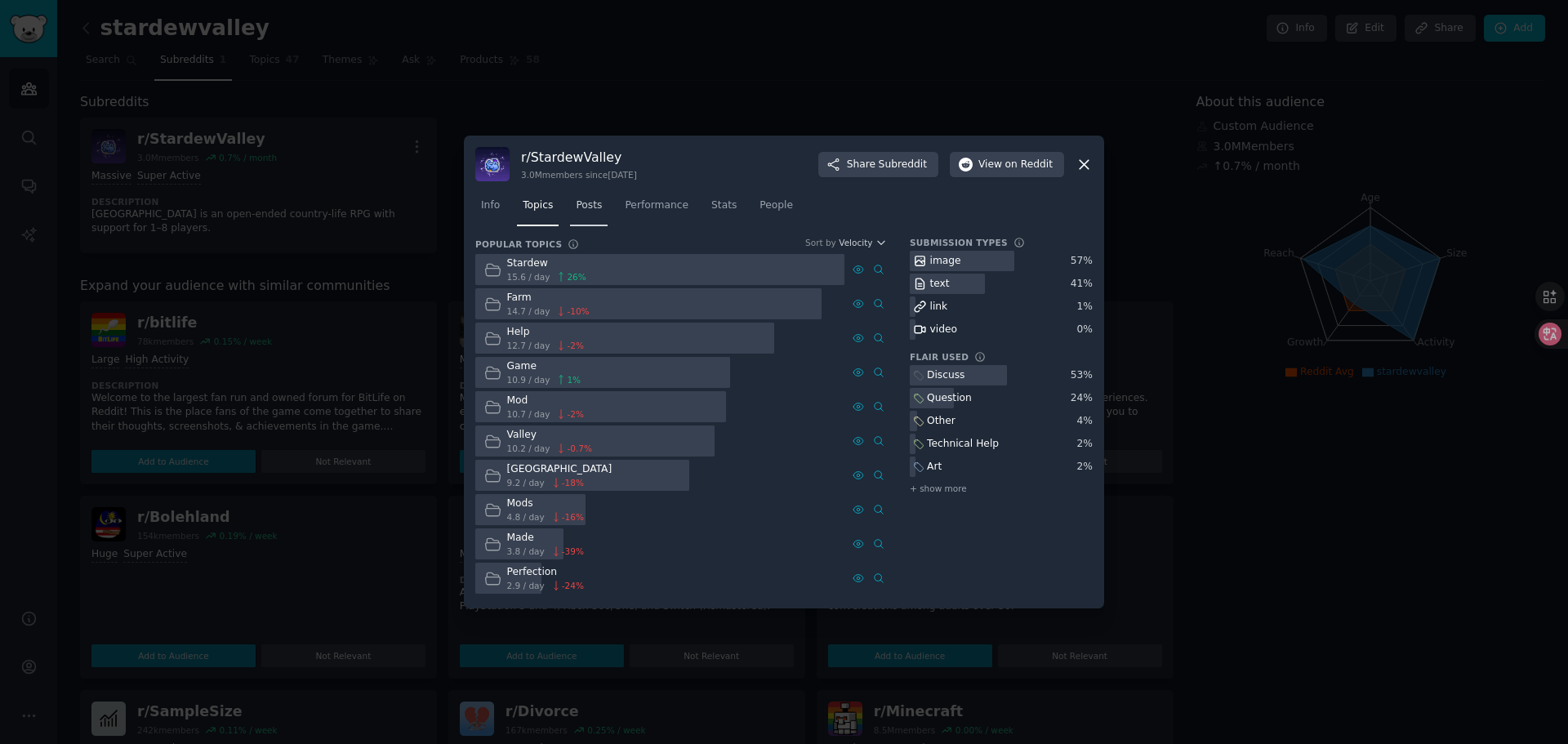
click at [576, 202] on span "Posts" at bounding box center [588, 205] width 26 height 14
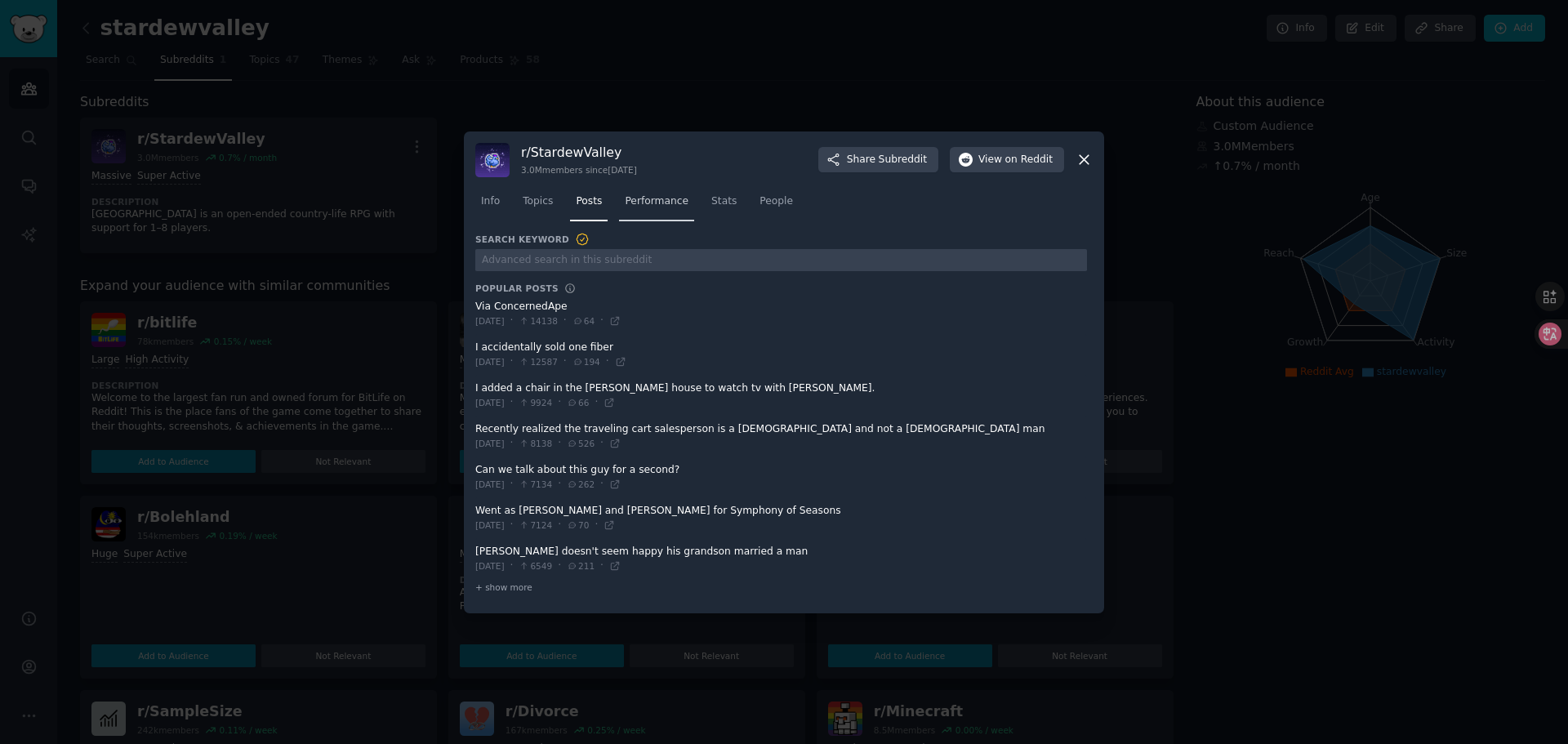
click at [638, 201] on span "Performance" at bounding box center [656, 201] width 63 height 14
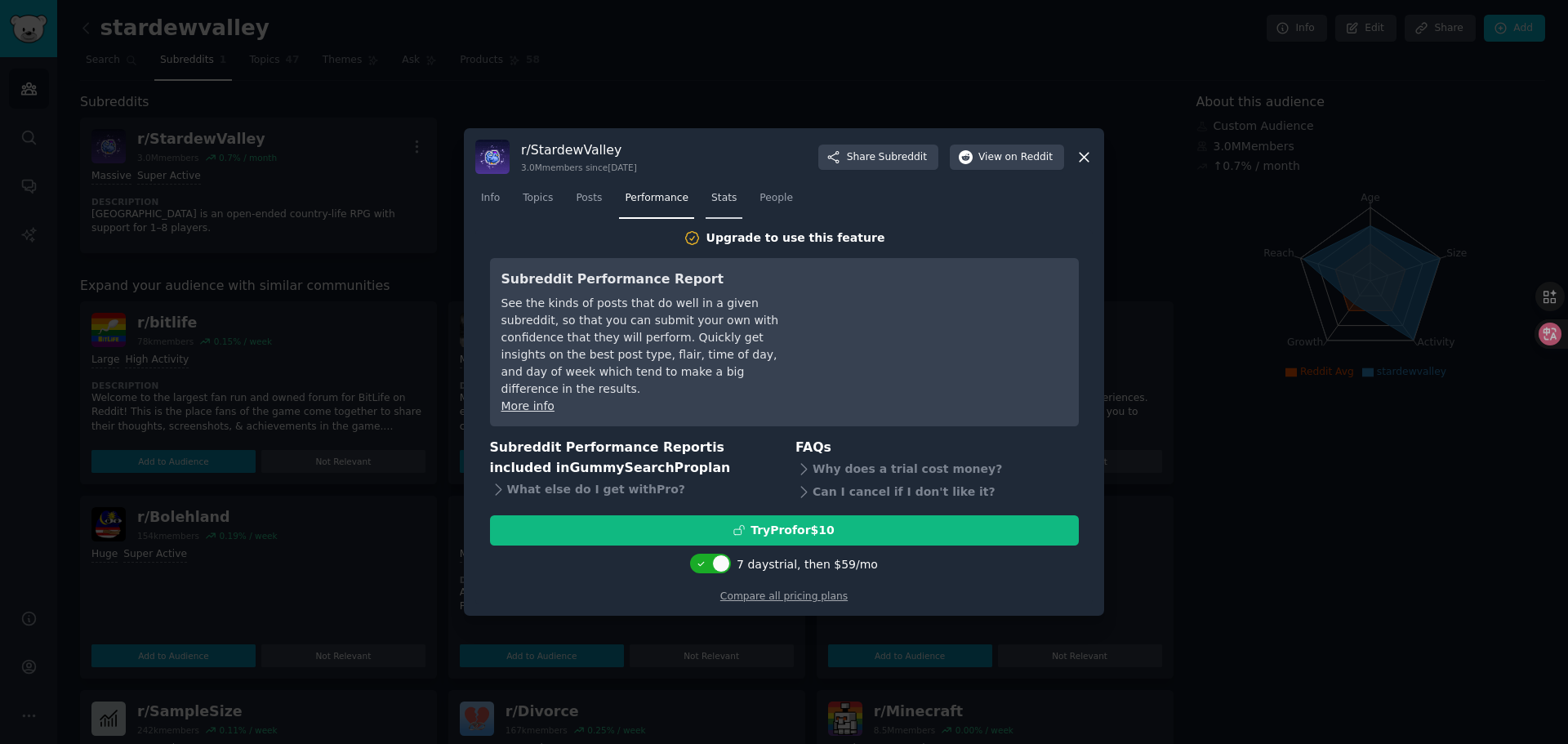
click at [711, 206] on span "Stats" at bounding box center [724, 198] width 25 height 14
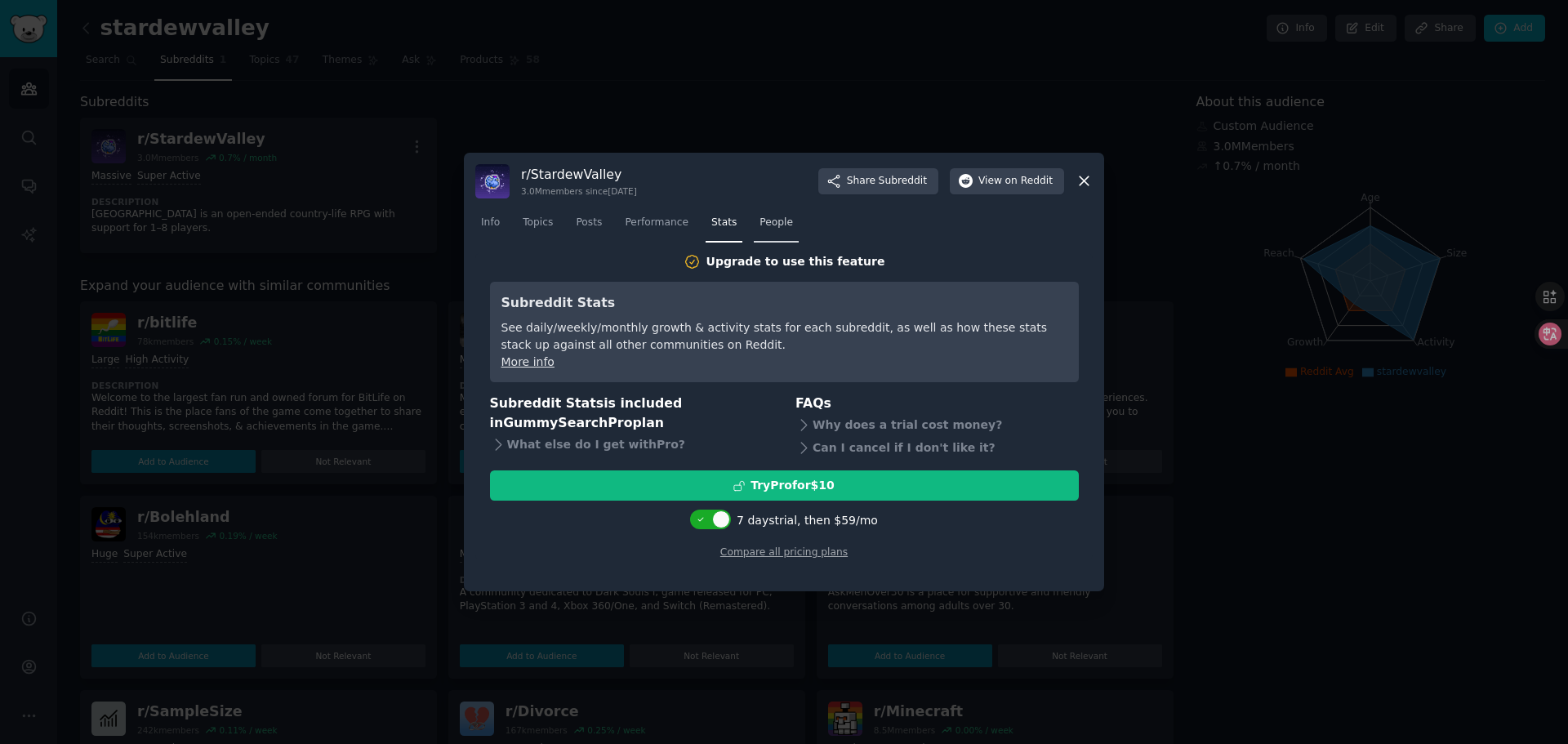
click at [765, 228] on span "People" at bounding box center [776, 223] width 34 height 14
click at [648, 228] on span "Performance" at bounding box center [656, 223] width 63 height 14
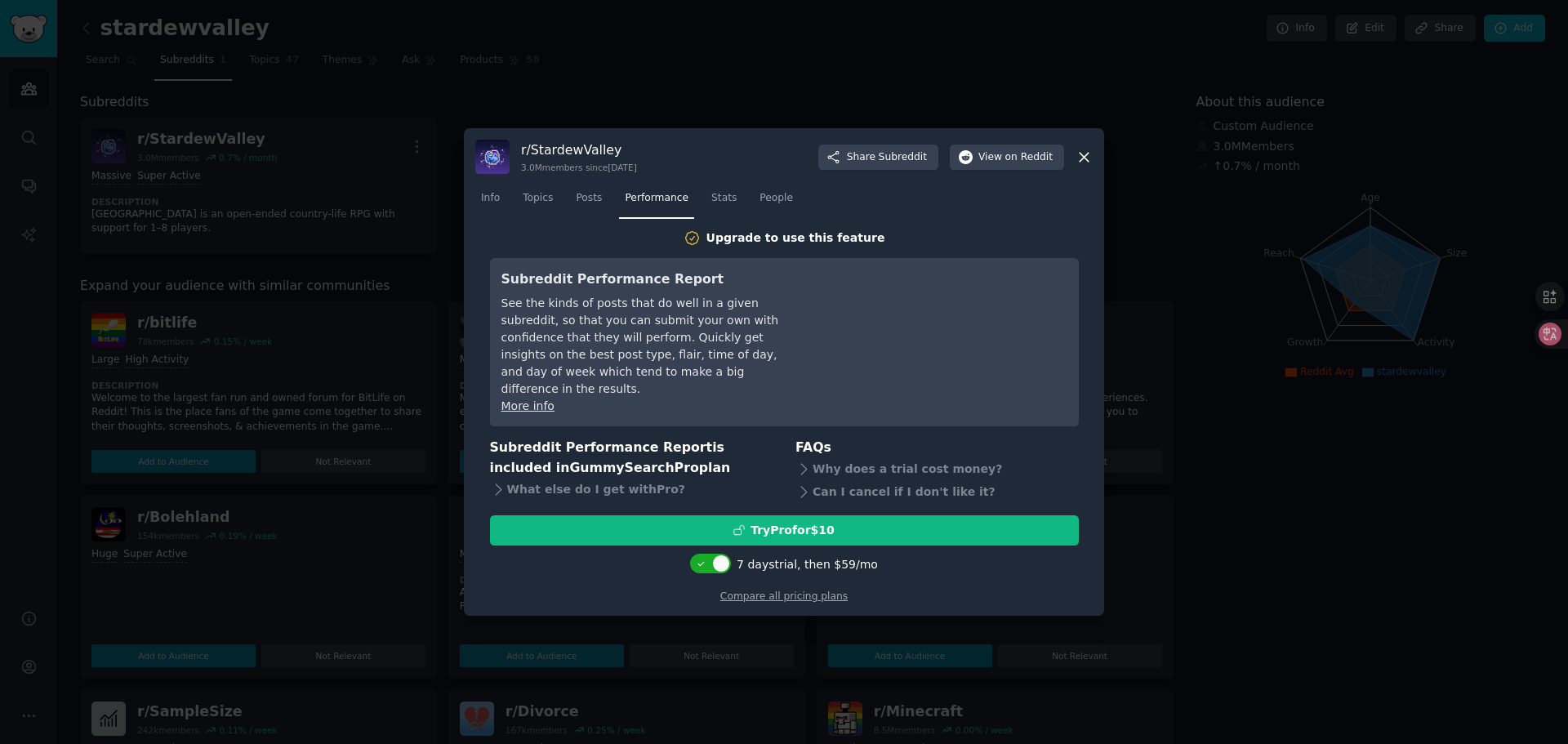
click at [558, 213] on nav "Info Topics Posts Performance Stats People" at bounding box center [783, 202] width 617 height 34
click at [523, 206] on span "Topics" at bounding box center [538, 198] width 30 height 14
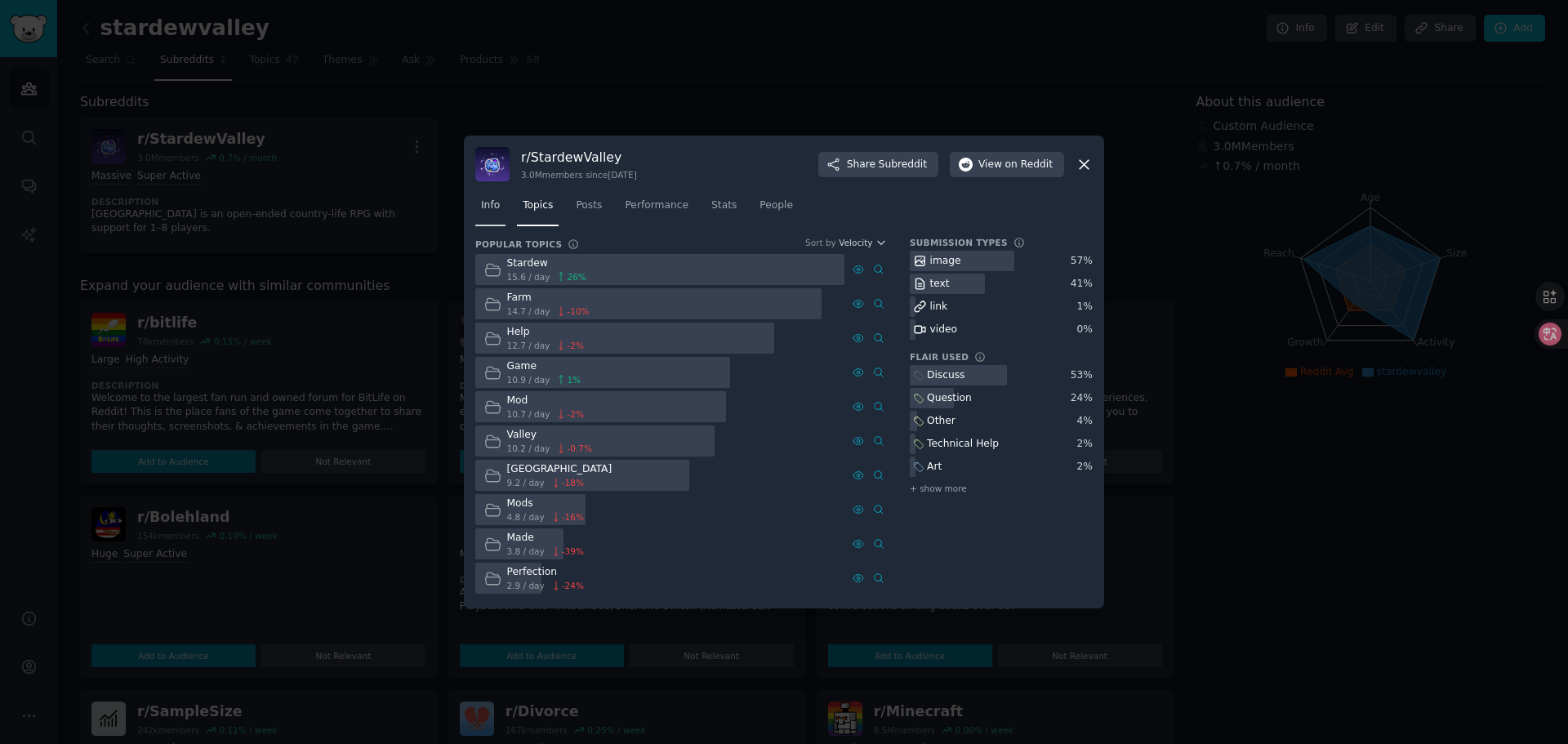
click at [482, 223] on link "Info" at bounding box center [490, 210] width 30 height 34
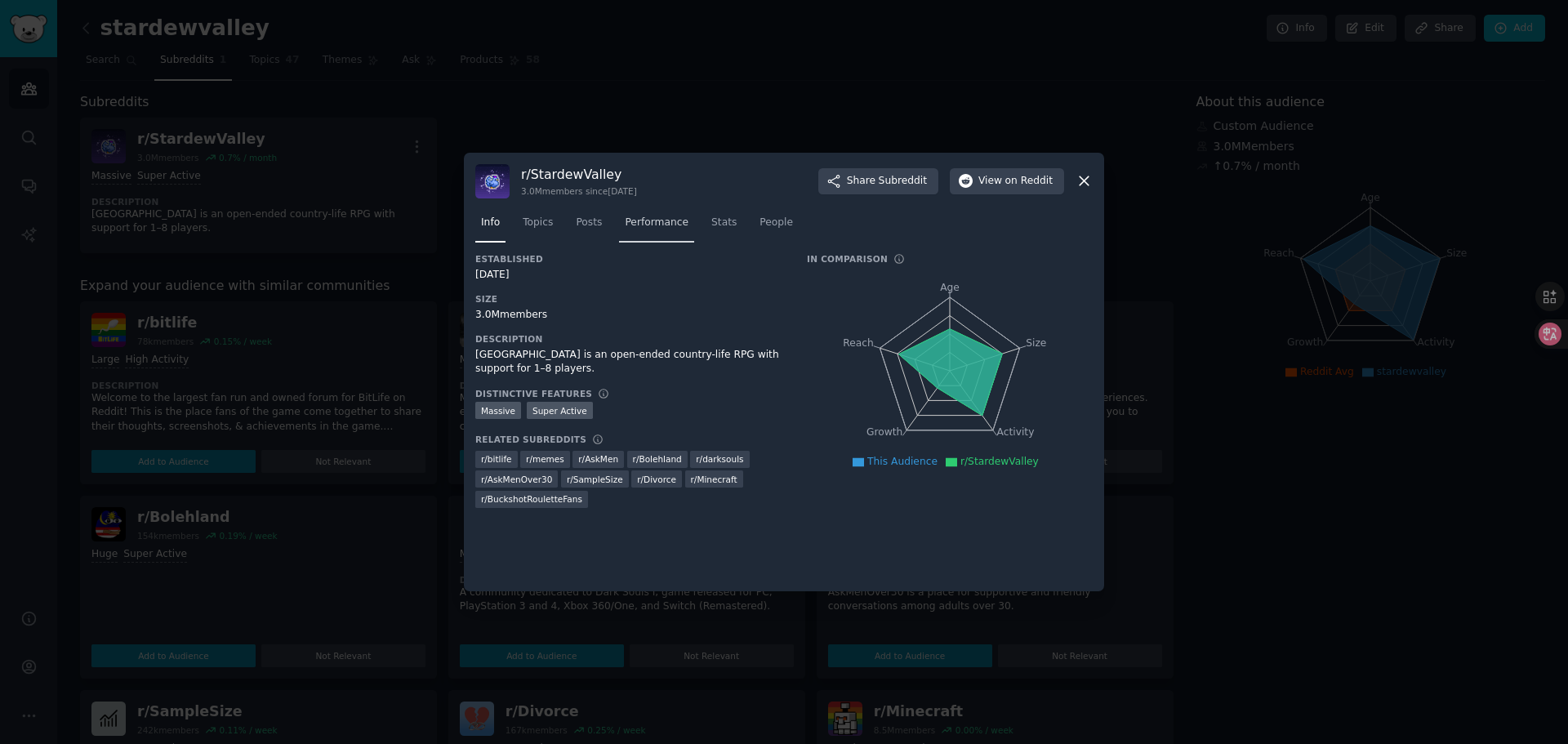
click at [635, 220] on span "Performance" at bounding box center [656, 223] width 63 height 14
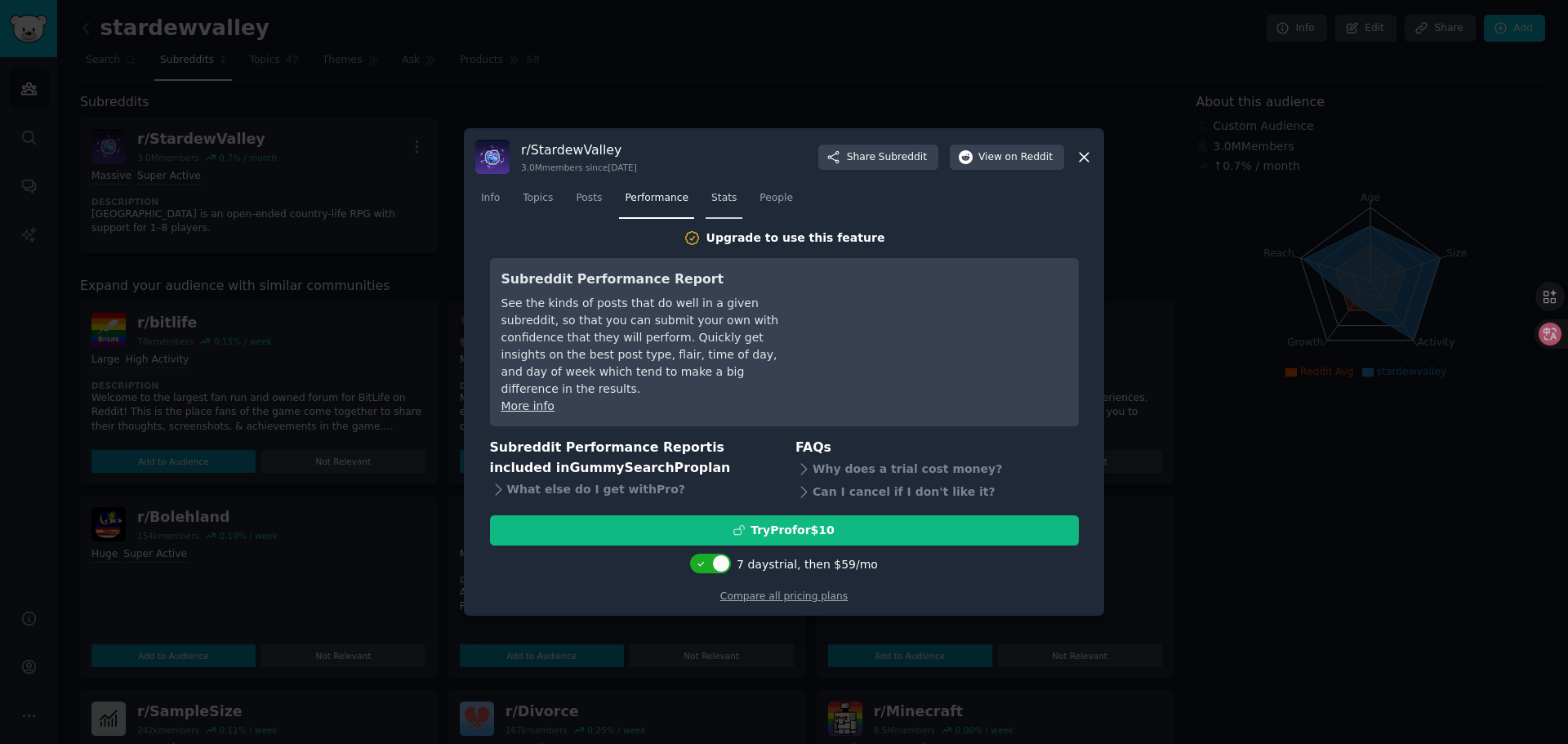
click at [711, 206] on span "Stats" at bounding box center [724, 198] width 25 height 14
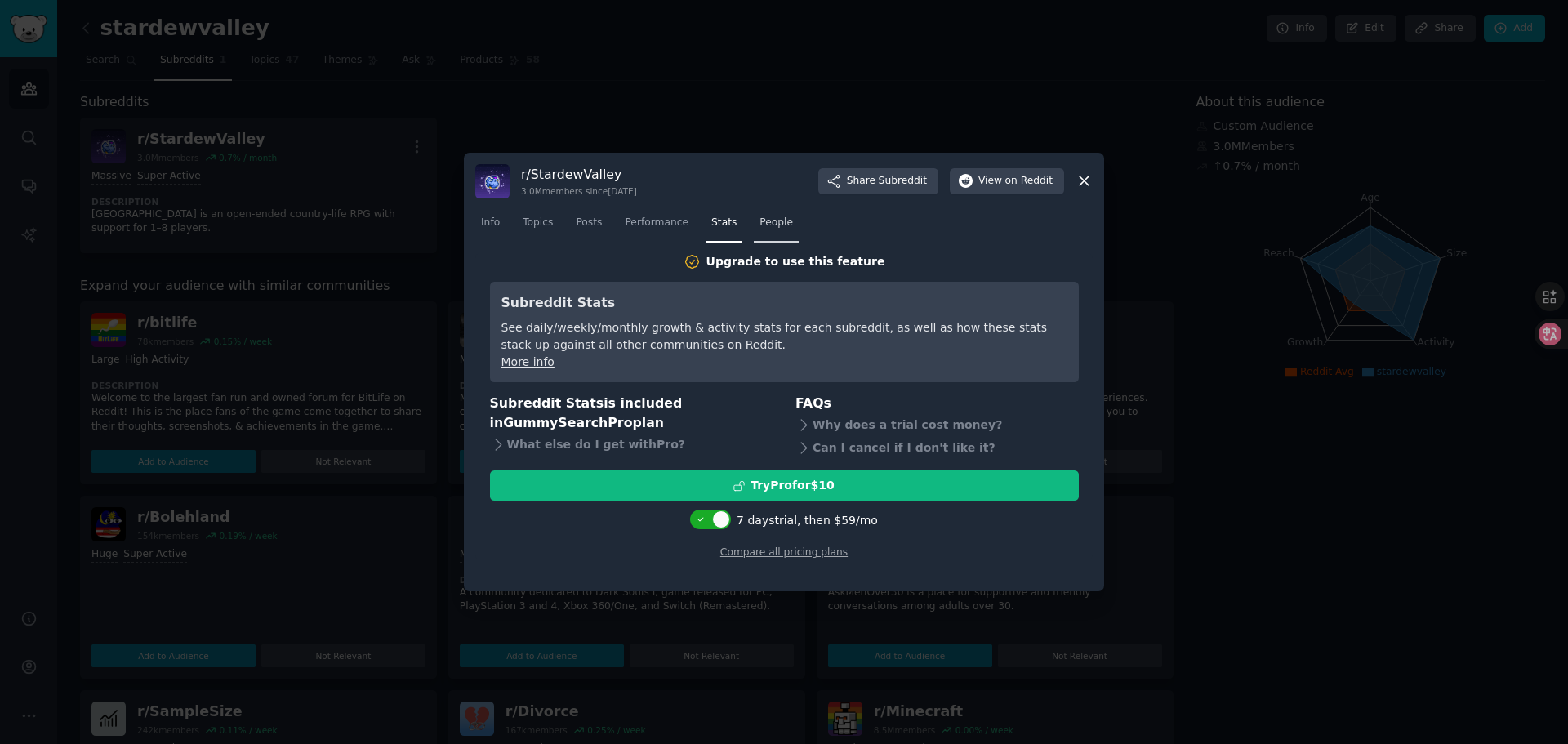
click at [759, 225] on span "People" at bounding box center [776, 223] width 34 height 14
click at [1085, 185] on icon at bounding box center [1085, 181] width 17 height 17
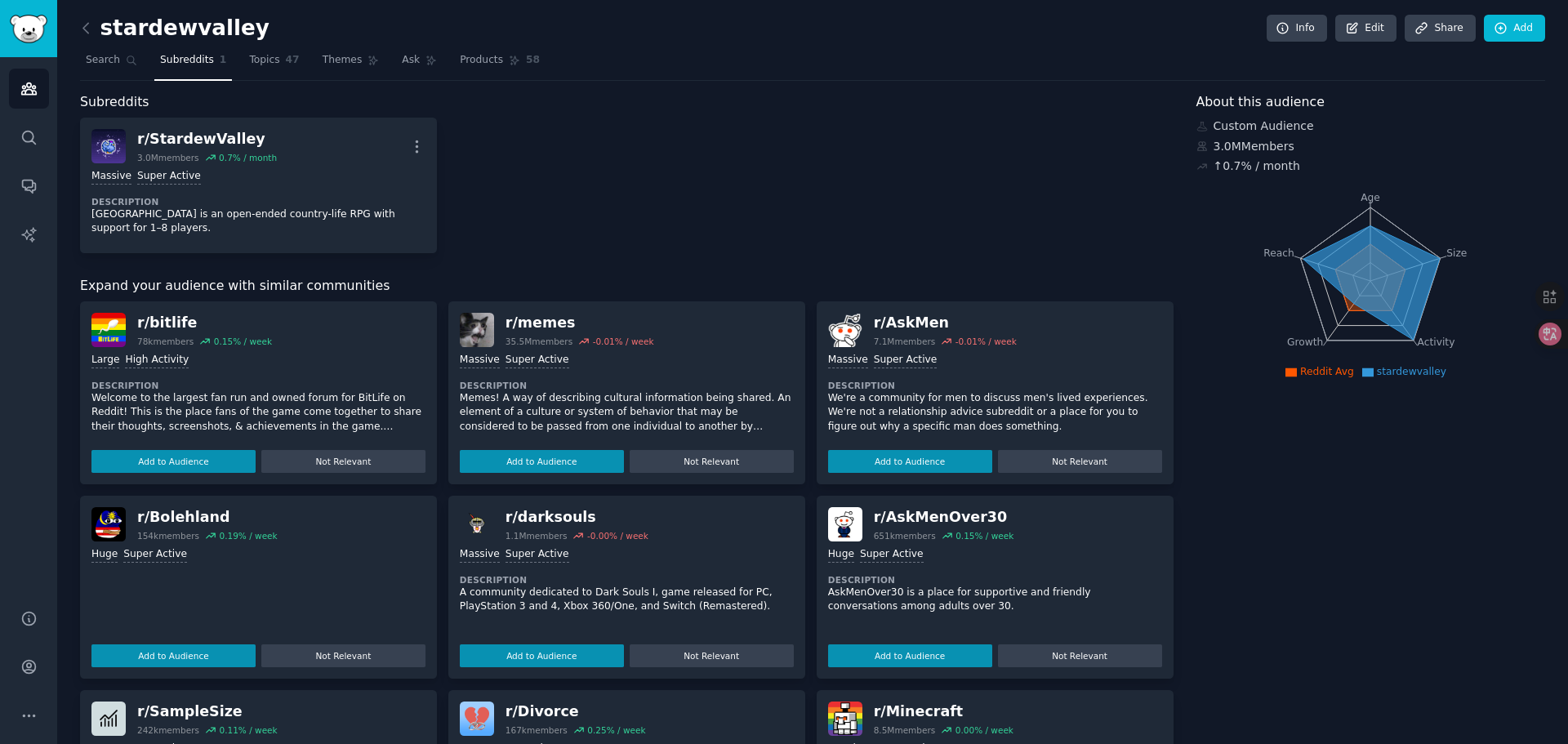
click at [850, 165] on div "r/ StardewValley 3.0M members 0.7 % / month More Massive Super Active Descripti…" at bounding box center [627, 185] width 1094 height 135
